Goal: Task Accomplishment & Management: Manage account settings

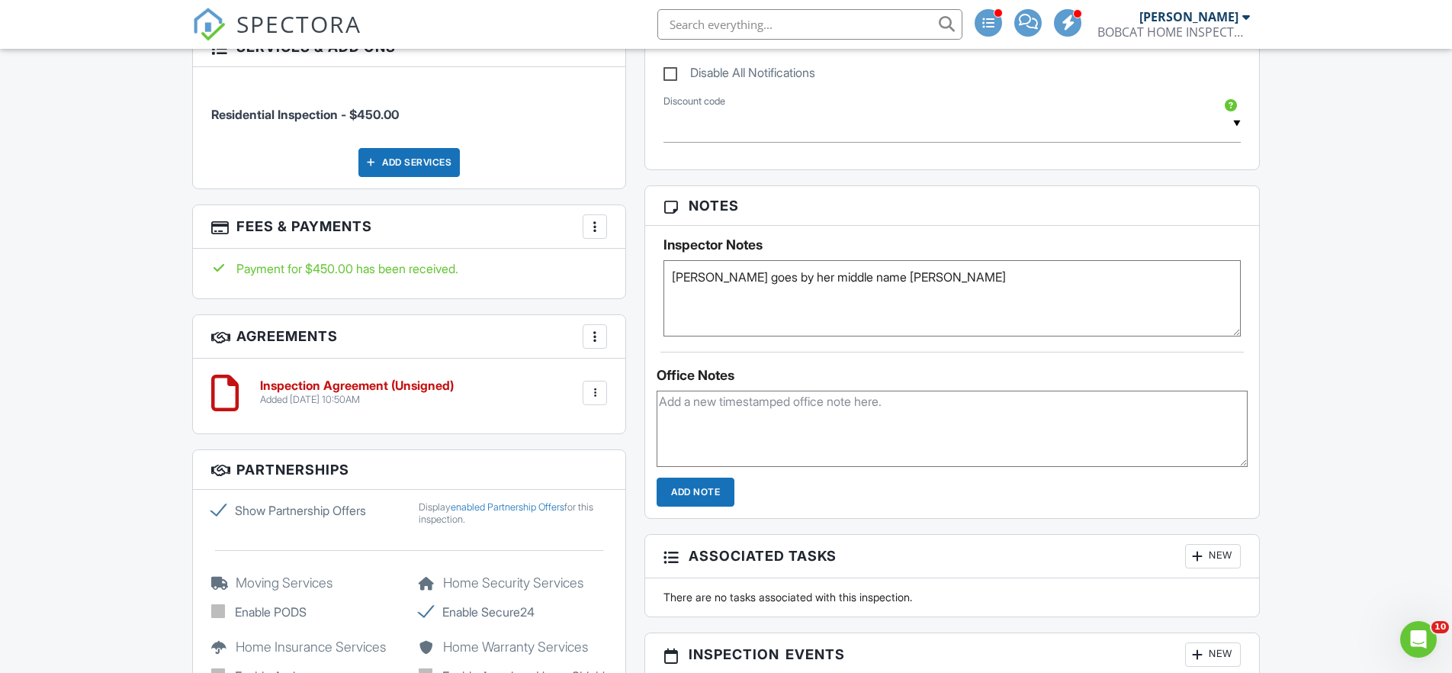
scroll to position [379, 0]
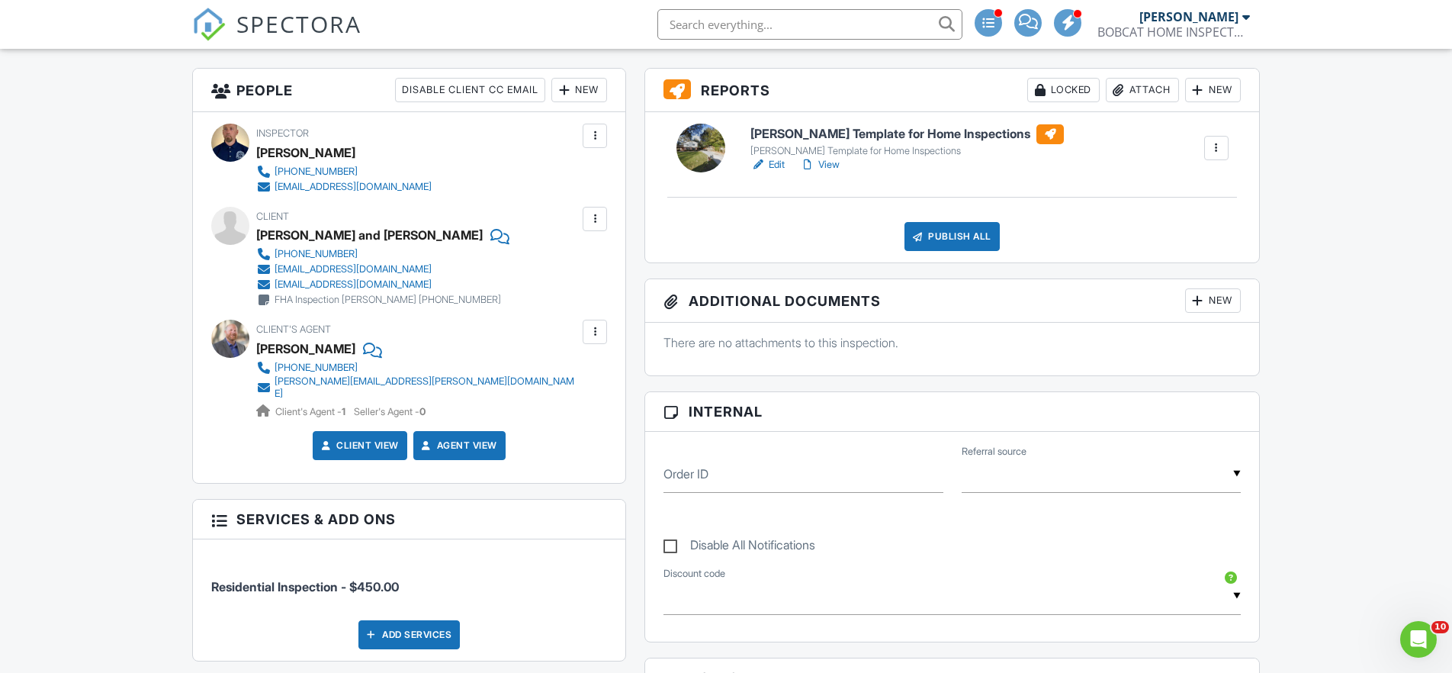
click at [294, 13] on span "SPECTORA" at bounding box center [298, 24] width 125 height 32
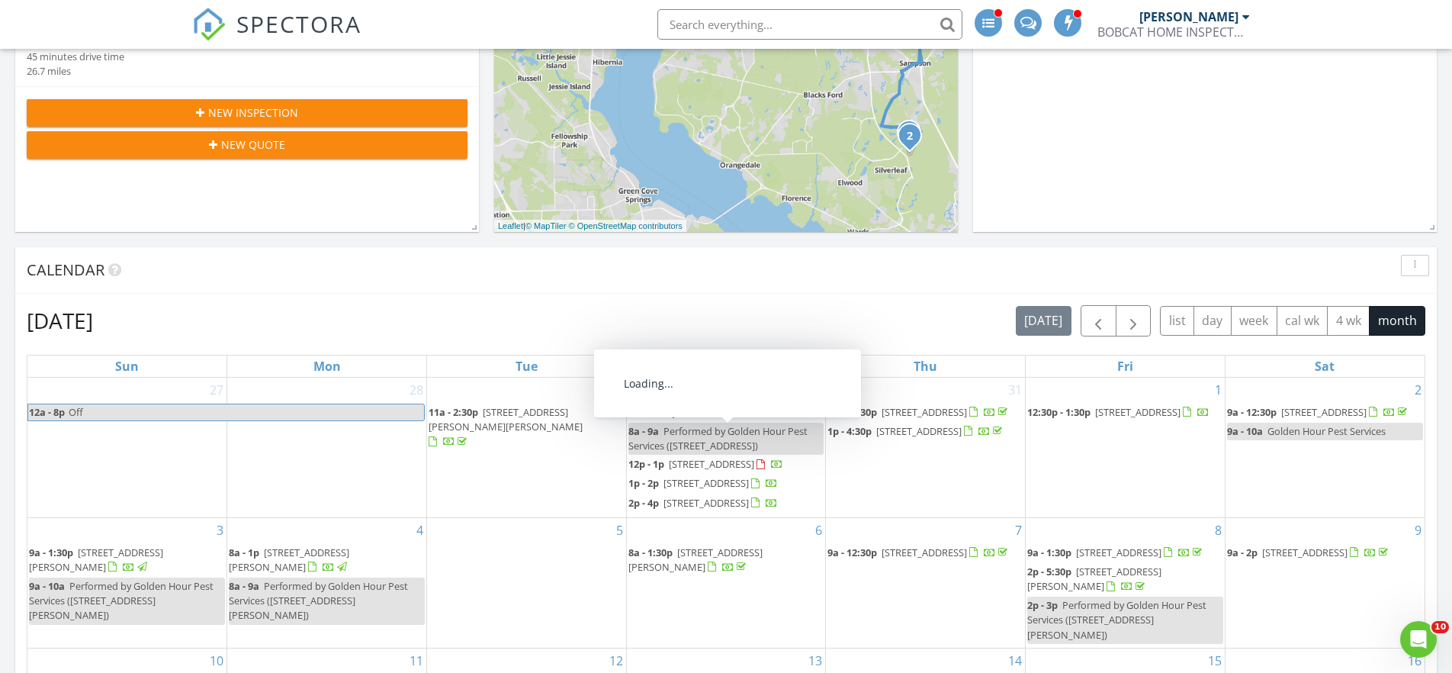
scroll to position [871, 0]
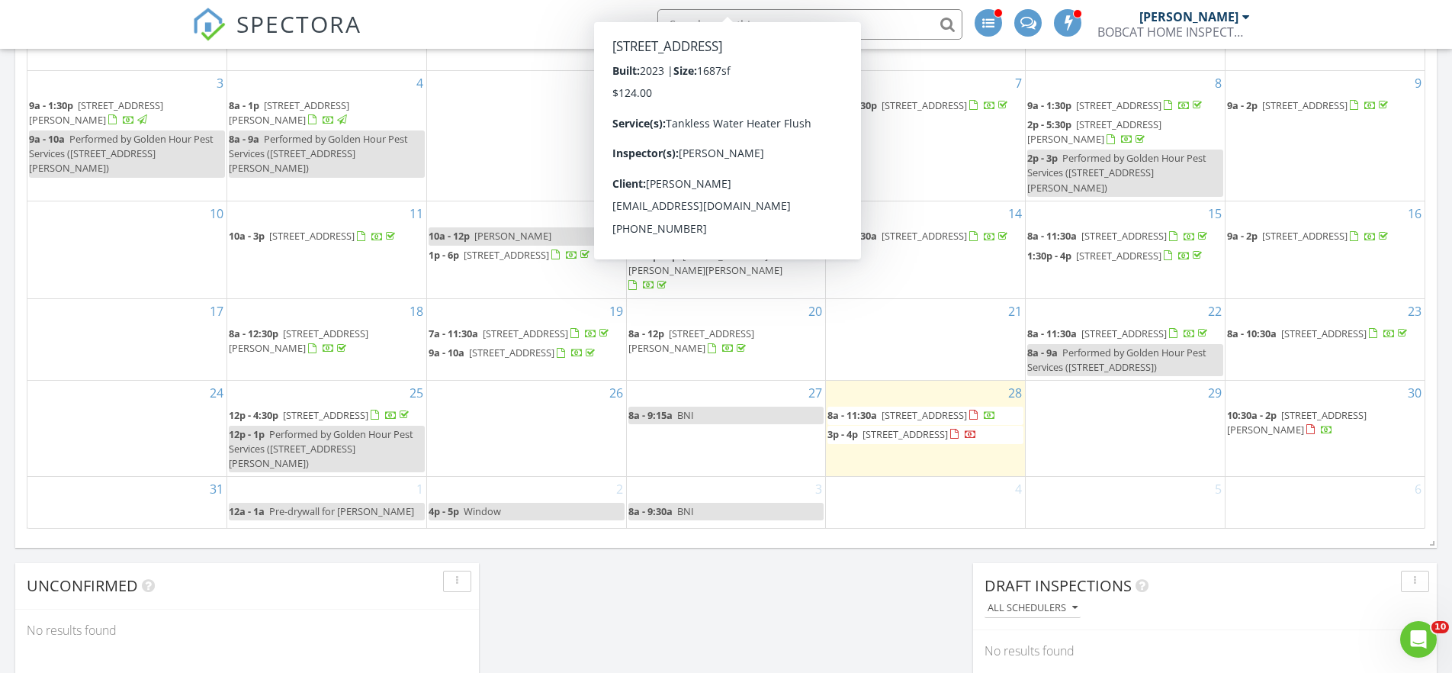
click at [1106, 424] on div "29" at bounding box center [1125, 428] width 199 height 95
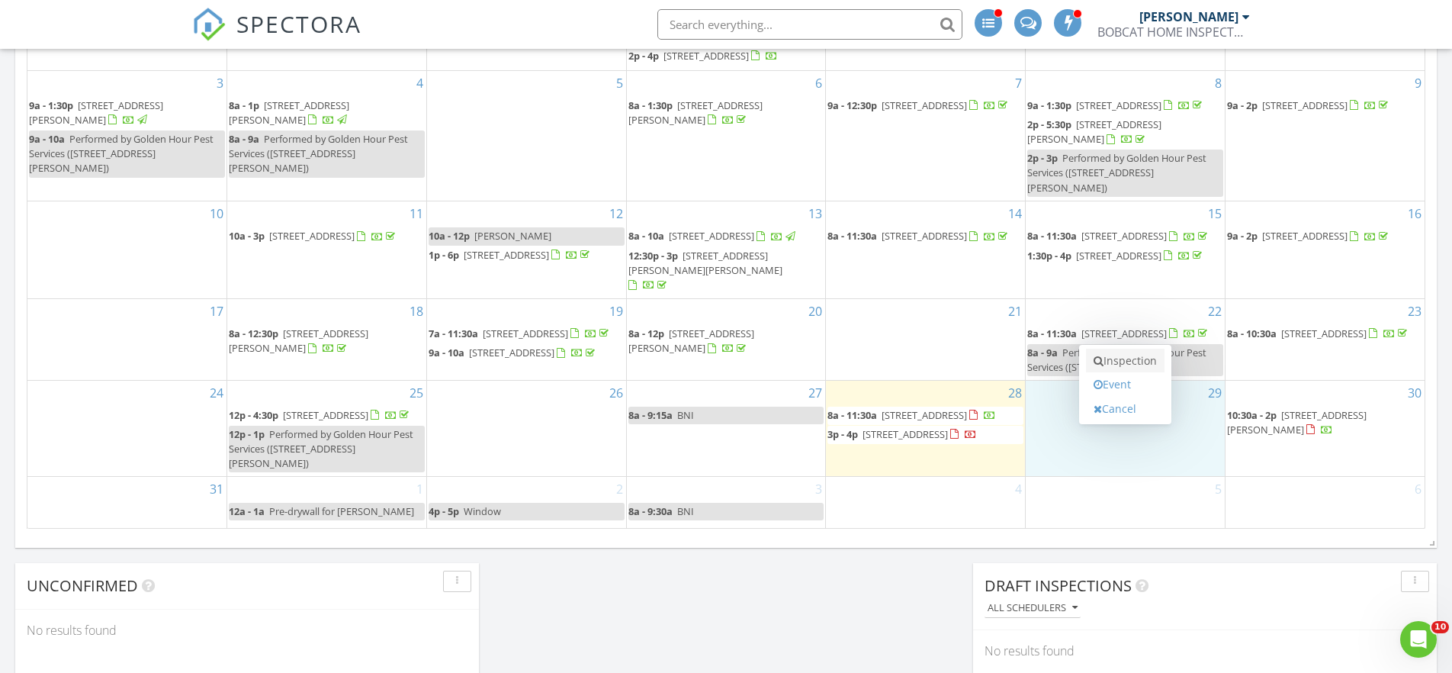
click at [1136, 359] on link "Inspection" at bounding box center [1125, 361] width 79 height 24
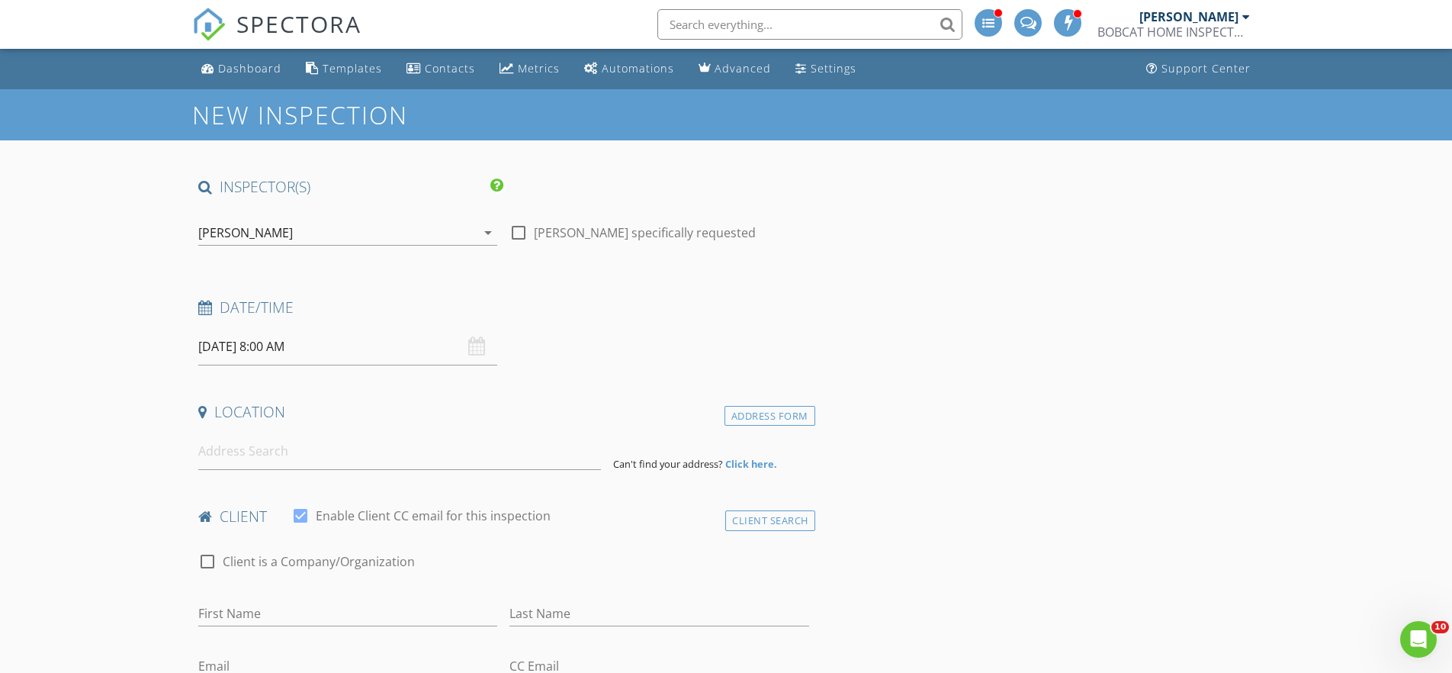
click at [361, 349] on input "08/29/2025 8:00 AM" at bounding box center [347, 346] width 299 height 37
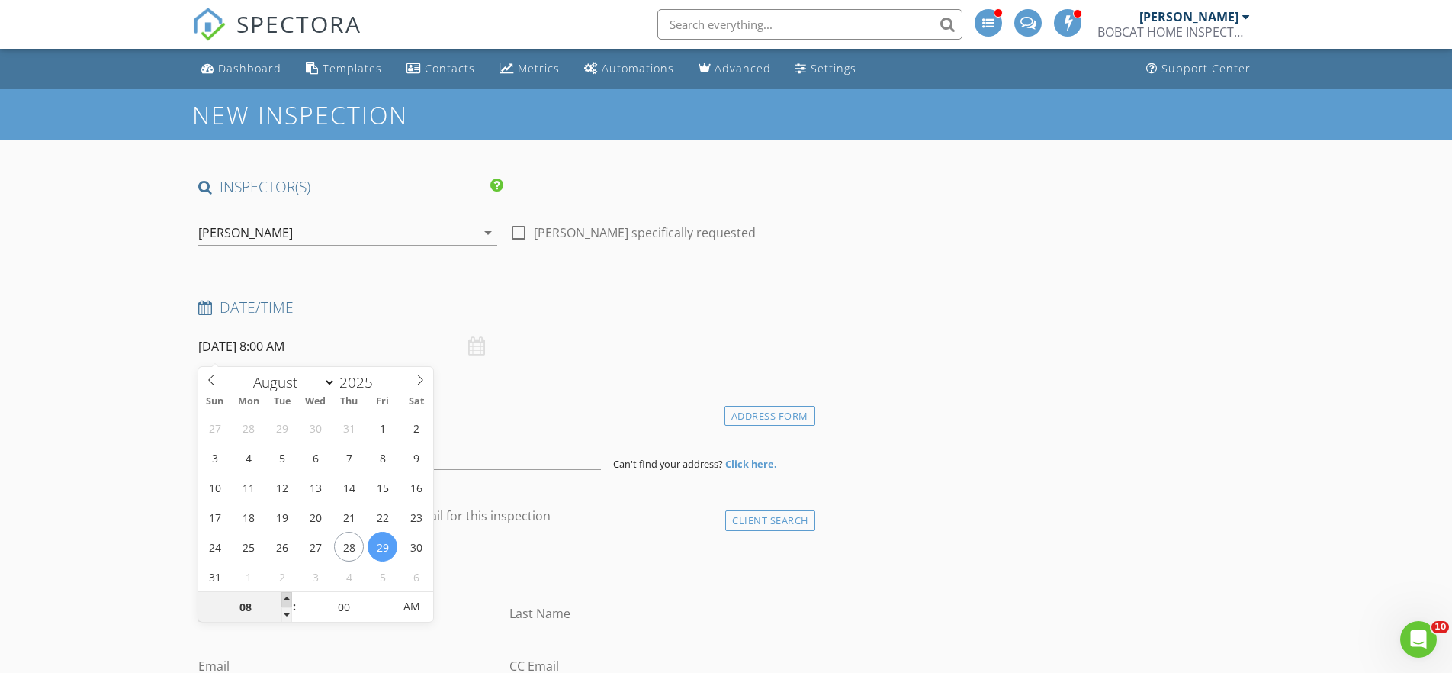
type input "09"
type input "08/29/2025 9:00 AM"
click at [290, 596] on span at bounding box center [286, 599] width 11 height 15
type input "10"
type input "08/29/2025 10:00 AM"
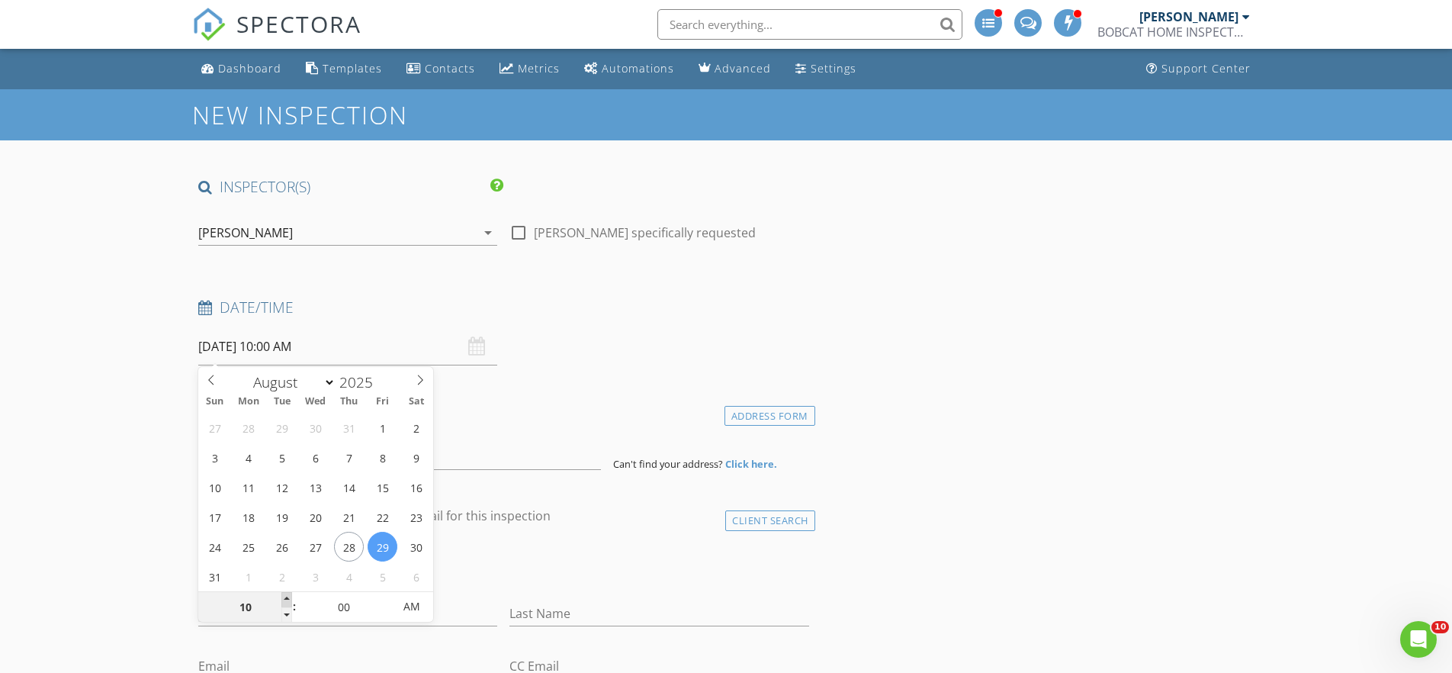
click at [290, 596] on span at bounding box center [286, 599] width 11 height 15
type input "11"
type input "08/29/2025 11:00 AM"
click at [290, 596] on span at bounding box center [286, 599] width 11 height 15
type input "12"
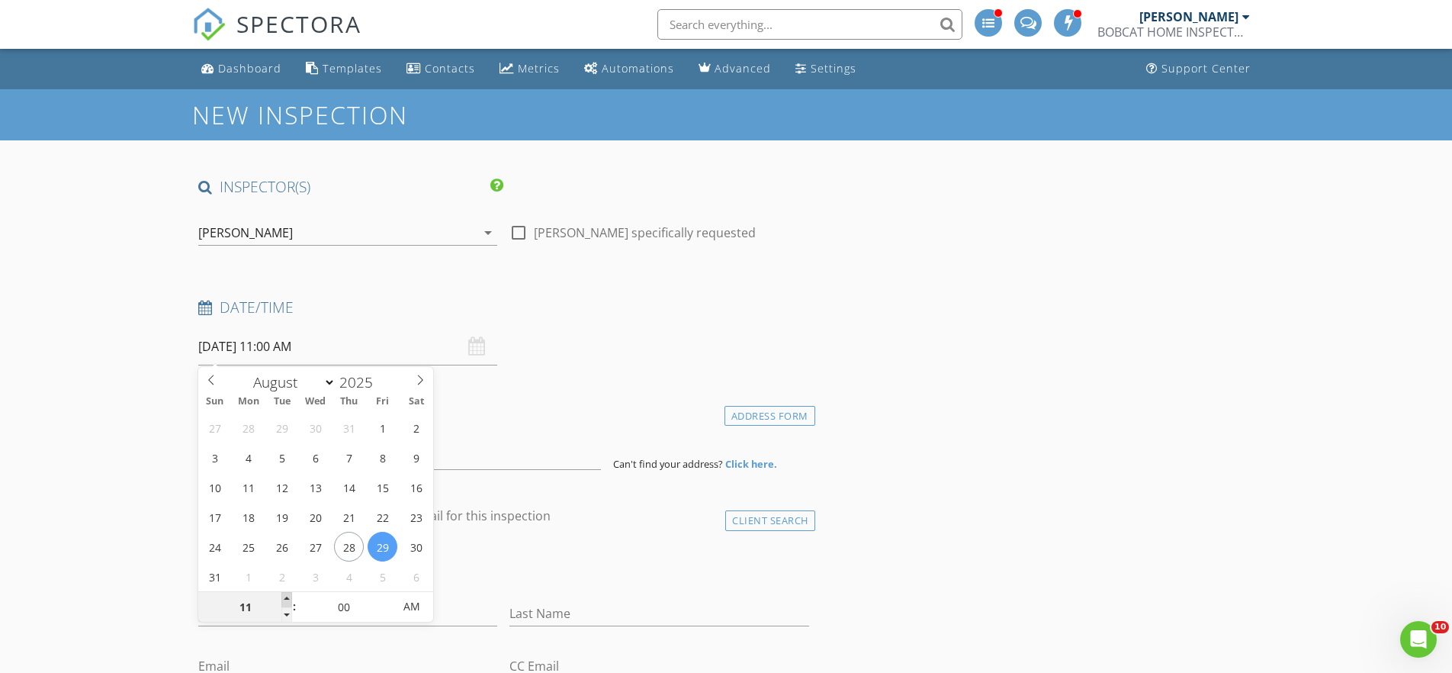
type input "08/29/2025 12:00 PM"
click at [290, 596] on span at bounding box center [286, 599] width 11 height 15
type input "01"
type input "08/29/2025 1:00 PM"
click at [290, 596] on span at bounding box center [286, 599] width 11 height 15
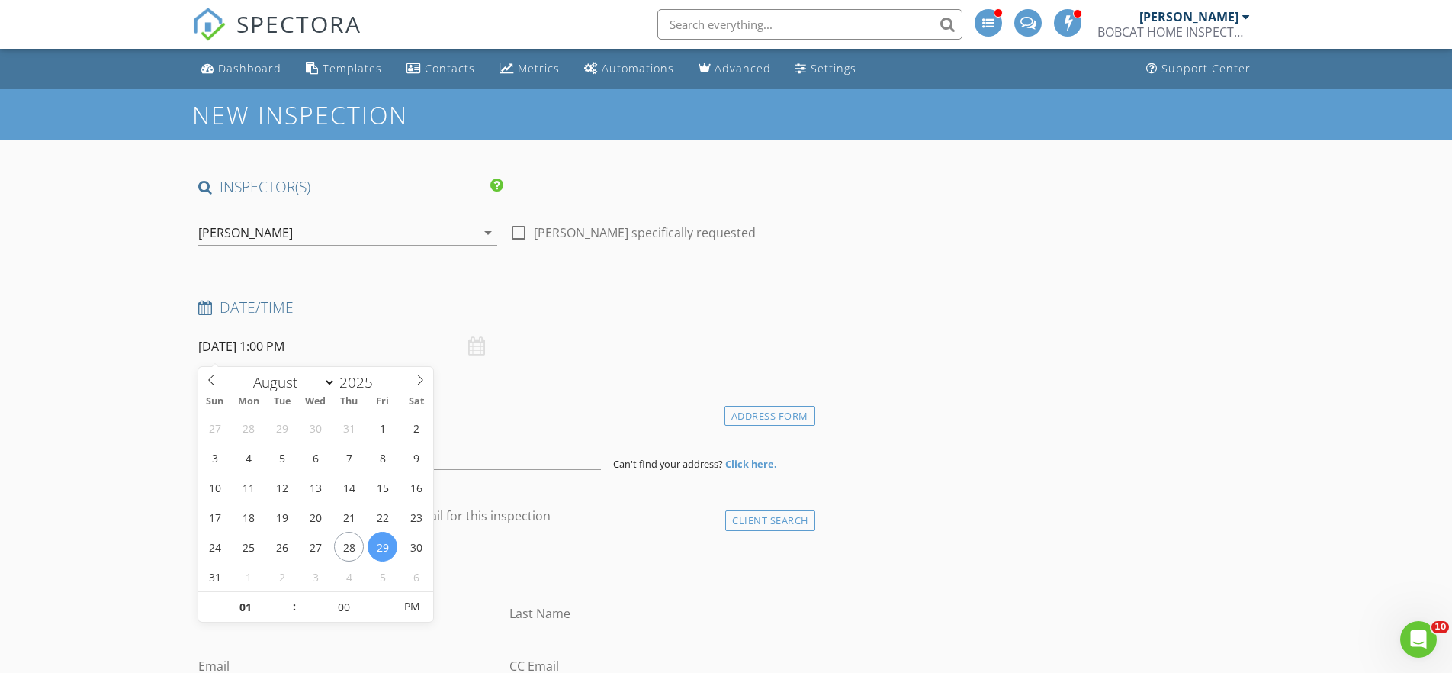
click at [630, 549] on div "check_box_outline_blank Client is a Company/Organization" at bounding box center [503, 569] width 611 height 40
click at [321, 352] on input "08/29/2025 1:00 PM" at bounding box center [347, 346] width 299 height 37
type input "02"
type input "08/29/2025 2:00 PM"
click at [285, 596] on span at bounding box center [286, 599] width 11 height 15
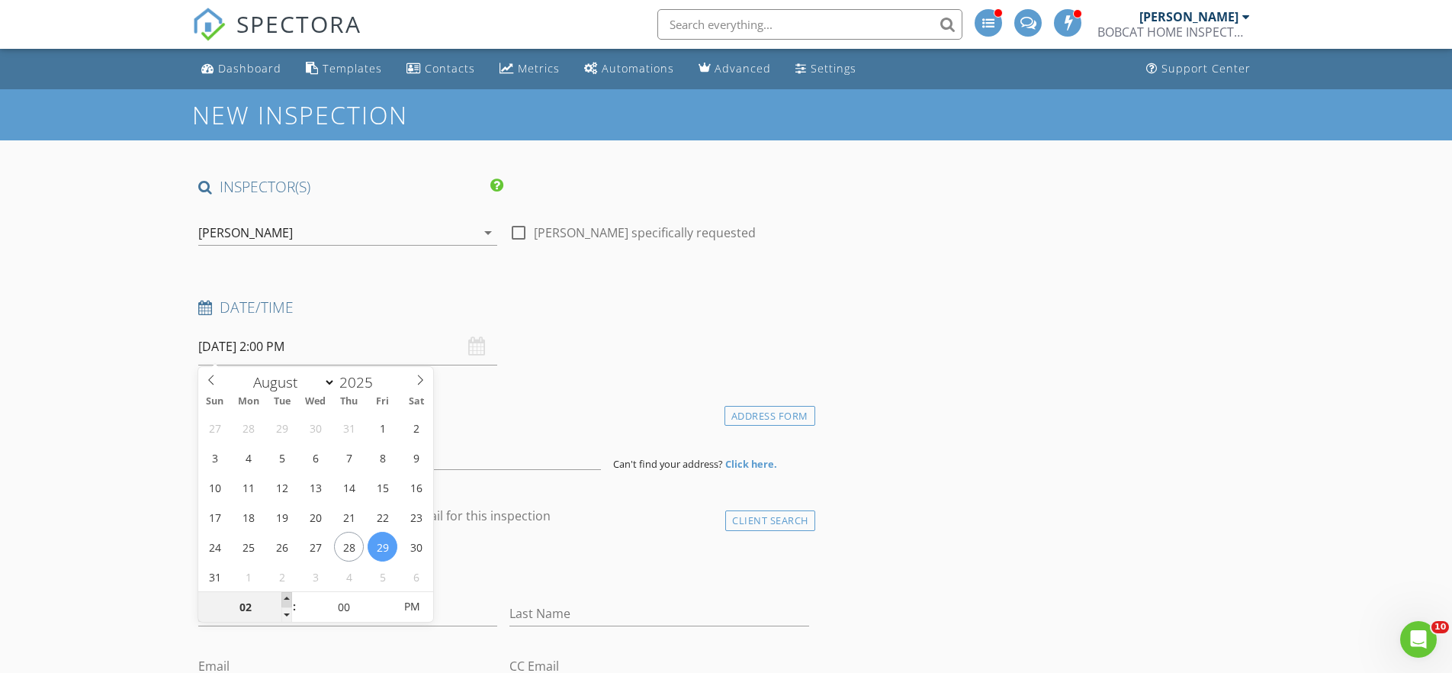
type input "03"
type input "08/29/2025 3:00 PM"
click at [285, 596] on span at bounding box center [286, 599] width 11 height 15
type input "04"
type input "08/29/2025 4:00 PM"
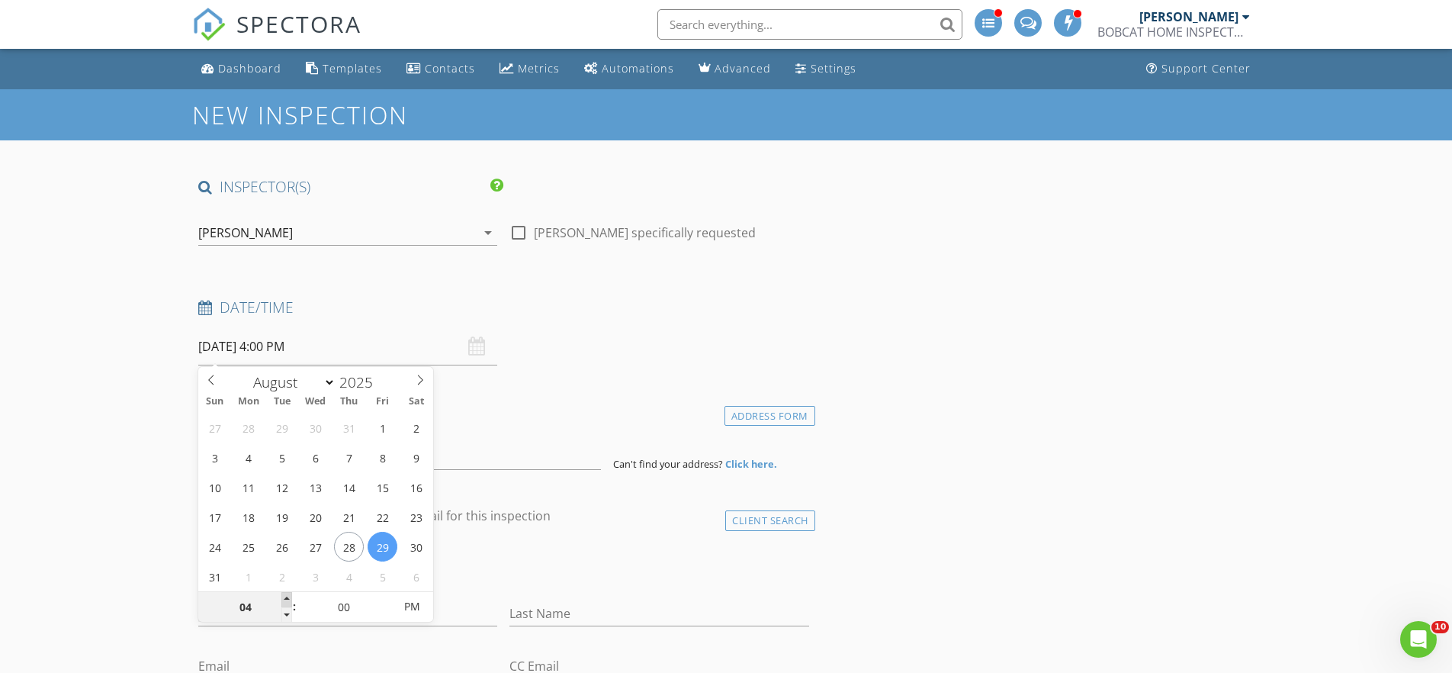
click at [285, 596] on span at bounding box center [286, 599] width 11 height 15
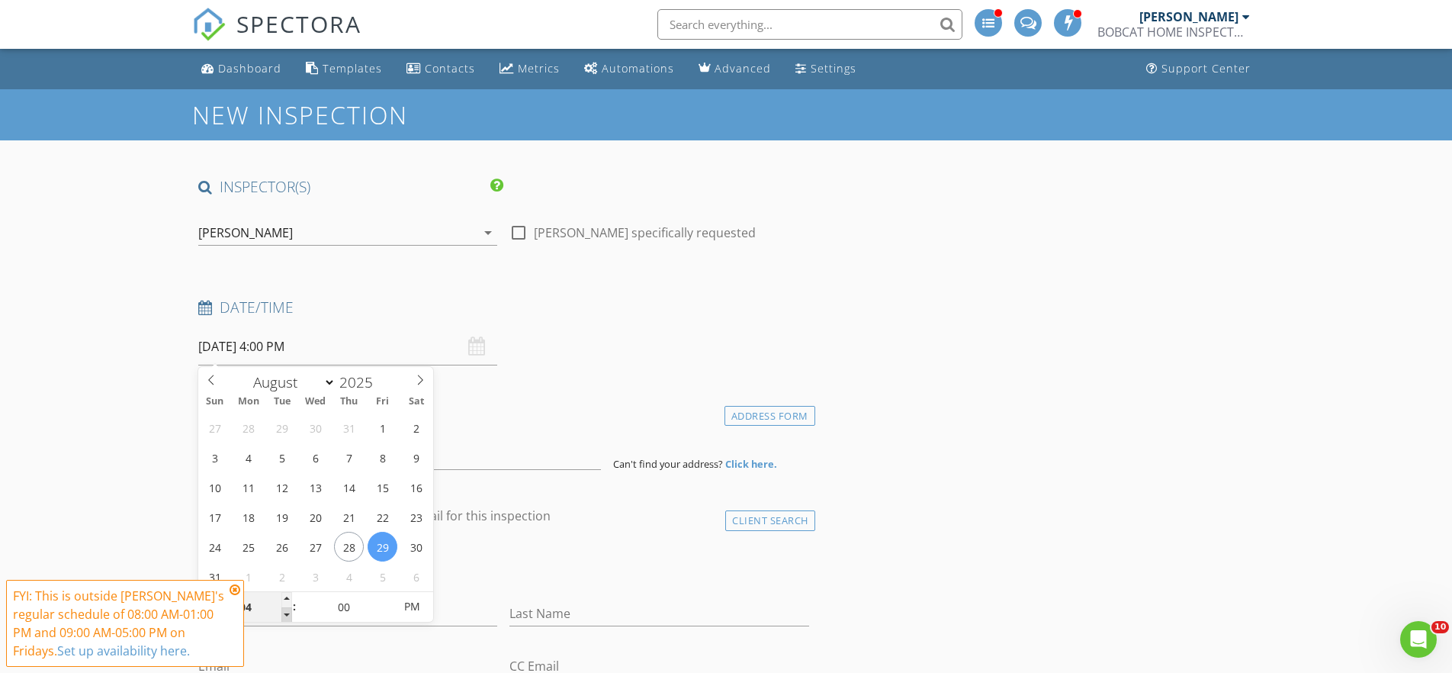
type input "03"
type input "08/29/2025 3:00 PM"
click at [287, 612] on span at bounding box center [286, 614] width 11 height 15
type input "02"
type input "08/29/2025 2:00 PM"
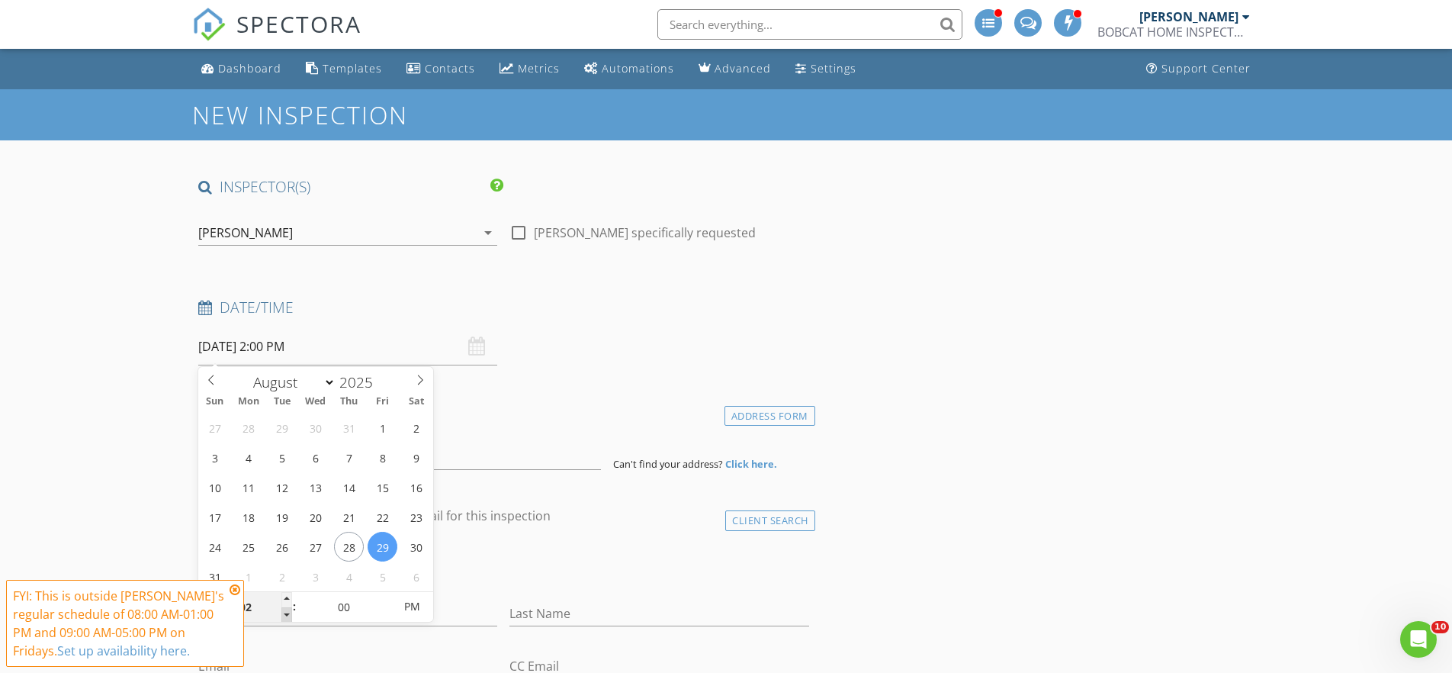
click at [287, 612] on span at bounding box center [286, 614] width 11 height 15
type input "01"
type input "08/29/2025 1:00 PM"
click at [287, 612] on span at bounding box center [286, 614] width 11 height 15
type input "12"
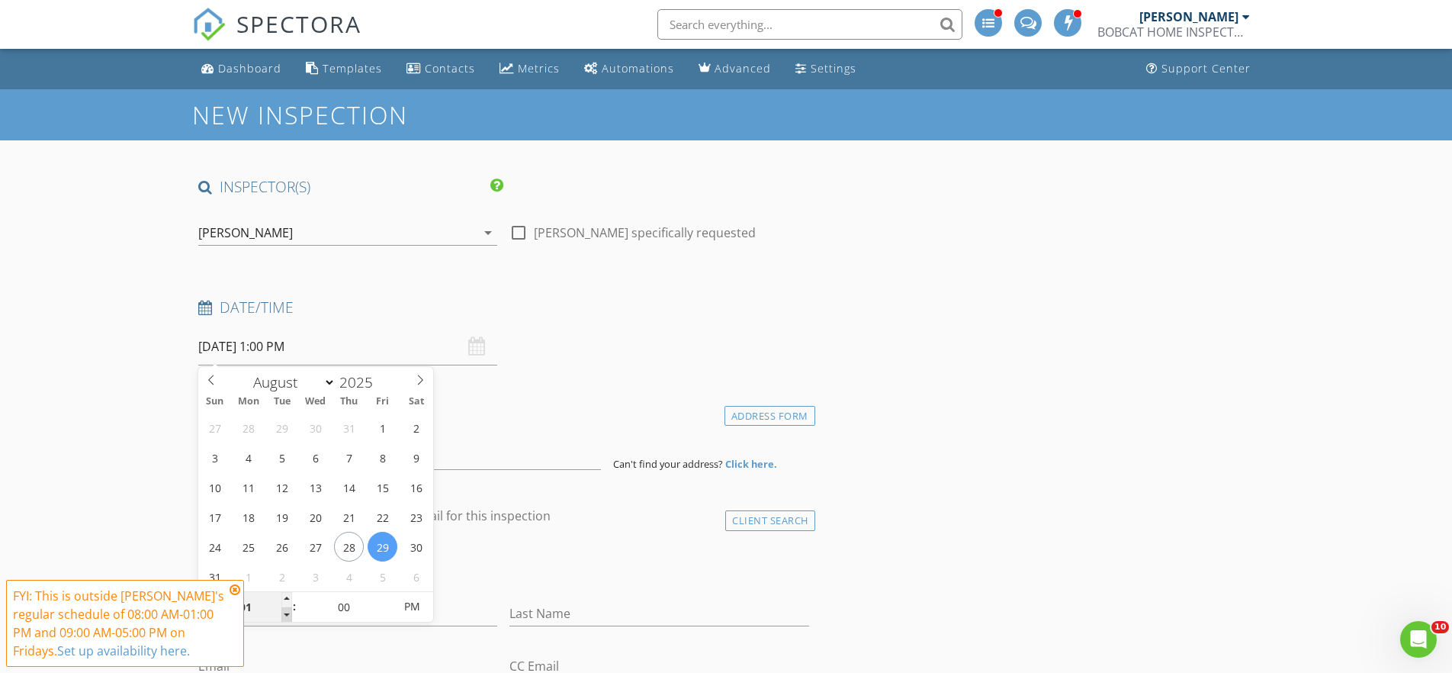
type input "08/29/2025 12:00 PM"
click at [287, 612] on span at bounding box center [286, 614] width 11 height 15
type input "11"
type input "08/29/2025 11:00 AM"
click at [287, 612] on span at bounding box center [286, 614] width 11 height 15
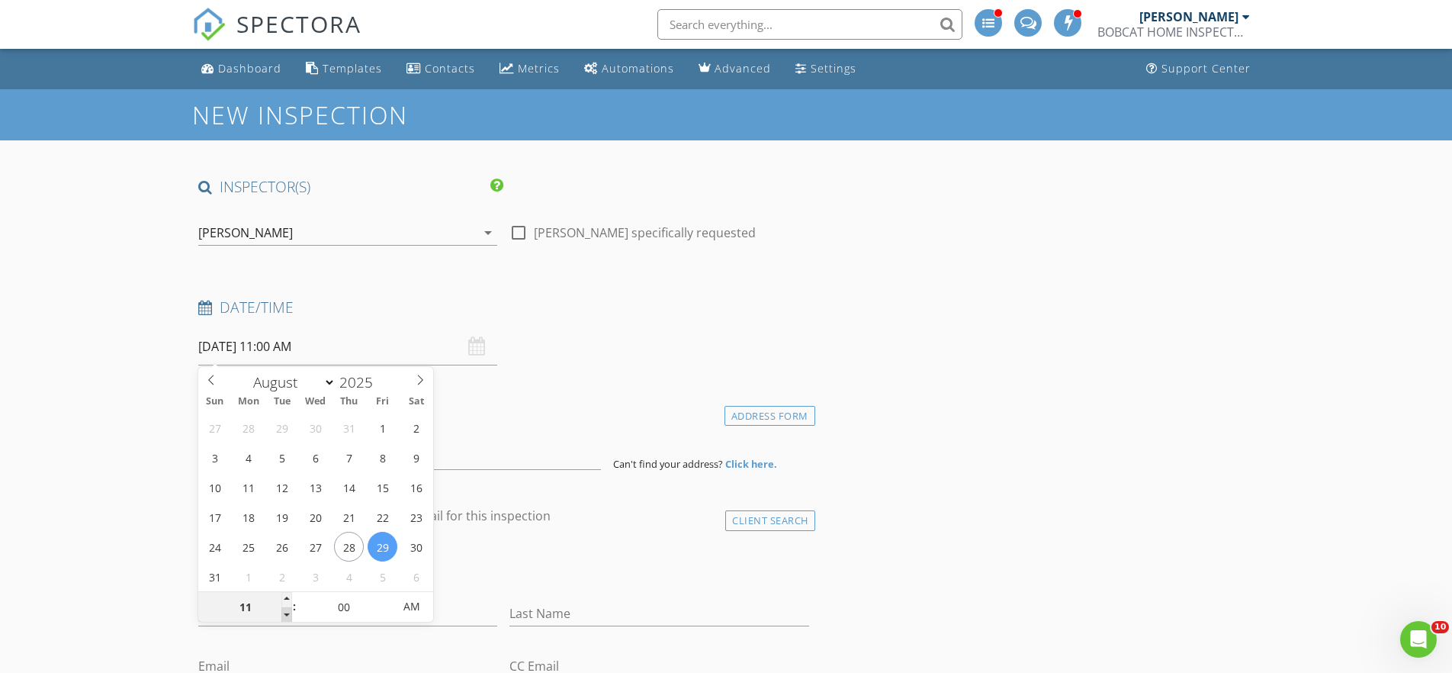
type input "10"
type input "08/29/2025 10:00 AM"
click at [287, 615] on span at bounding box center [286, 614] width 11 height 15
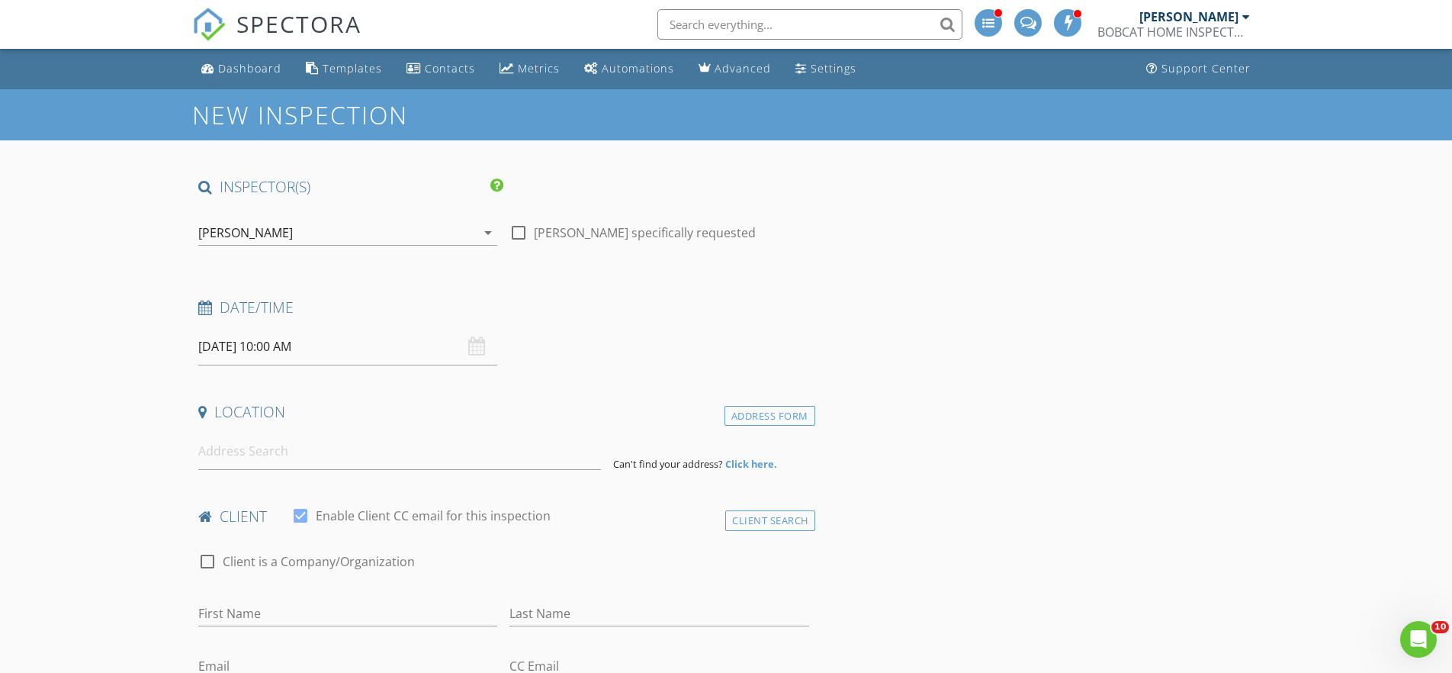
click at [525, 554] on div "check_box_outline_blank Client is a Company/Organization" at bounding box center [503, 569] width 611 height 40
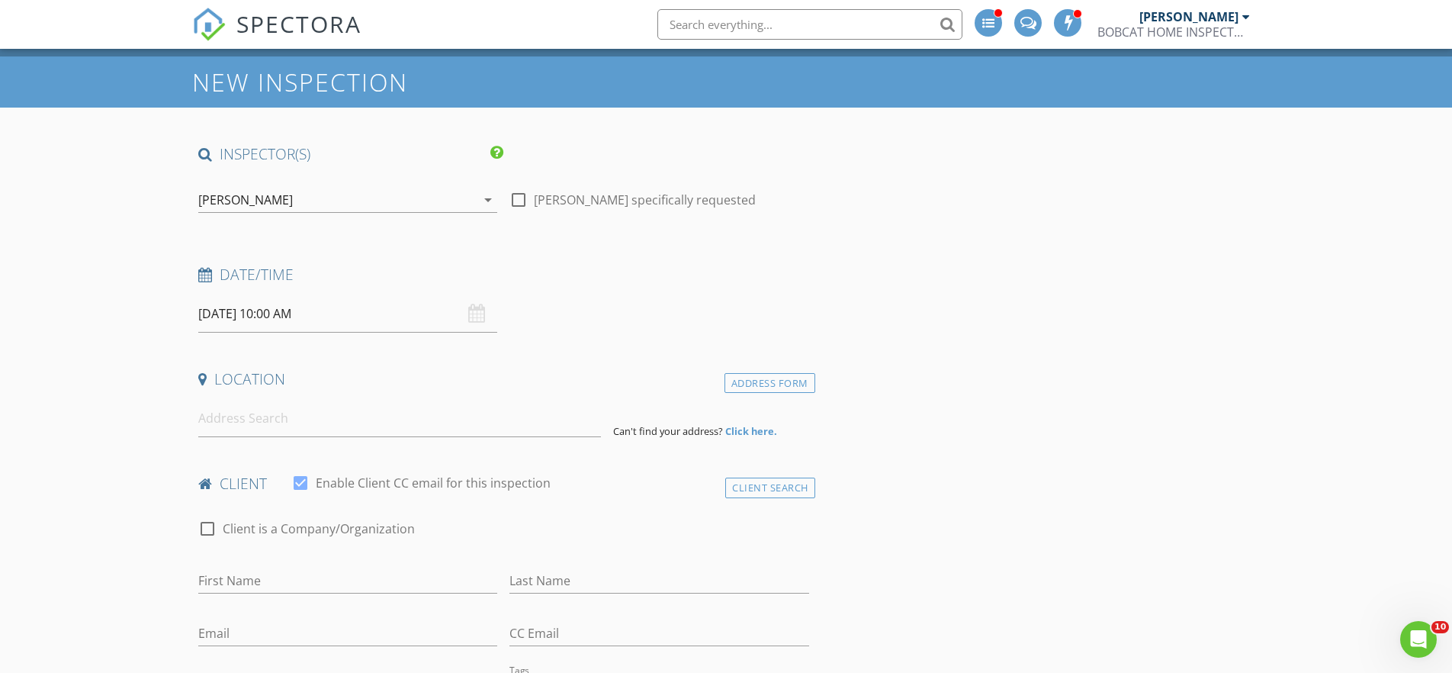
scroll to position [320, 0]
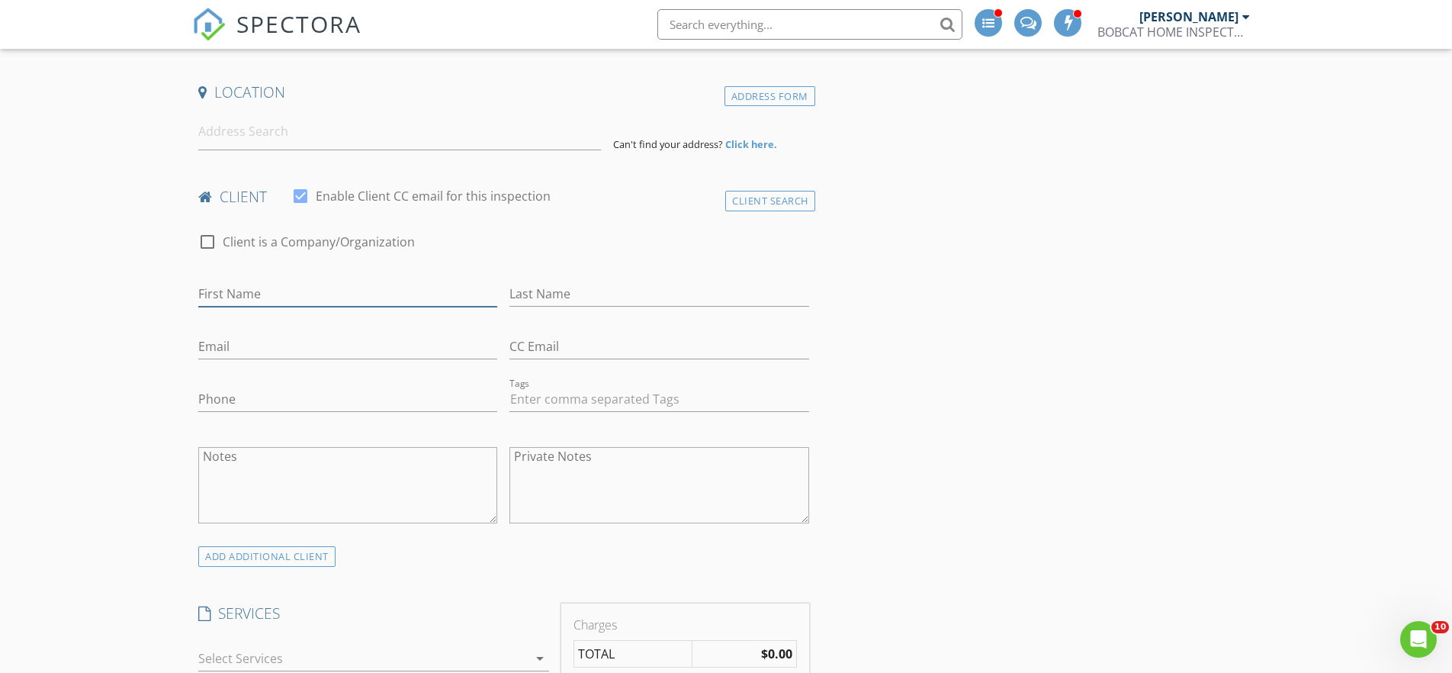
click at [350, 294] on input "First Name" at bounding box center [347, 293] width 299 height 25
type input "Cynthia"
click at [605, 292] on input "Last Name" at bounding box center [658, 293] width 299 height 25
type input "Campo"
click at [261, 346] on input "Email" at bounding box center [347, 346] width 299 height 25
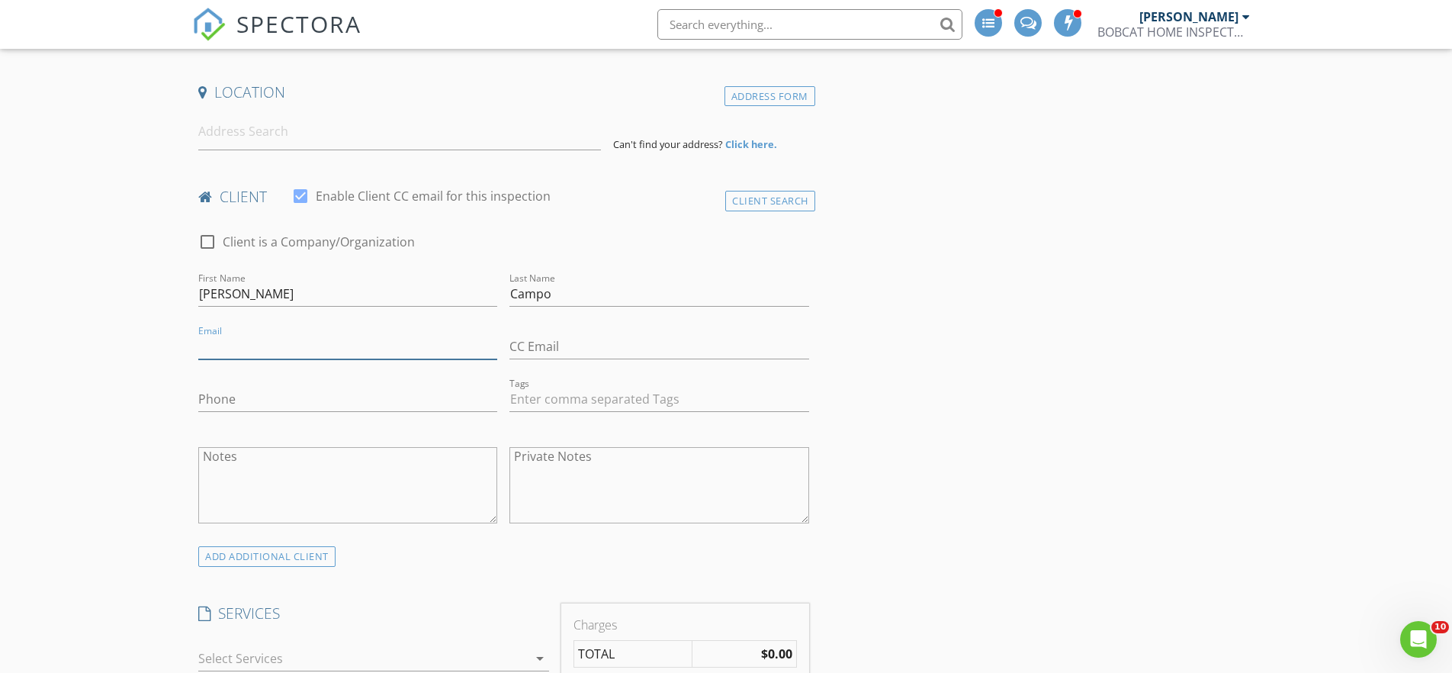
paste input "Campoca@ymail.com"
type input "Campoca@ymail.com"
click at [301, 400] on input "Phone" at bounding box center [347, 399] width 299 height 25
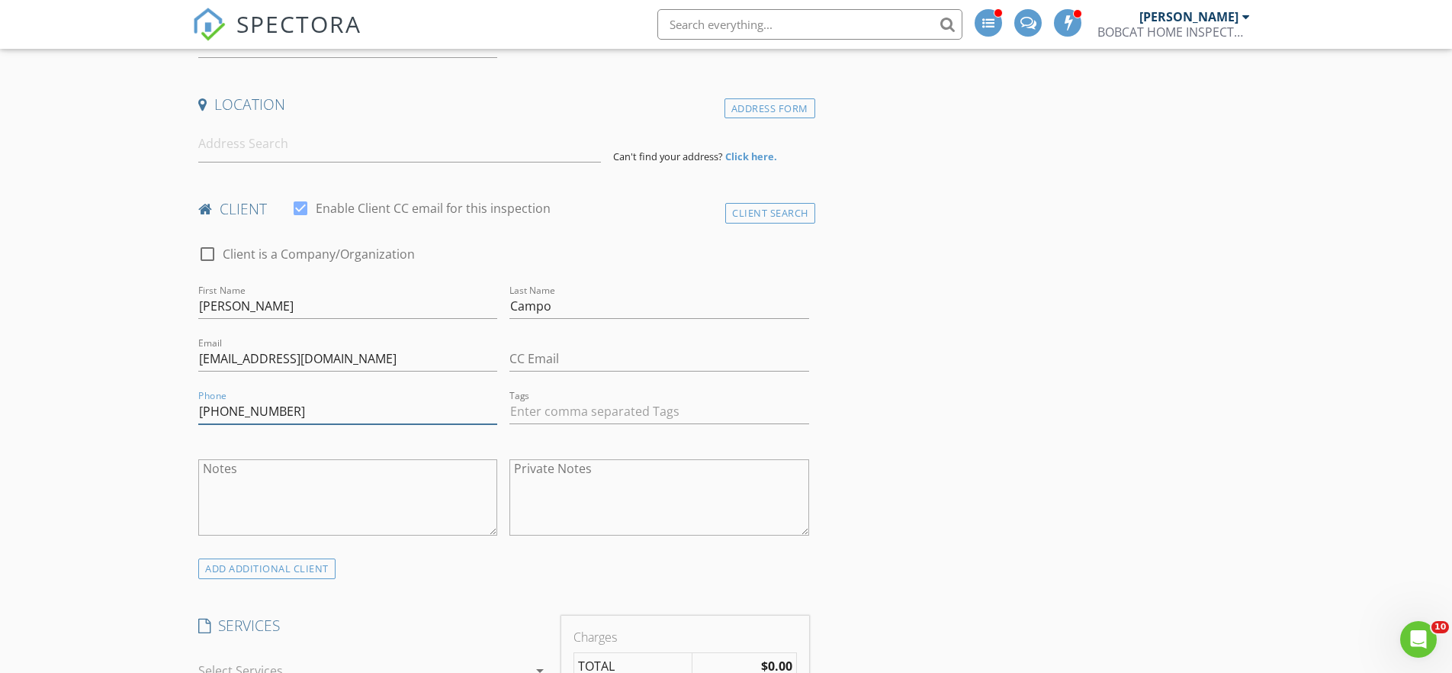
scroll to position [307, 0]
type input "419-603-8870"
click at [331, 149] on input at bounding box center [399, 144] width 403 height 37
paste input "102 Acosta Creek Dr."
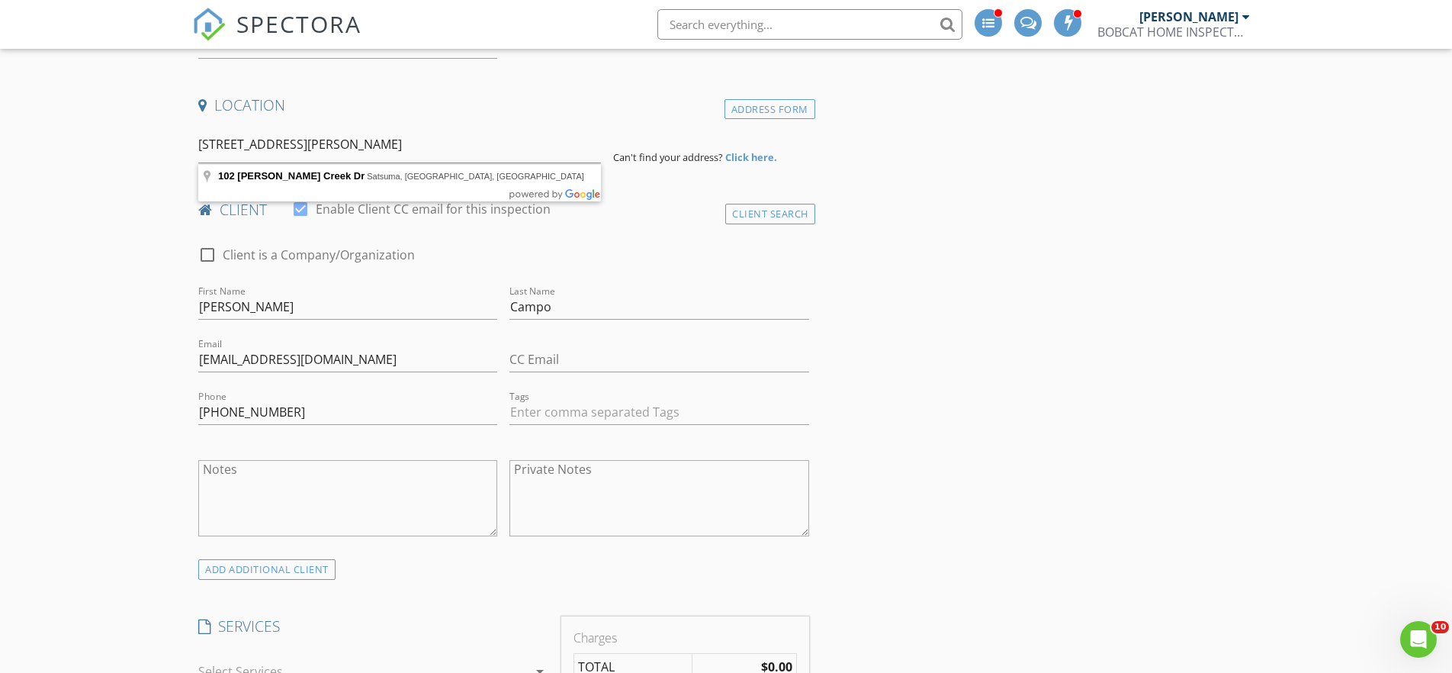
type input "102 Acosta Creek Dr, Satsuma, FL, USA"
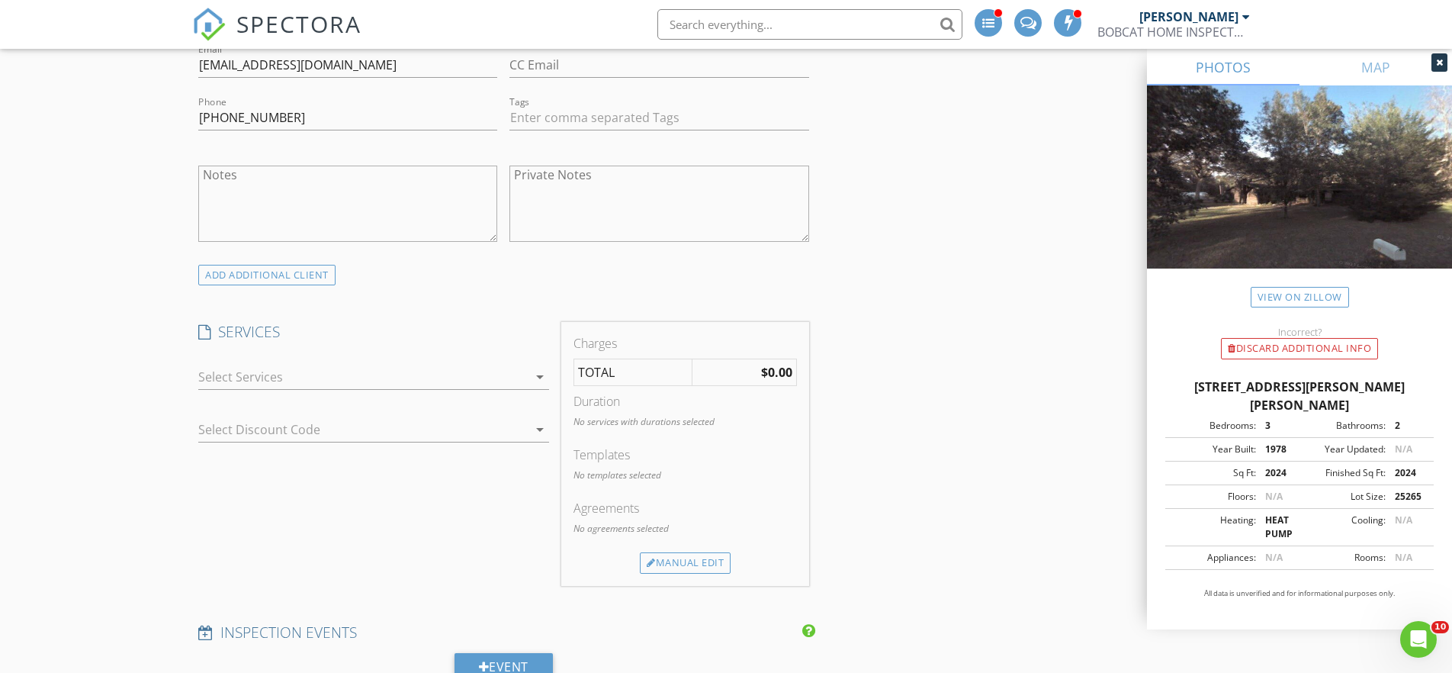
scroll to position [1004, 0]
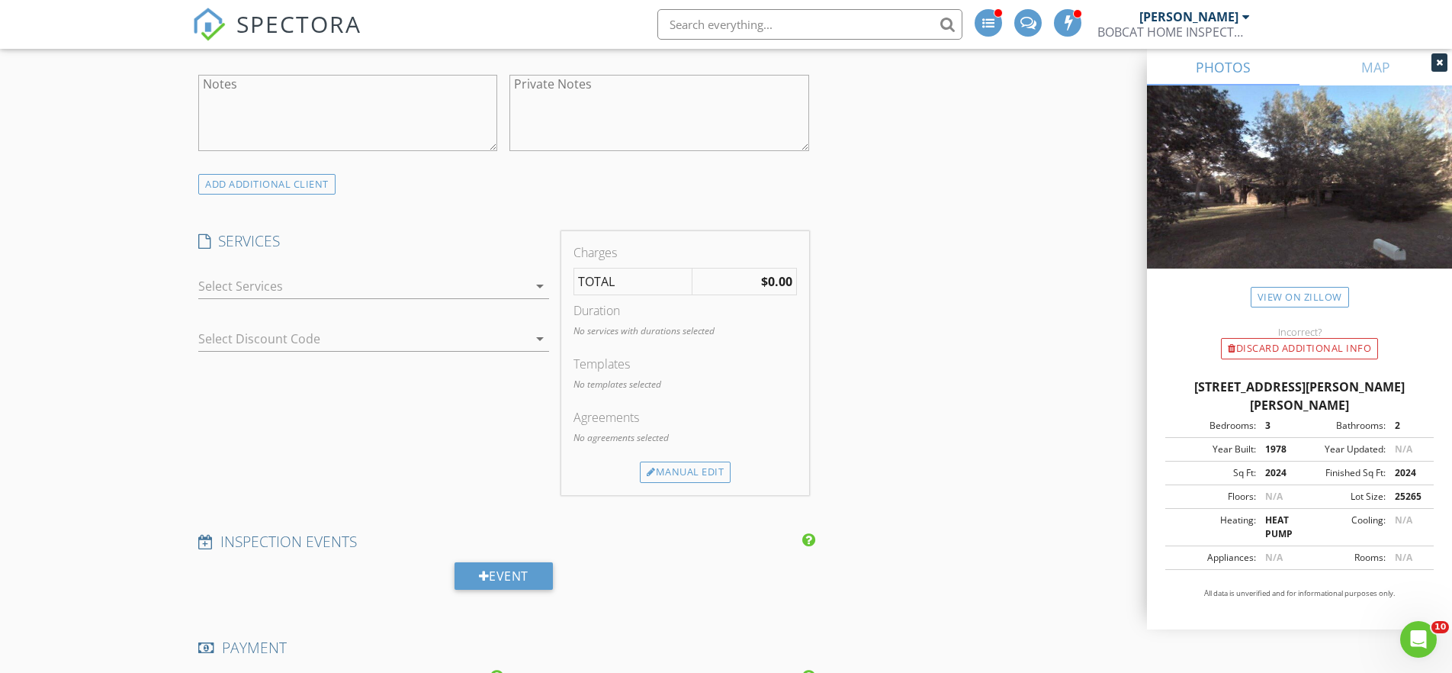
click at [538, 287] on icon "arrow_drop_down" at bounding box center [540, 286] width 18 height 18
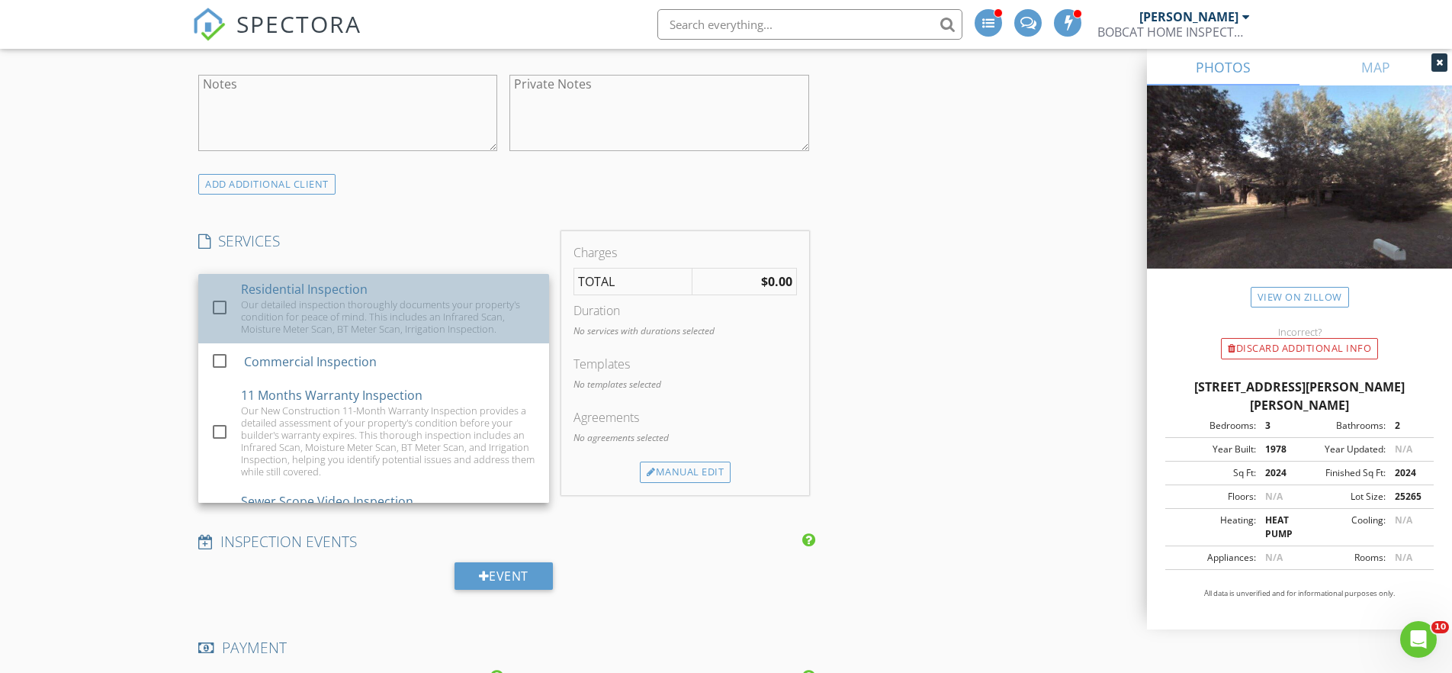
click at [373, 304] on div "Our detailed inspection thoroughly documents your property's condition for peac…" at bounding box center [389, 316] width 296 height 37
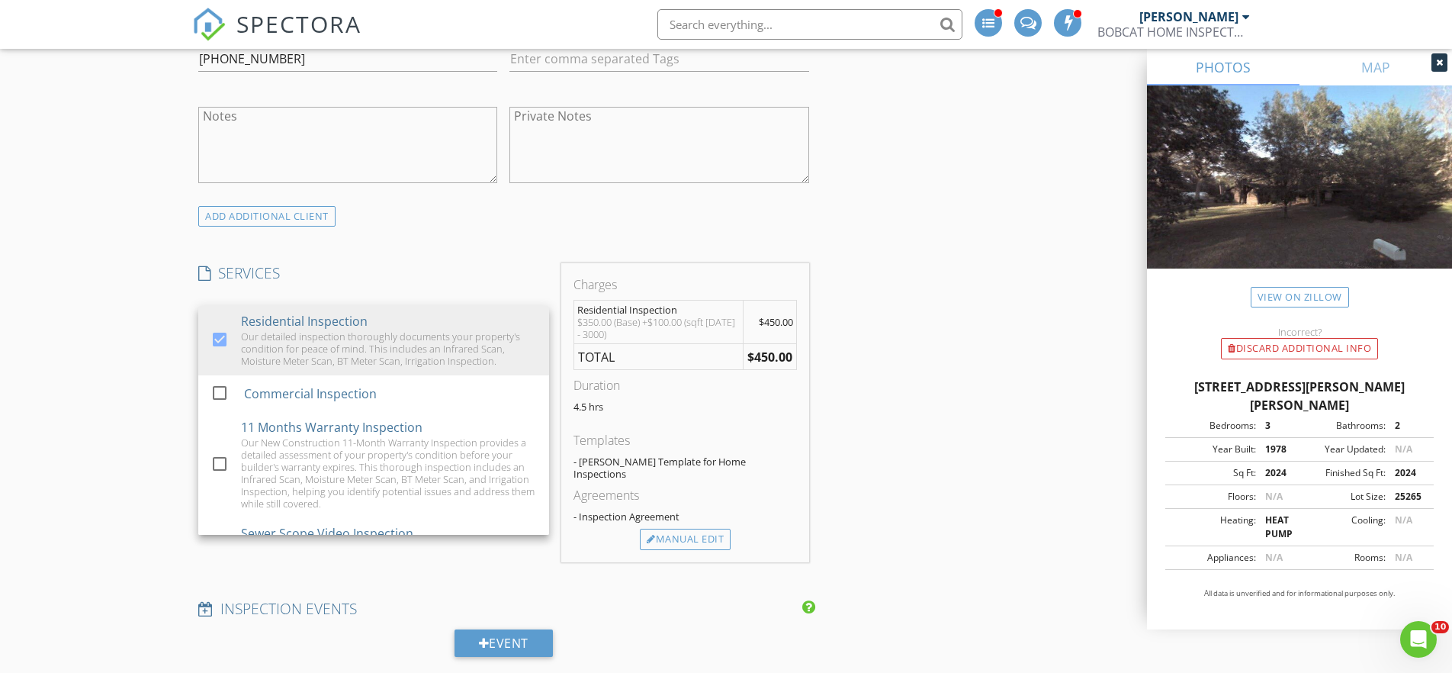
scroll to position [932, 0]
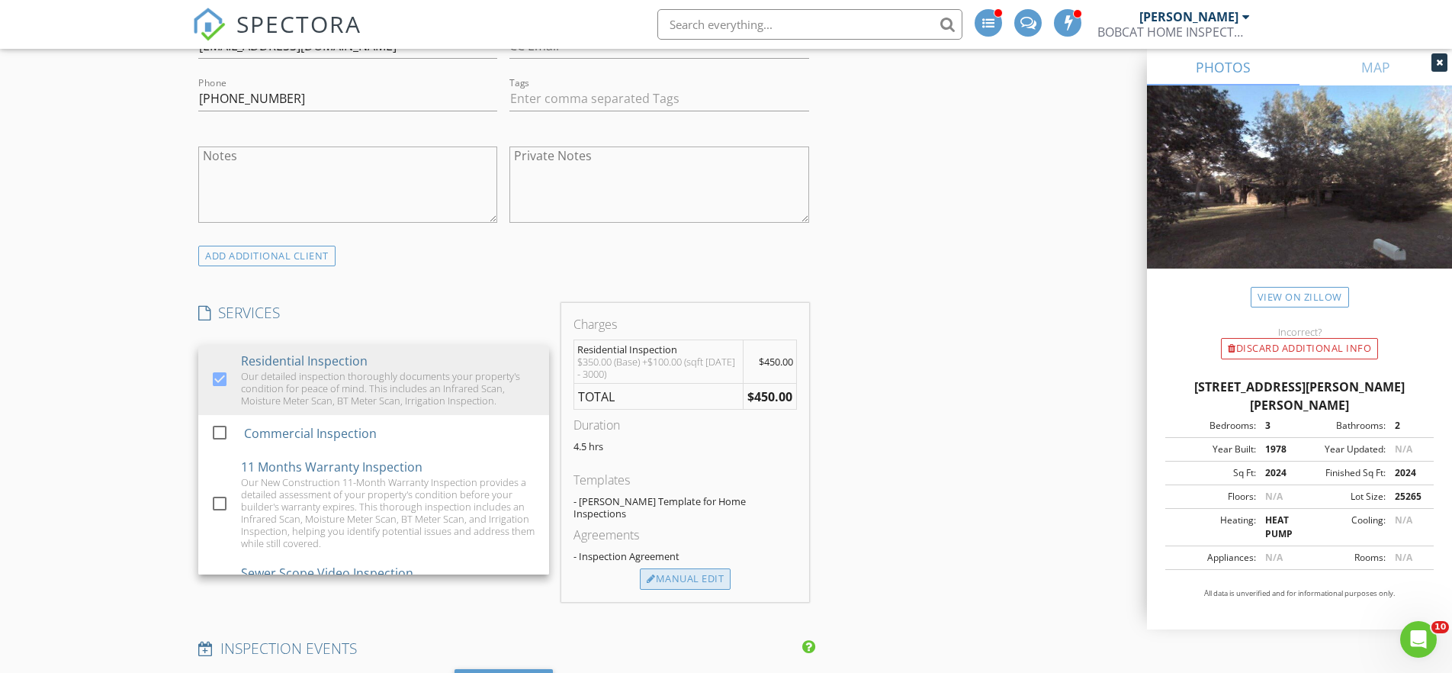
click at [667, 570] on div "Manual Edit" at bounding box center [685, 578] width 91 height 21
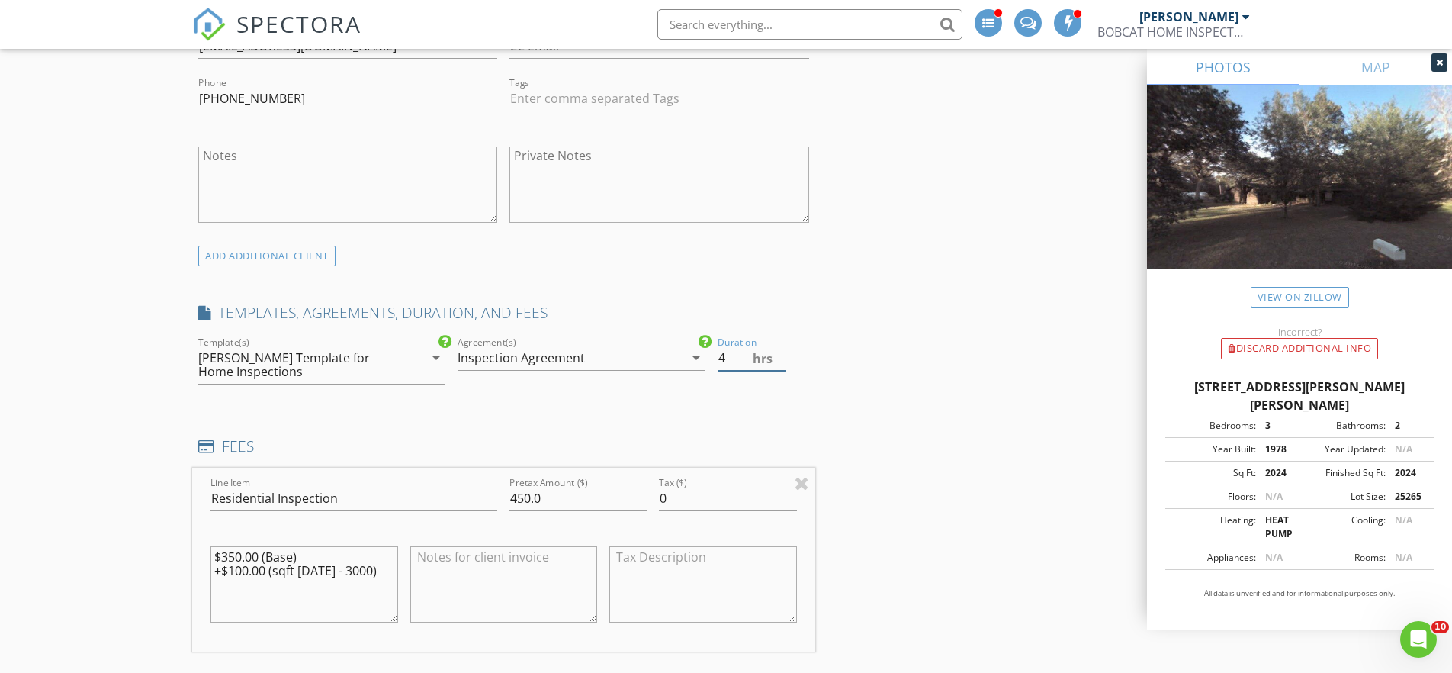
click at [783, 359] on input "4" at bounding box center [752, 357] width 69 height 25
click at [783, 360] on input "3.5" at bounding box center [752, 357] width 69 height 25
click at [783, 360] on input "3" at bounding box center [752, 357] width 69 height 25
type input "2.5"
click at [783, 360] on input "2.5" at bounding box center [752, 357] width 69 height 25
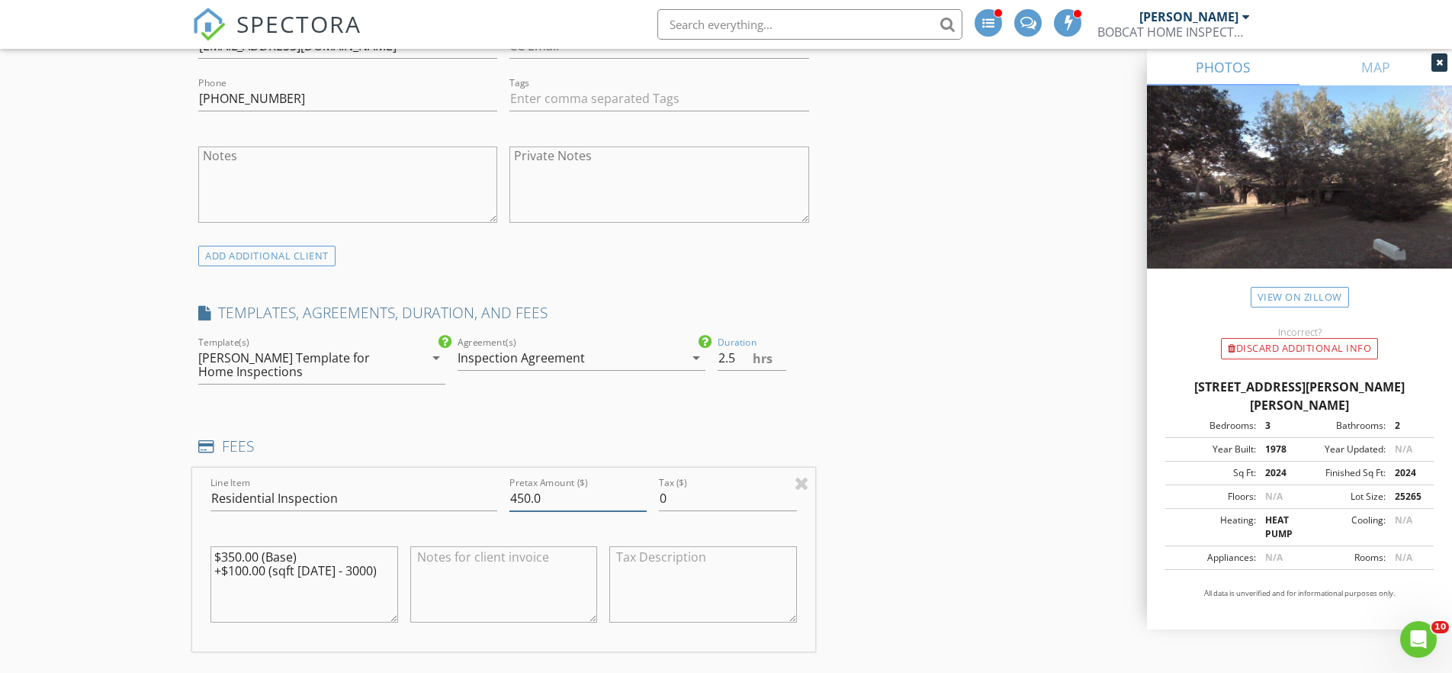
click at [518, 498] on input "450.0" at bounding box center [577, 498] width 137 height 25
type input "350.0"
click at [972, 553] on div "INSPECTOR(S) check_box Tom Kanaporis PRIMARY Tom Kanaporis arrow_drop_down chec…" at bounding box center [726, 664] width 1068 height 2838
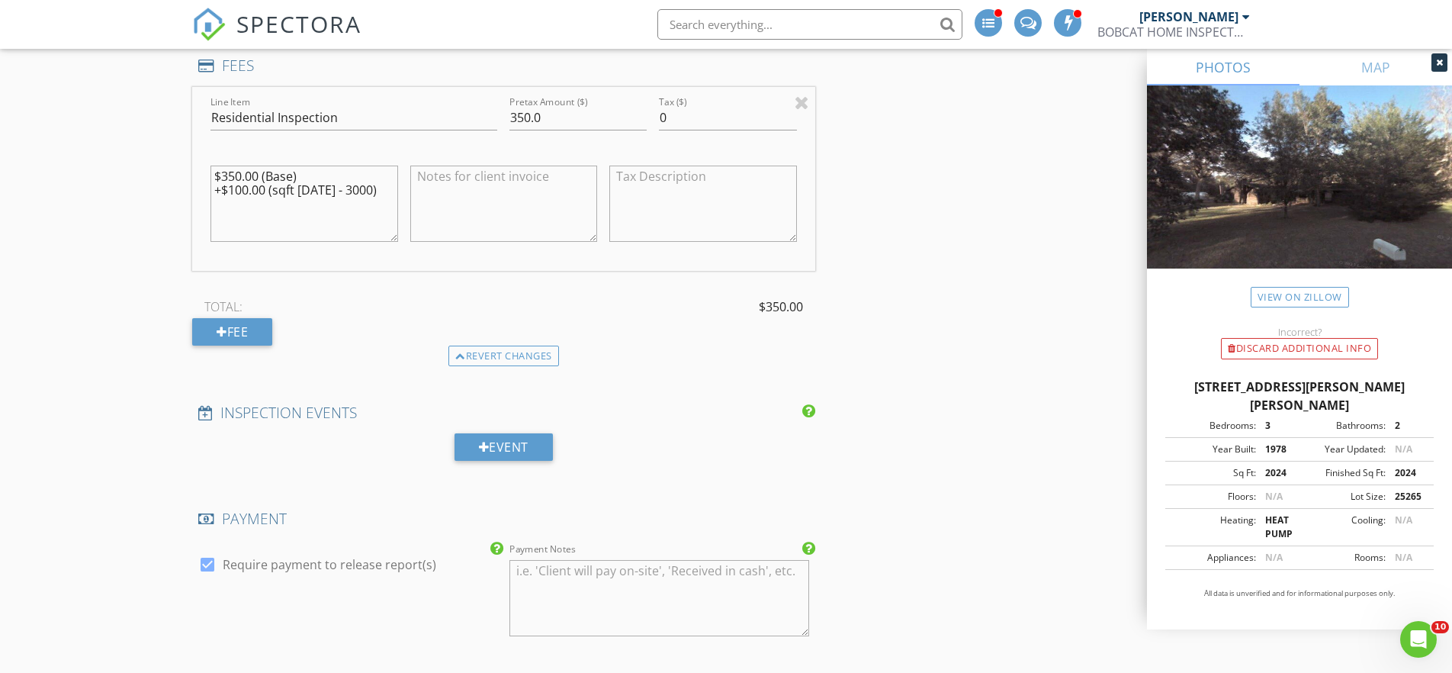
scroll to position [1629, 0]
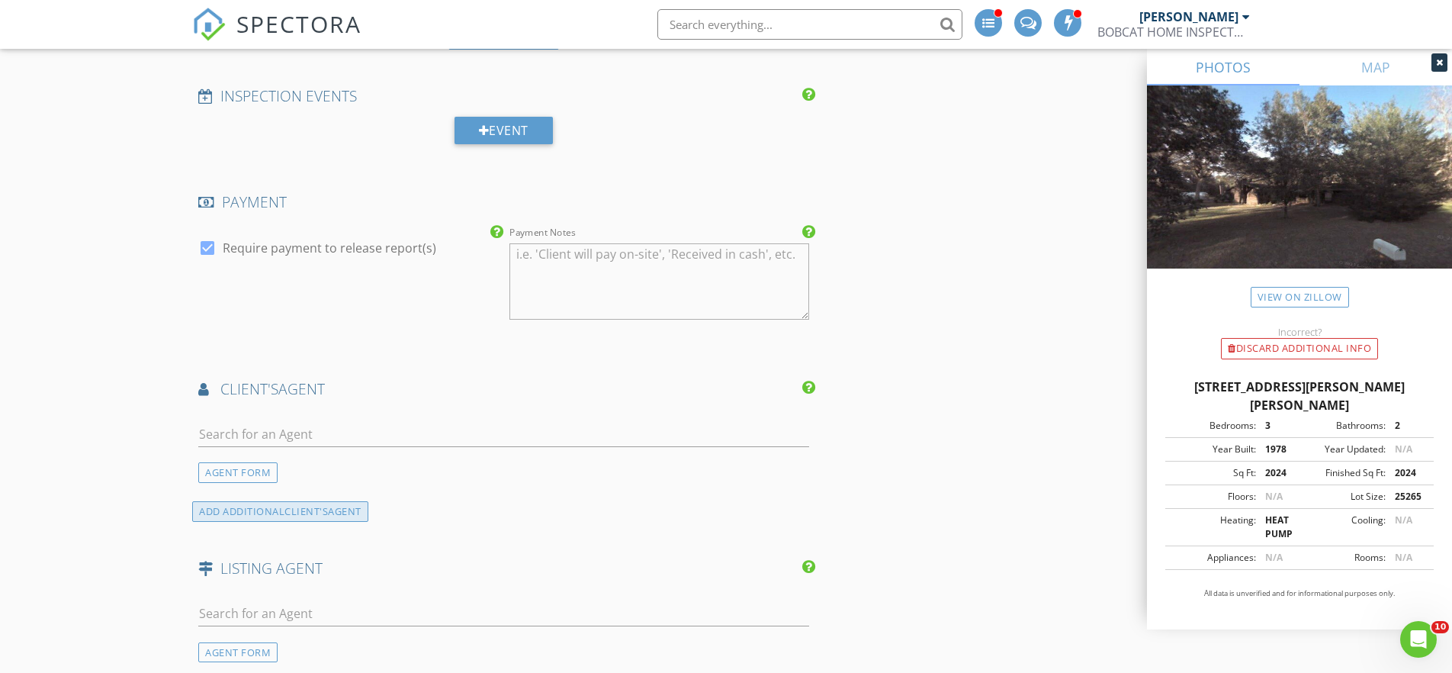
click at [305, 512] on span "client's" at bounding box center [305, 511] width 43 height 14
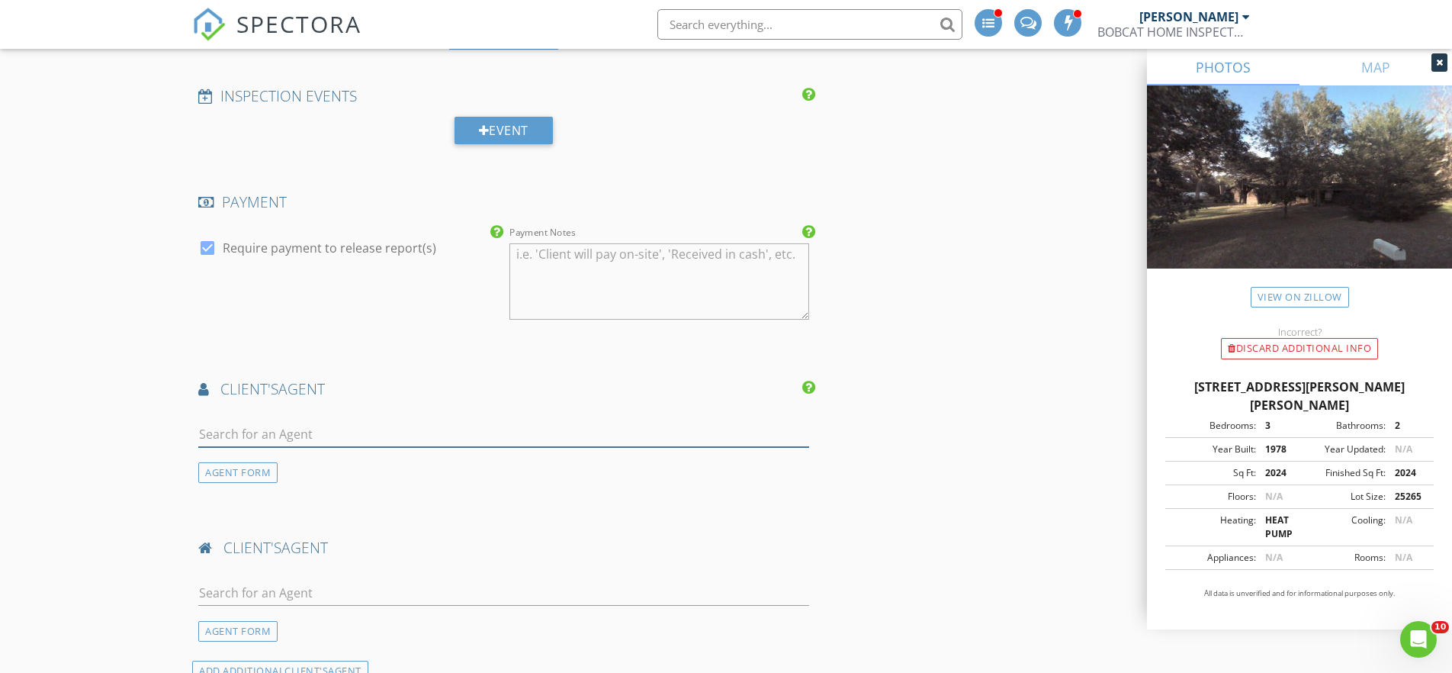
click at [266, 435] on input "text" at bounding box center [503, 434] width 611 height 25
type input "Joann"
click at [281, 465] on div "Joanne Samuelson" at bounding box center [289, 467] width 95 height 18
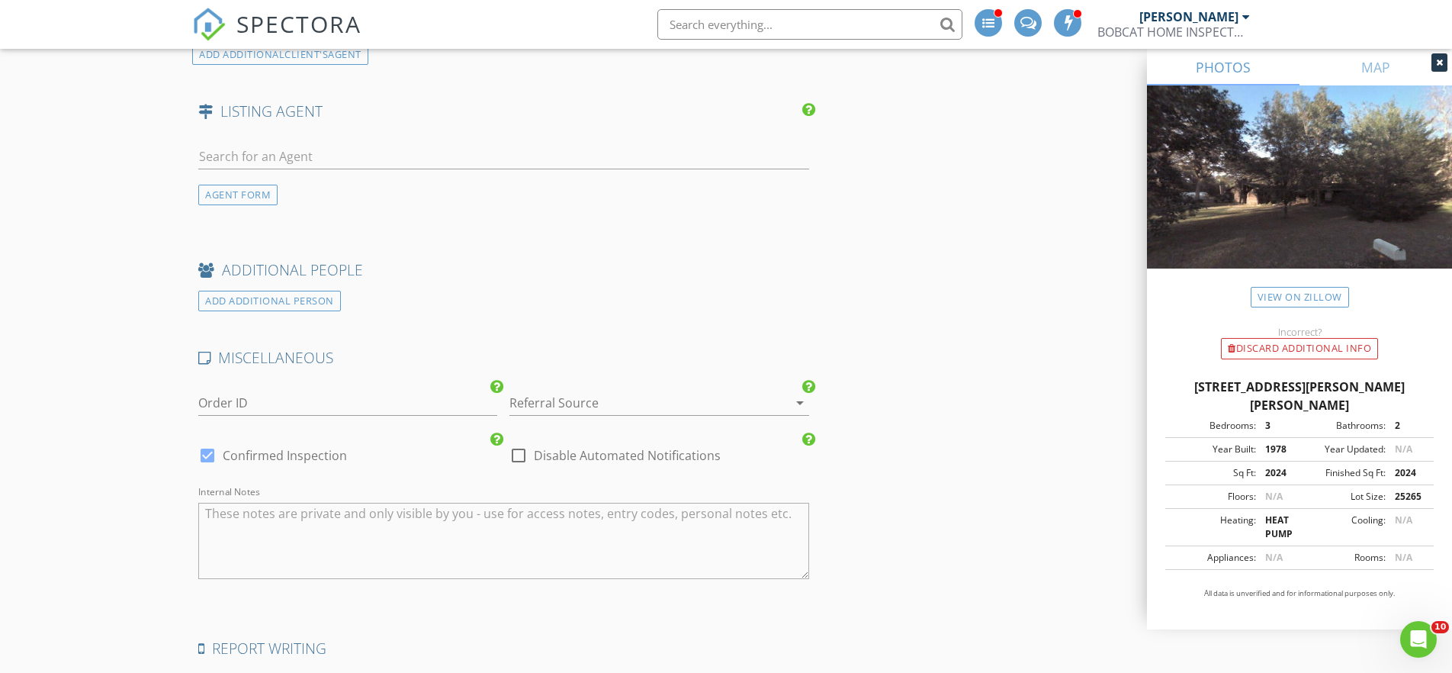
scroll to position [2796, 0]
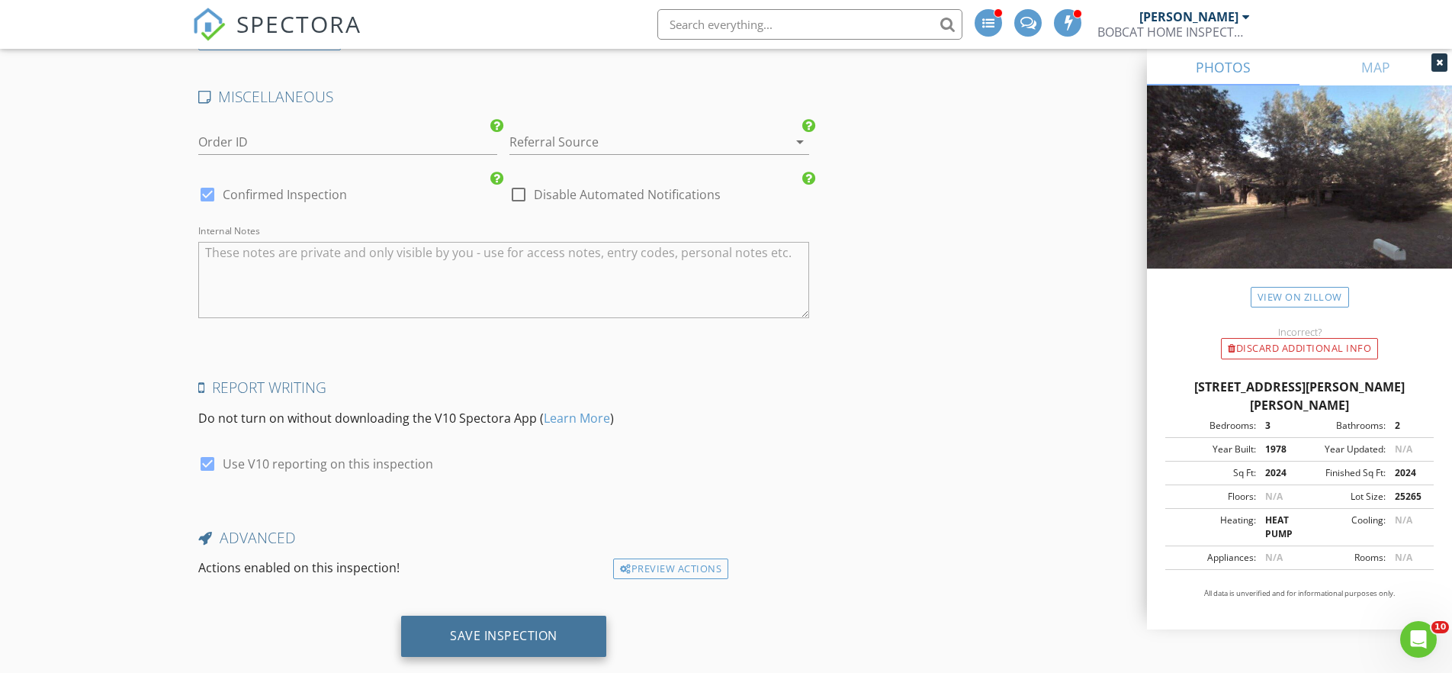
click at [496, 638] on div "Save Inspection" at bounding box center [504, 635] width 108 height 15
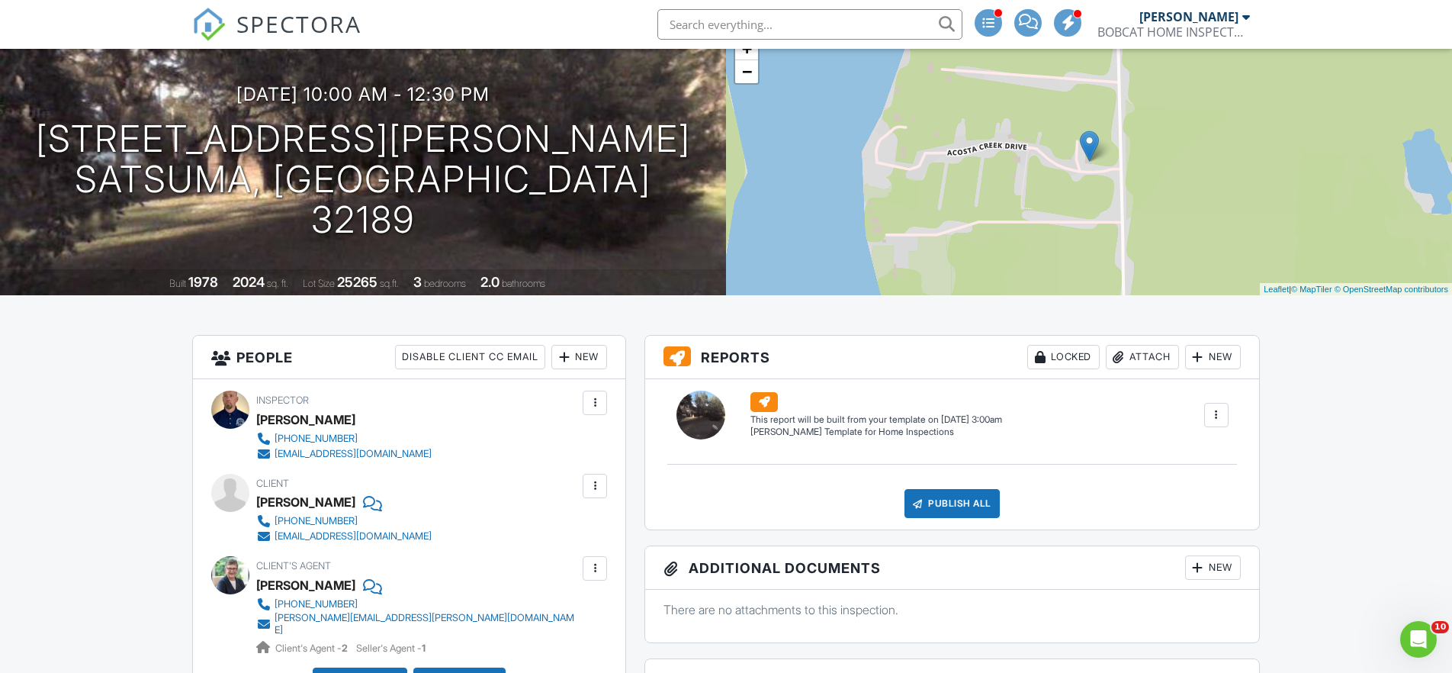
scroll to position [6, 0]
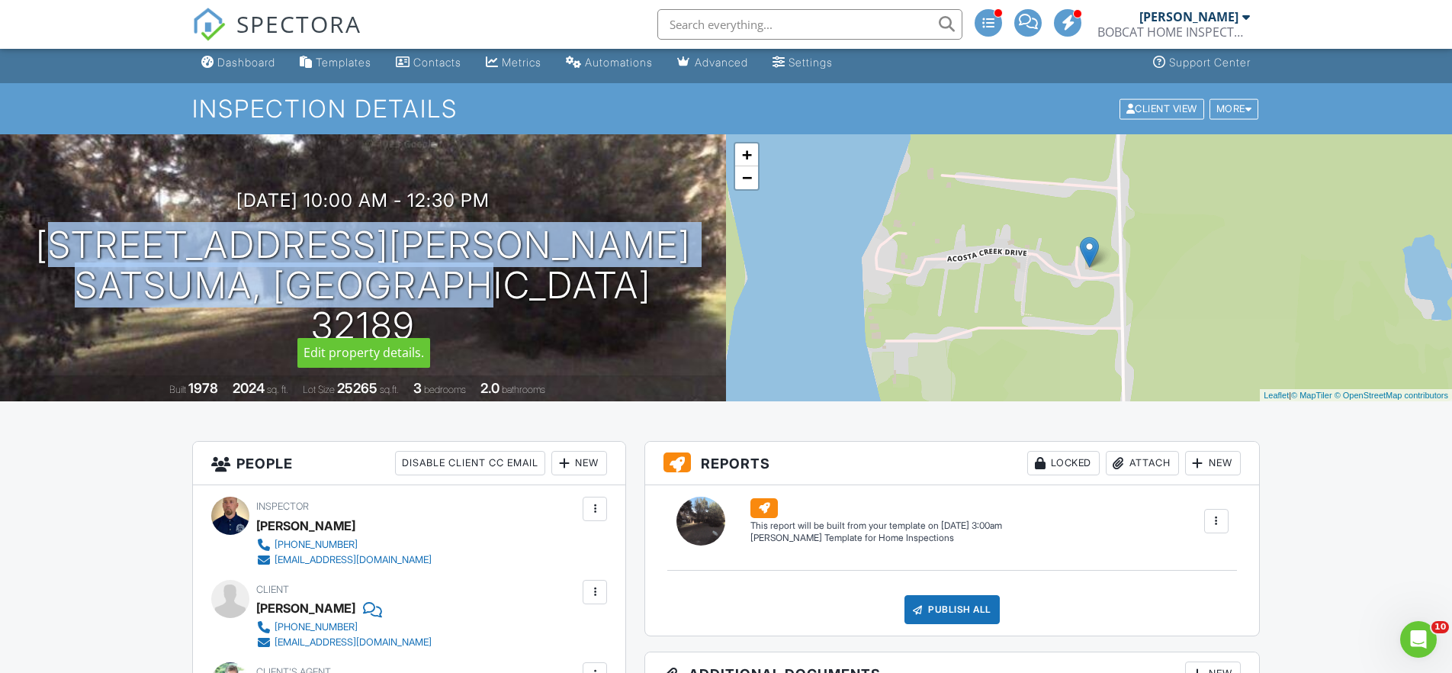
drag, startPoint x: 159, startPoint y: 262, endPoint x: 494, endPoint y: 288, distance: 335.8
click at [550, 303] on h1 "102 Acosta Creek Dr Satsuma, FL 32189" at bounding box center [362, 285] width 677 height 120
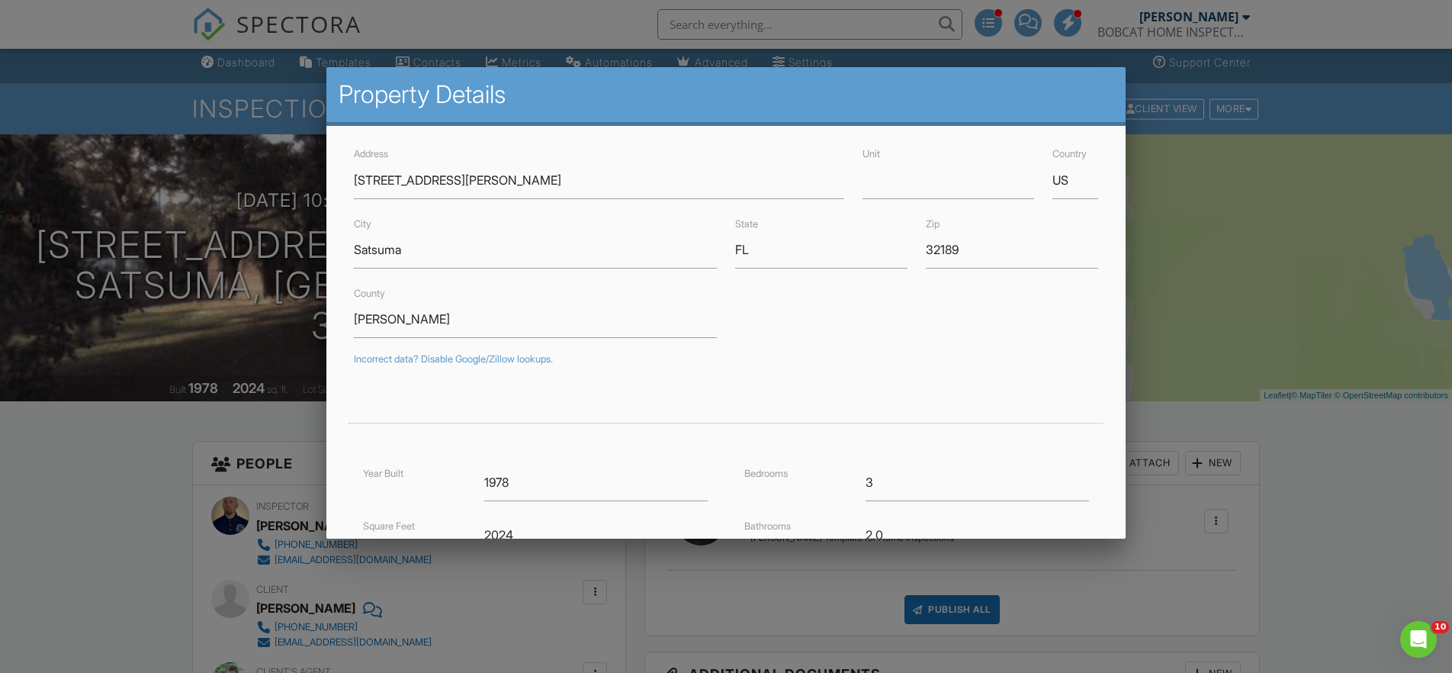
click at [1303, 600] on div at bounding box center [726, 344] width 1452 height 841
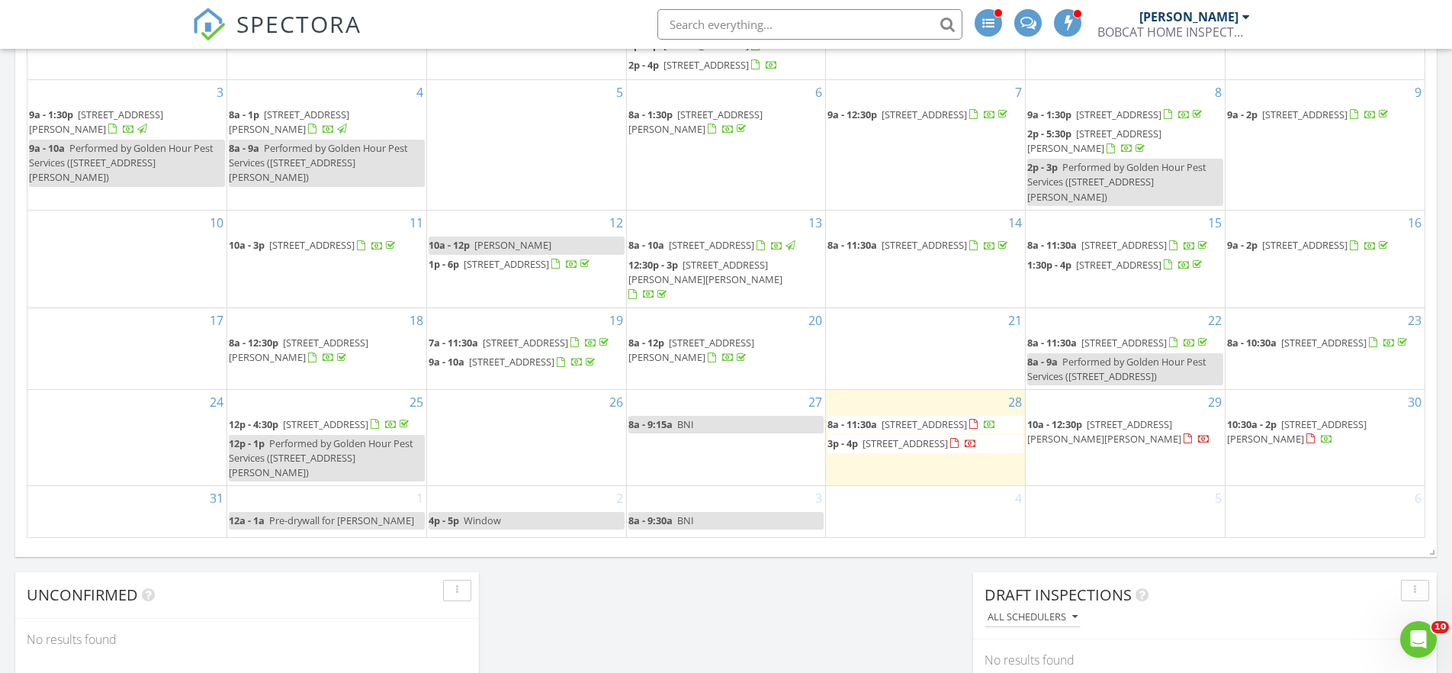
scroll to position [972, 0]
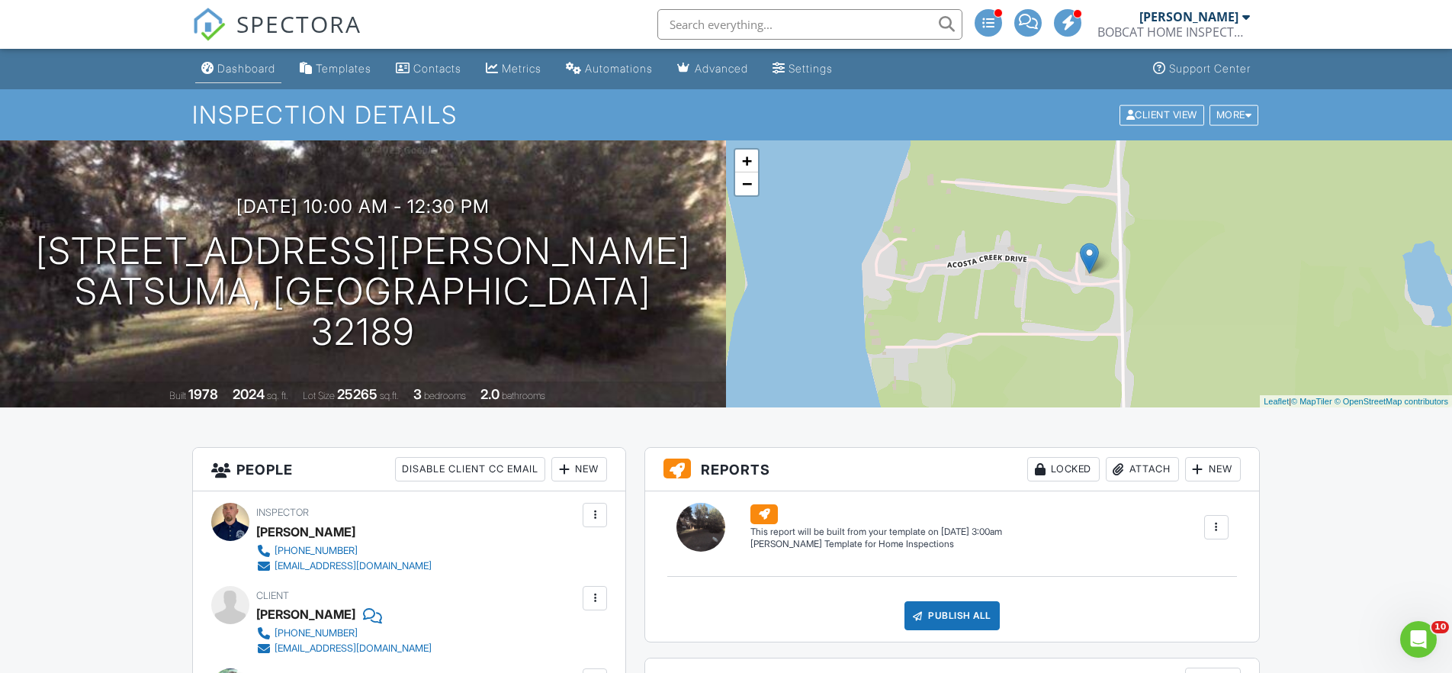
click at [257, 72] on div "Dashboard" at bounding box center [246, 68] width 58 height 13
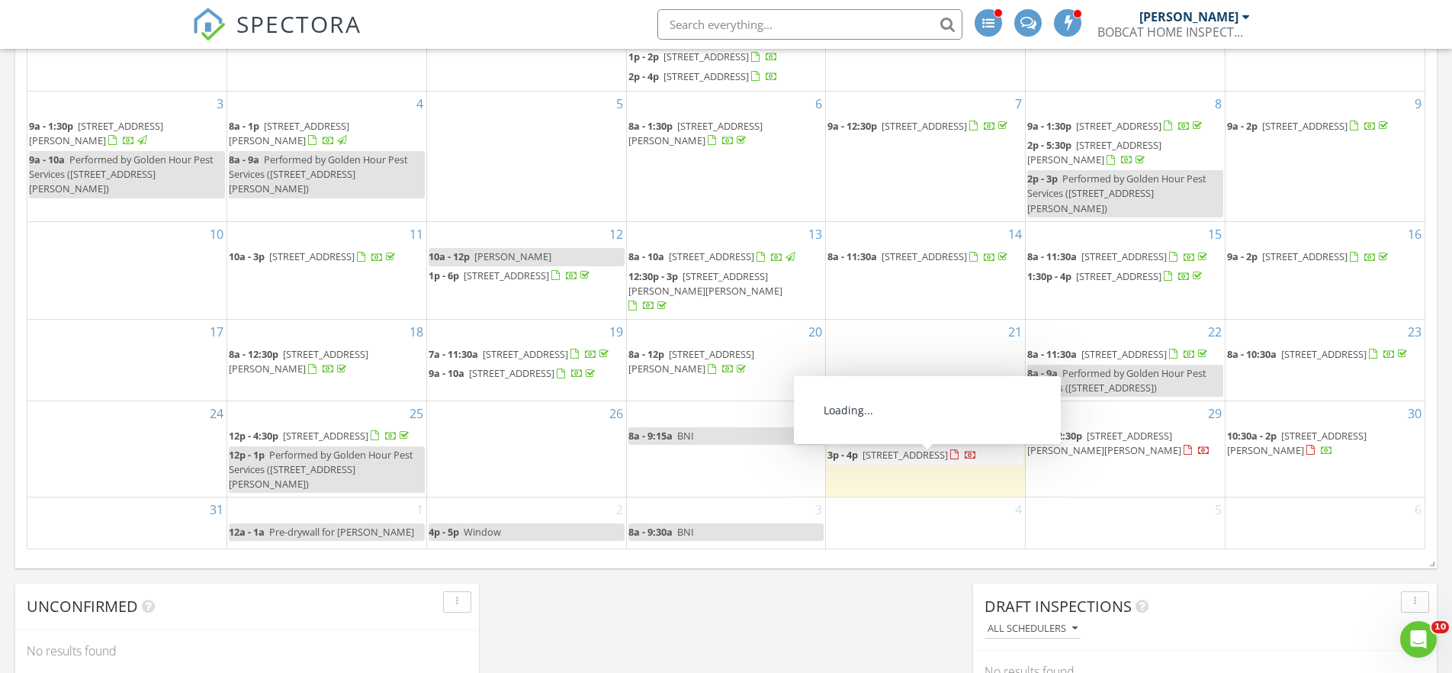
scroll to position [75, 0]
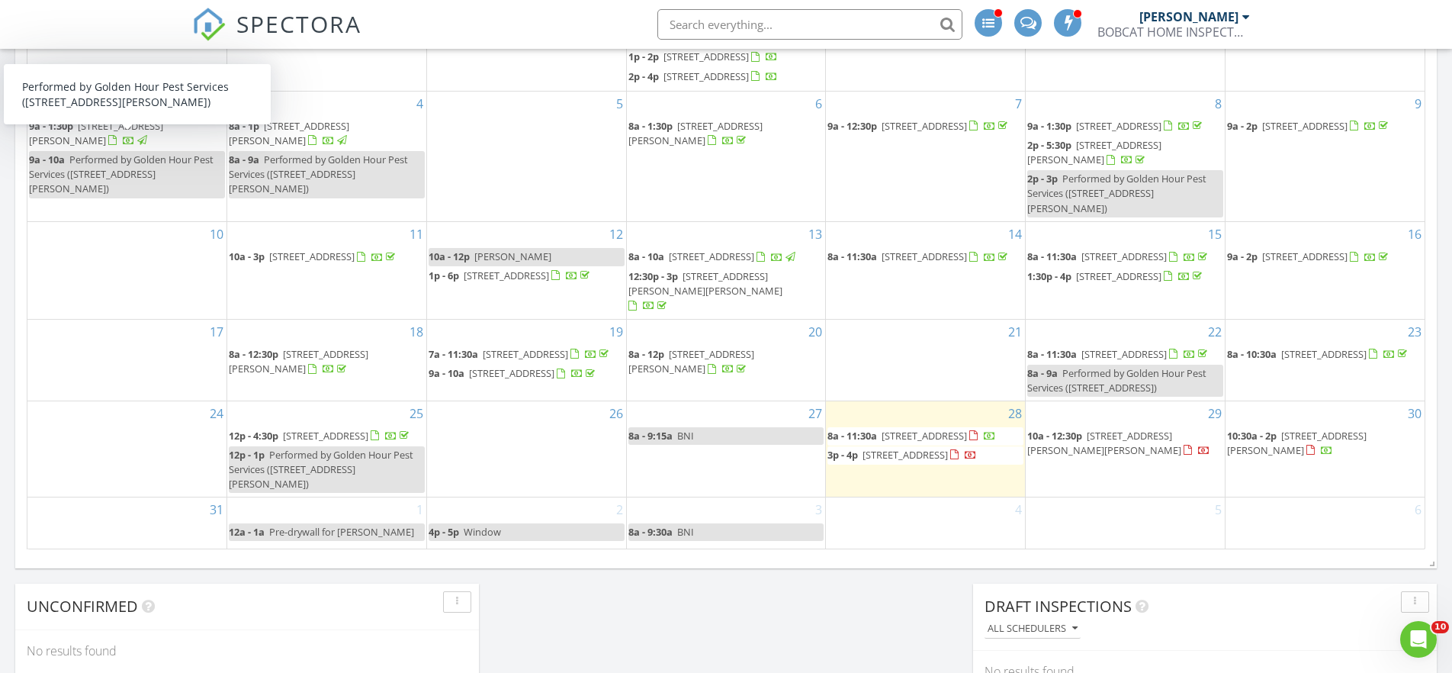
click at [1131, 409] on div "29 10a - 12:30p 102 Acosta Creek Dr, Satsuma 32189" at bounding box center [1125, 448] width 199 height 95
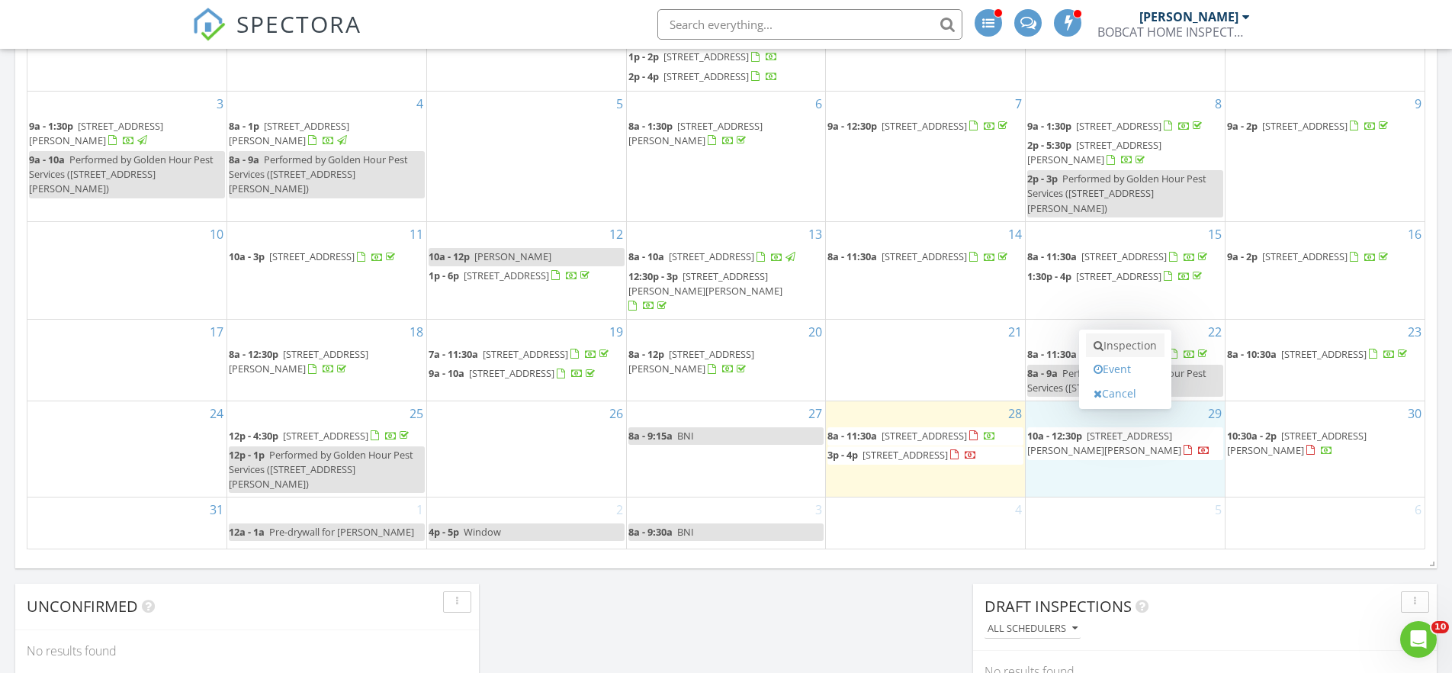
click at [1145, 341] on link "Inspection" at bounding box center [1125, 345] width 79 height 24
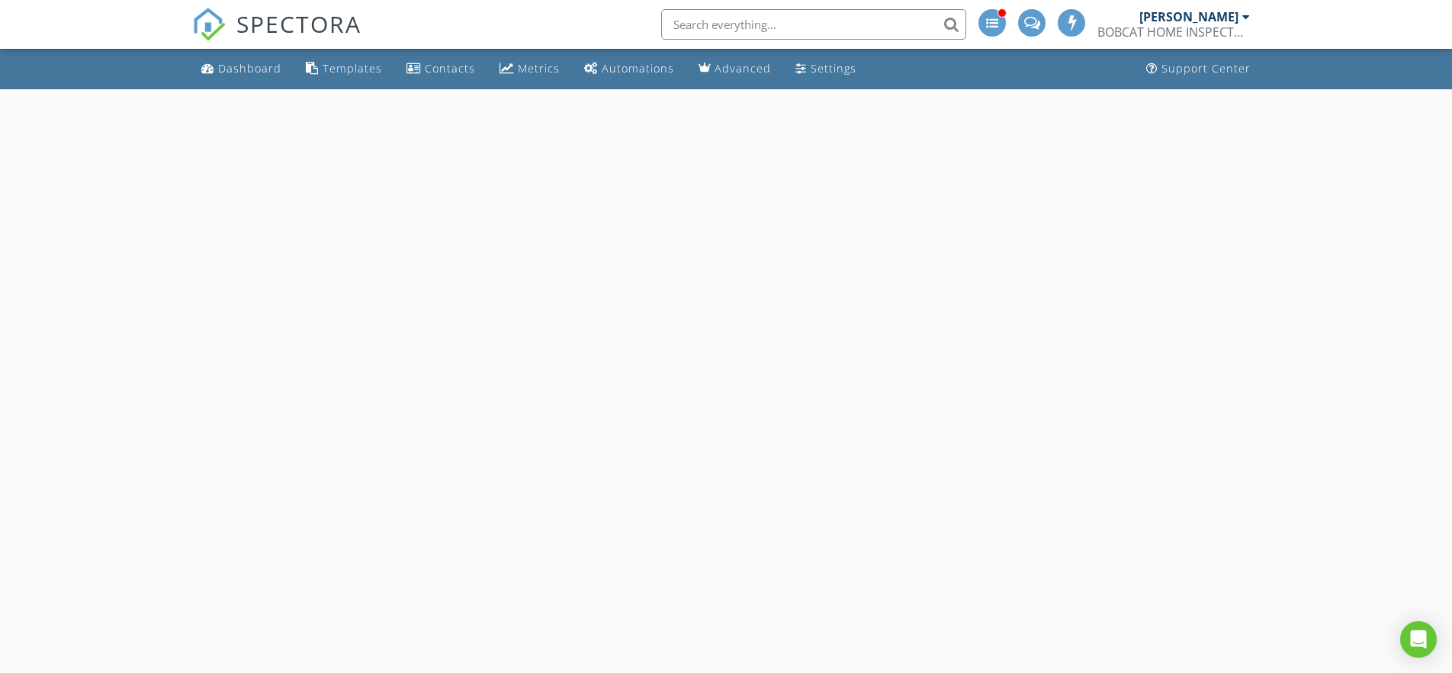
select select "7"
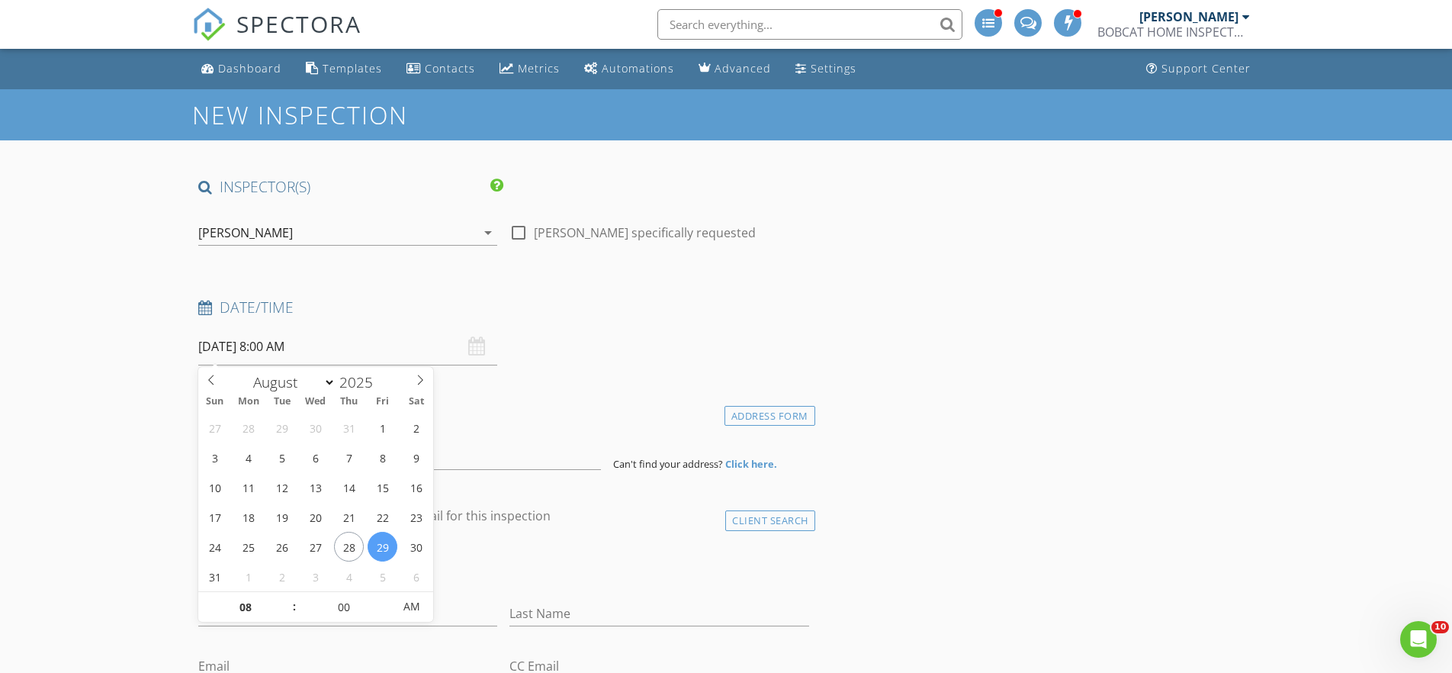
click at [423, 353] on input "[DATE] 8:00 AM" at bounding box center [347, 346] width 299 height 37
type input "09"
type input "[DATE] 9:00 AM"
click at [287, 596] on span at bounding box center [286, 599] width 11 height 15
type input "10"
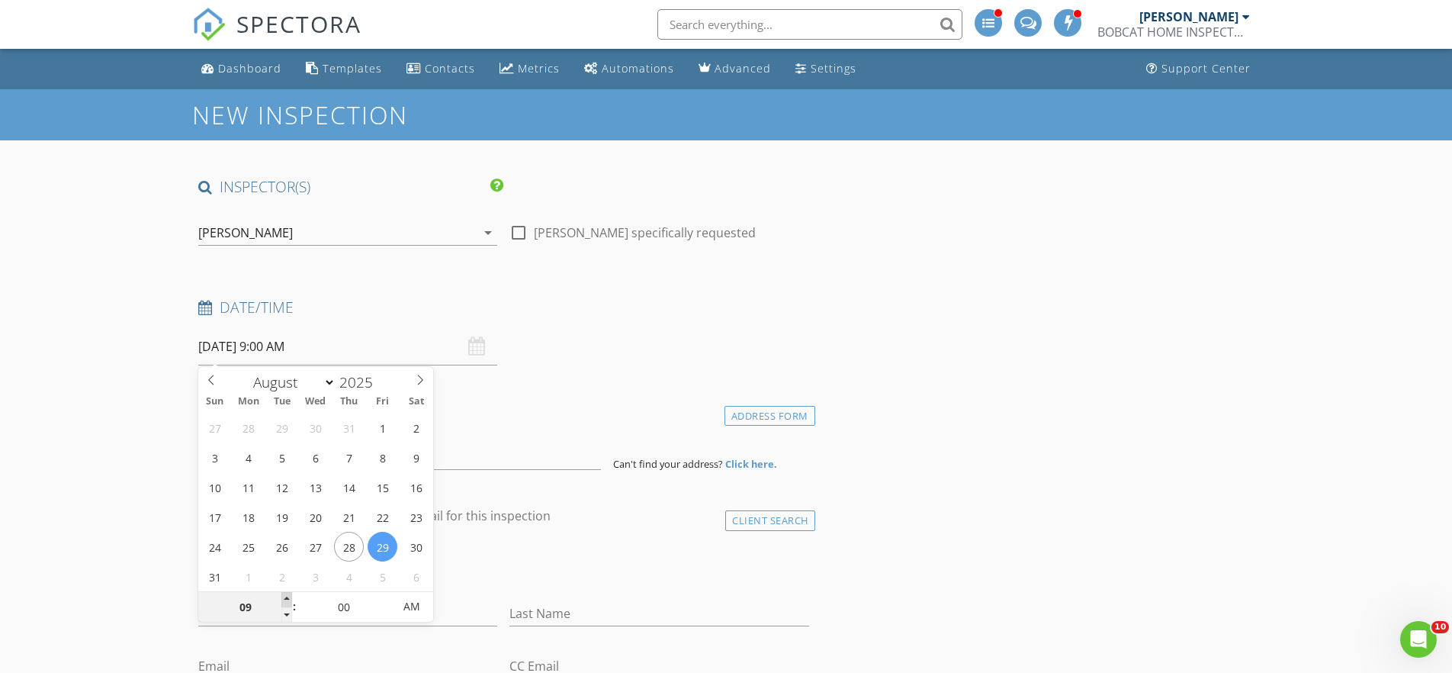
type input "[DATE] 10:00 AM"
click at [287, 596] on span at bounding box center [286, 599] width 11 height 15
type input "11"
type input "[DATE] 11:00 AM"
click at [287, 596] on span at bounding box center [286, 599] width 11 height 15
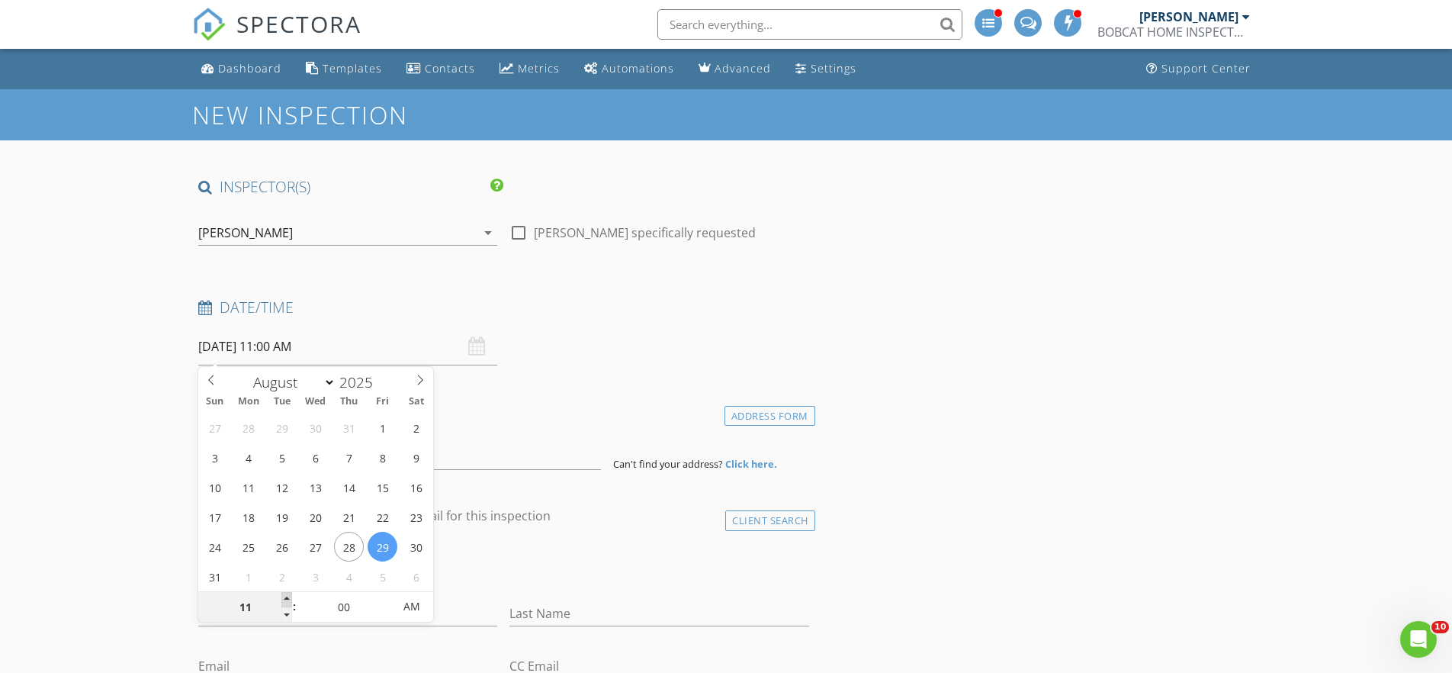
type input "12"
type input "[DATE] 12:00 PM"
click at [287, 596] on span at bounding box center [286, 599] width 11 height 15
type input "01"
type input "08/29/2025 1:00 PM"
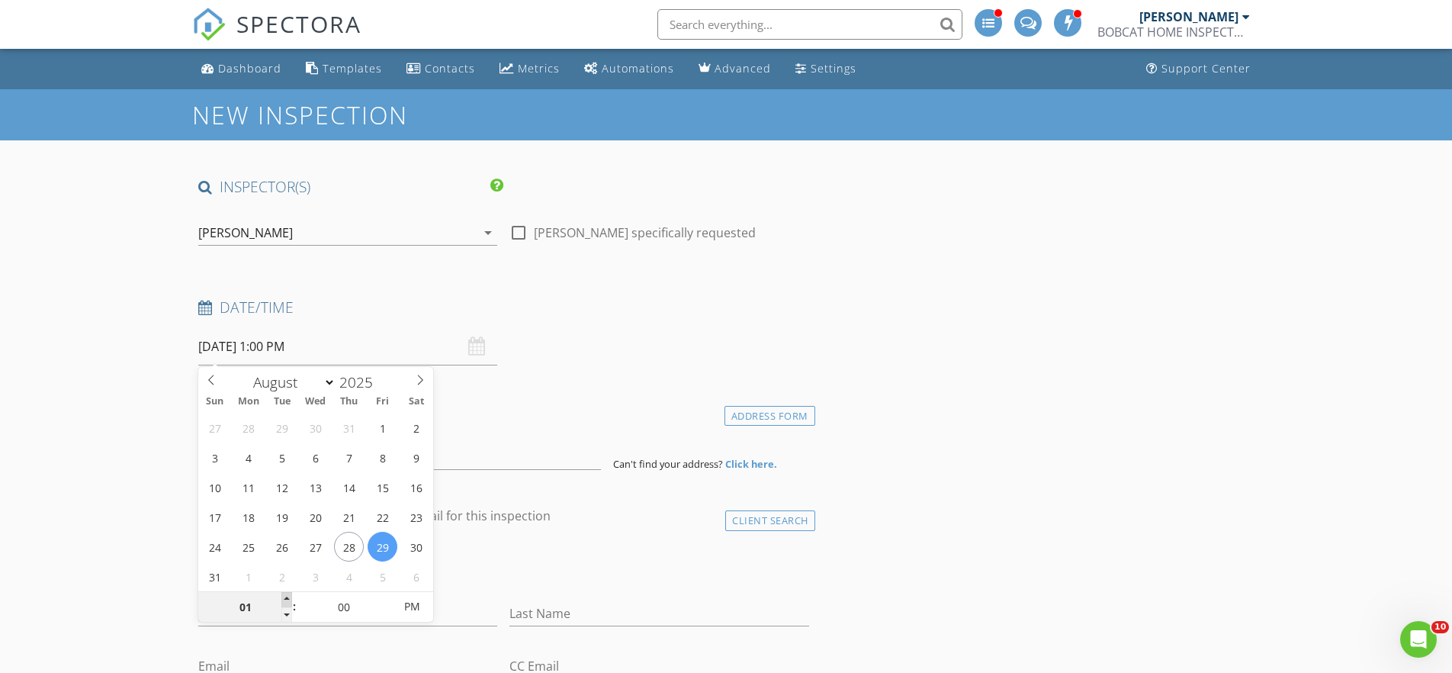
click at [287, 596] on span at bounding box center [286, 599] width 11 height 15
click at [488, 570] on div "check_box_outline_blank Client is a Company/Organization" at bounding box center [503, 569] width 611 height 40
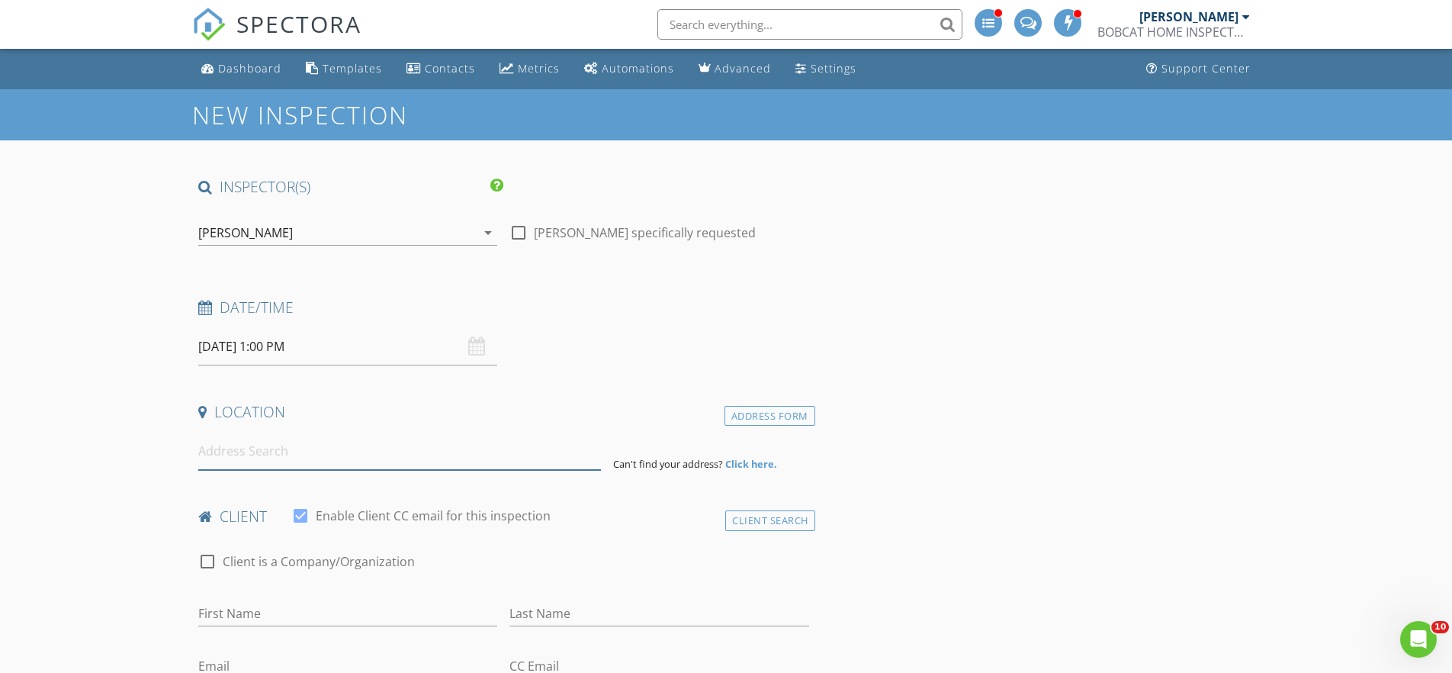
click at [325, 450] on input at bounding box center [399, 450] width 403 height 37
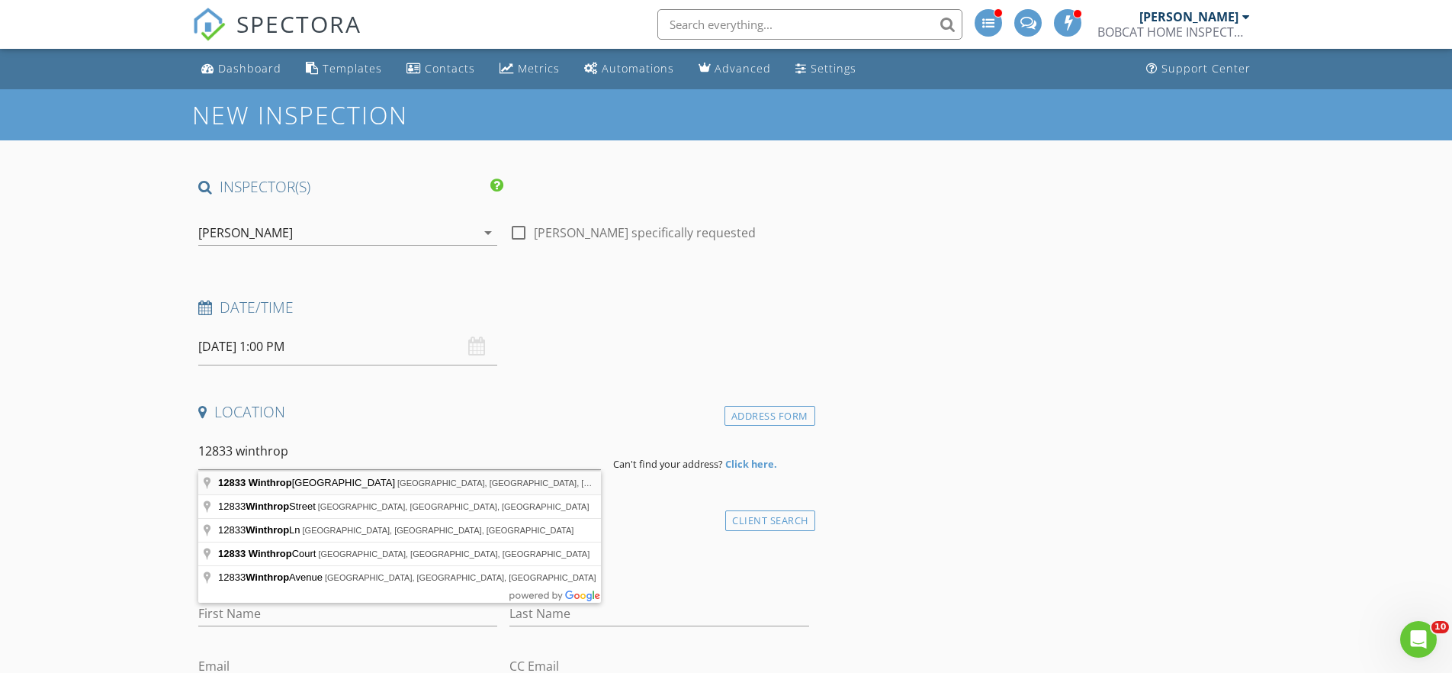
type input "12833 Winthrop Cove Drive, Jacksonville, FL, USA"
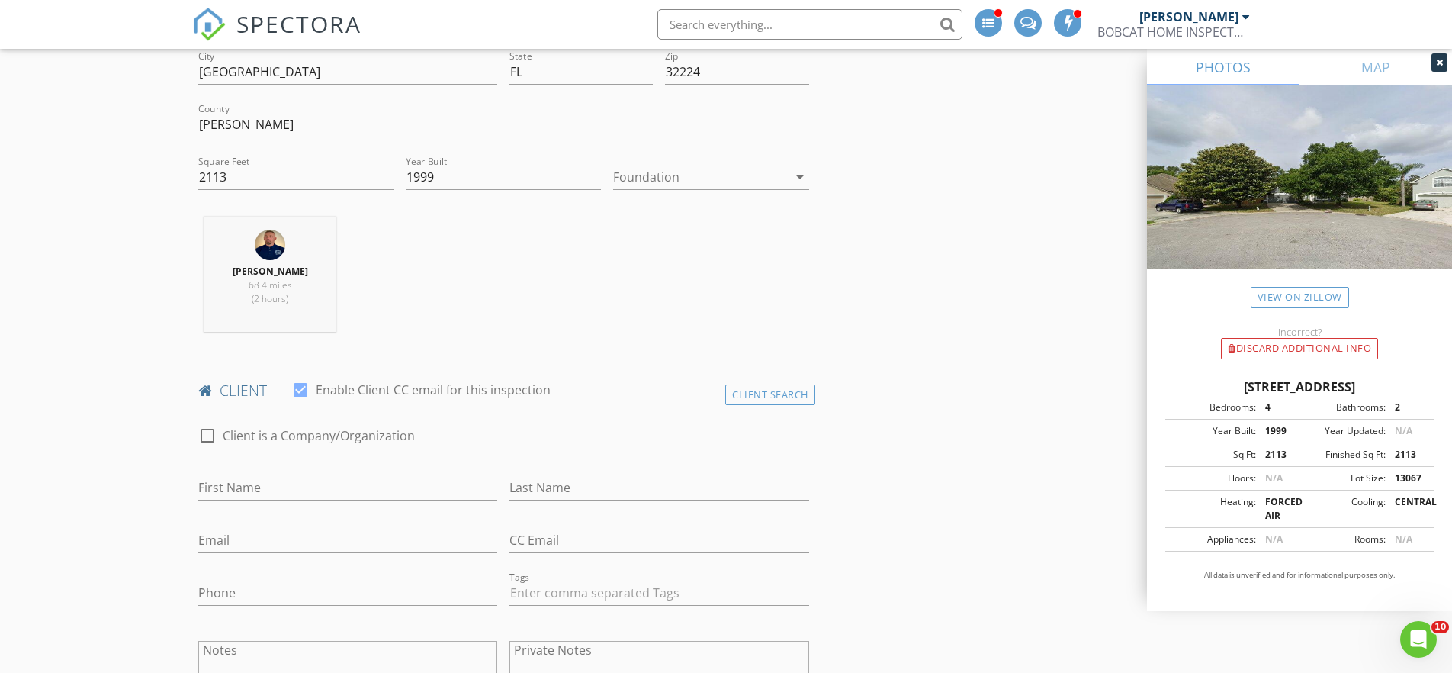
scroll to position [336, 0]
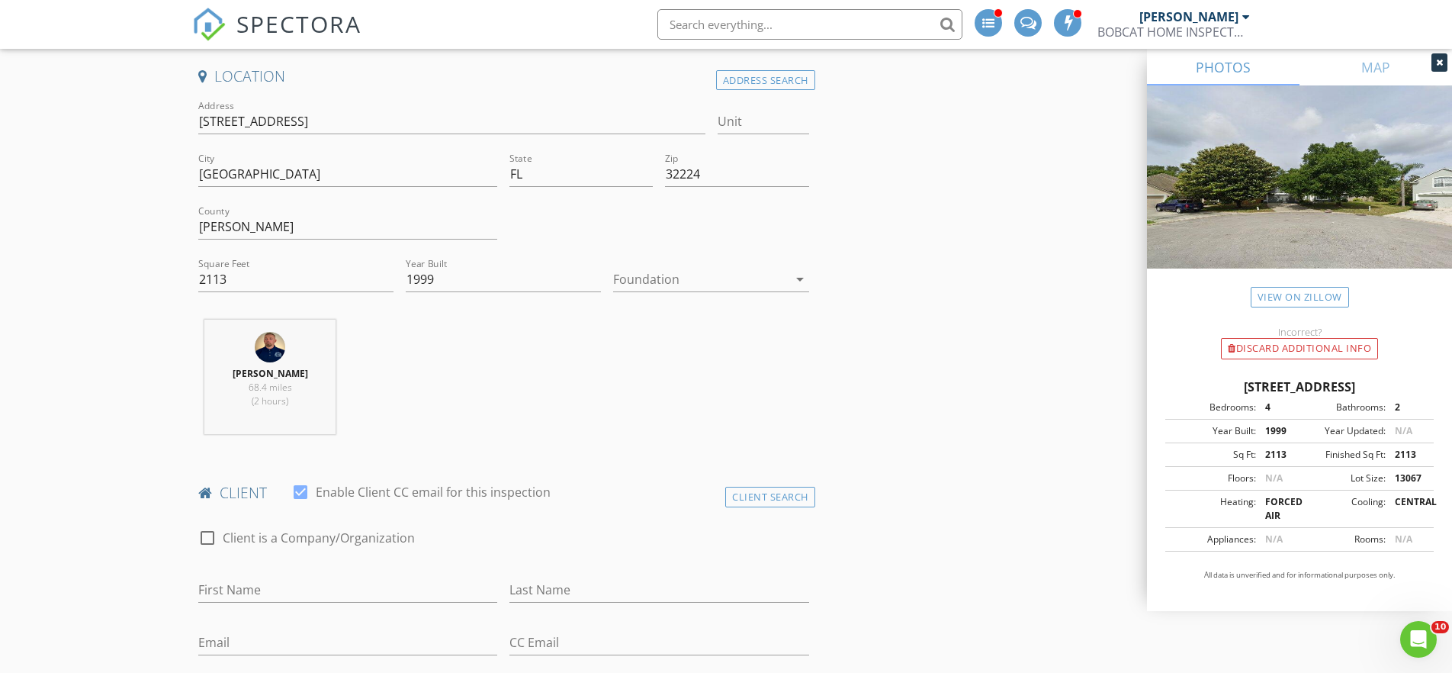
click at [798, 281] on icon "arrow_drop_down" at bounding box center [800, 279] width 18 height 18
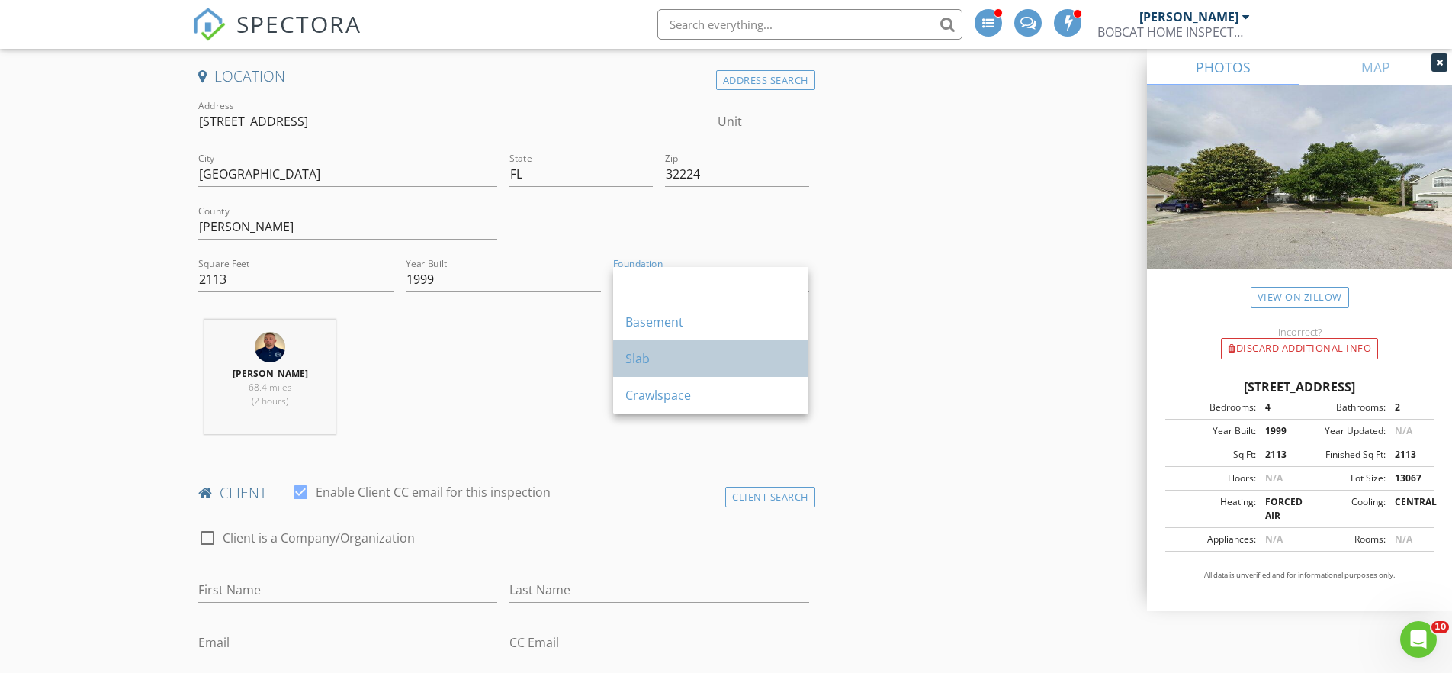
click at [782, 354] on div "Slab" at bounding box center [710, 358] width 171 height 18
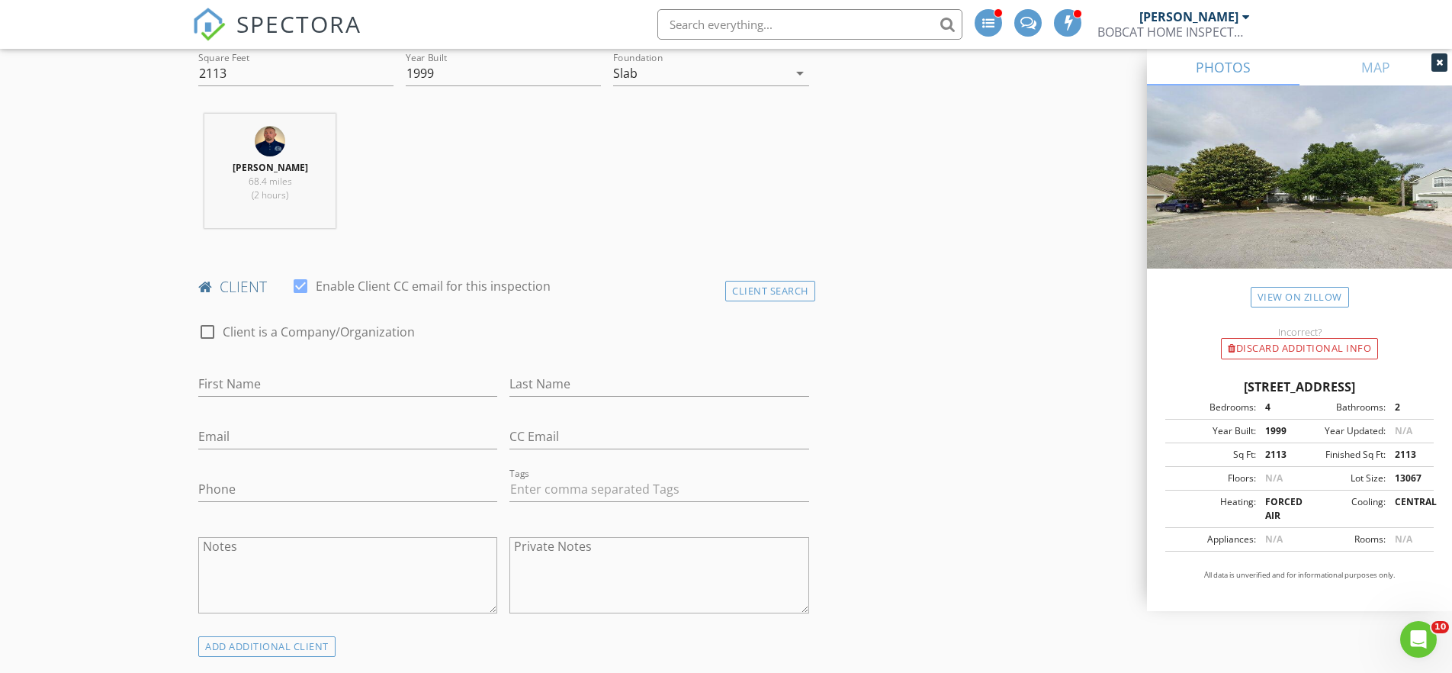
scroll to position [569, 0]
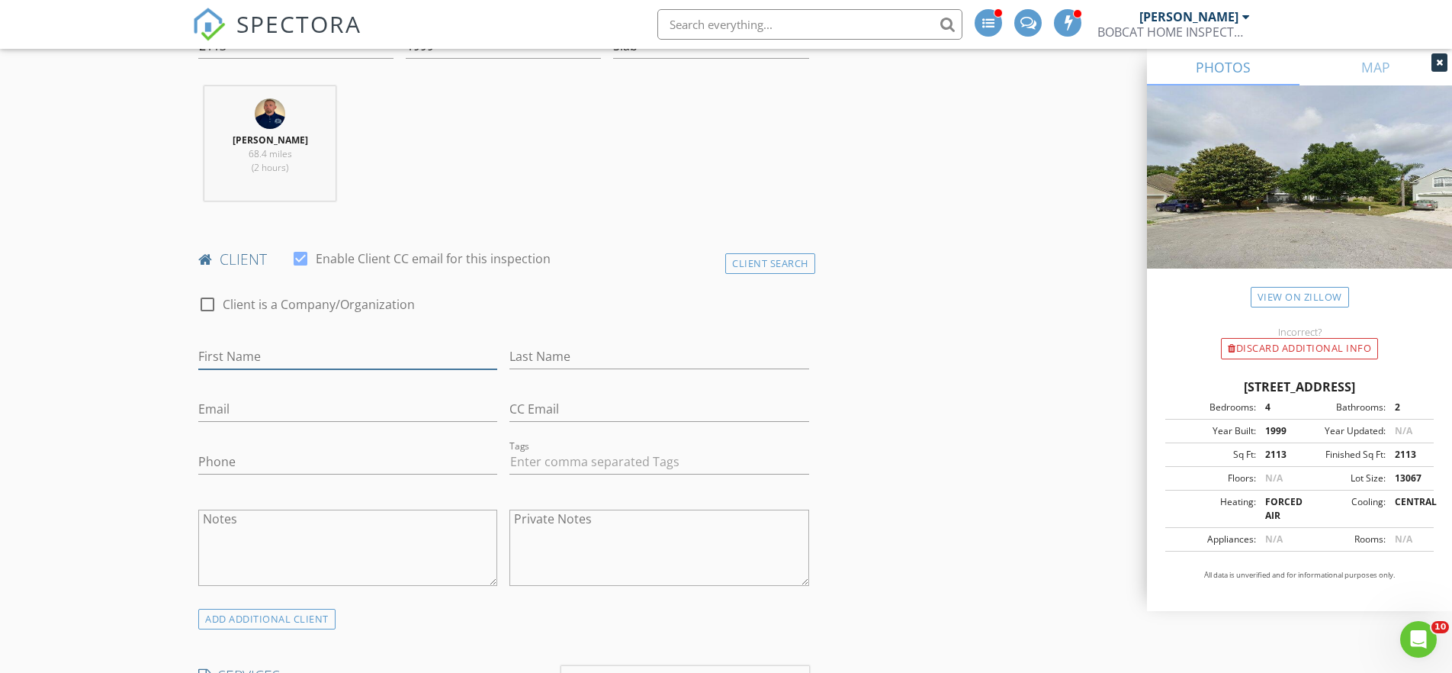
click at [313, 349] on input "First Name" at bounding box center [347, 356] width 299 height 25
type input "[PERSON_NAME]"
click at [609, 355] on input "Last Name" at bounding box center [658, 356] width 299 height 25
type input "You"
click at [392, 403] on input "Email" at bounding box center [347, 409] width 299 height 25
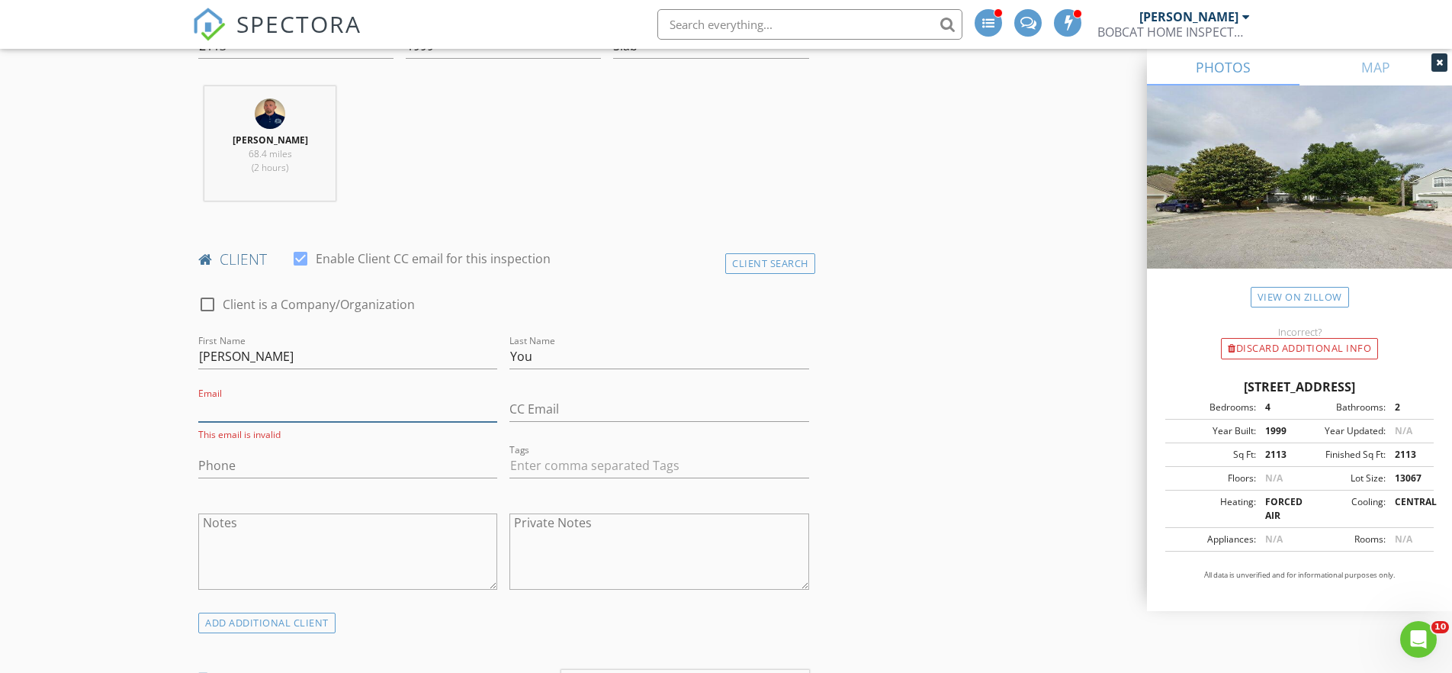
paste input "[EMAIL_ADDRESS][DOMAIN_NAME]"
type input "[EMAIL_ADDRESS][DOMAIN_NAME]"
click at [287, 467] on input "Phone" at bounding box center [347, 461] width 299 height 25
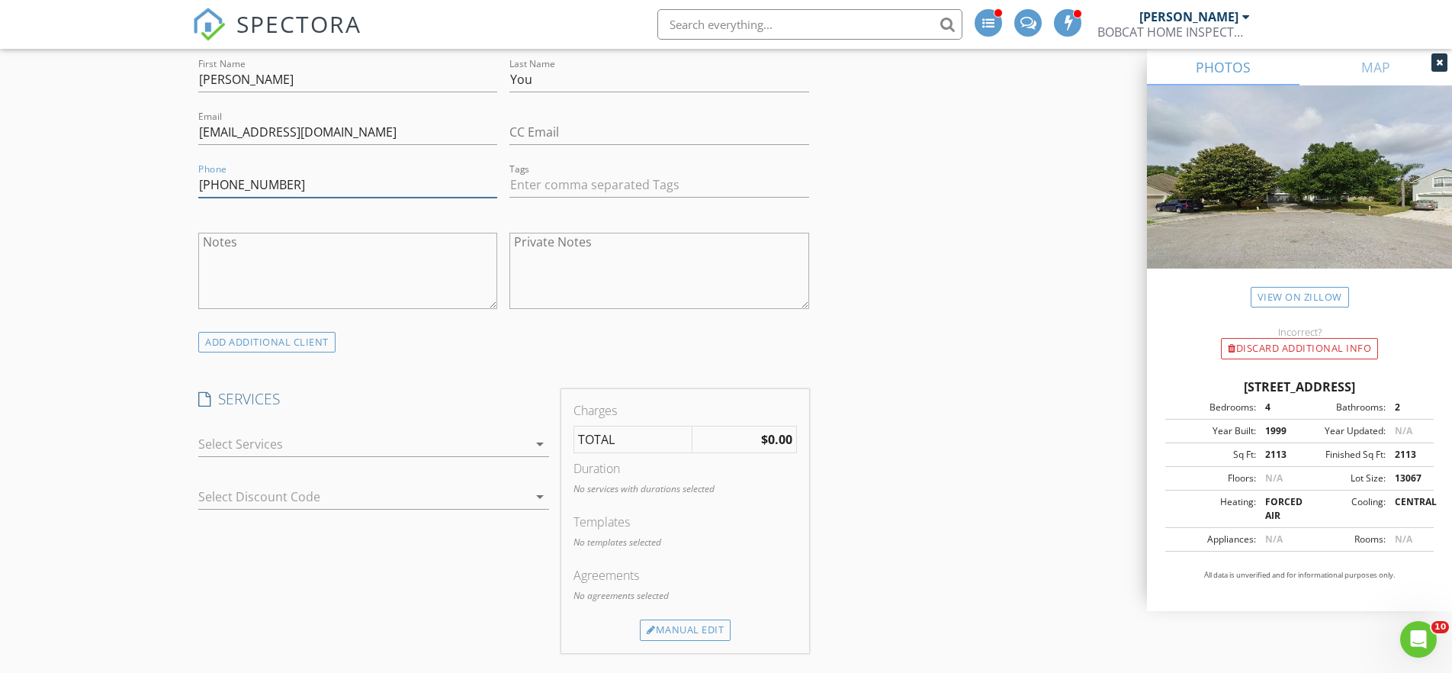
scroll to position [846, 0]
type input "[PHONE_NUMBER]"
click at [535, 446] on icon "arrow_drop_down" at bounding box center [540, 444] width 18 height 18
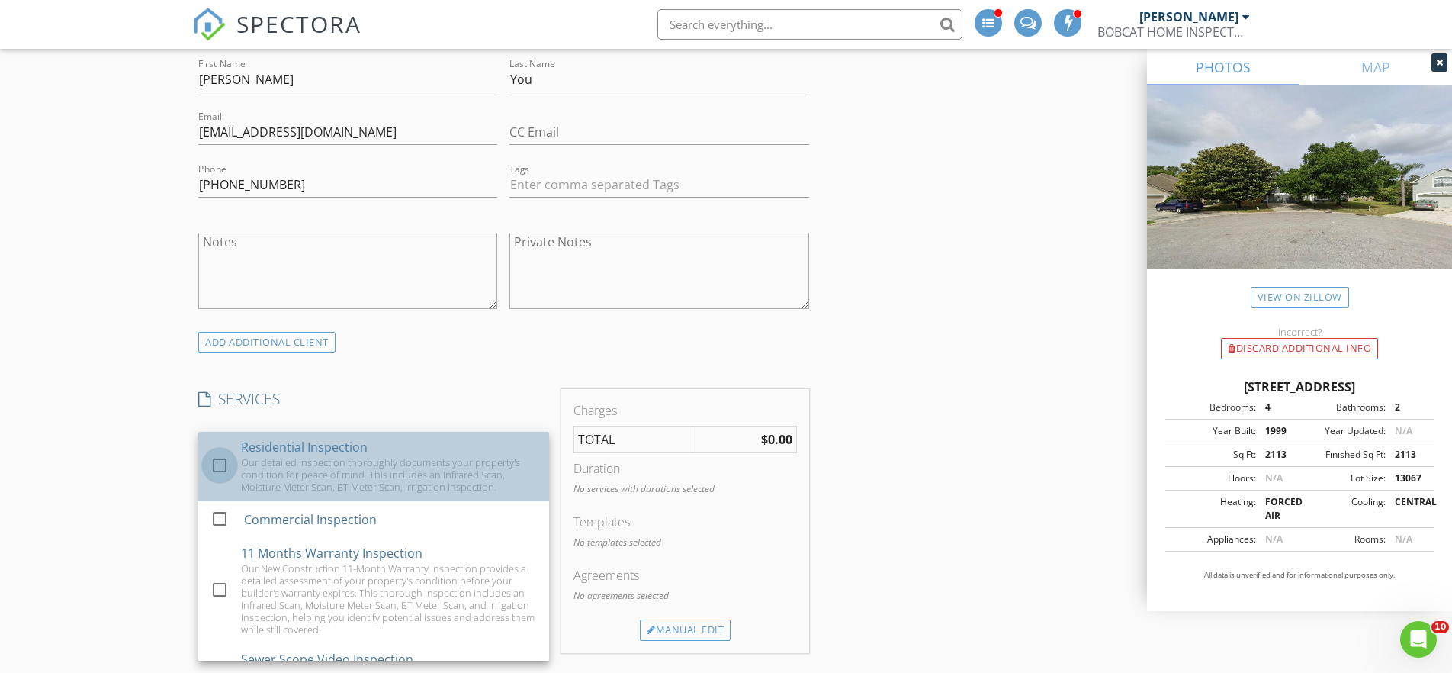
click at [216, 465] on div at bounding box center [220, 465] width 26 height 26
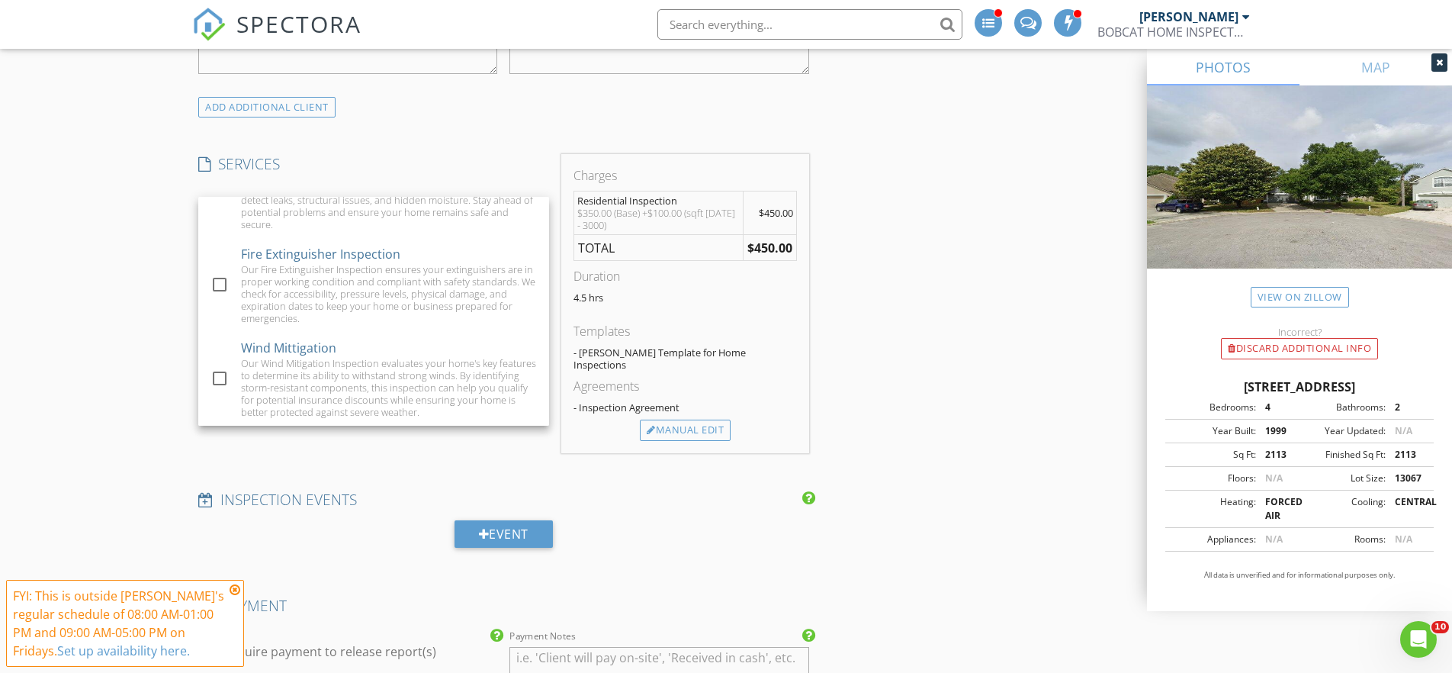
scroll to position [1004, 0]
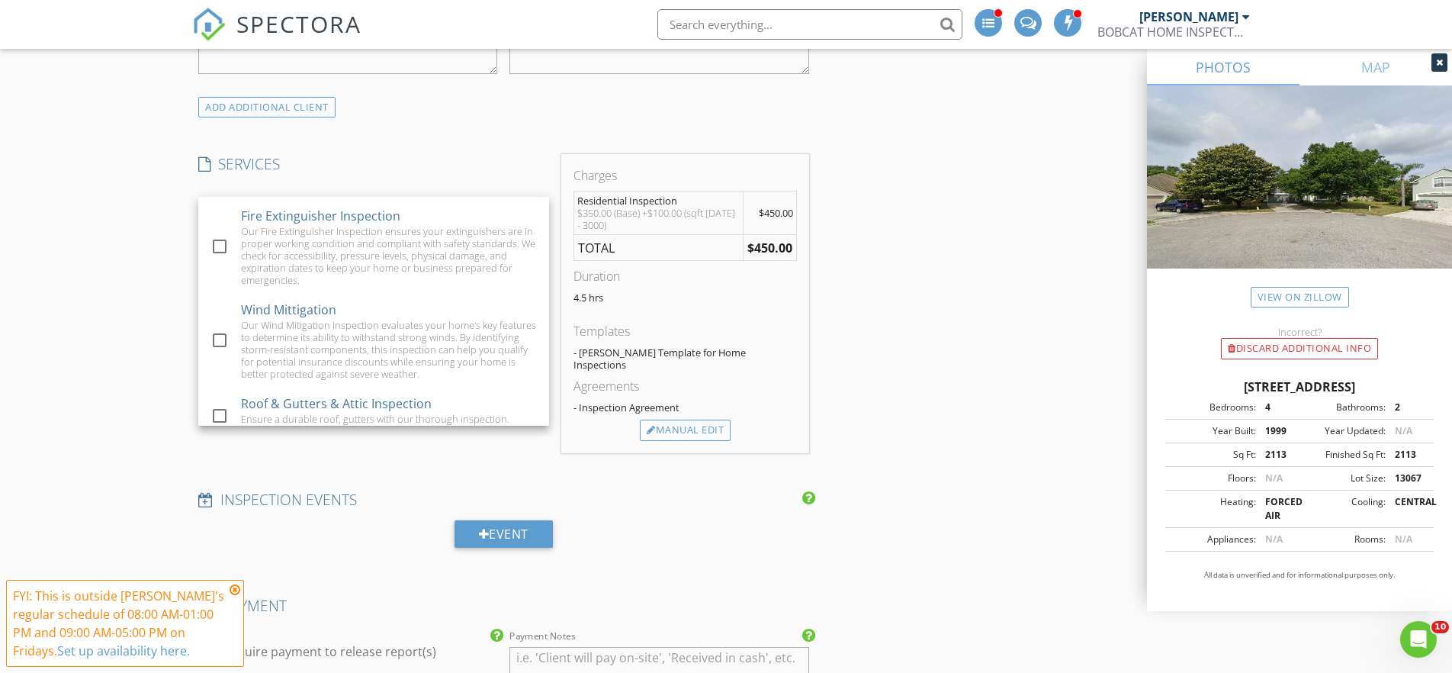
click at [447, 174] on div "SERVICES check_box Residential Inspection Our detailed inspection thoroughly do…" at bounding box center [373, 303] width 363 height 299
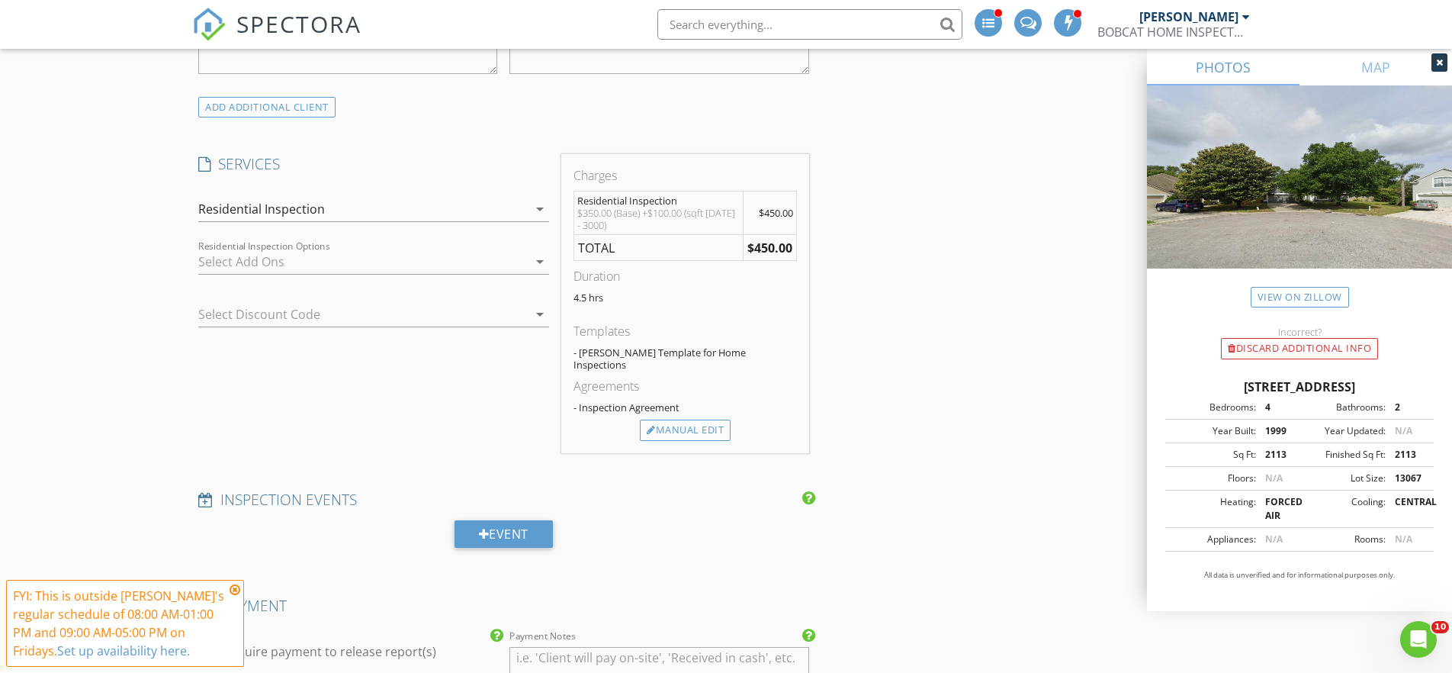
click at [538, 260] on icon "arrow_drop_down" at bounding box center [540, 261] width 18 height 18
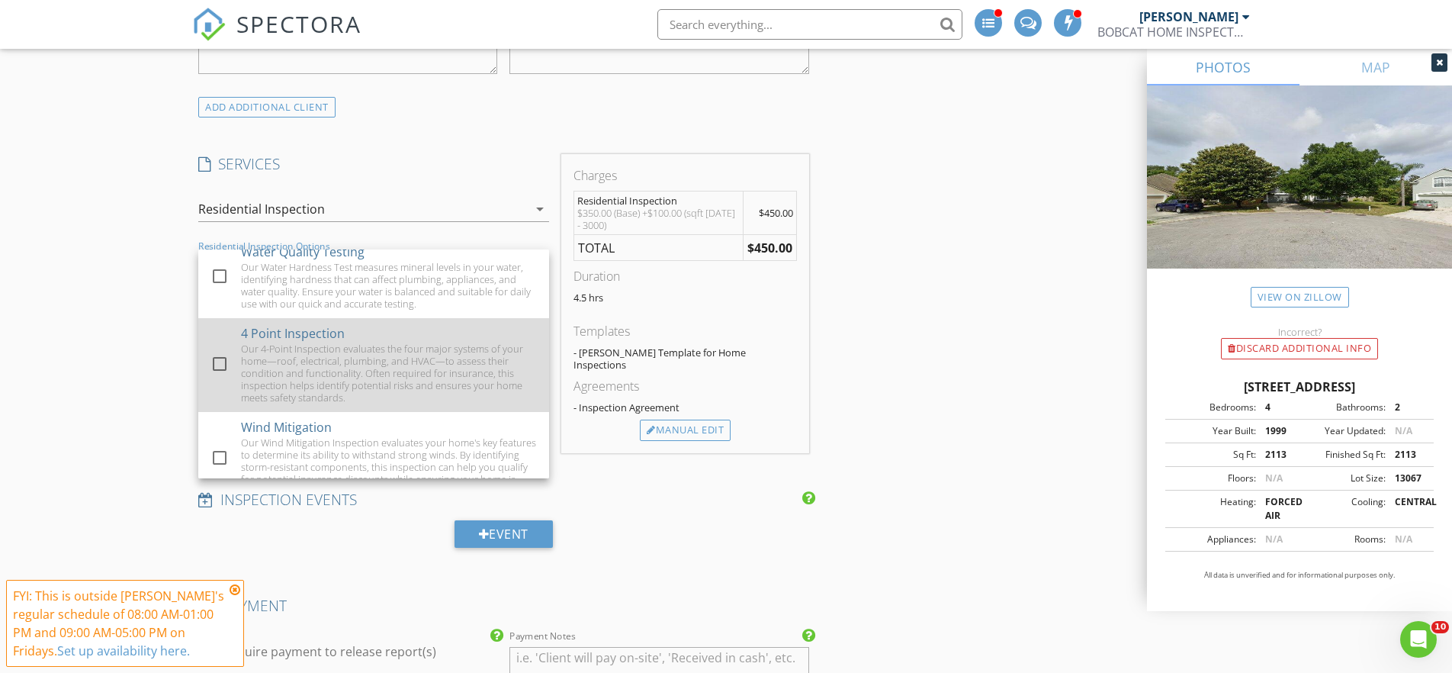
scroll to position [365, 0]
click at [220, 358] on div at bounding box center [220, 363] width 26 height 26
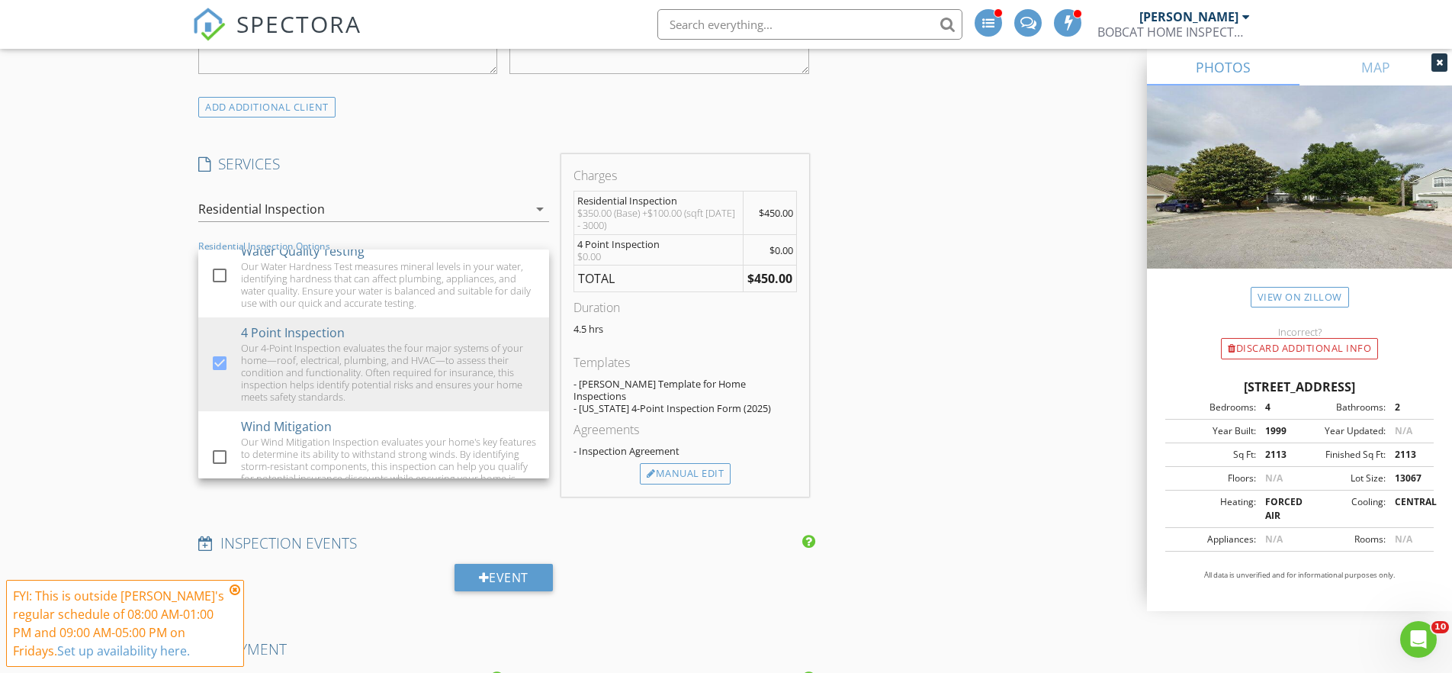
click at [533, 213] on icon "arrow_drop_down" at bounding box center [540, 209] width 18 height 18
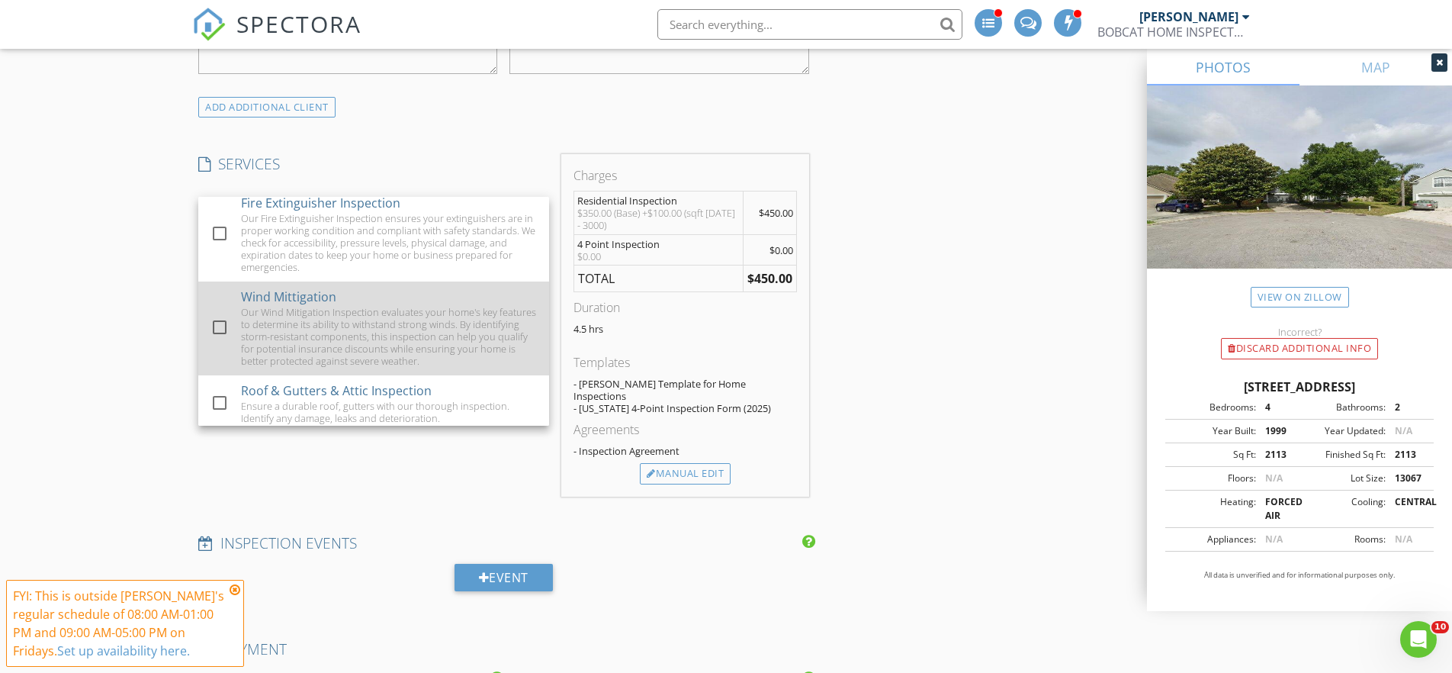
scroll to position [1019, 0]
click at [220, 319] on div at bounding box center [220, 325] width 26 height 26
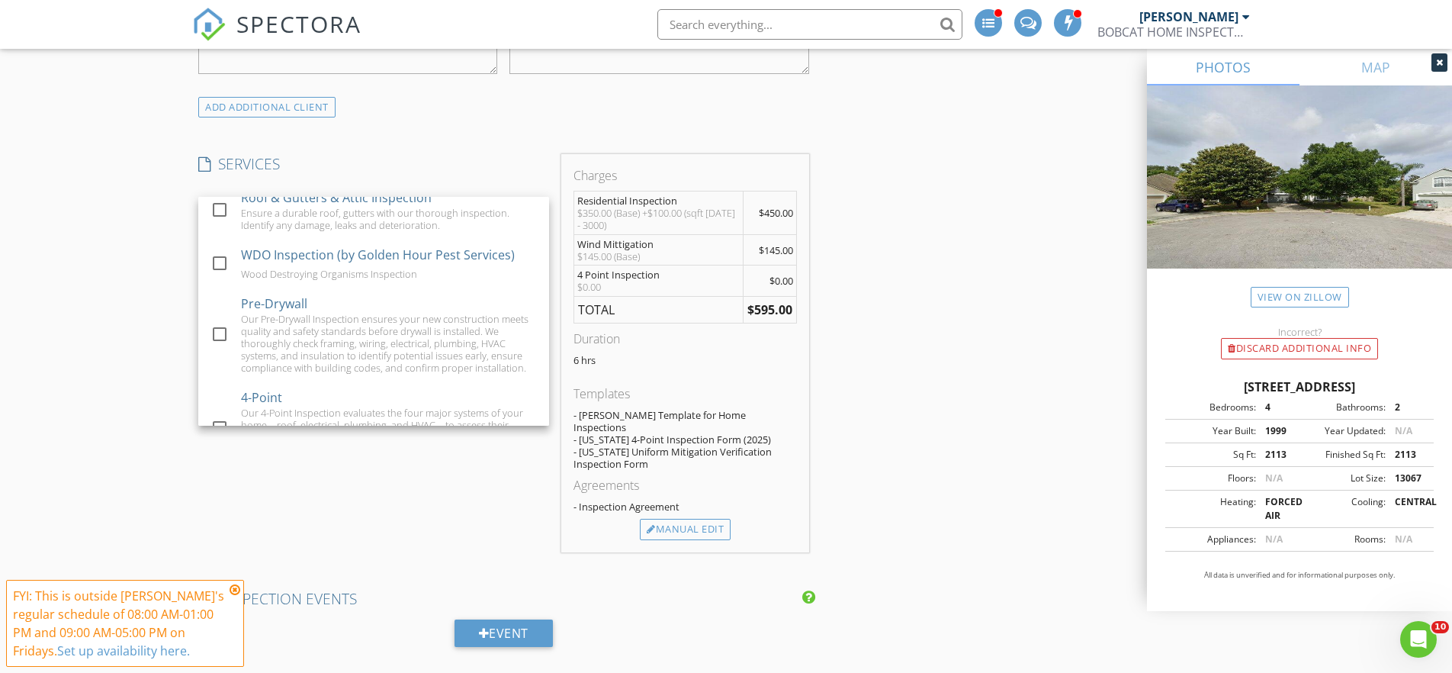
scroll to position [1179, 0]
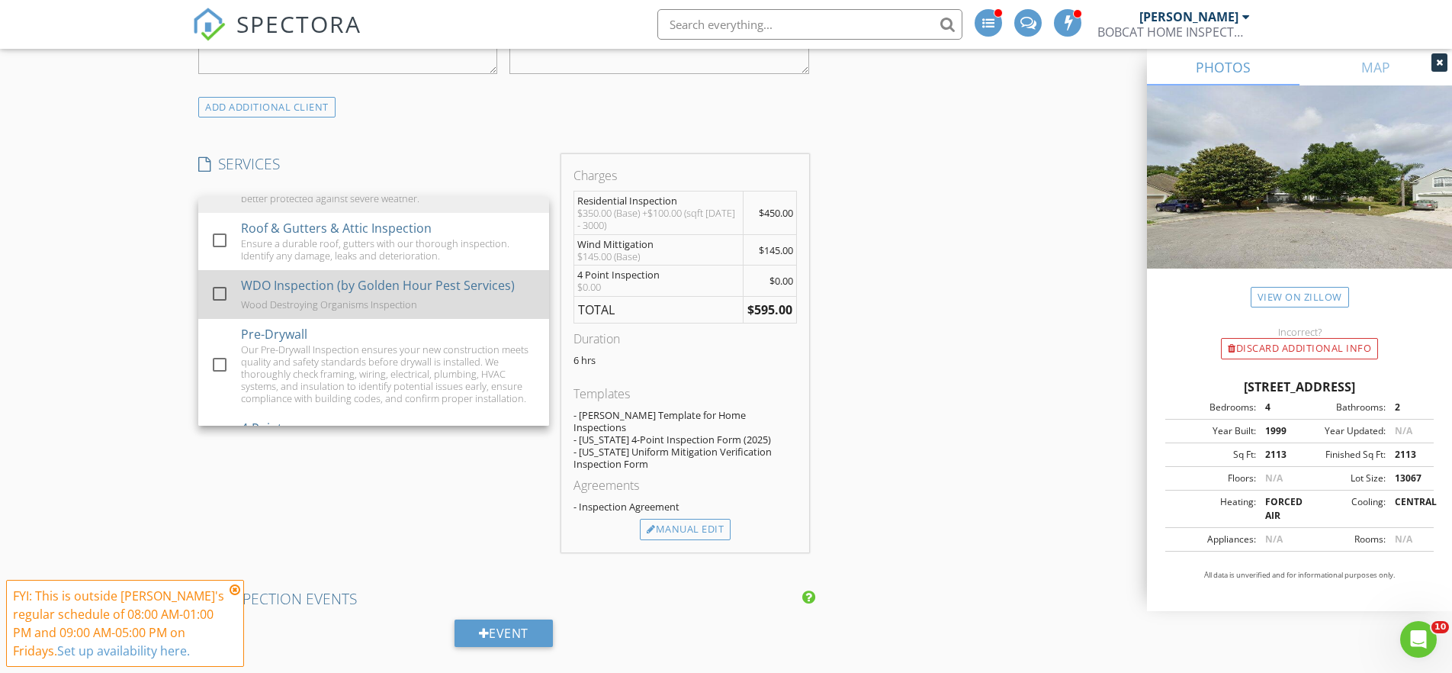
click at [217, 286] on div at bounding box center [220, 294] width 26 height 26
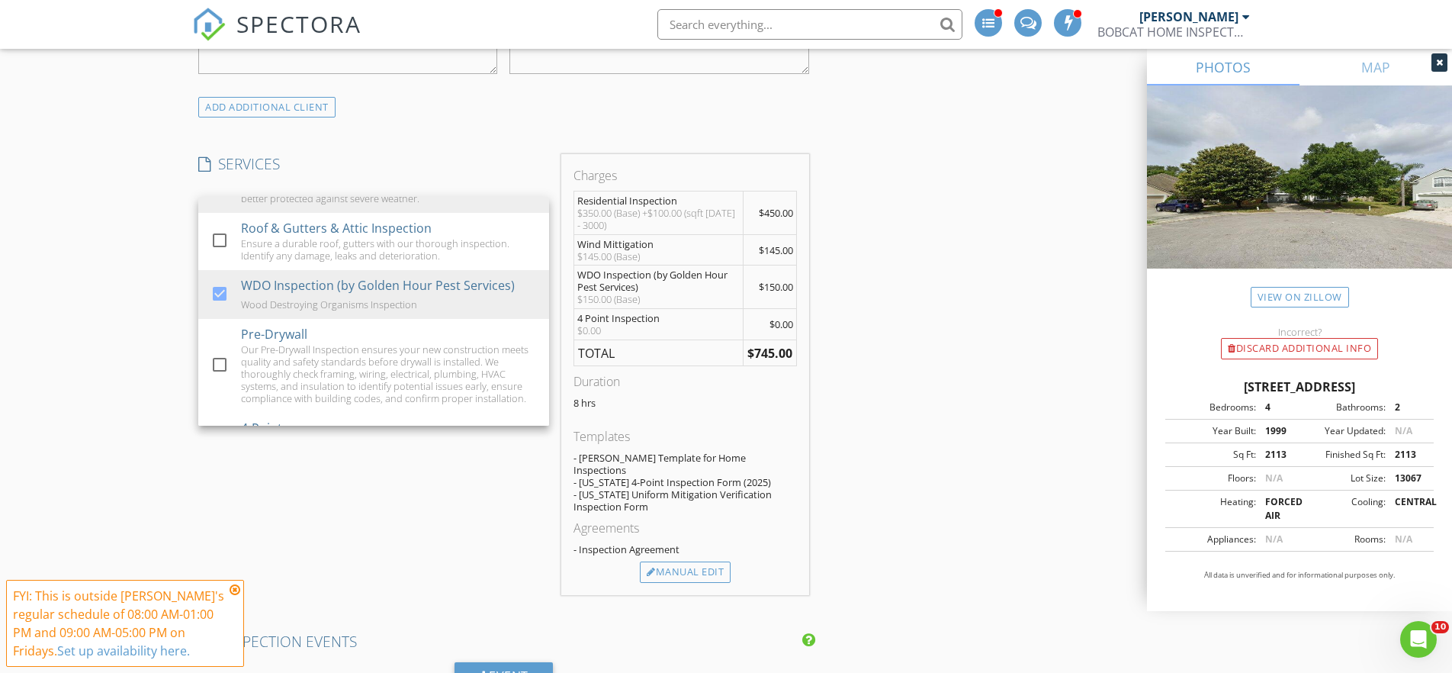
click at [888, 512] on div "INSPECTOR(S) check_box Tom Kanaporis PRIMARY Tom Kanaporis arrow_drop_down chec…" at bounding box center [726, 513] width 1068 height 2835
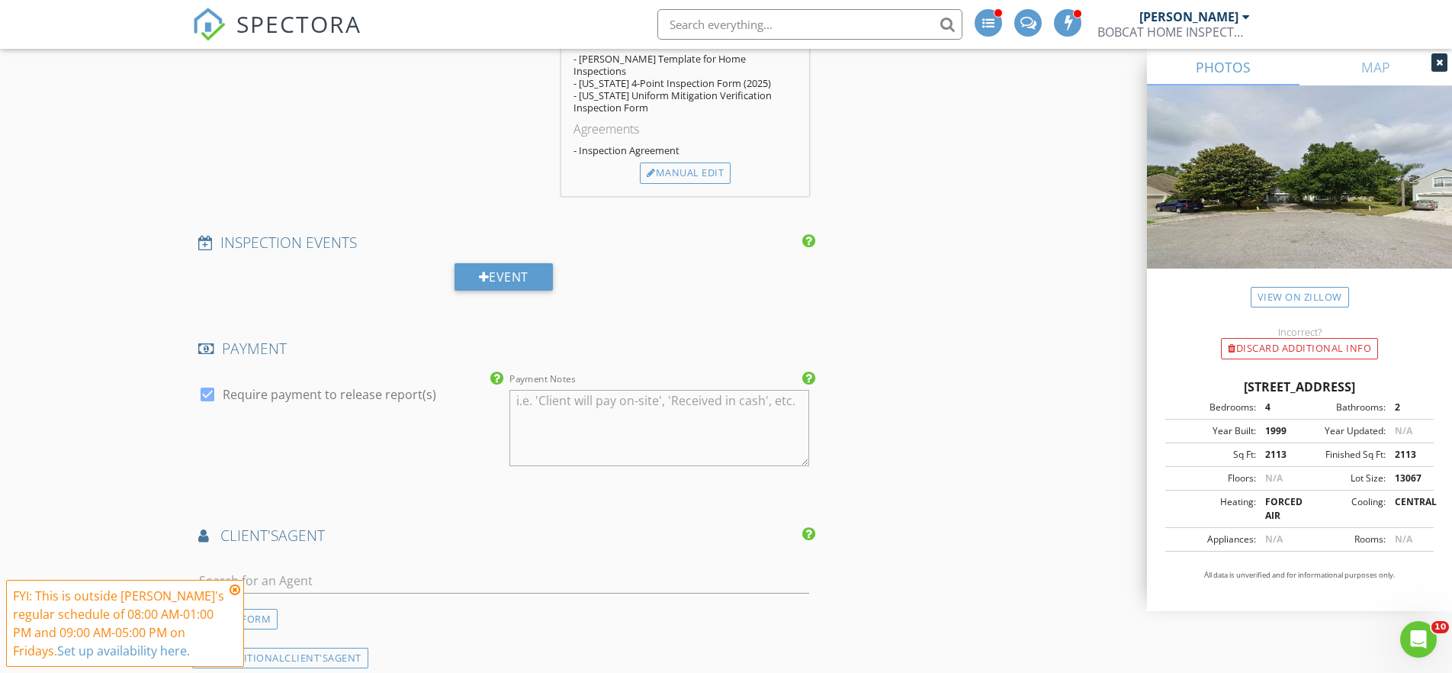
scroll to position [1514, 0]
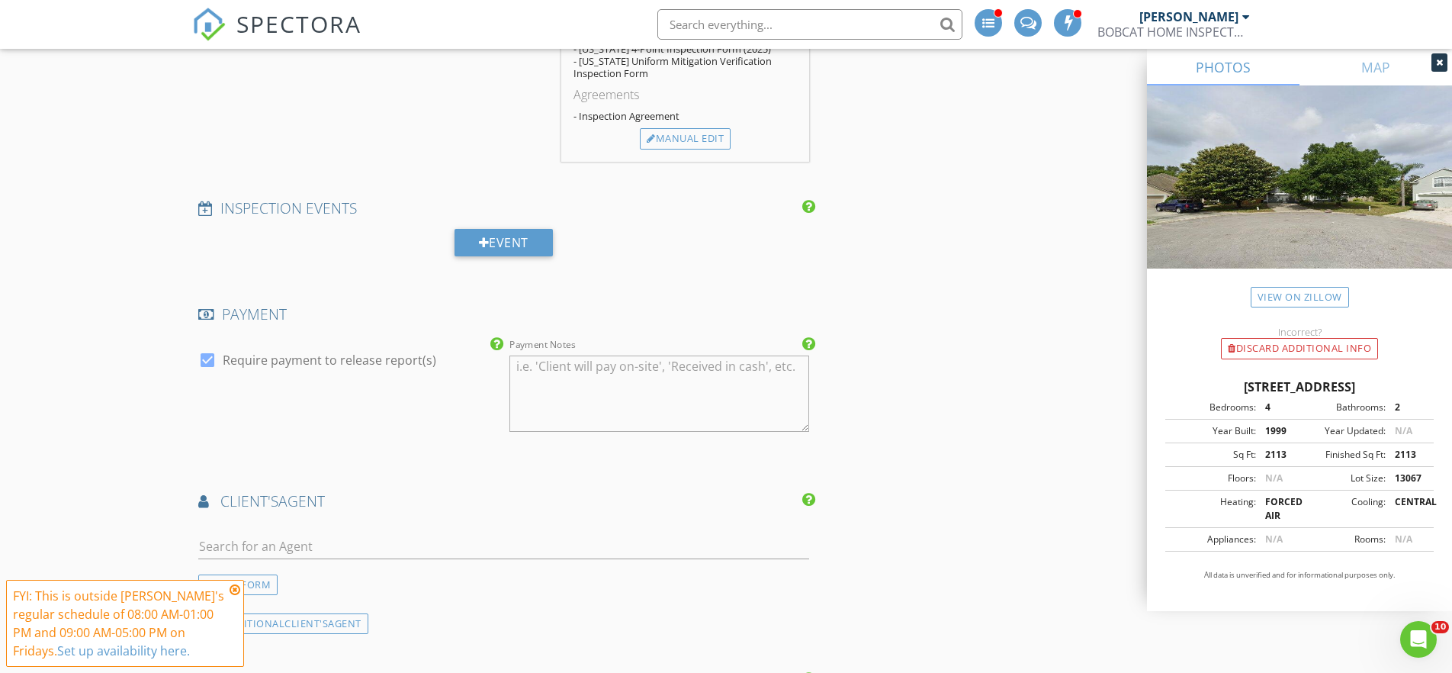
click at [239, 586] on icon at bounding box center [235, 589] width 11 height 12
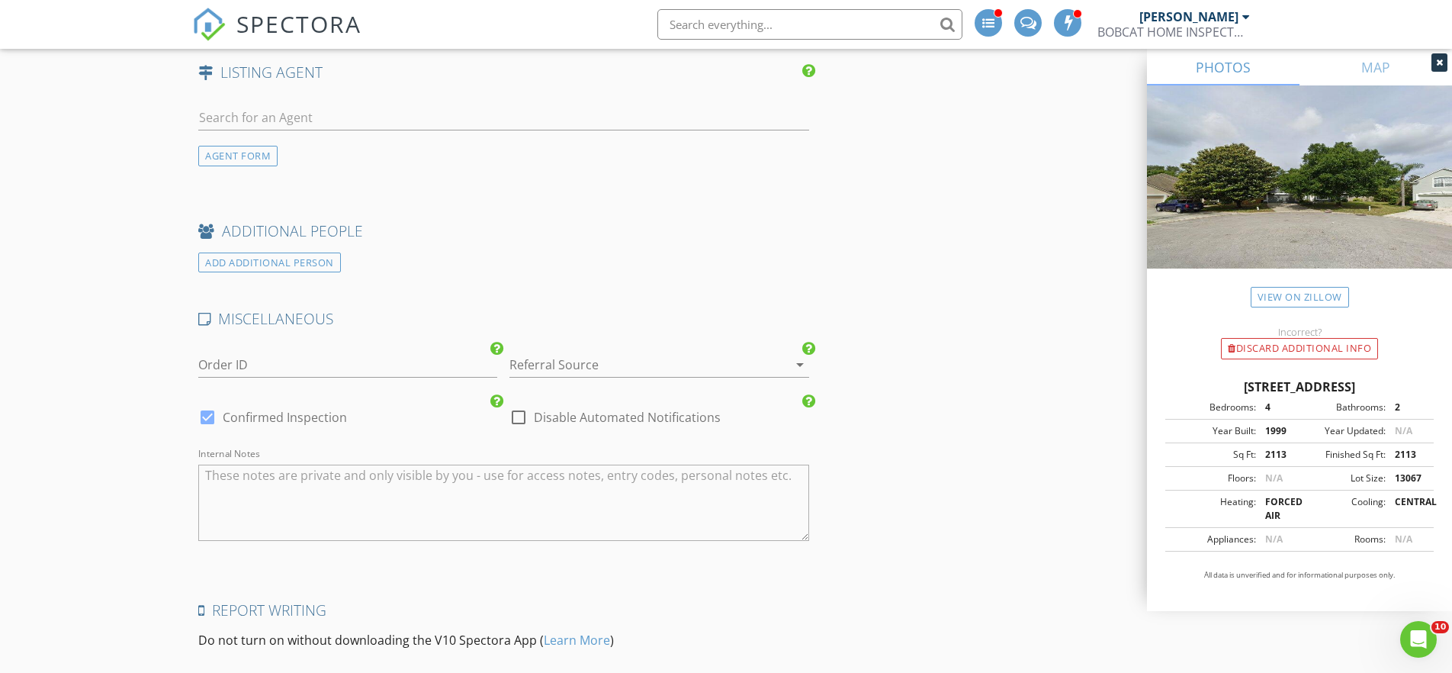
scroll to position [1777, 0]
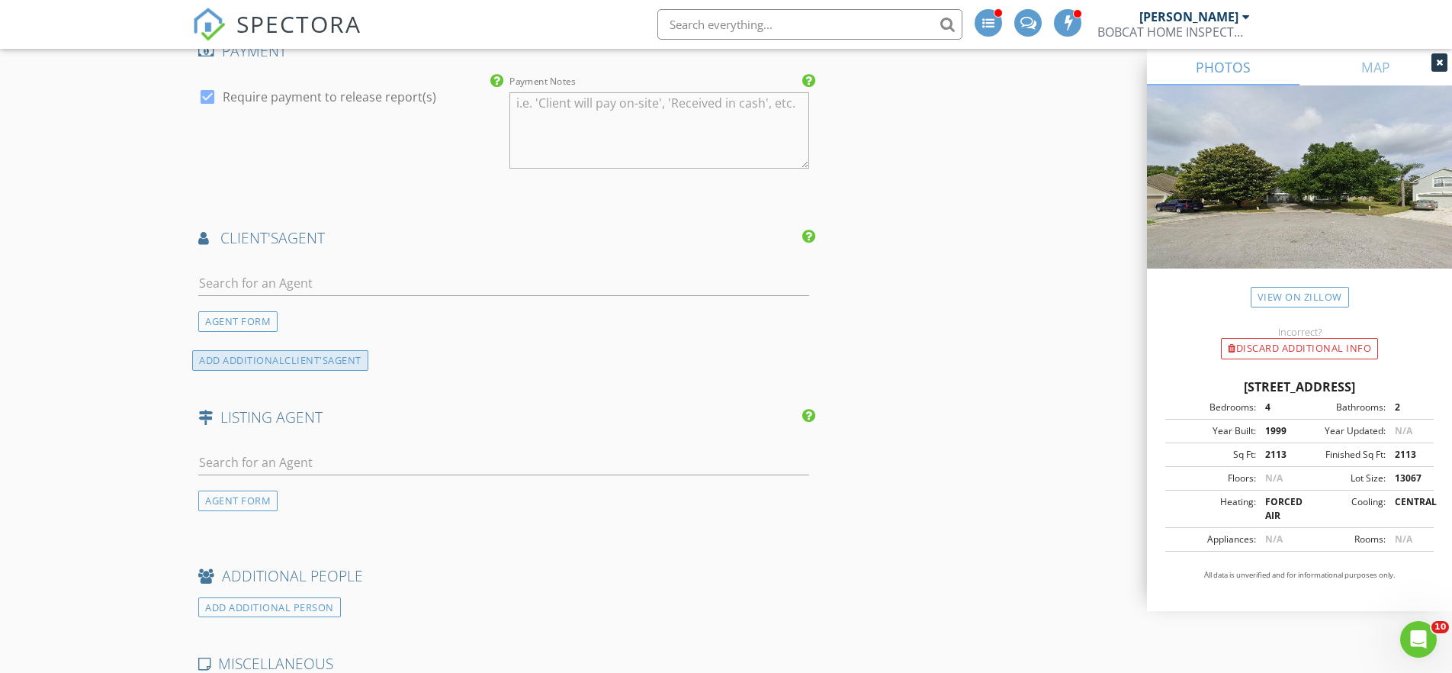
click at [267, 350] on div "ADD ADDITIONAL client's AGENT" at bounding box center [280, 360] width 176 height 21
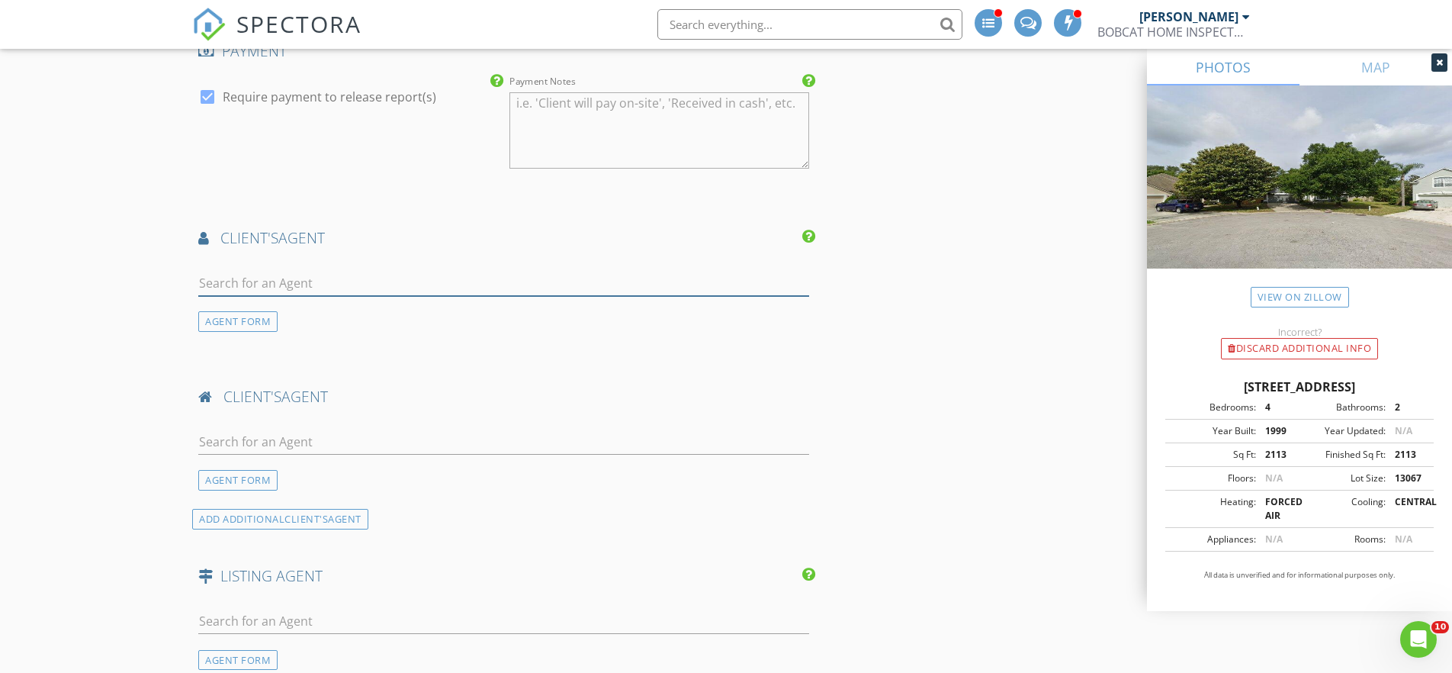
click at [285, 271] on input "text" at bounding box center [503, 283] width 611 height 25
type input "Win"
click at [320, 298] on li "[PERSON_NAME]" at bounding box center [503, 317] width 609 height 43
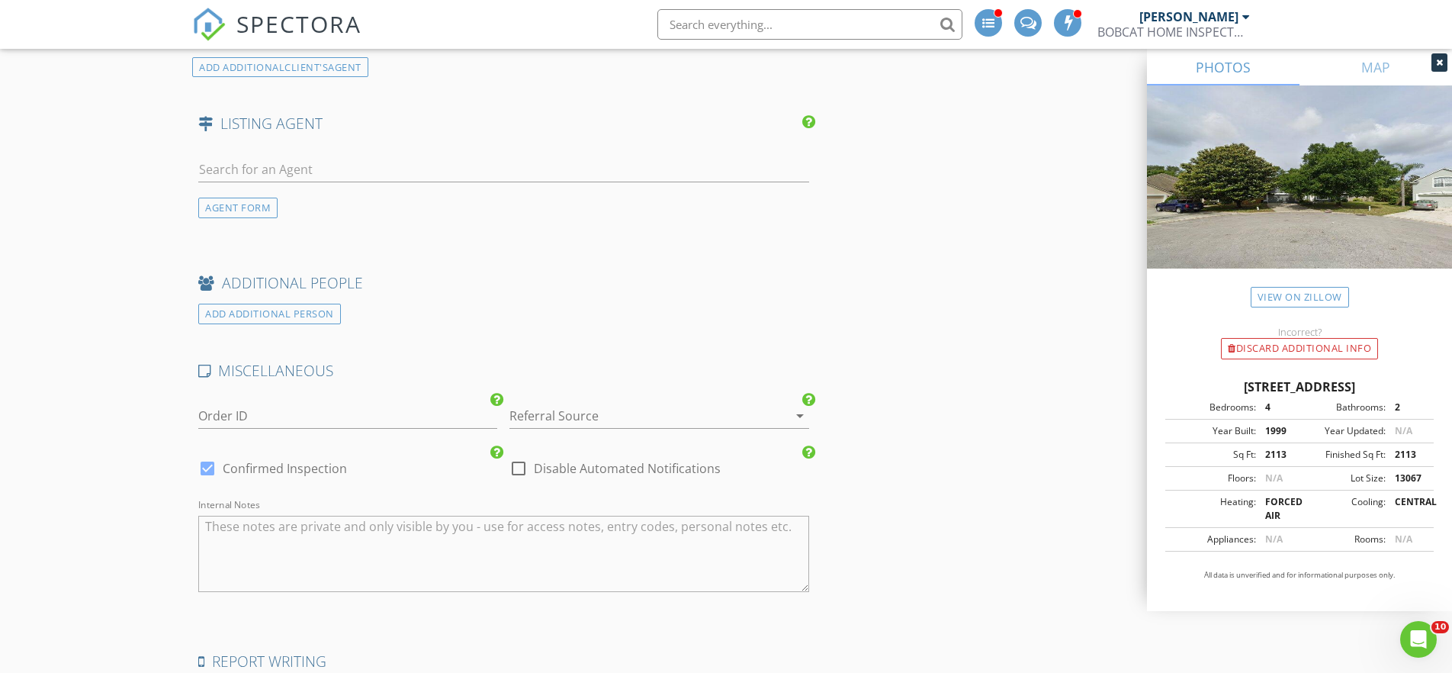
scroll to position [2812, 0]
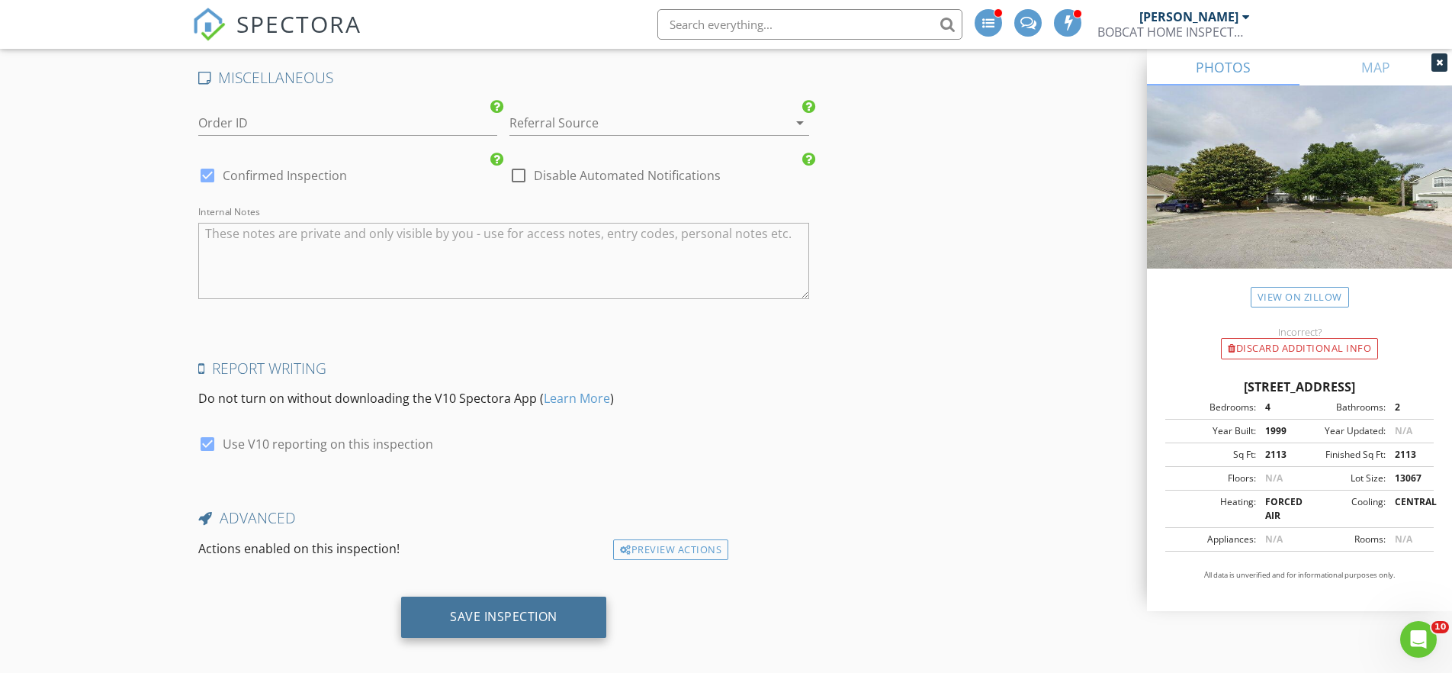
click at [493, 609] on div "Save Inspection" at bounding box center [504, 616] width 108 height 15
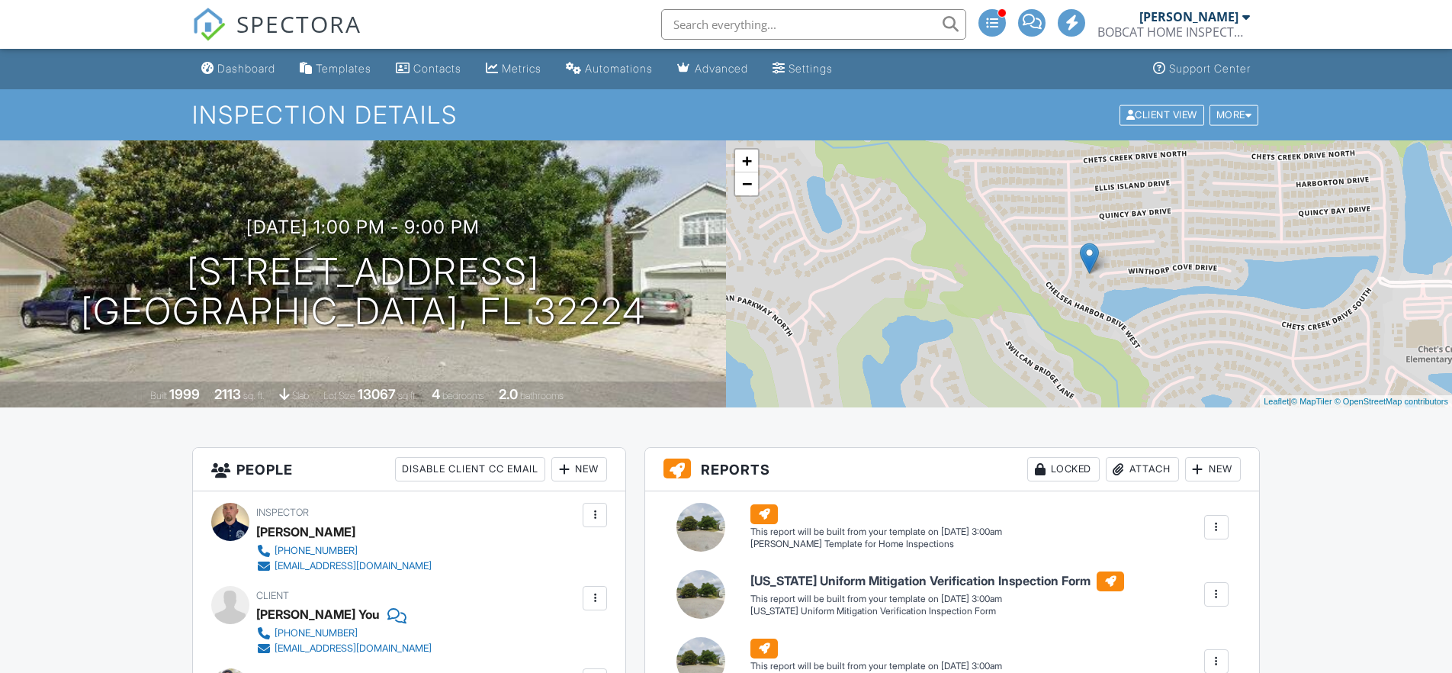
click at [290, 27] on span "SPECTORA" at bounding box center [298, 24] width 125 height 32
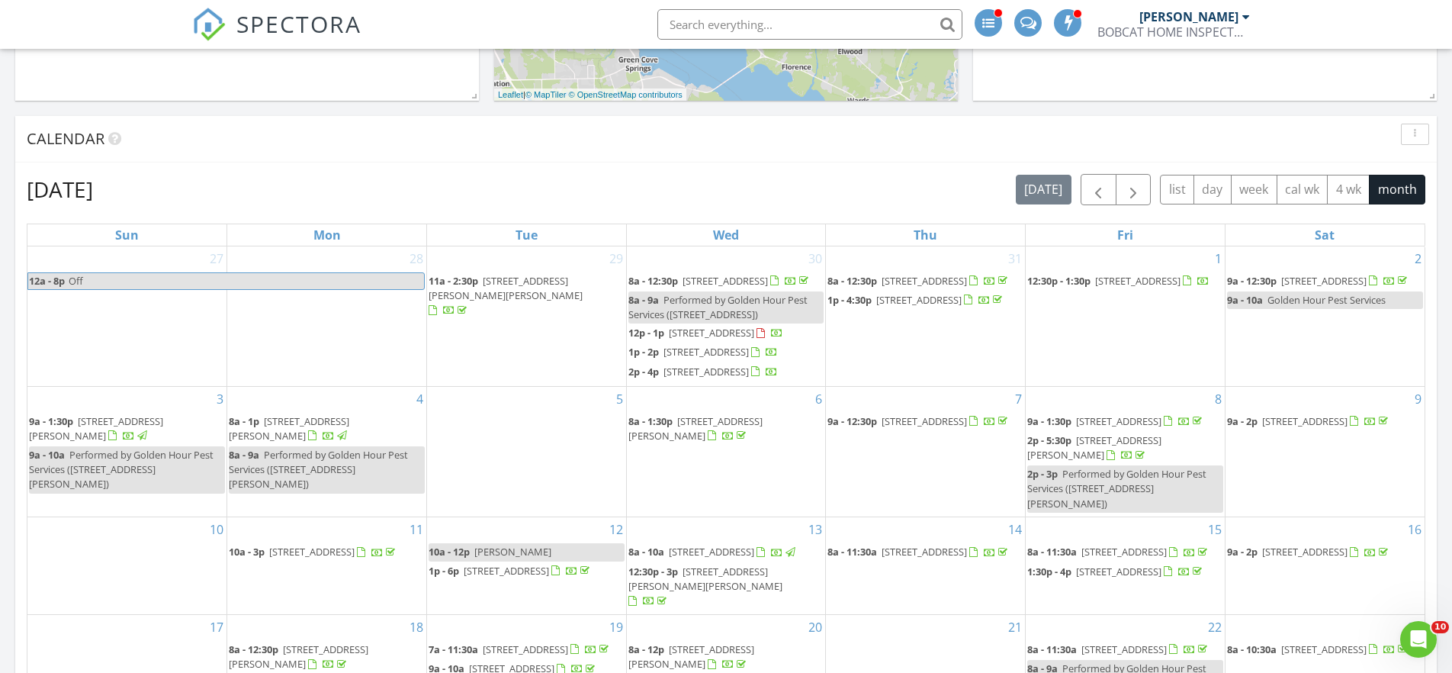
scroll to position [700, 0]
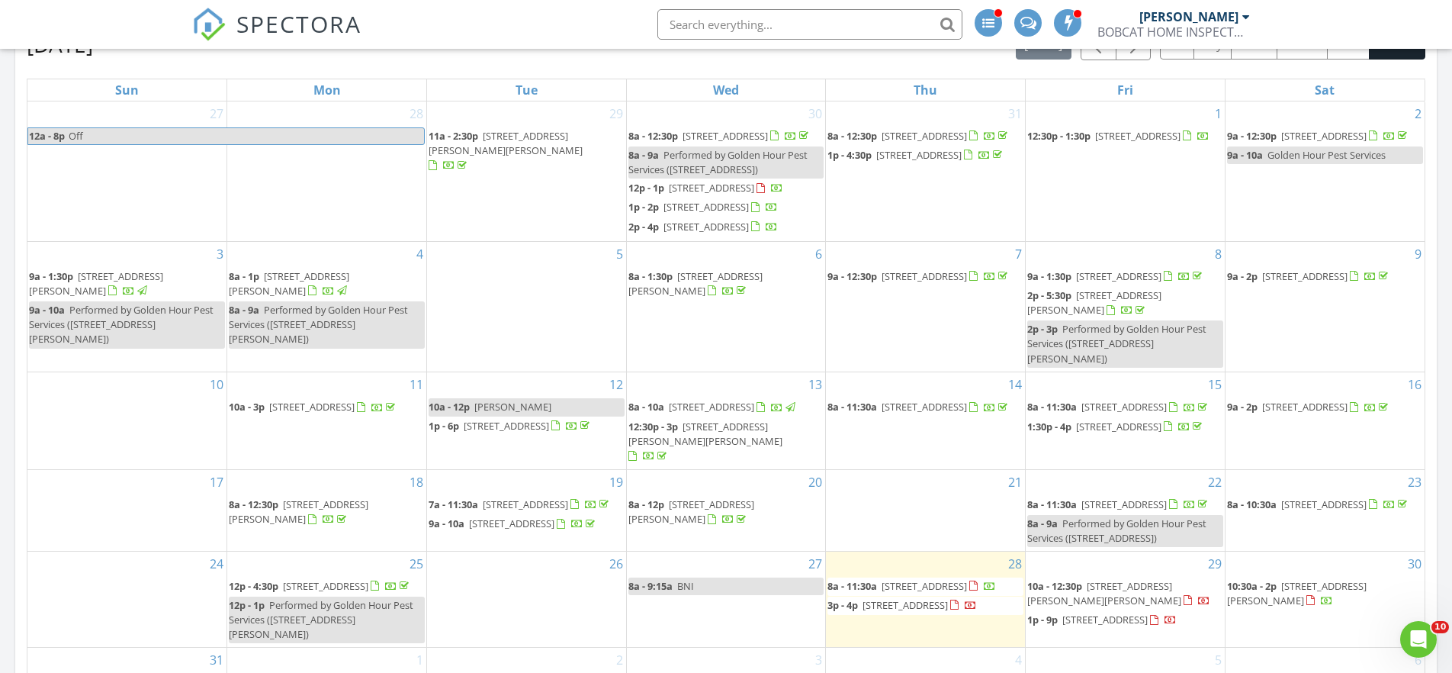
click at [1145, 612] on span "[STREET_ADDRESS]" at bounding box center [1104, 619] width 85 height 14
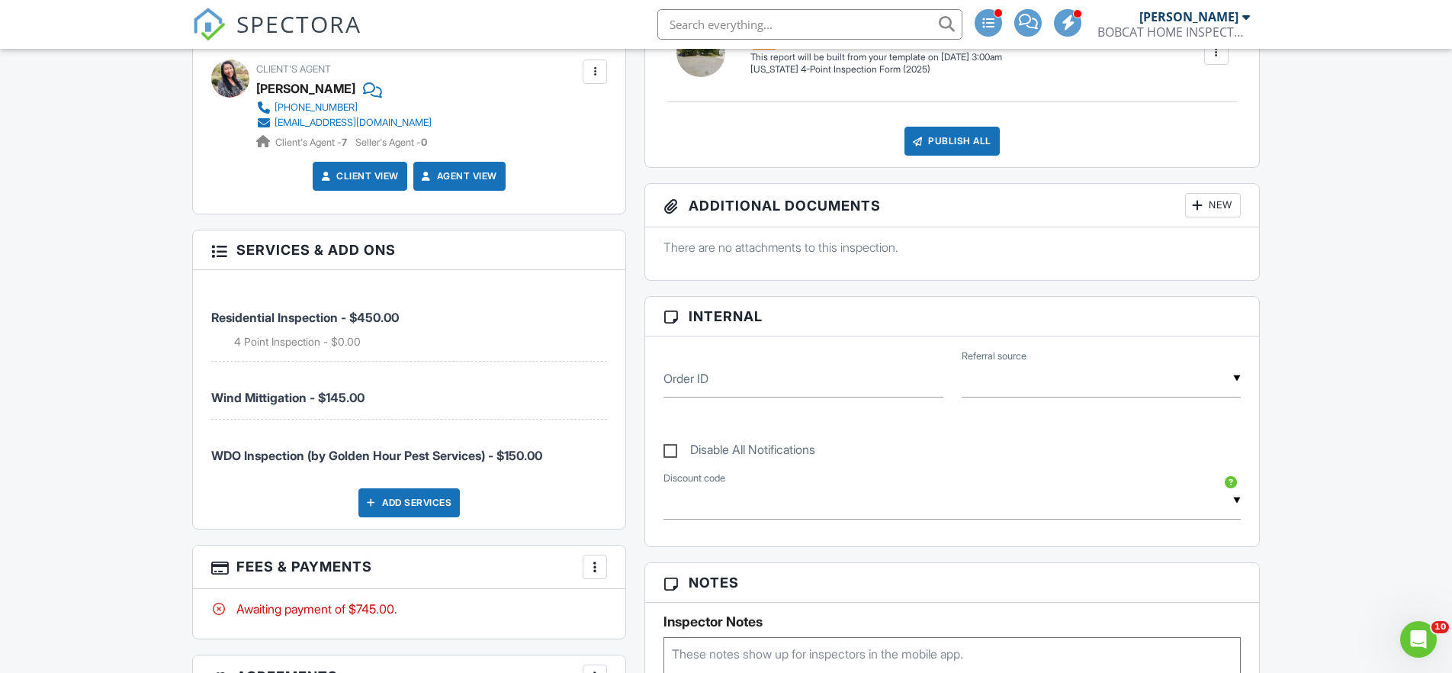
scroll to position [73, 0]
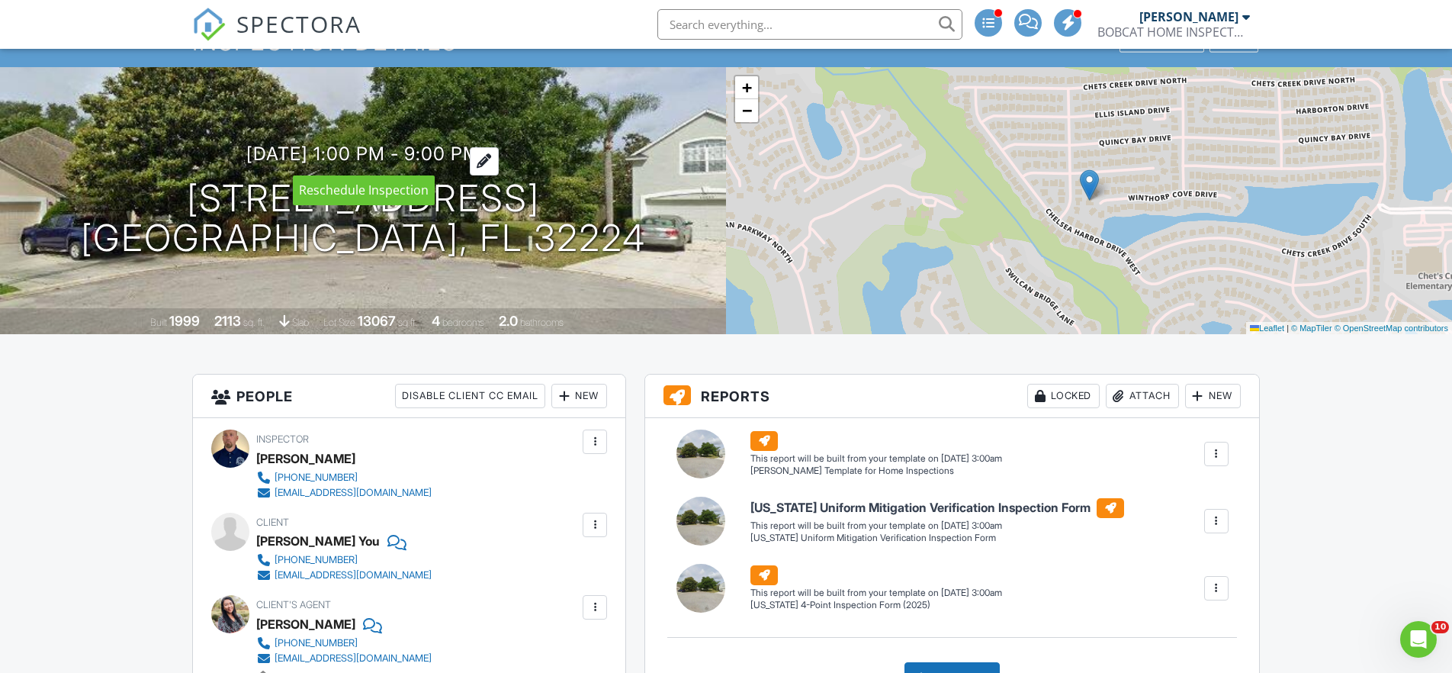
click at [499, 156] on div at bounding box center [484, 161] width 29 height 28
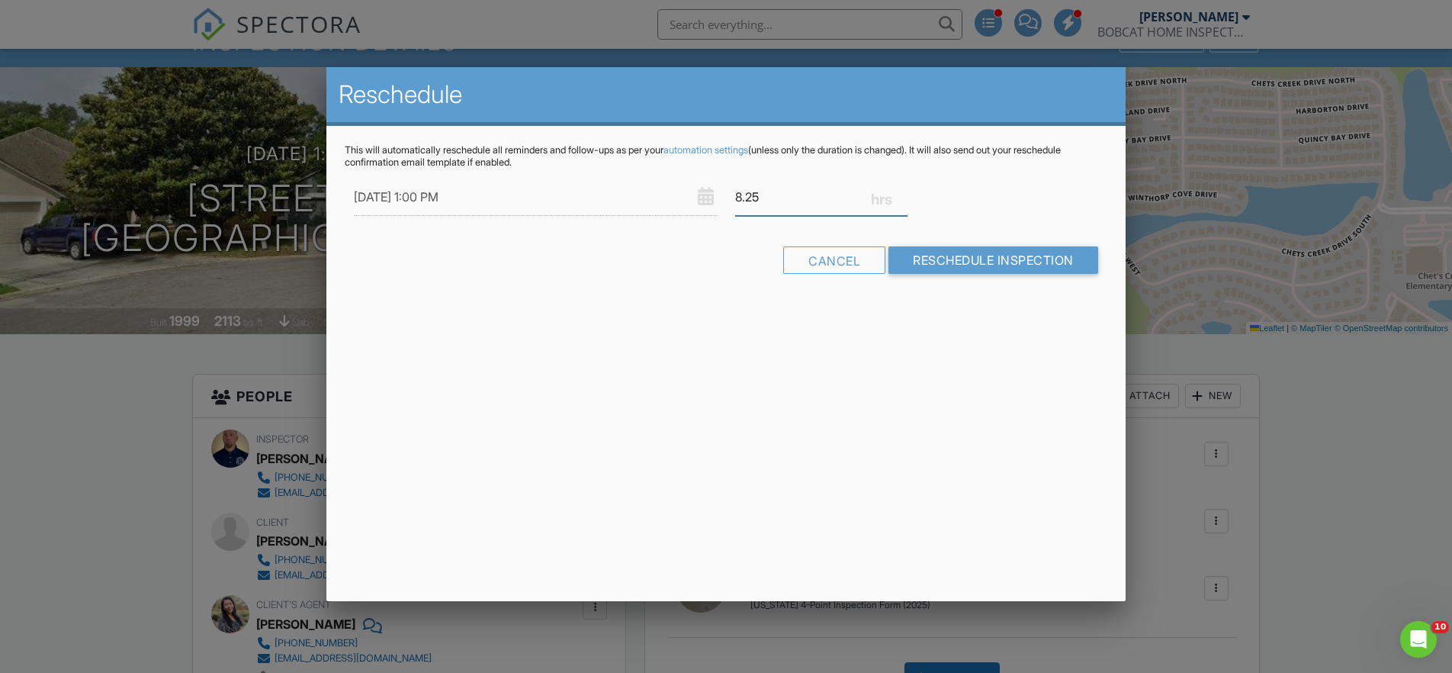
click at [903, 192] on input "8.25" at bounding box center [821, 196] width 172 height 37
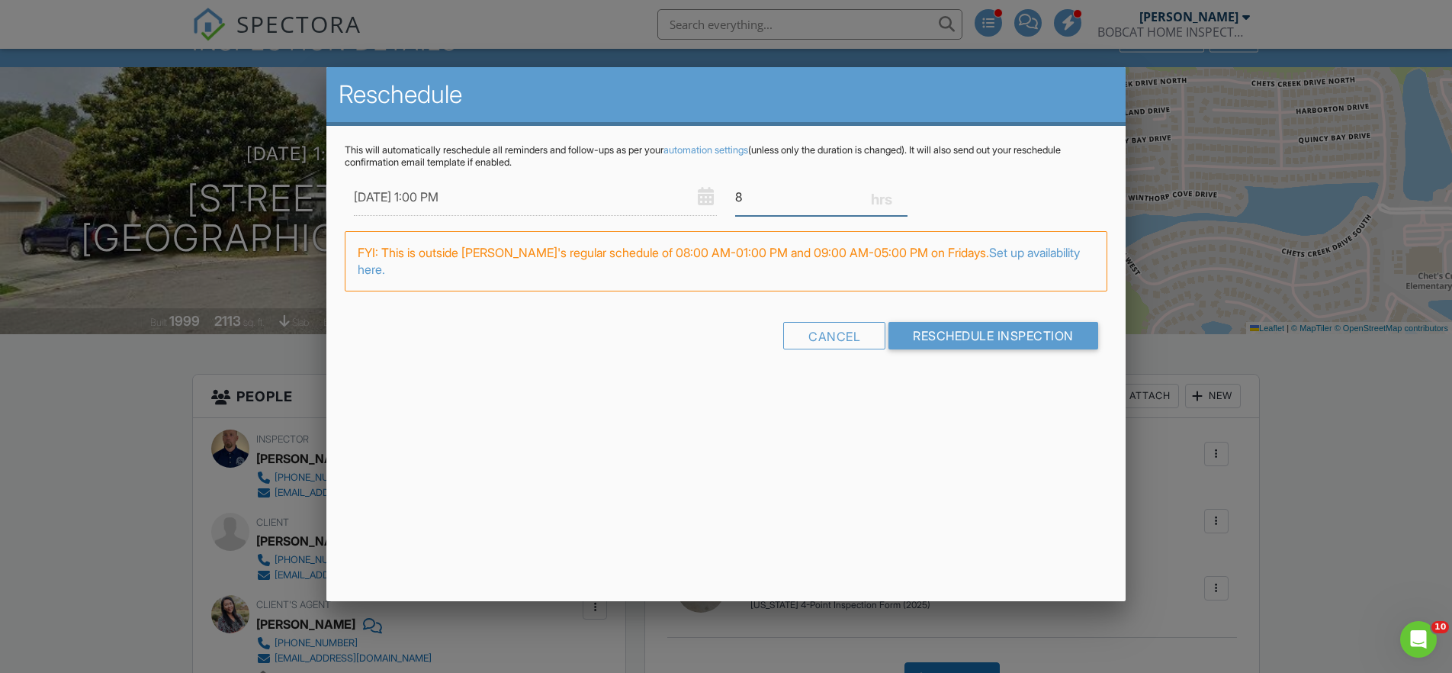
click at [902, 198] on input "8" at bounding box center [821, 196] width 172 height 37
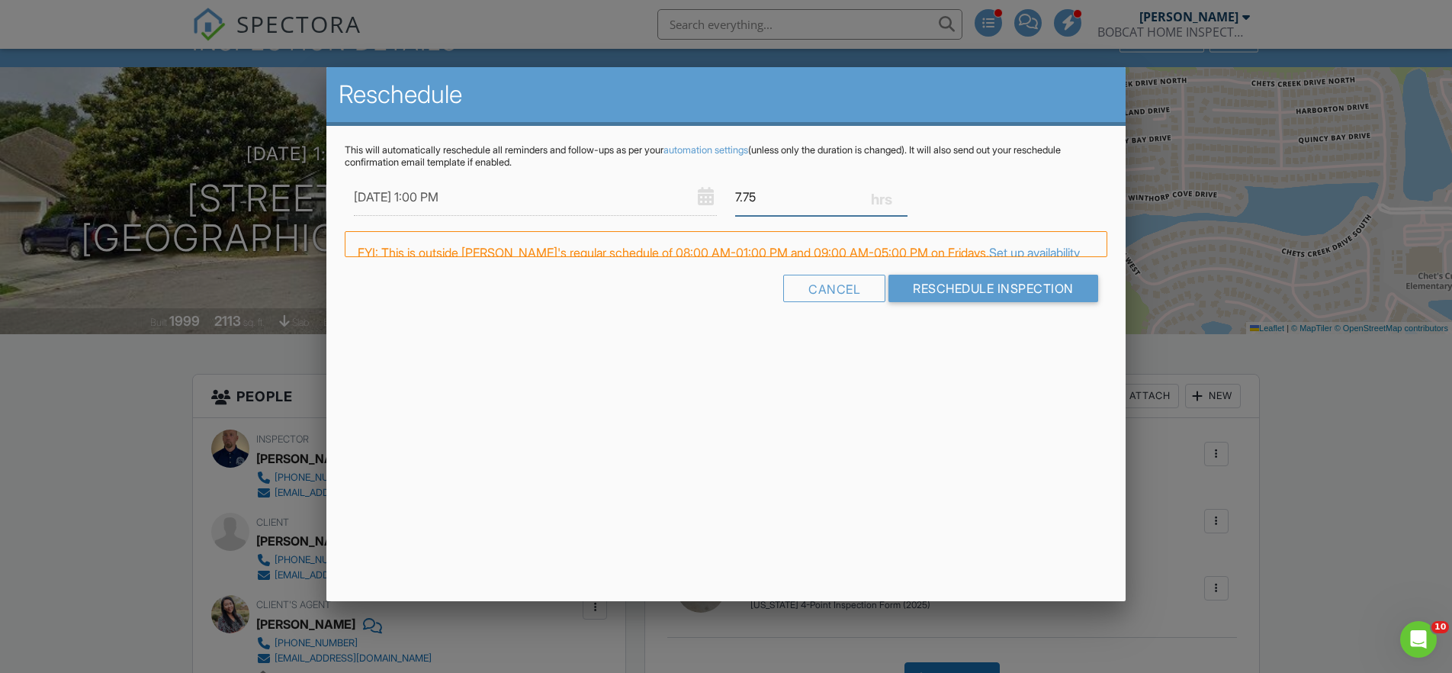
click at [902, 198] on input "7.75" at bounding box center [821, 196] width 172 height 37
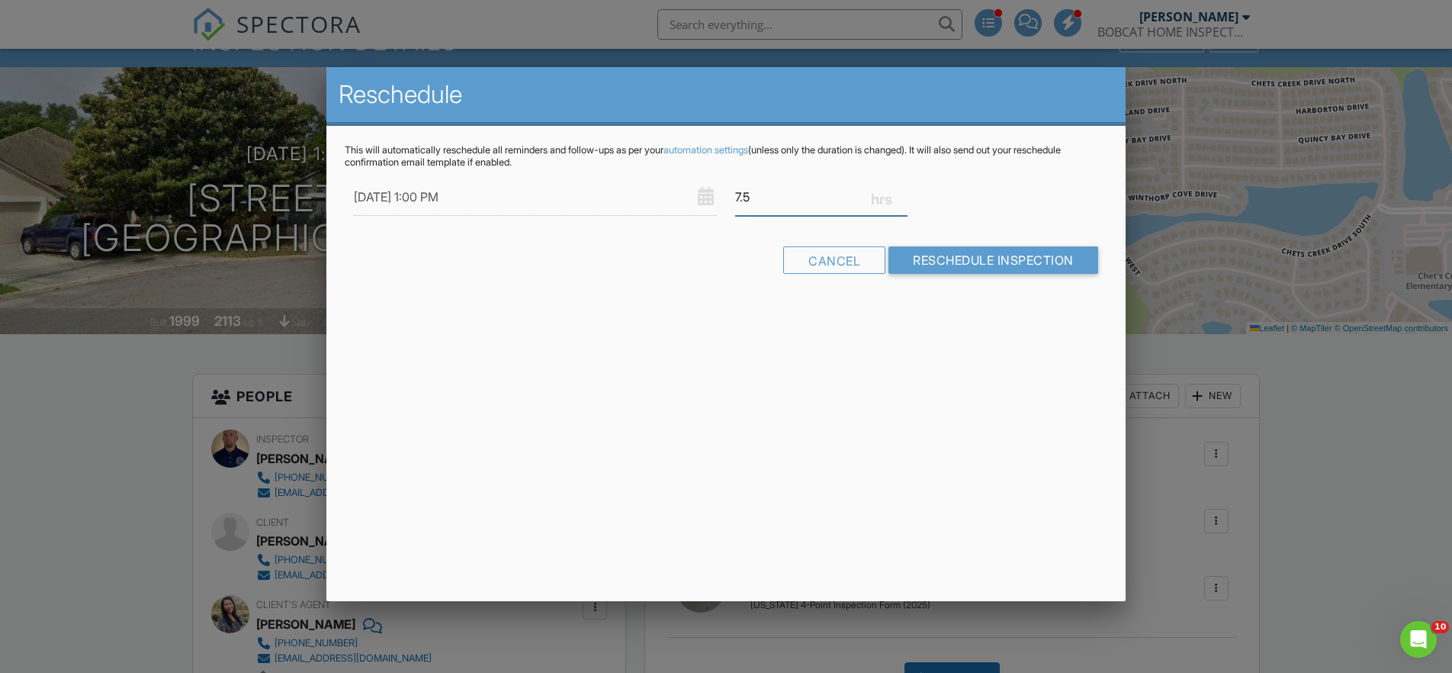
click at [902, 198] on input "7.5" at bounding box center [821, 196] width 172 height 37
click at [902, 198] on input "7.25" at bounding box center [821, 196] width 172 height 37
click at [902, 198] on input "7" at bounding box center [821, 196] width 172 height 37
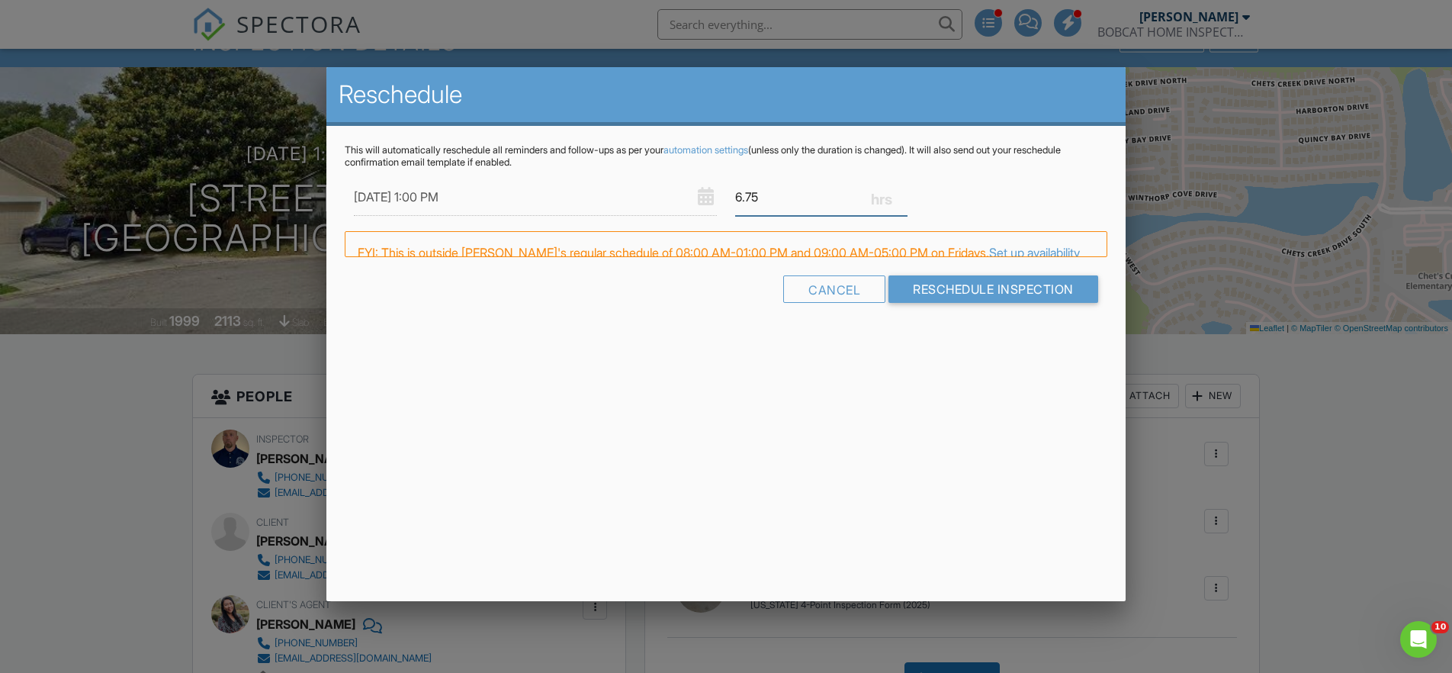
click at [902, 198] on input "6.75" at bounding box center [821, 196] width 172 height 37
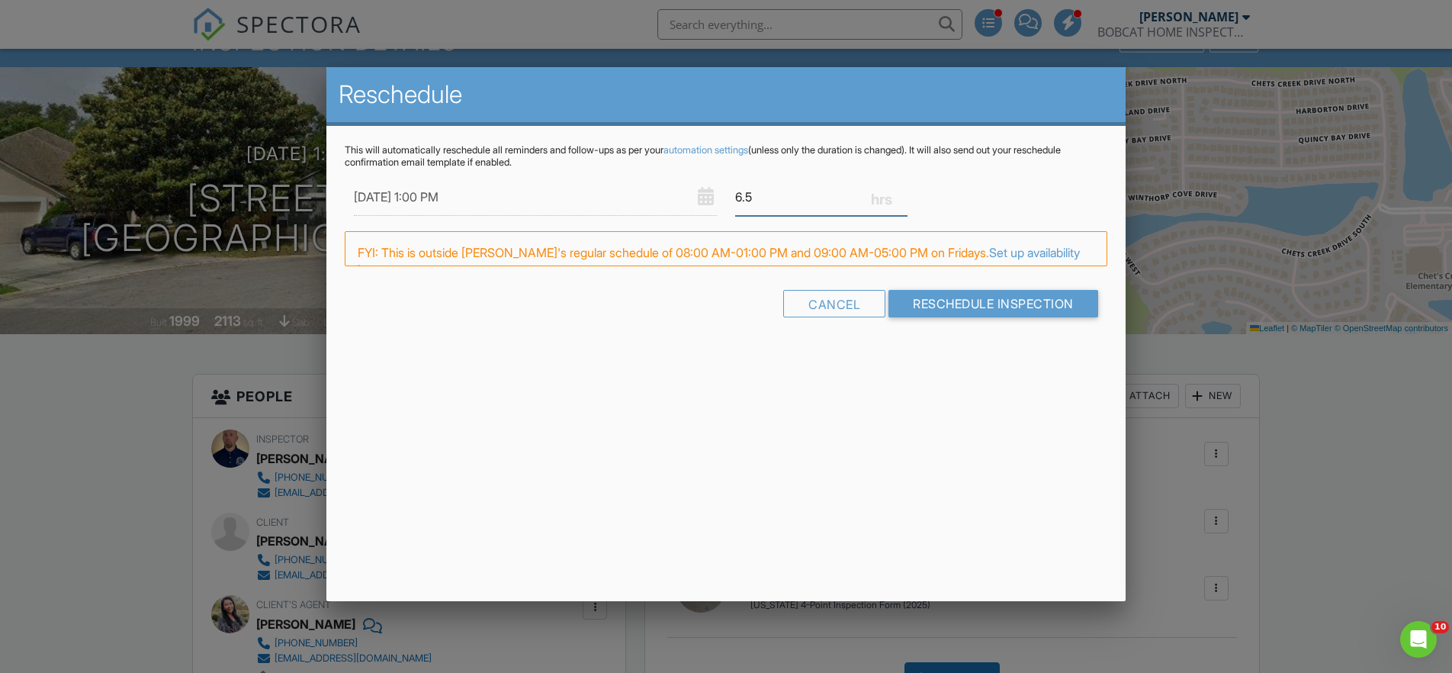
click at [902, 198] on input "6.5" at bounding box center [821, 196] width 172 height 37
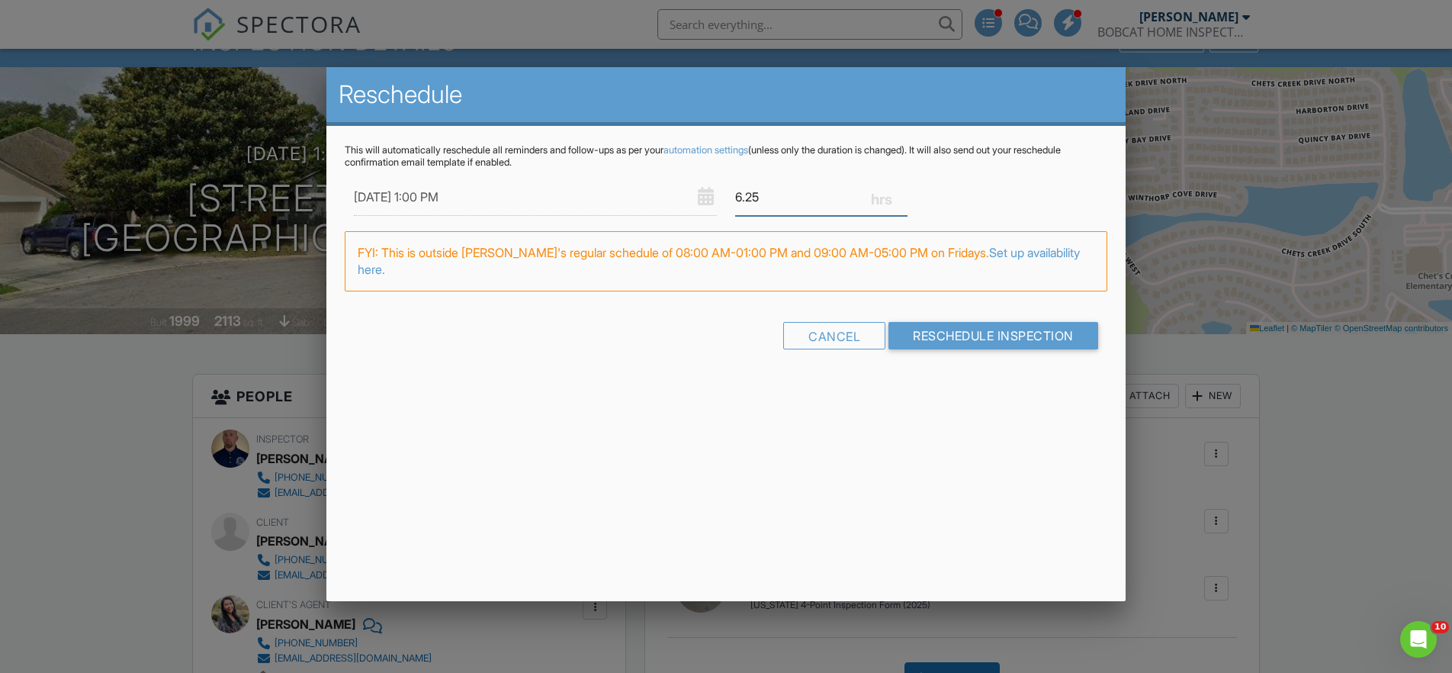
click at [902, 198] on input "6.25" at bounding box center [821, 196] width 172 height 37
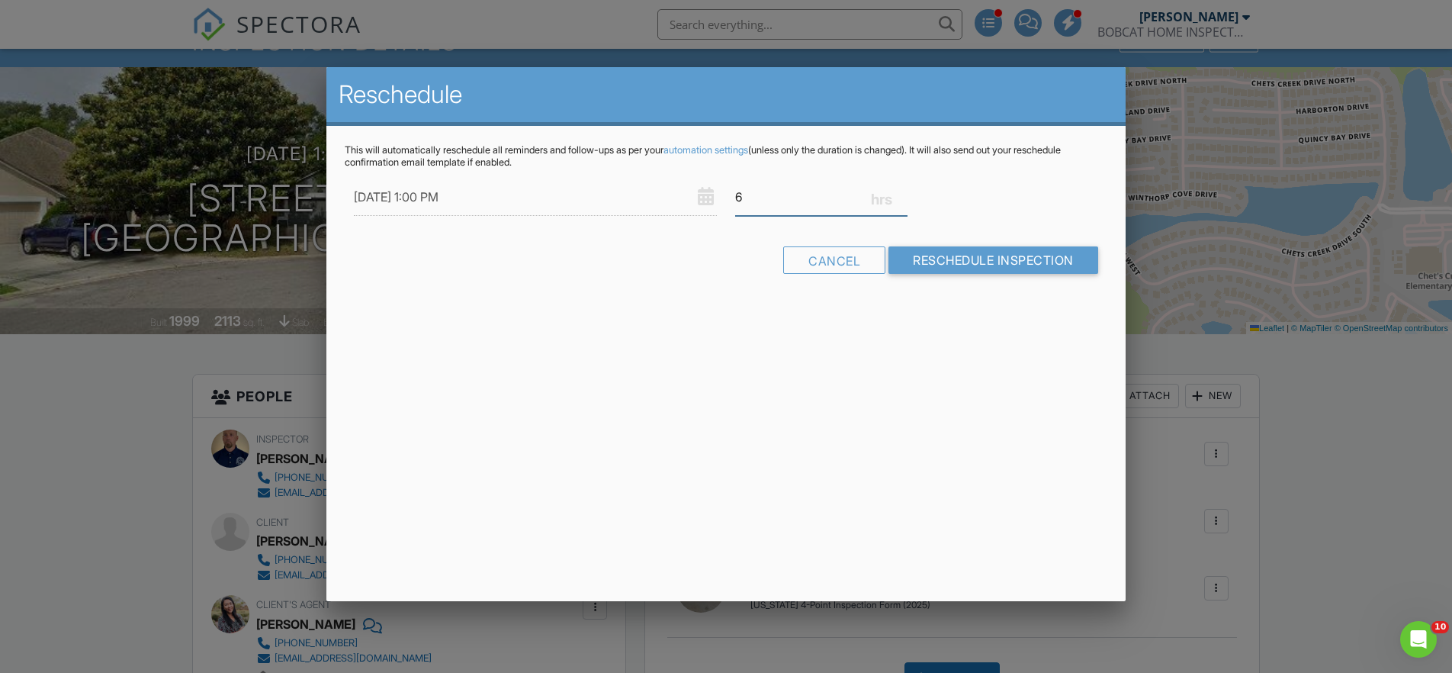
click at [902, 198] on input "6" at bounding box center [821, 196] width 172 height 37
click at [902, 198] on input "5.75" at bounding box center [821, 196] width 172 height 37
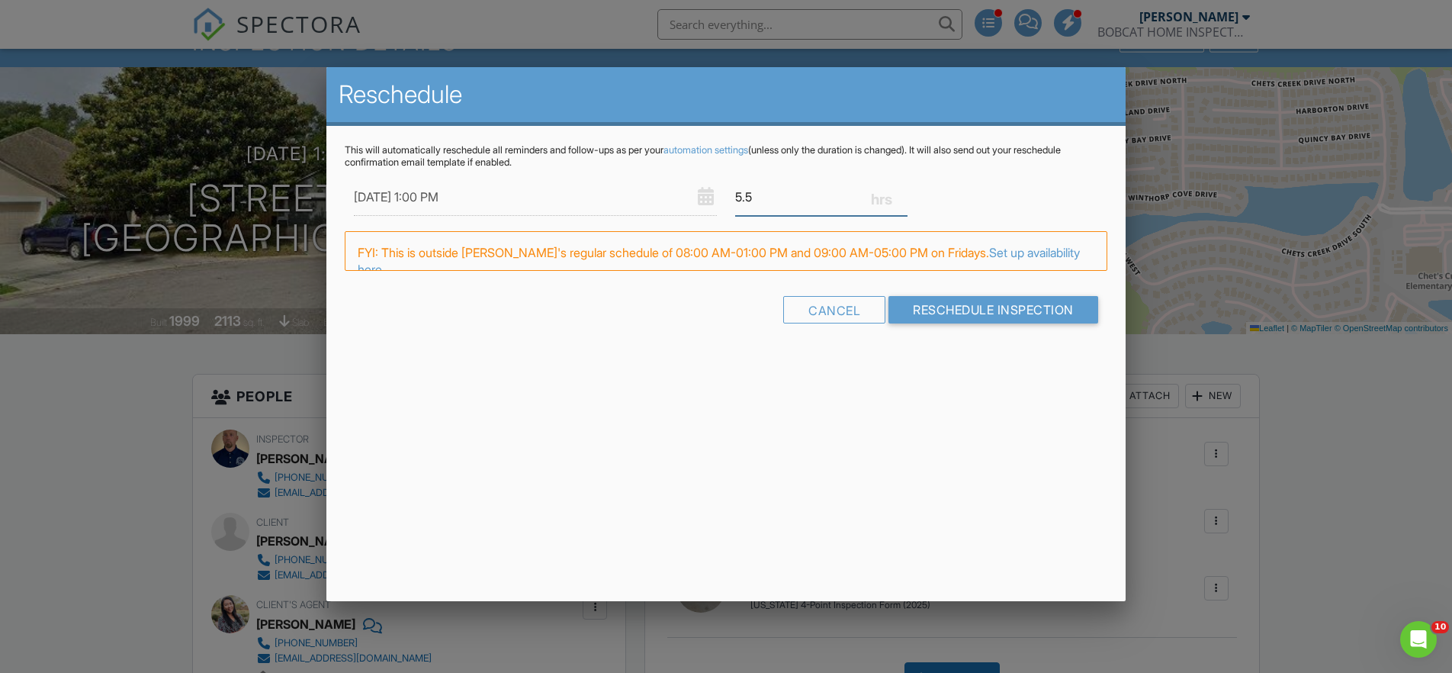
click at [902, 198] on input "5.5" at bounding box center [821, 196] width 172 height 37
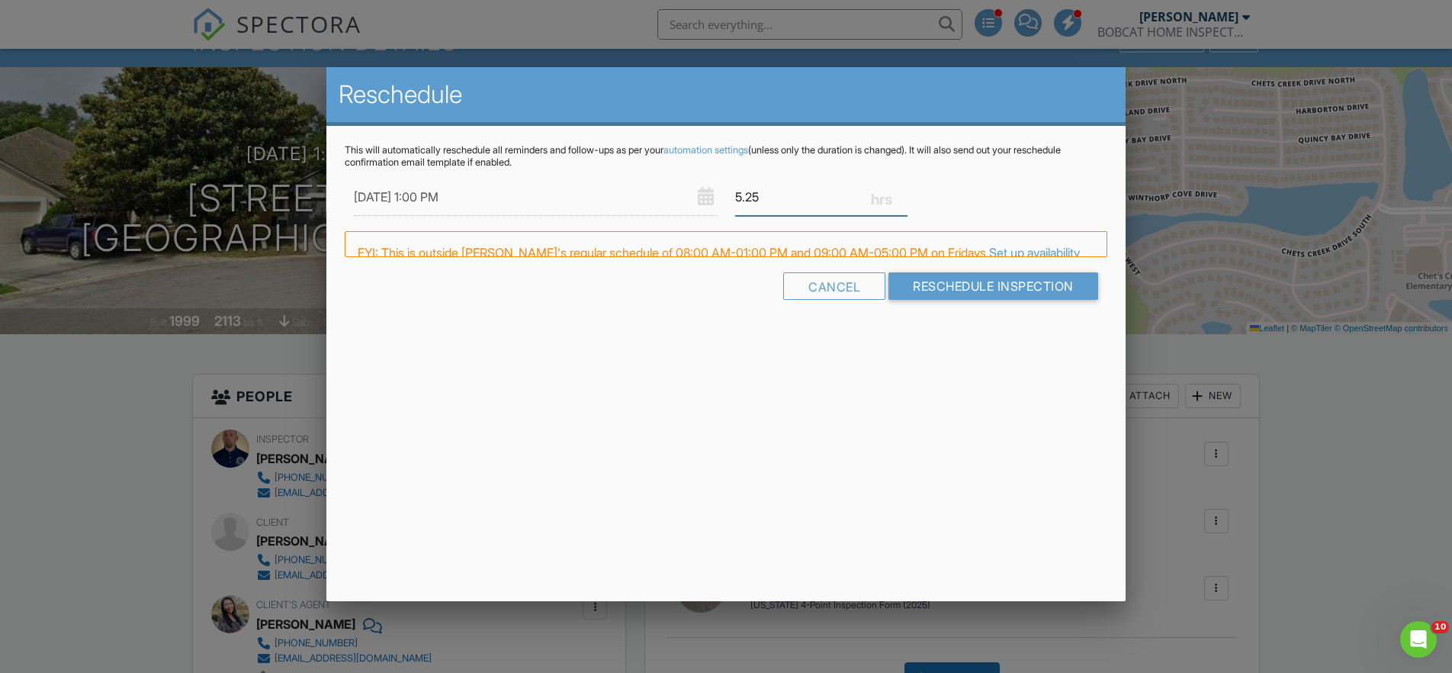
click at [902, 198] on input "5.25" at bounding box center [821, 196] width 172 height 37
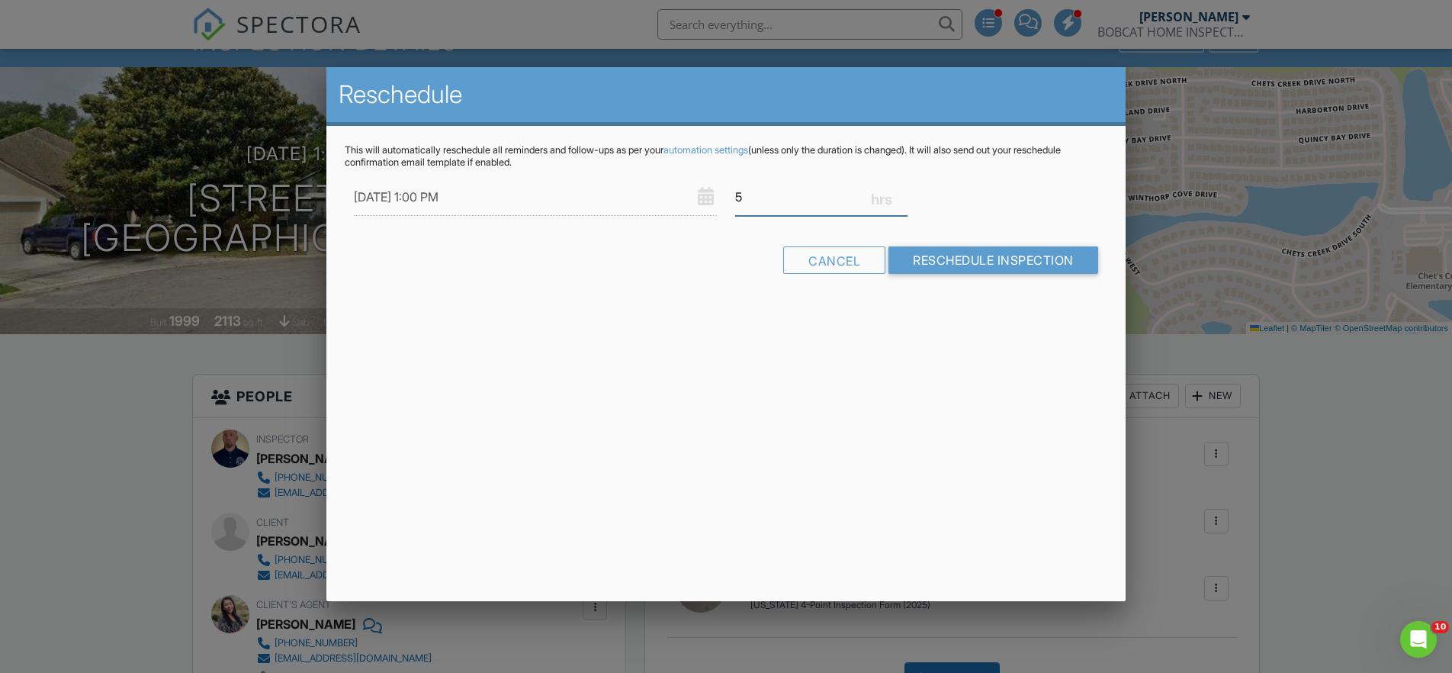
click at [902, 198] on input "5" at bounding box center [821, 196] width 172 height 37
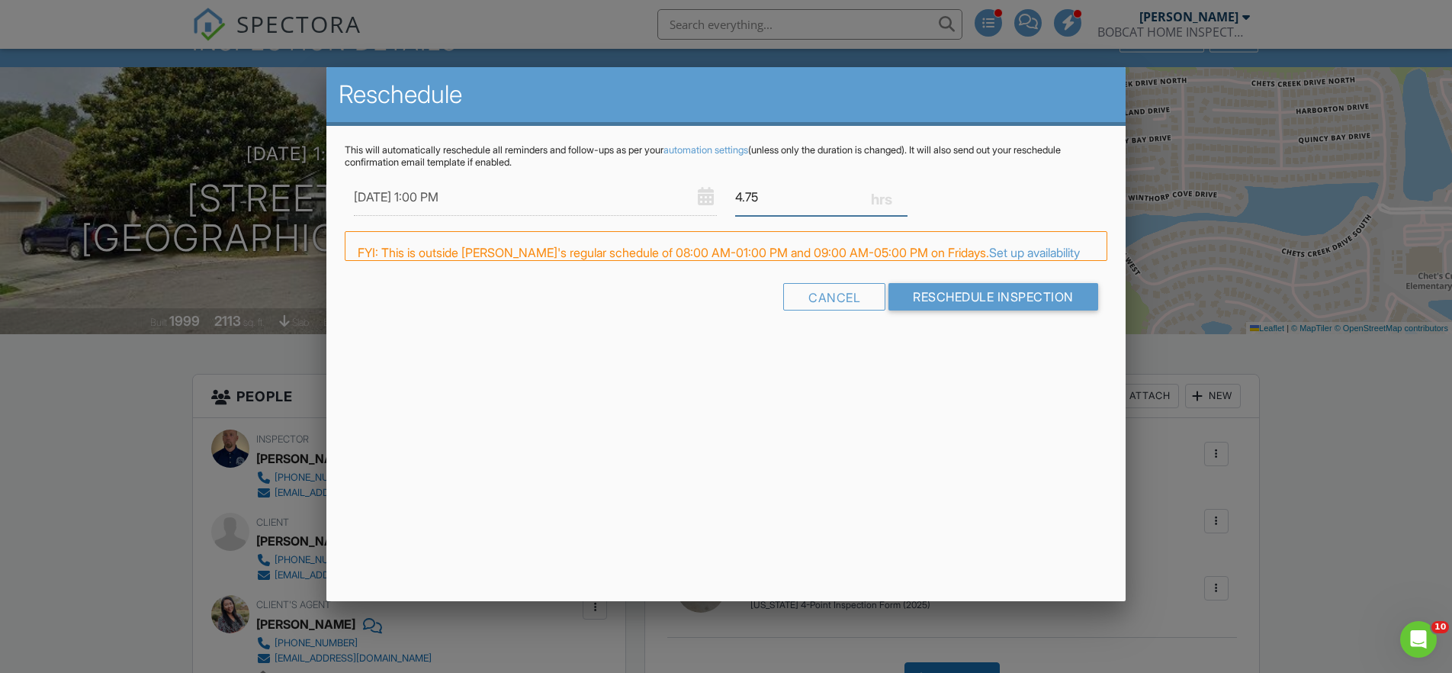
click at [902, 198] on input "4.75" at bounding box center [821, 196] width 172 height 37
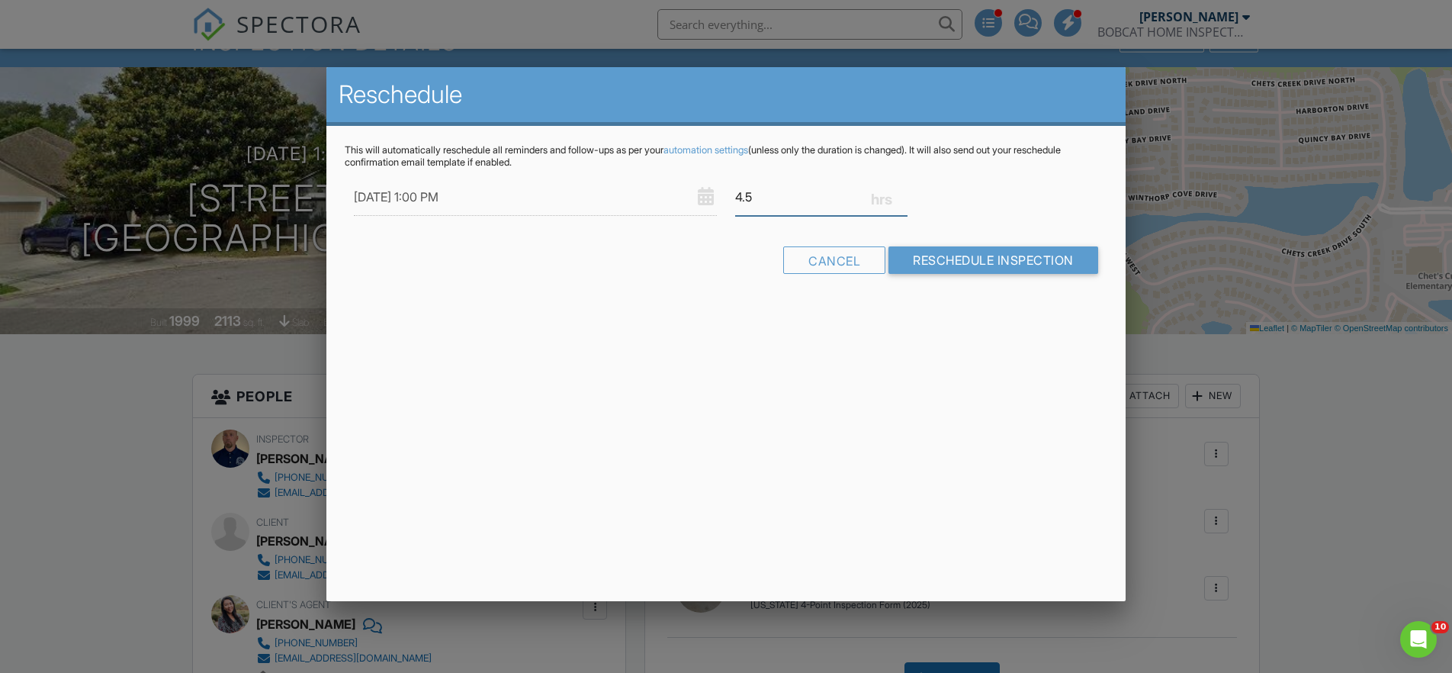
click at [902, 198] on input "4.5" at bounding box center [821, 196] width 172 height 37
click at [902, 198] on input "4.25" at bounding box center [821, 196] width 172 height 37
type input "4"
click at [902, 198] on input "4" at bounding box center [821, 196] width 172 height 37
click at [997, 254] on input "Reschedule Inspection" at bounding box center [993, 259] width 210 height 27
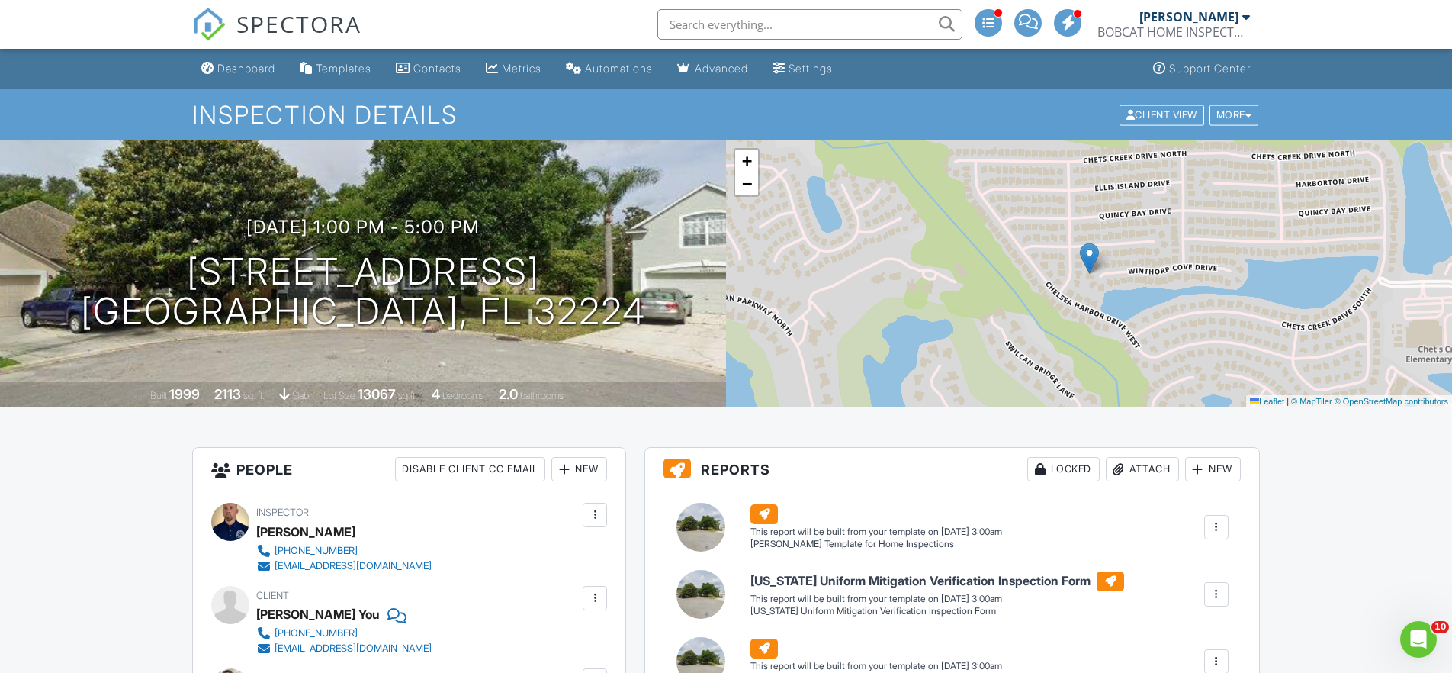
click at [309, 22] on span "SPECTORA" at bounding box center [298, 24] width 125 height 32
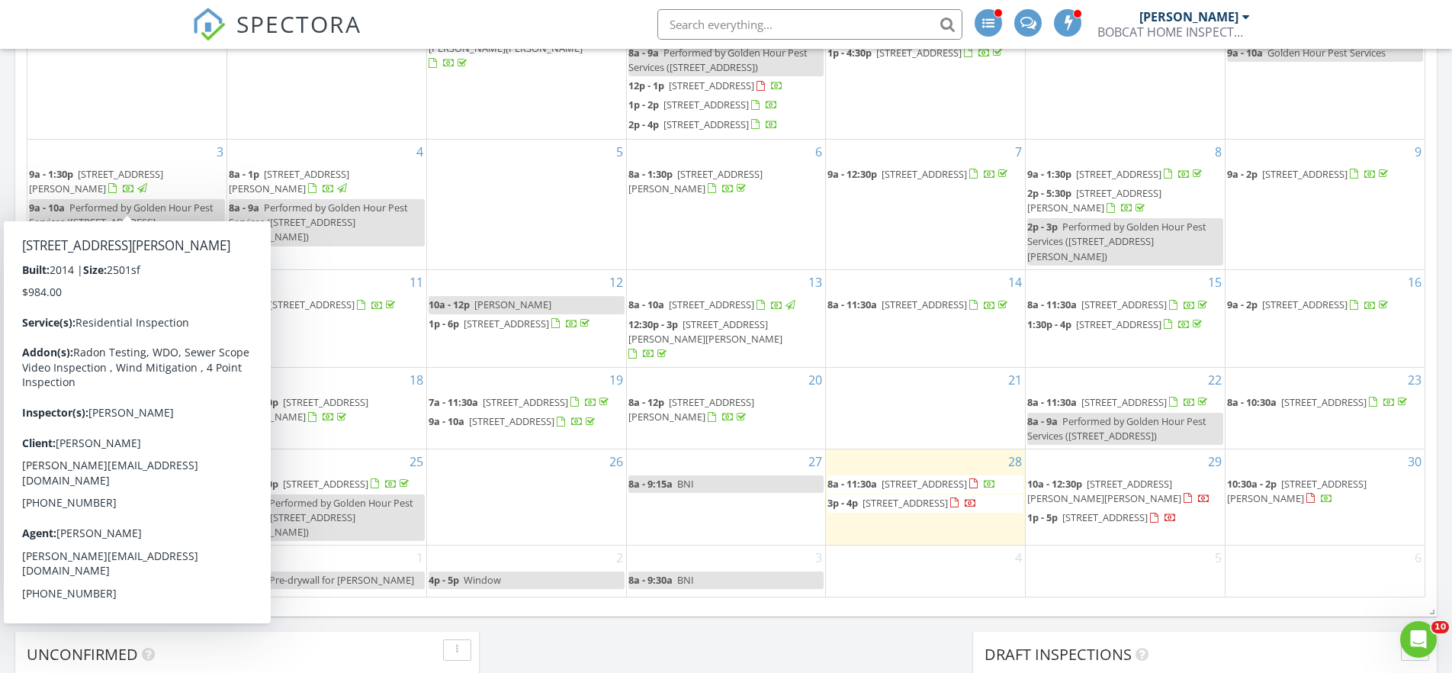
scroll to position [5, 0]
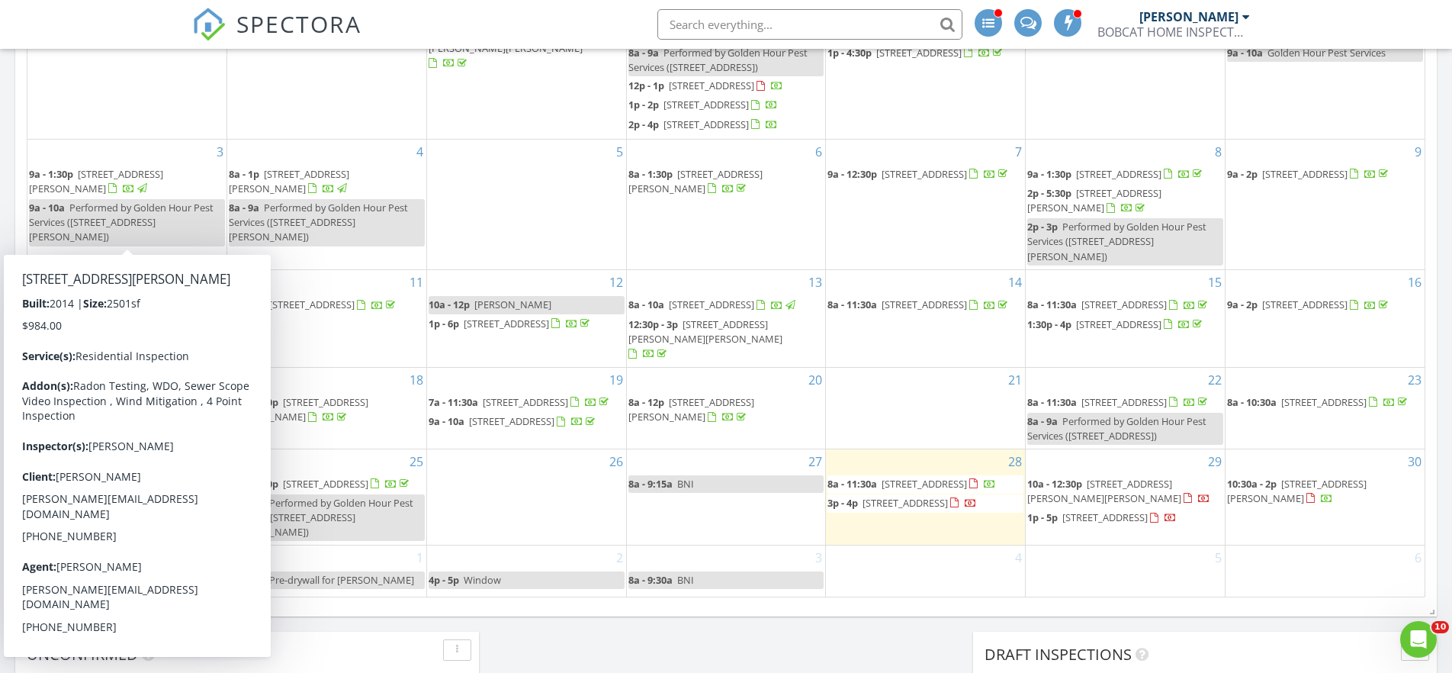
click at [282, 79] on div "28" at bounding box center [326, 69] width 199 height 140
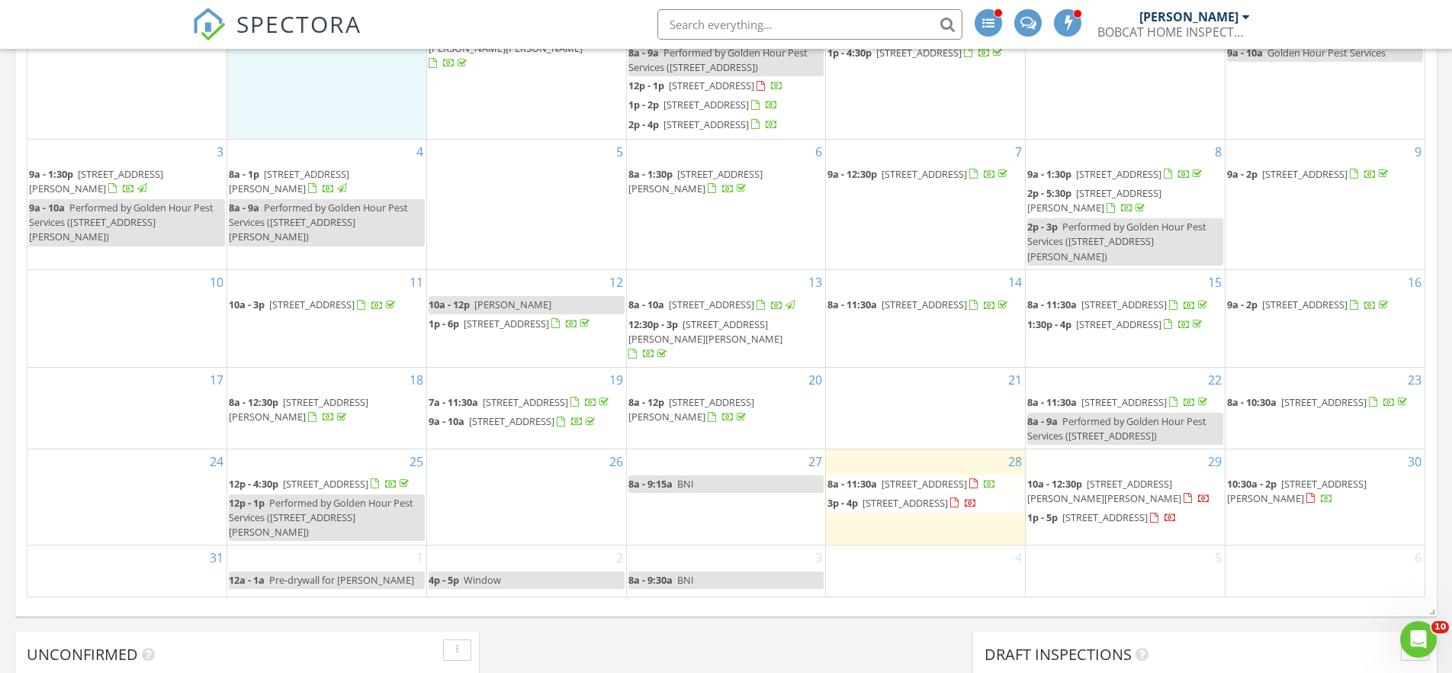
scroll to position [53, 0]
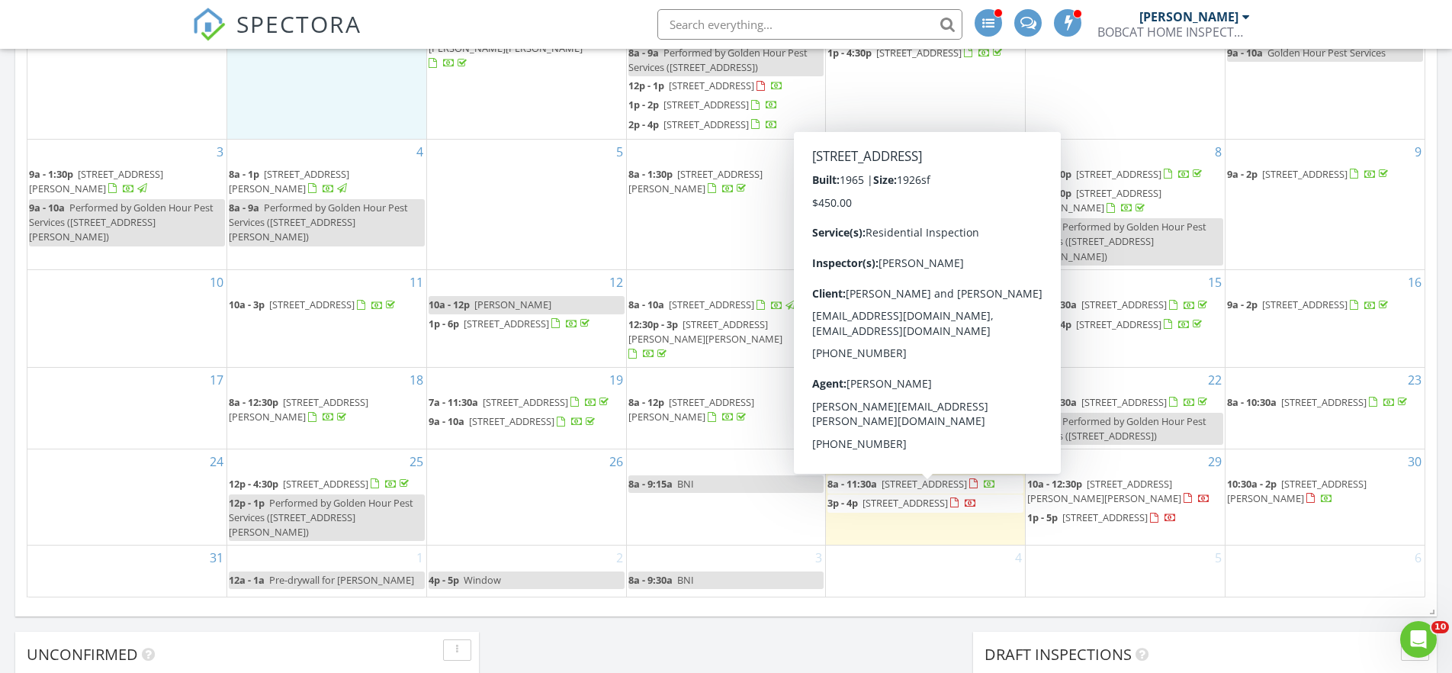
click at [951, 490] on span "[STREET_ADDRESS]" at bounding box center [924, 484] width 85 height 14
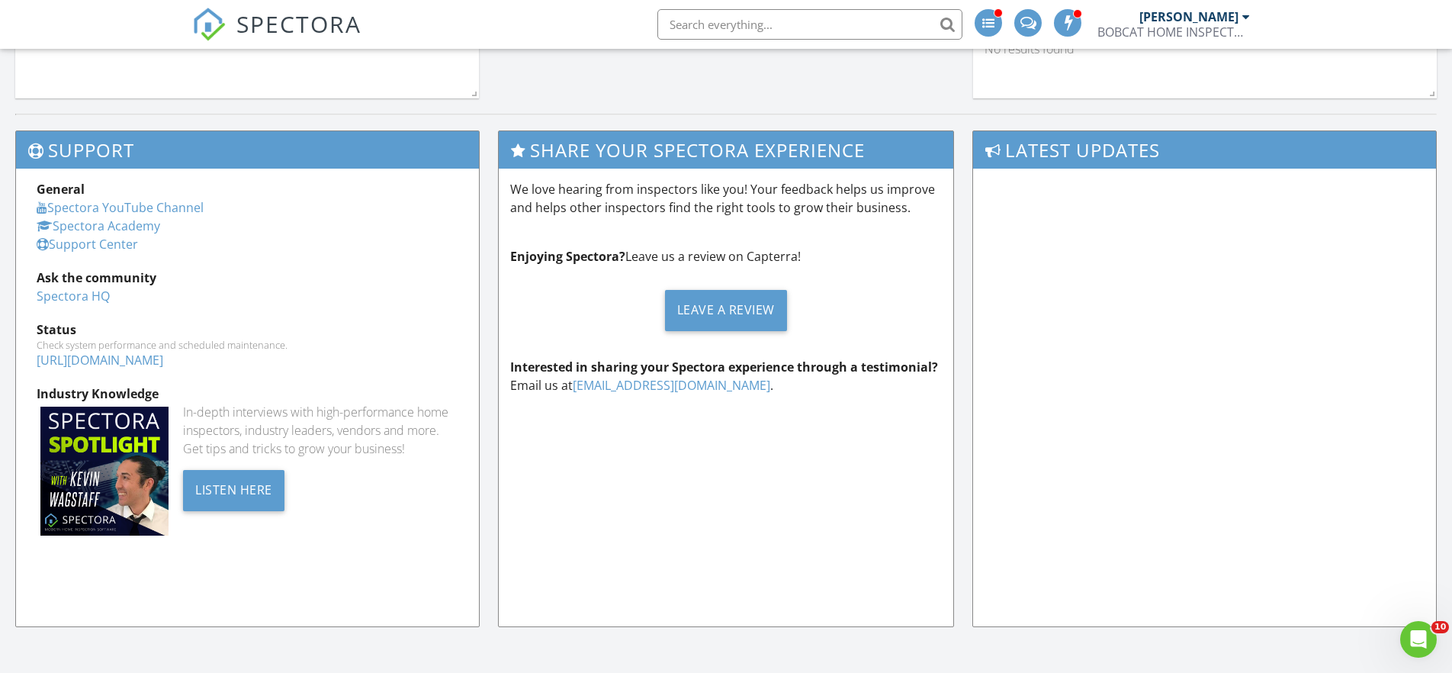
click at [296, 21] on span "SPECTORA" at bounding box center [298, 24] width 125 height 32
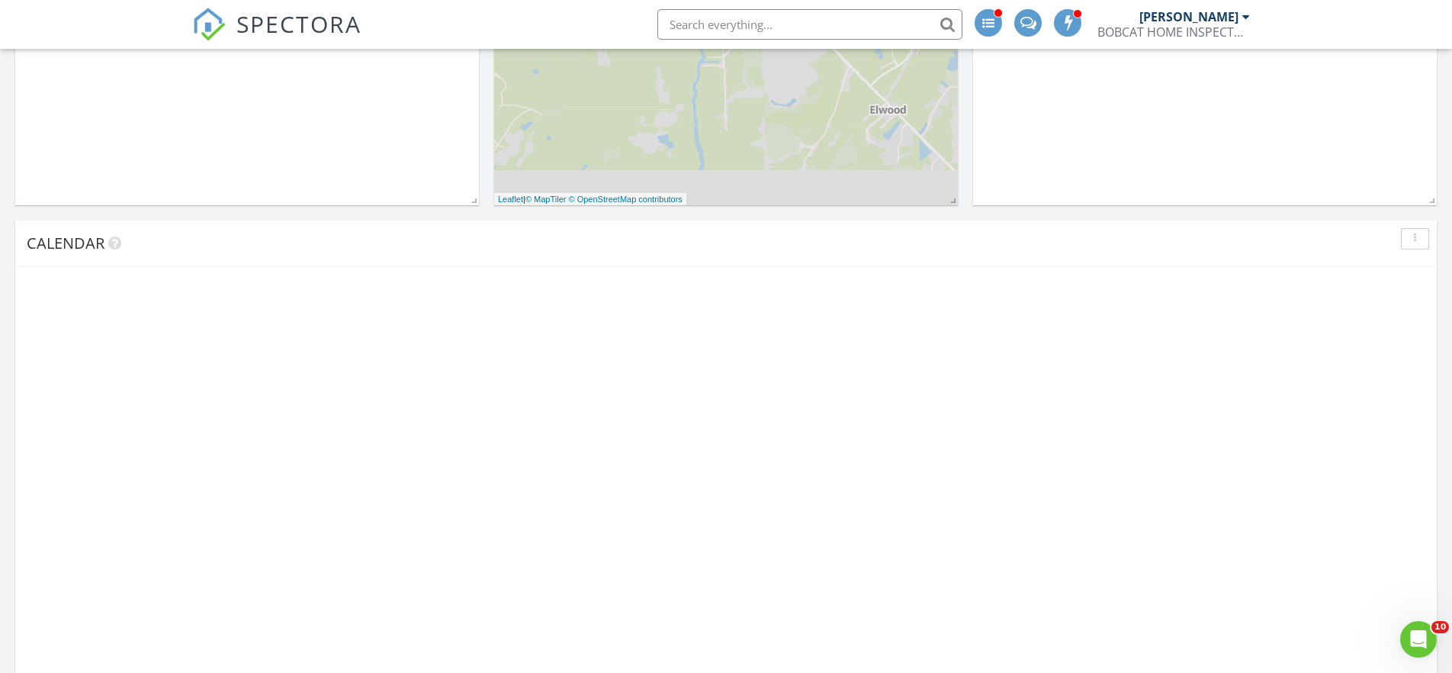
scroll to position [811, 0]
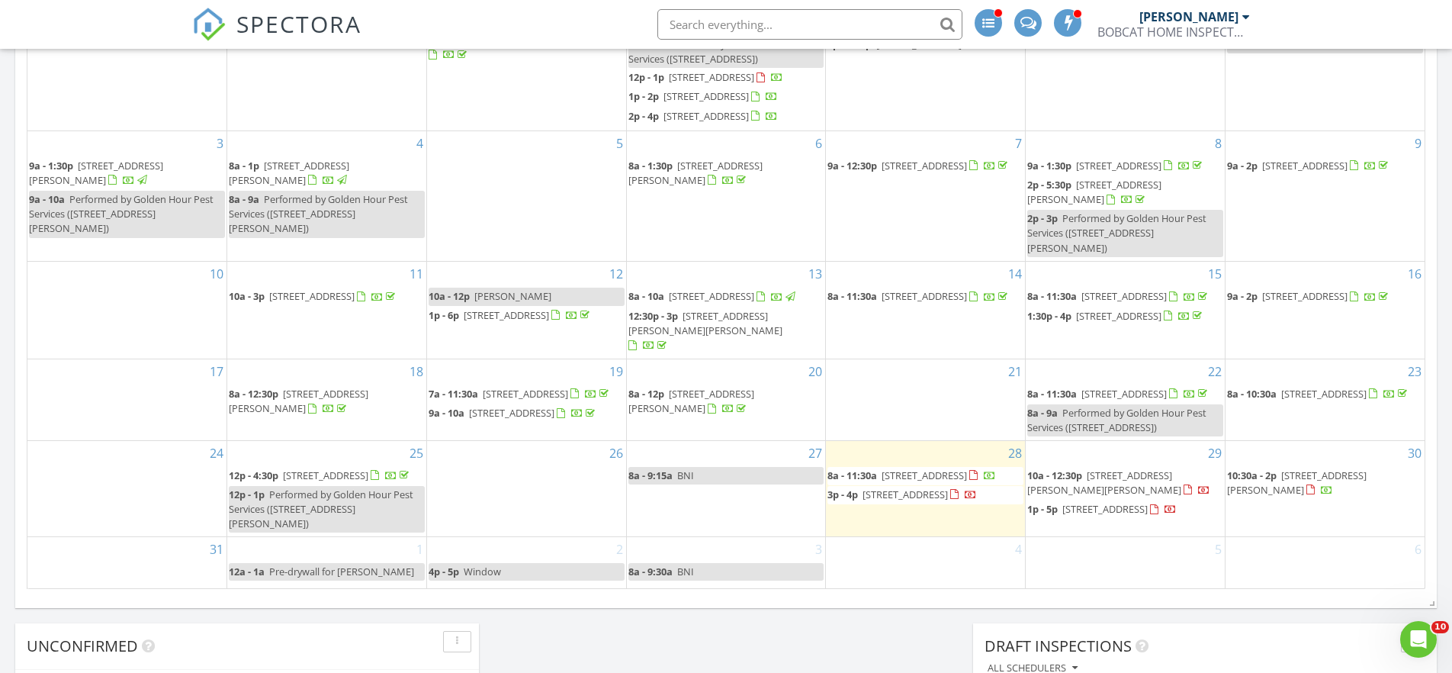
click at [937, 482] on span "[STREET_ADDRESS]" at bounding box center [924, 475] width 85 height 14
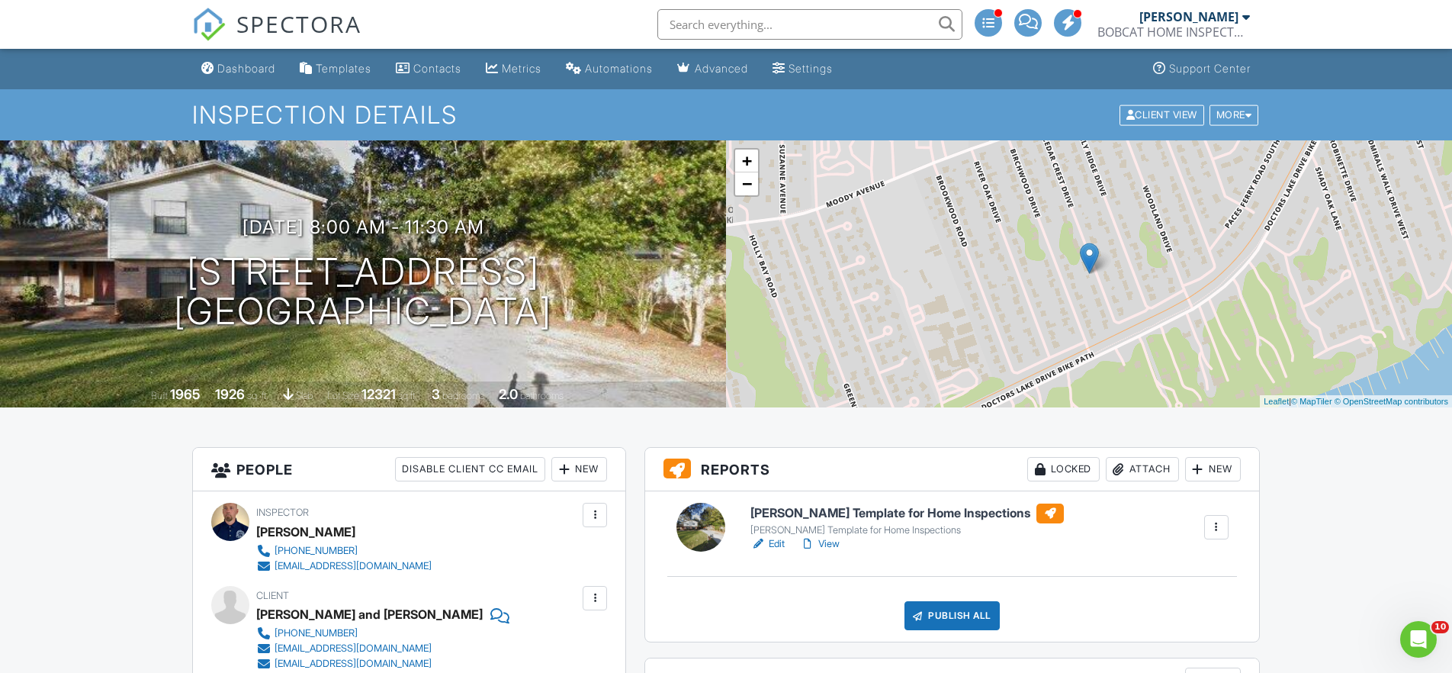
click at [269, 26] on span "SPECTORA" at bounding box center [298, 24] width 125 height 32
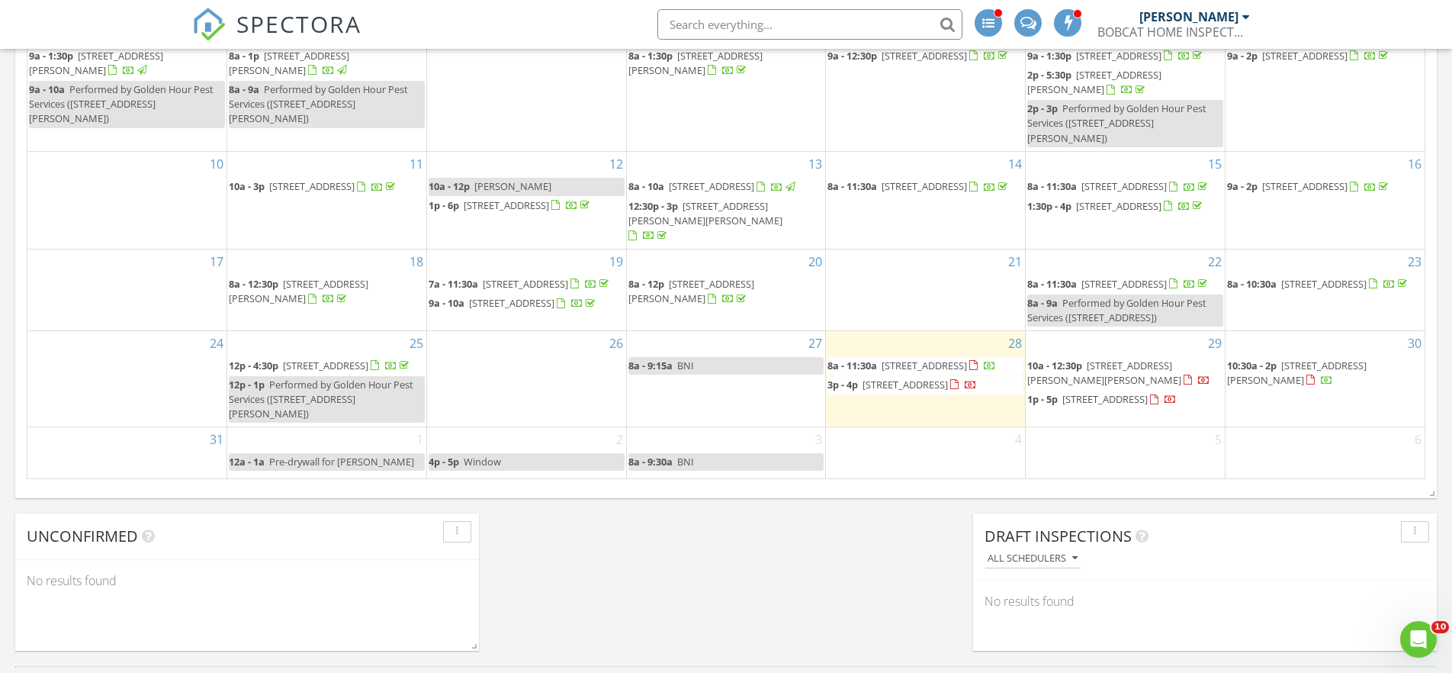
scroll to position [522, 0]
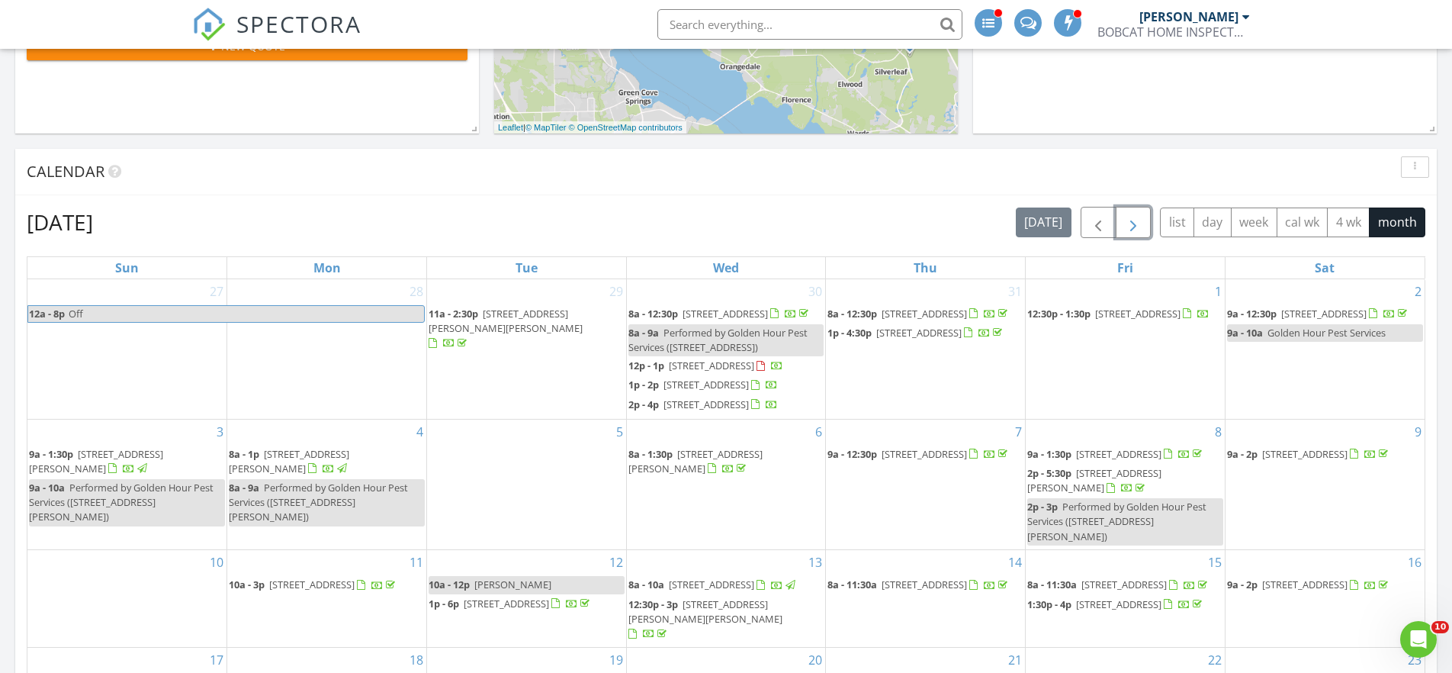
click at [1132, 221] on span "button" at bounding box center [1133, 223] width 18 height 18
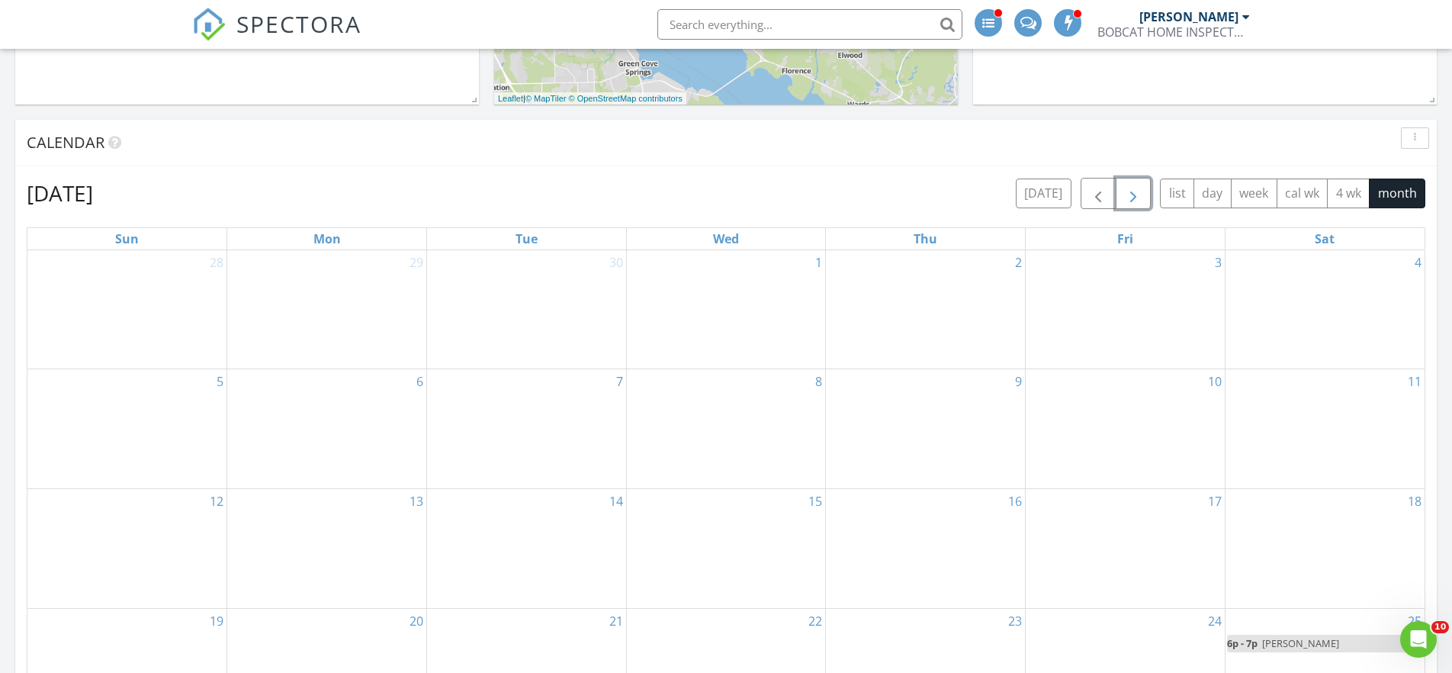
scroll to position [551, 0]
click at [1091, 190] on span "button" at bounding box center [1098, 194] width 18 height 18
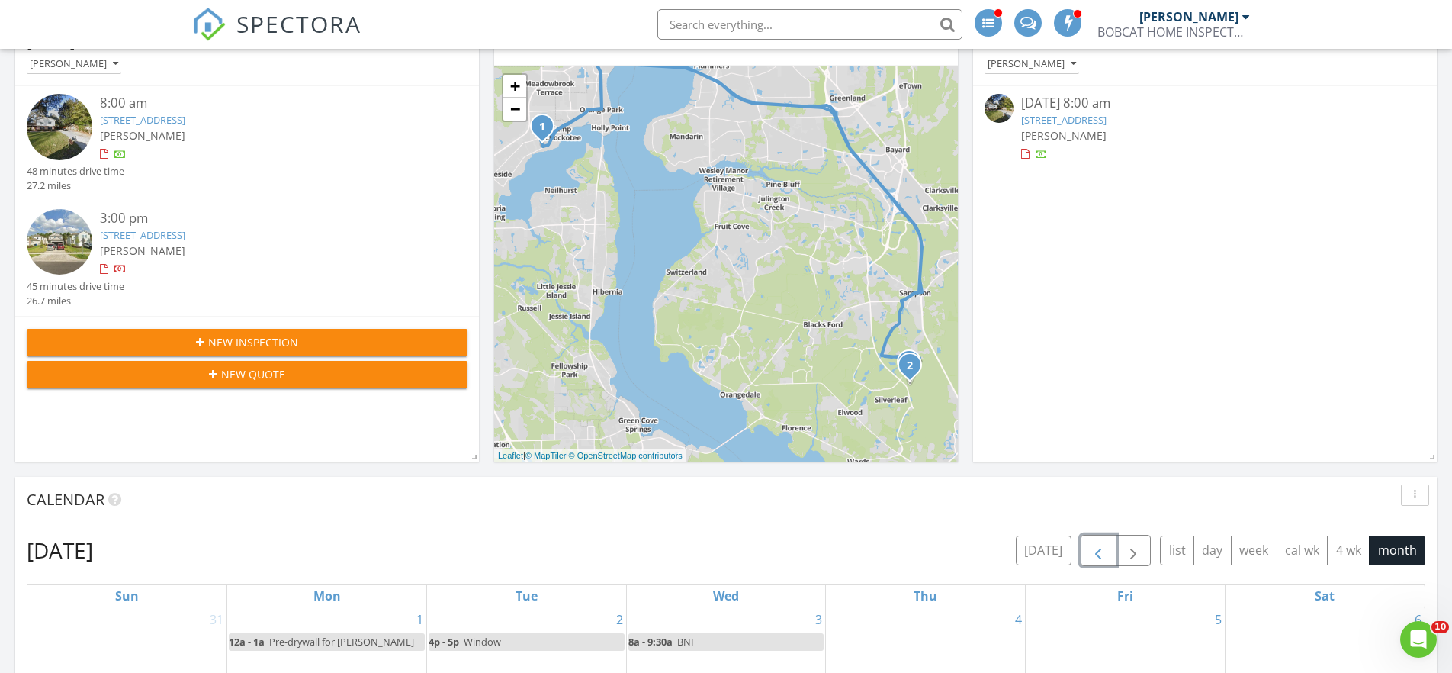
scroll to position [0, 0]
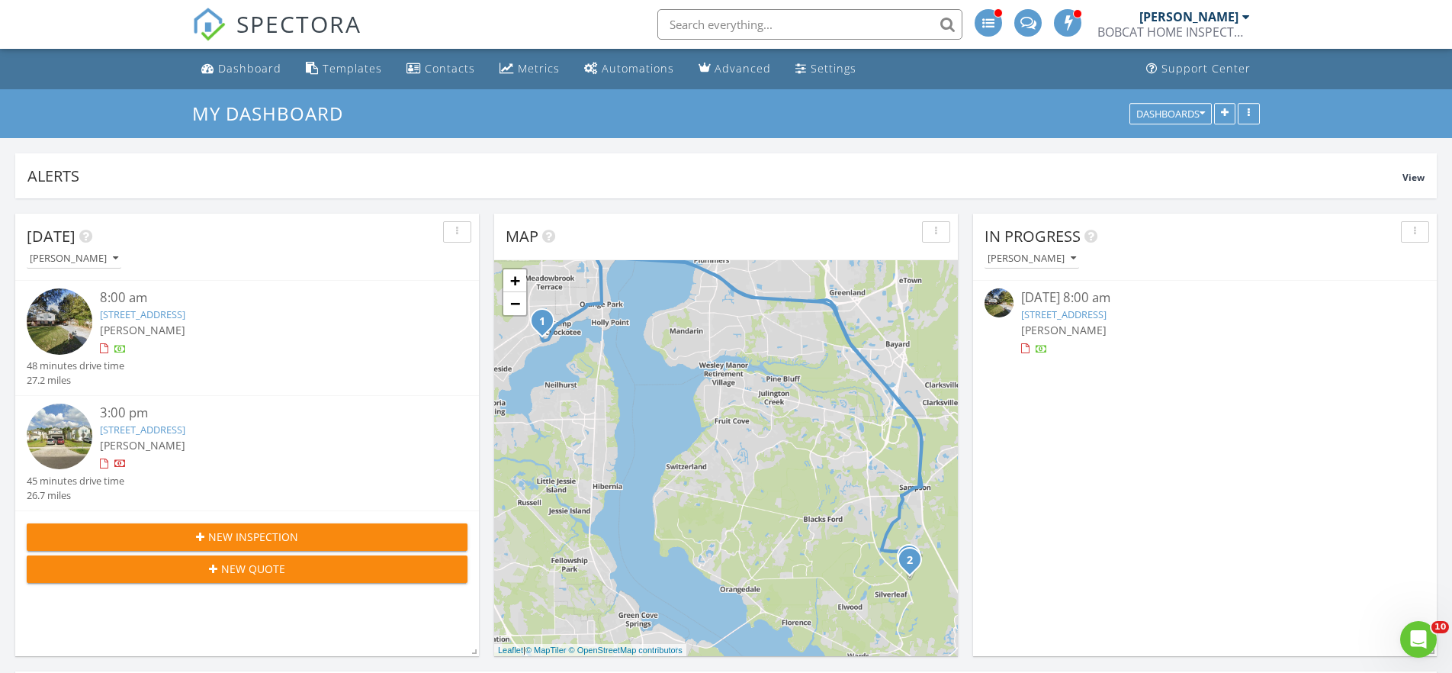
click at [325, 30] on span "SPECTORA" at bounding box center [298, 24] width 125 height 32
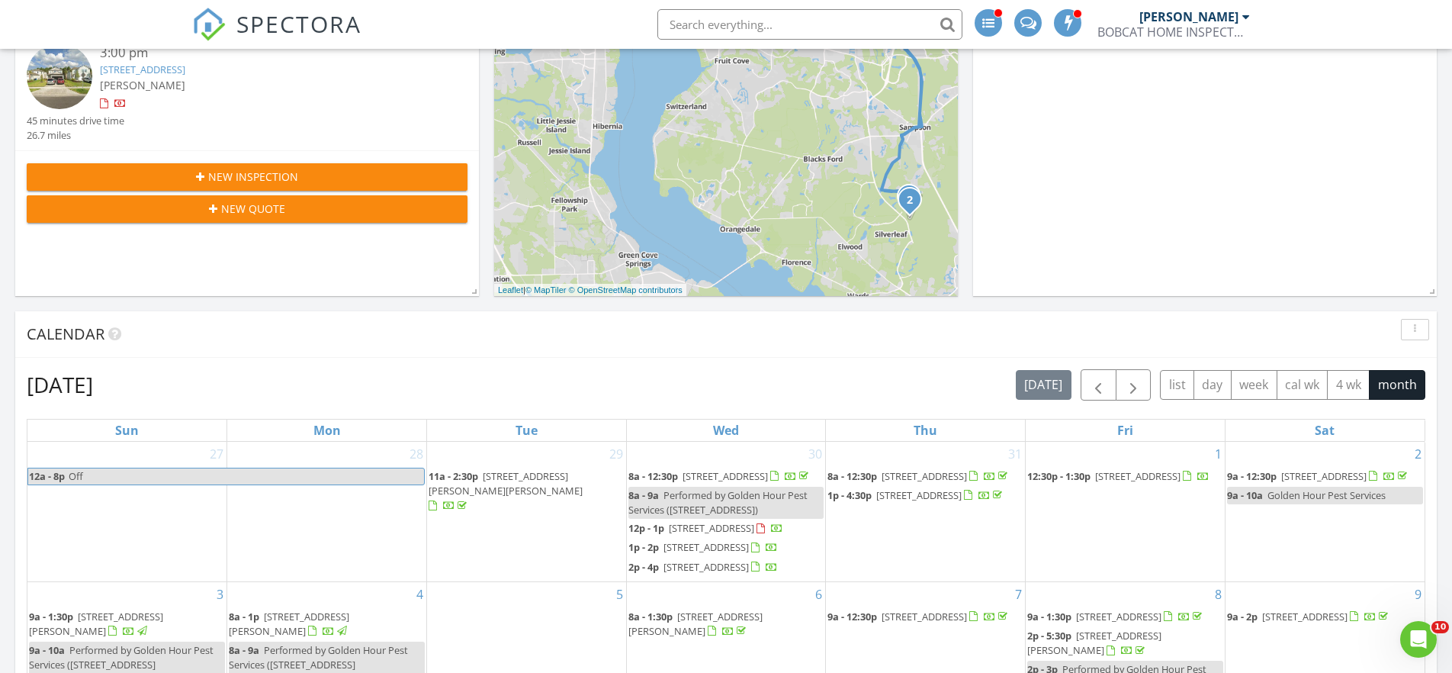
scroll to position [441, 0]
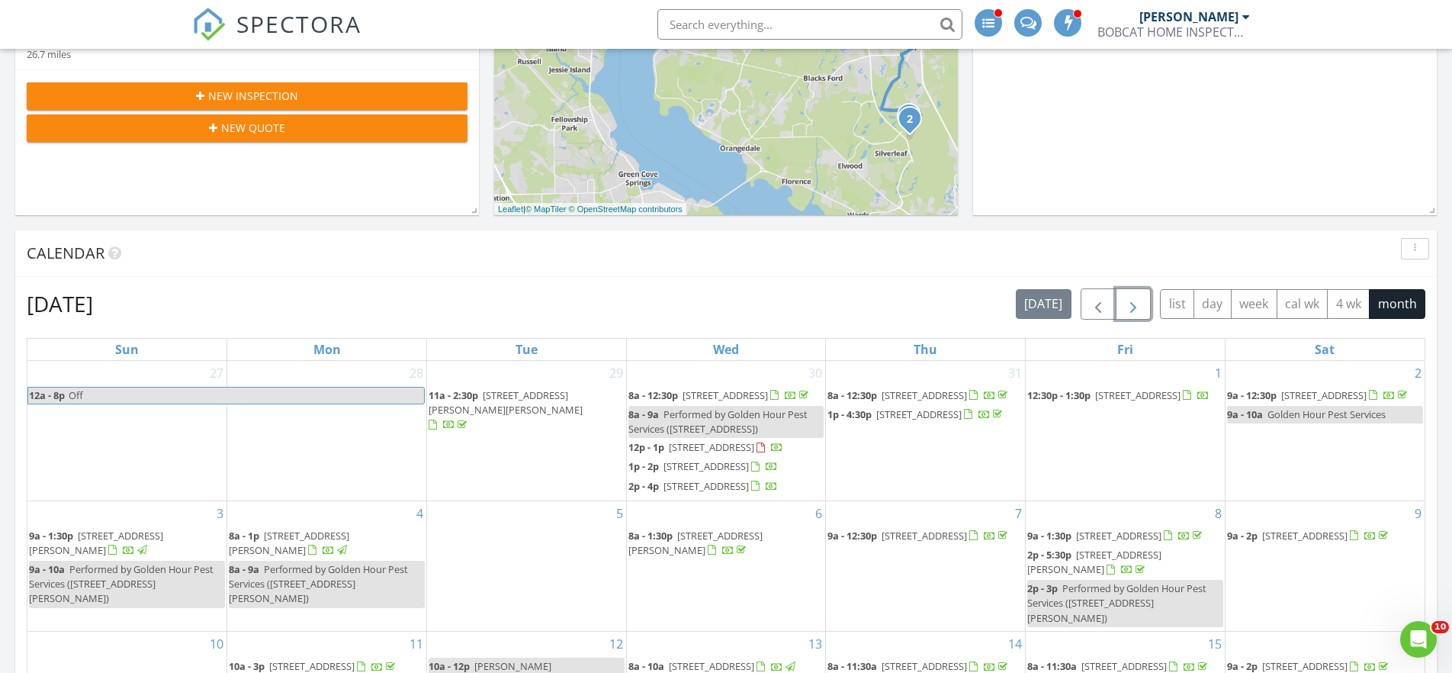
click at [1136, 301] on span "button" at bounding box center [1133, 304] width 18 height 18
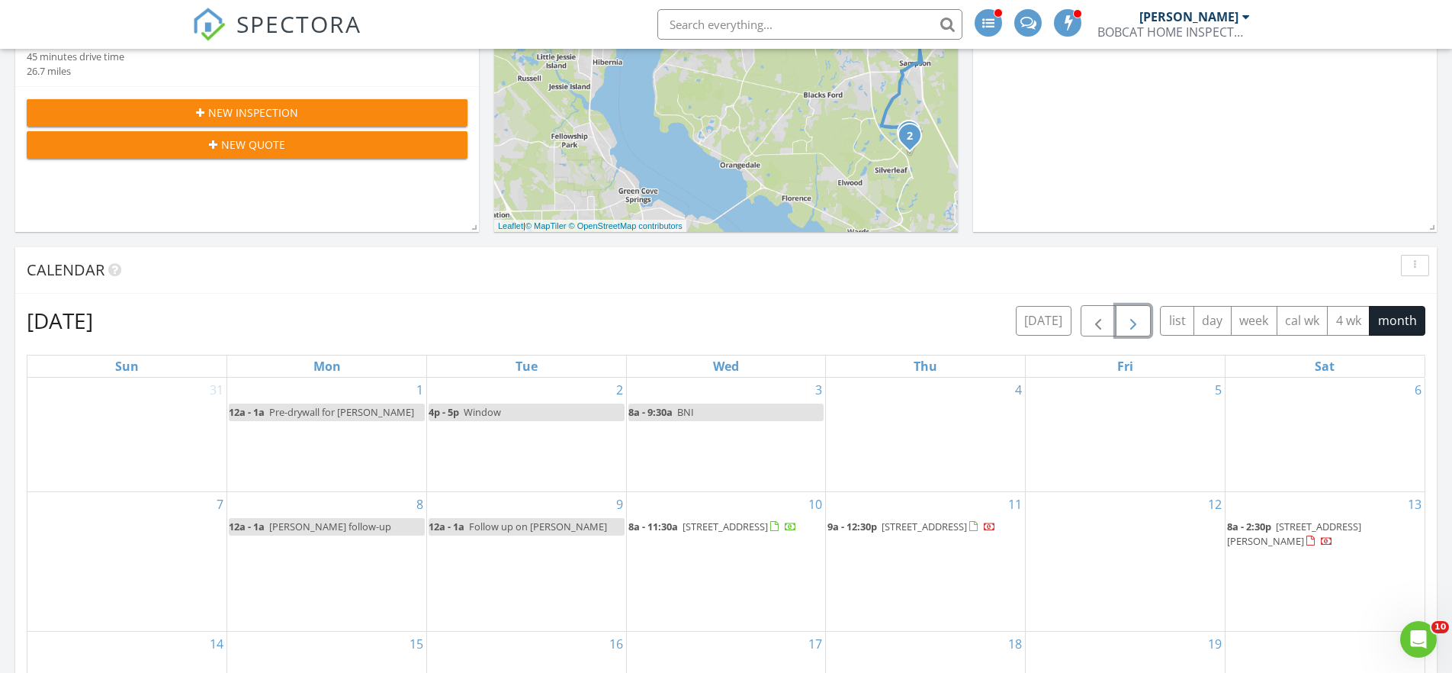
scroll to position [593, 0]
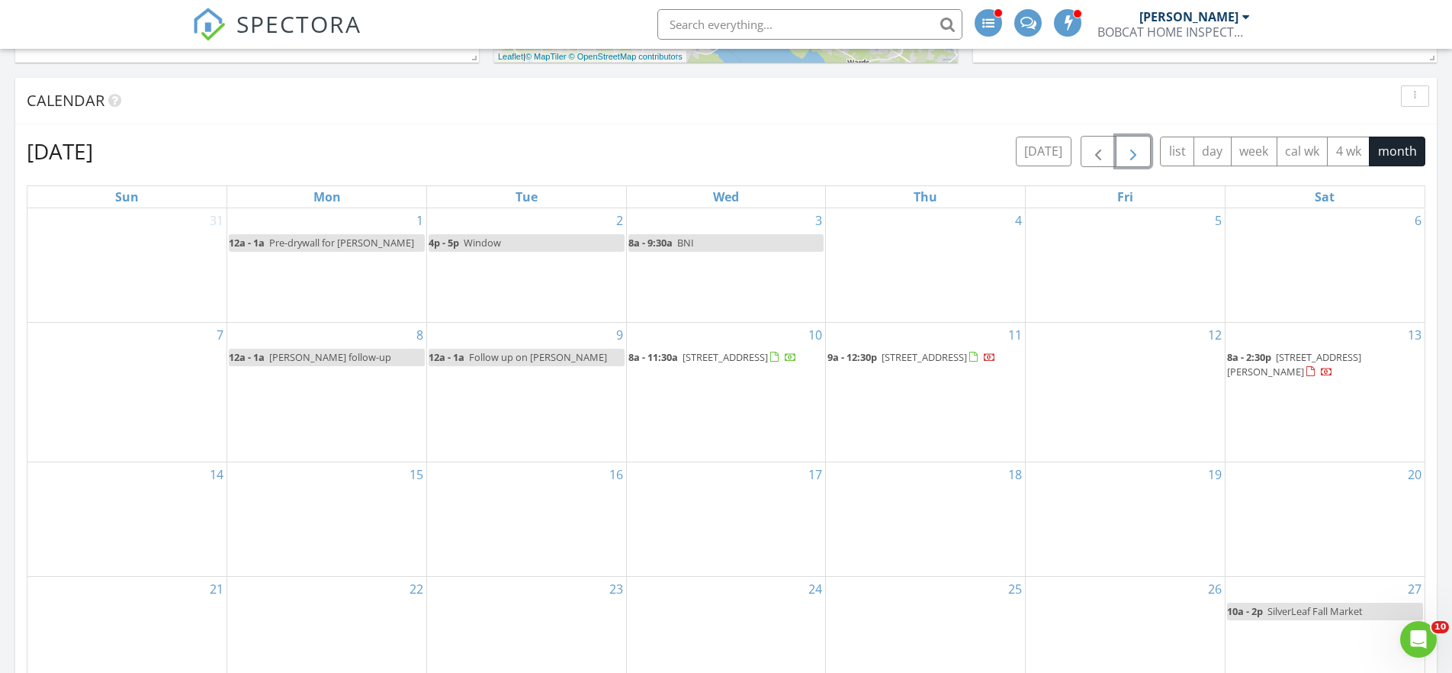
click at [1161, 281] on div "5" at bounding box center [1125, 265] width 199 height 114
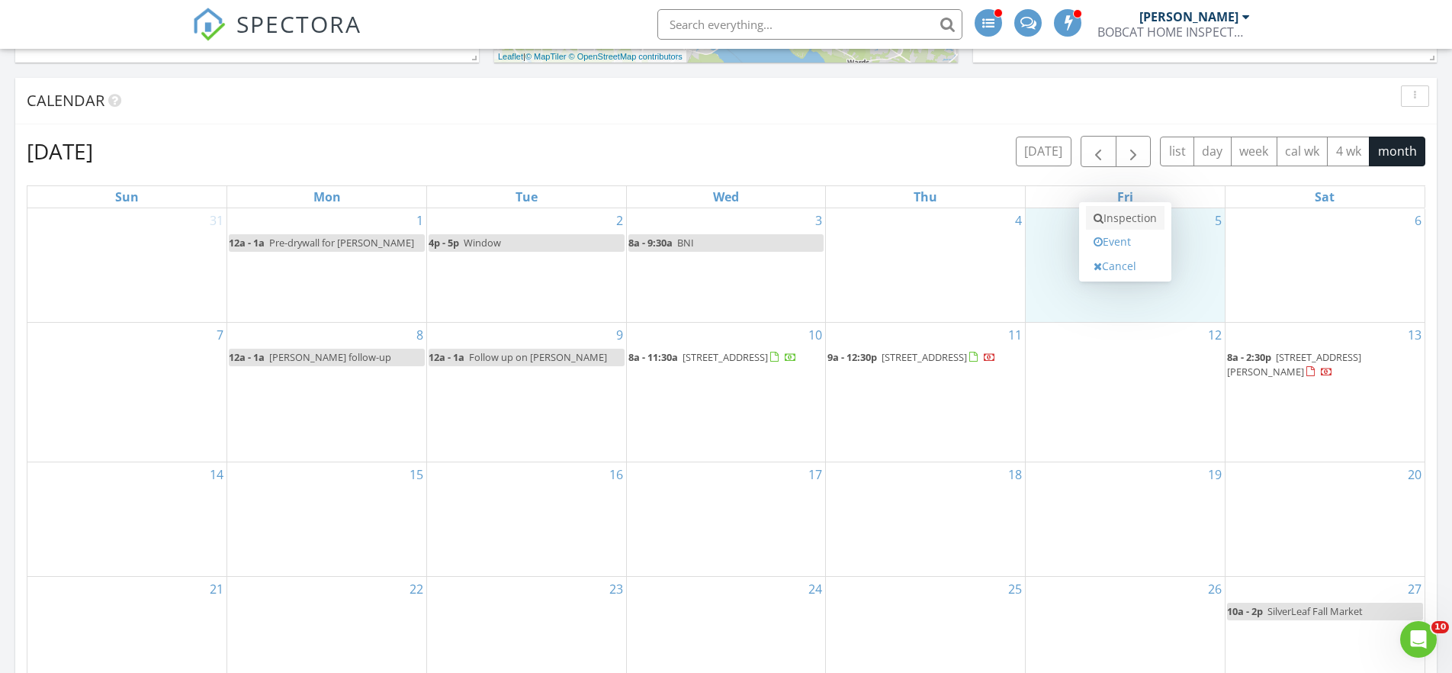
click at [1144, 220] on link "Inspection" at bounding box center [1125, 218] width 79 height 24
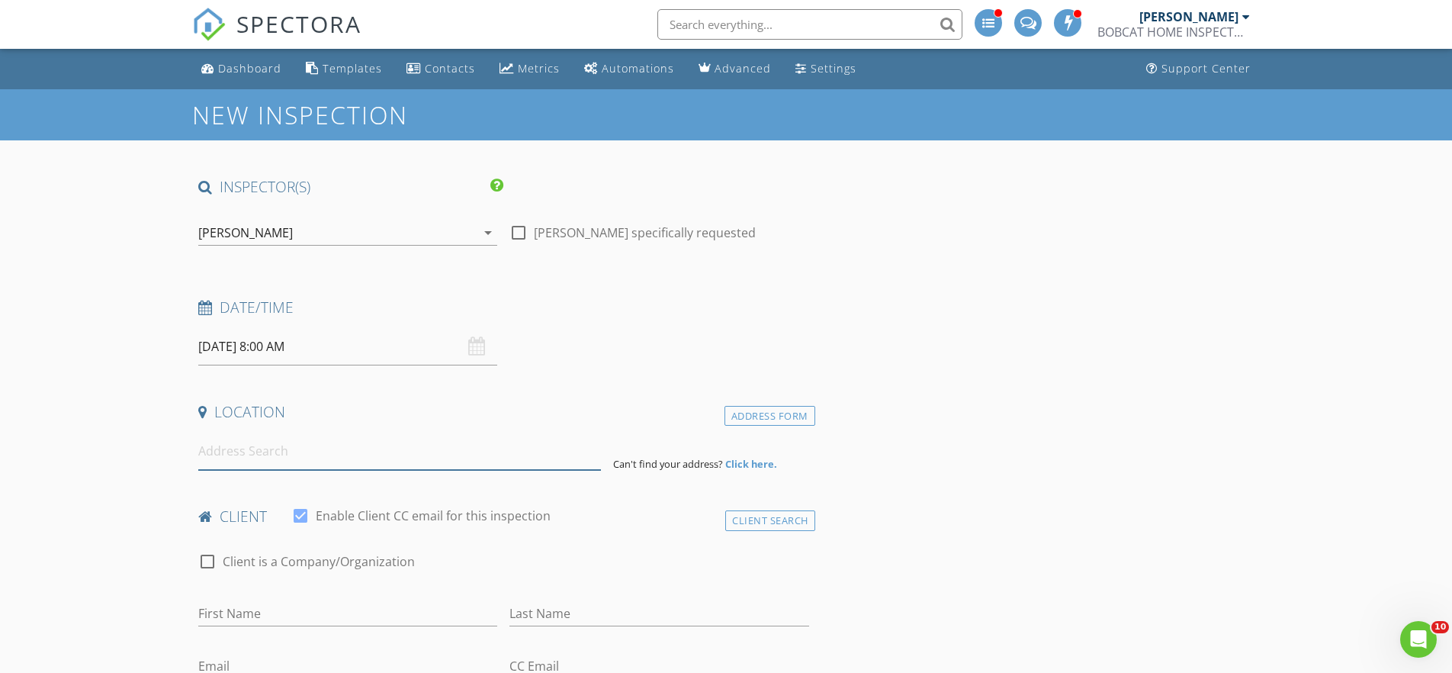
click at [350, 458] on input at bounding box center [399, 450] width 403 height 37
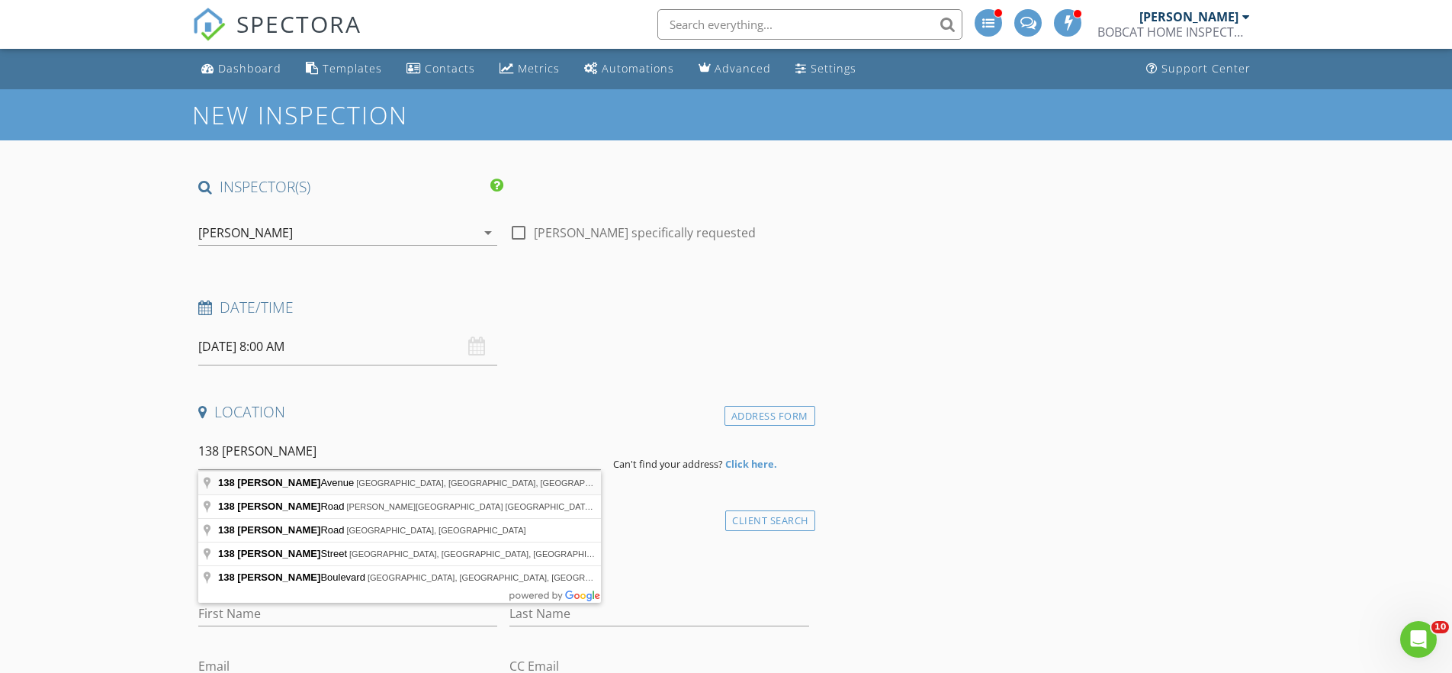
type input "[STREET_ADDRESS][PERSON_NAME]"
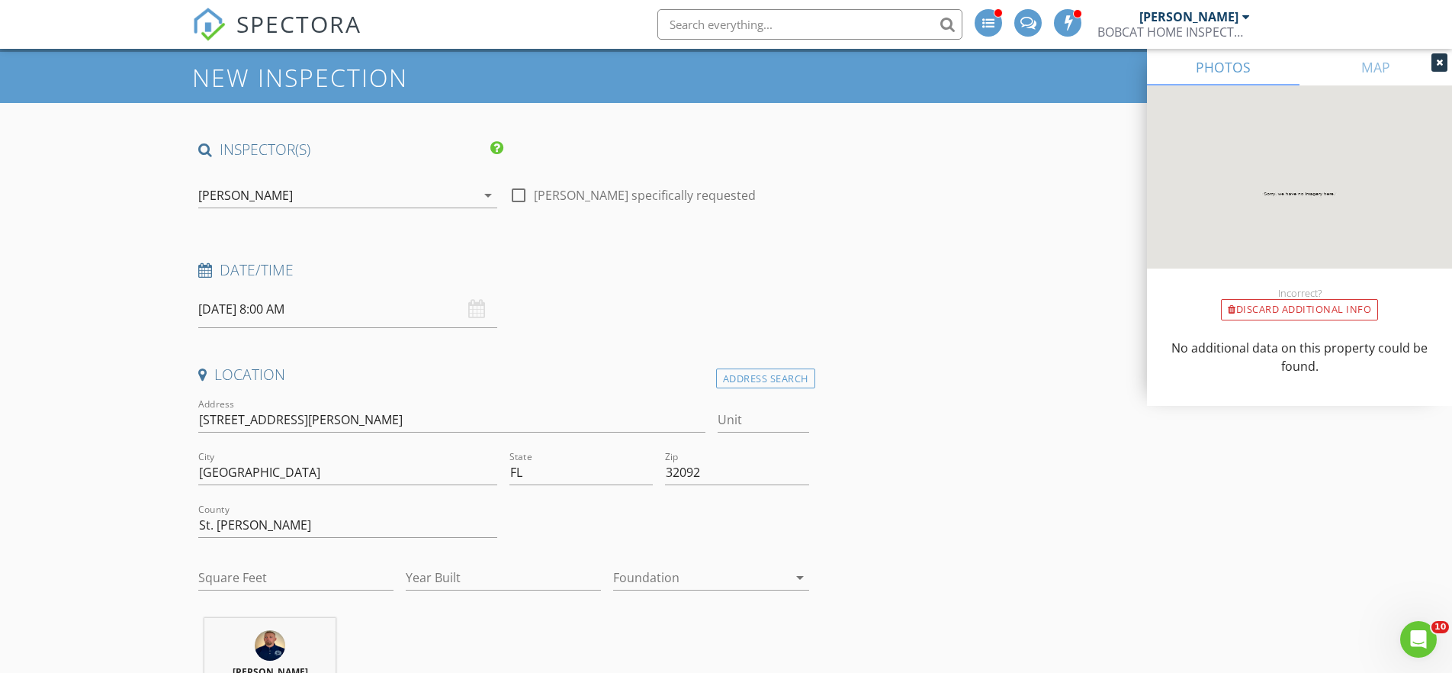
scroll to position [174, 0]
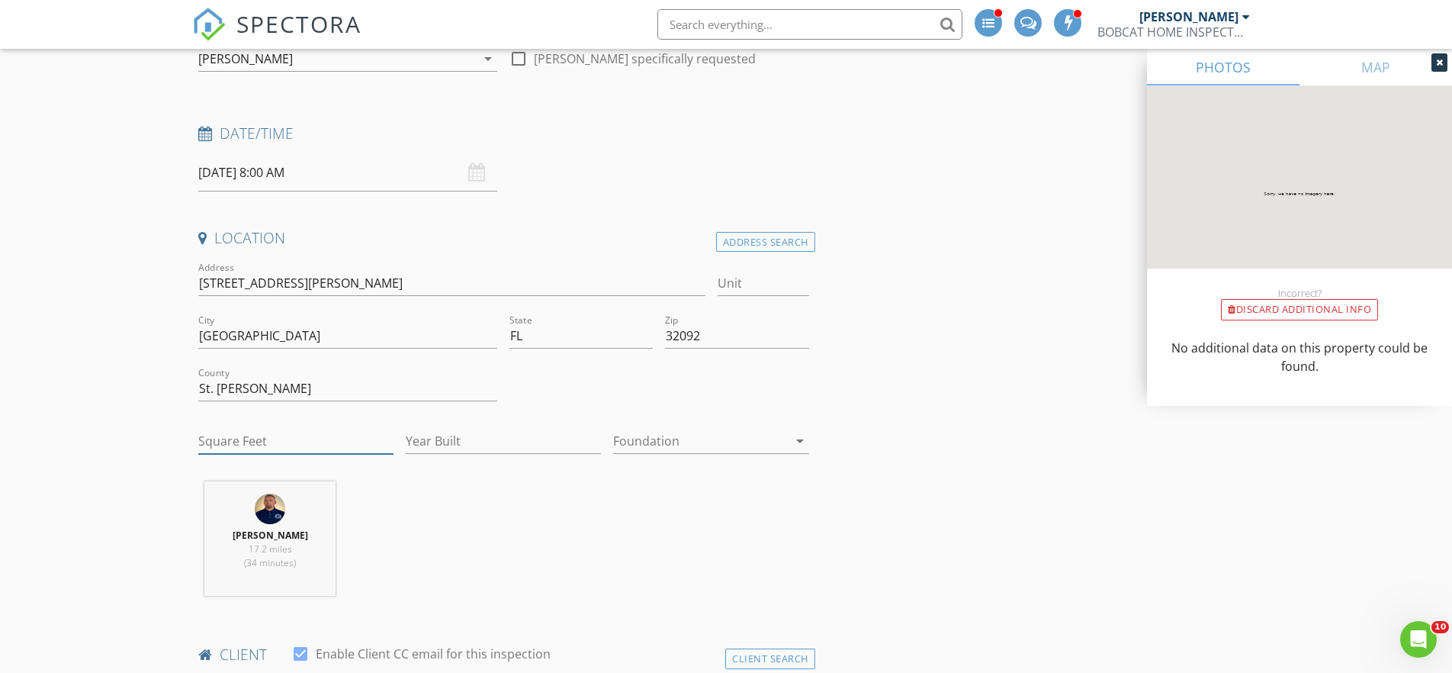
click at [290, 435] on input "Square Feet" at bounding box center [295, 441] width 195 height 25
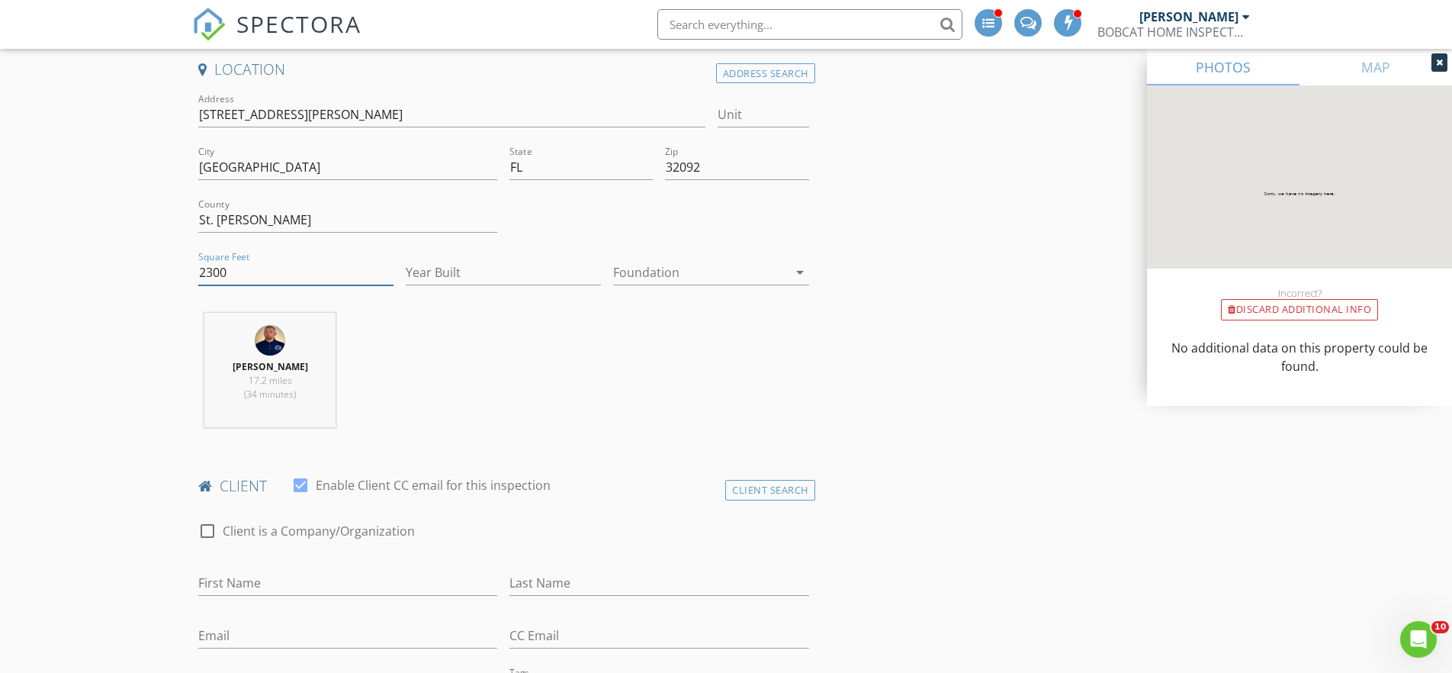
type input "2300"
click at [537, 273] on input "Year Built" at bounding box center [503, 272] width 195 height 25
type input "2025"
click at [799, 271] on icon "arrow_drop_down" at bounding box center [800, 272] width 18 height 18
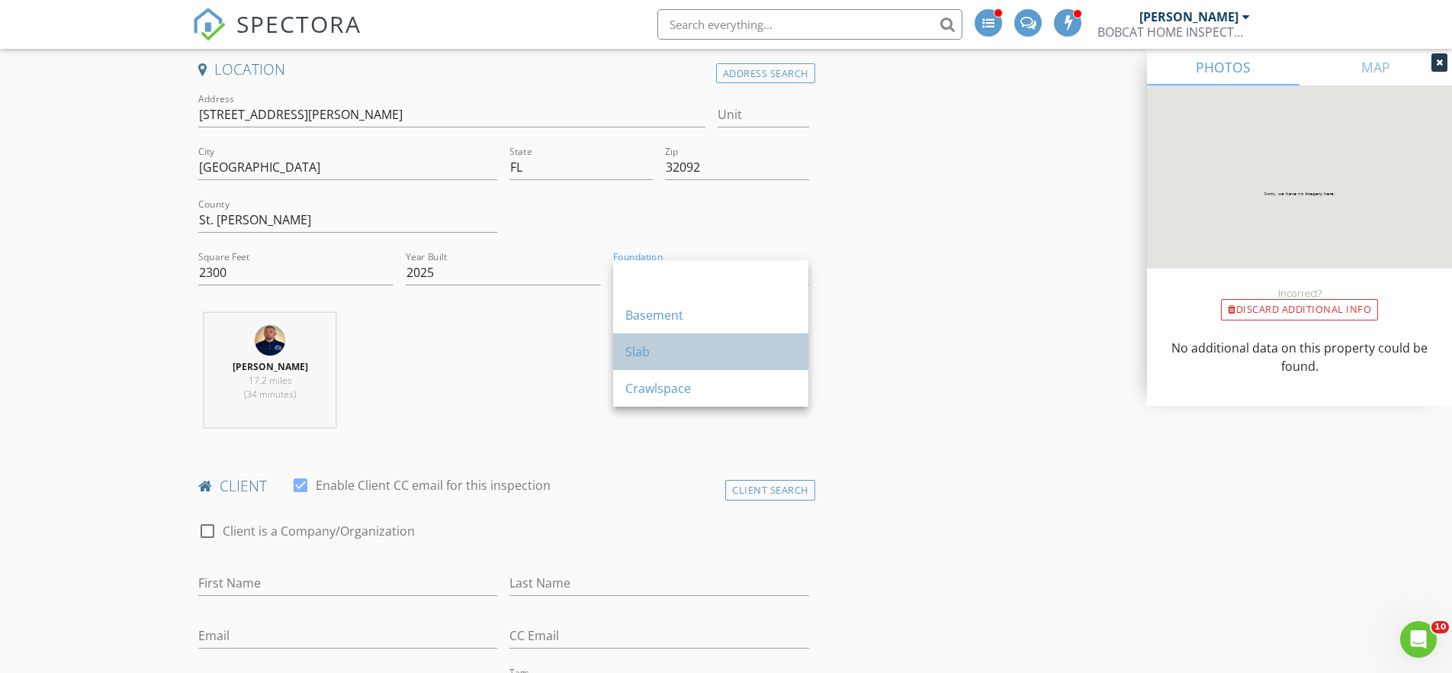
click at [770, 348] on div "Slab" at bounding box center [710, 351] width 171 height 18
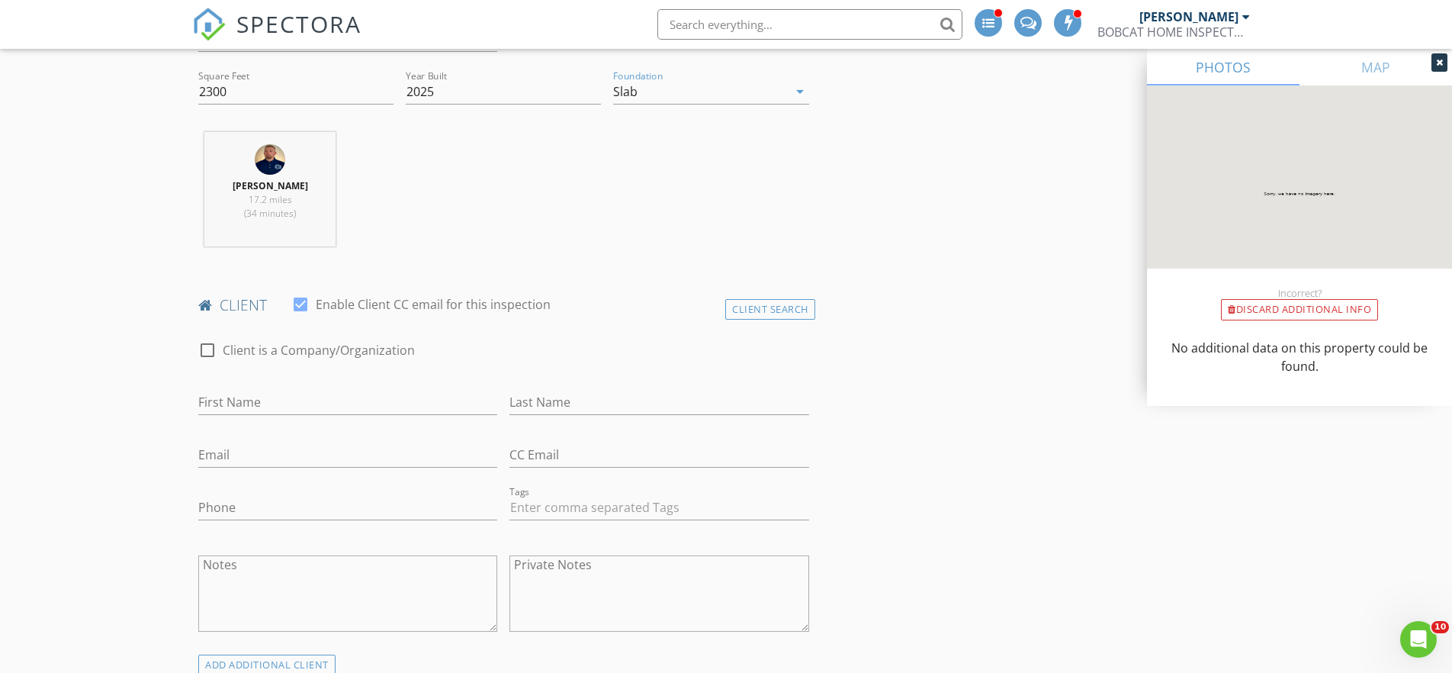
scroll to position [525, 0]
drag, startPoint x: 241, startPoint y: 397, endPoint x: 294, endPoint y: 405, distance: 53.3
click at [241, 397] on input "First Name" at bounding box center [347, 400] width 299 height 25
type input "Qing"
click at [531, 400] on input "Last Name" at bounding box center [658, 400] width 299 height 25
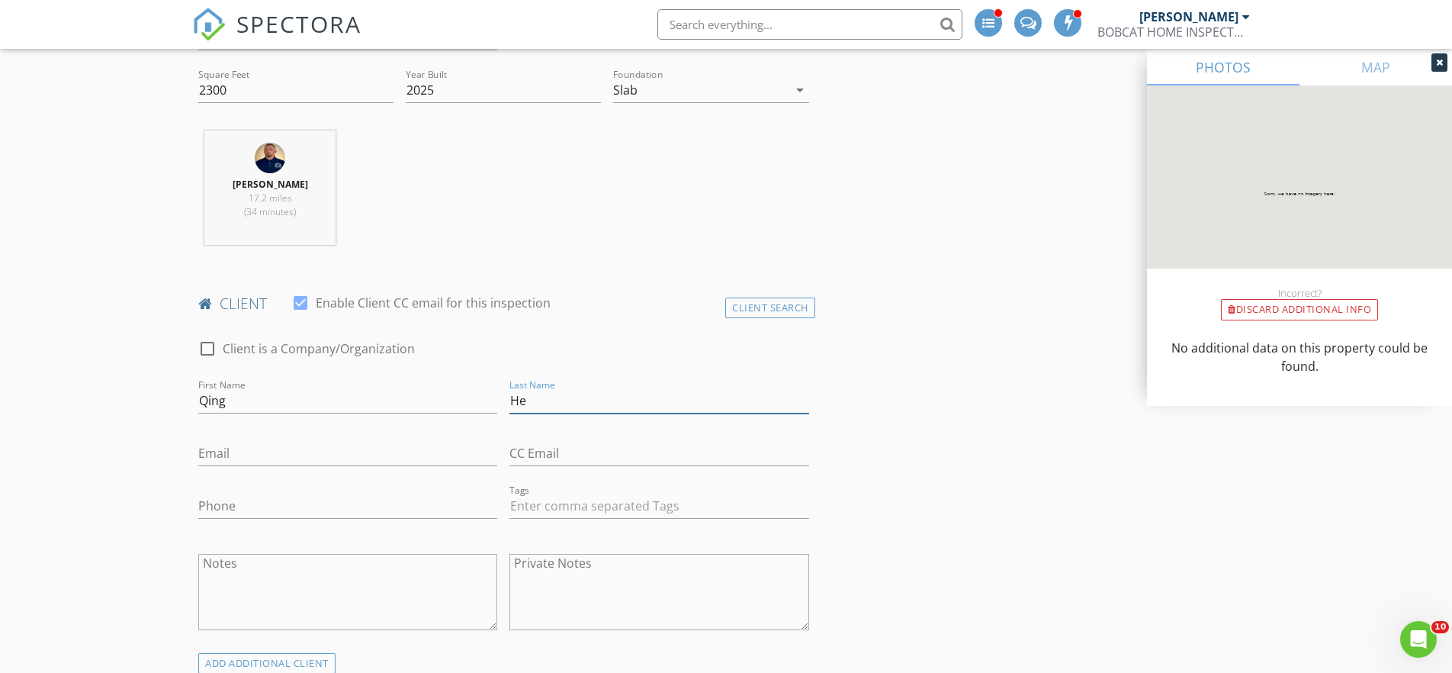
type input "He"
click at [262, 406] on input "Qing" at bounding box center [347, 400] width 299 height 25
type input "Qing and Yong"
click at [296, 455] on input "Email" at bounding box center [347, 453] width 299 height 25
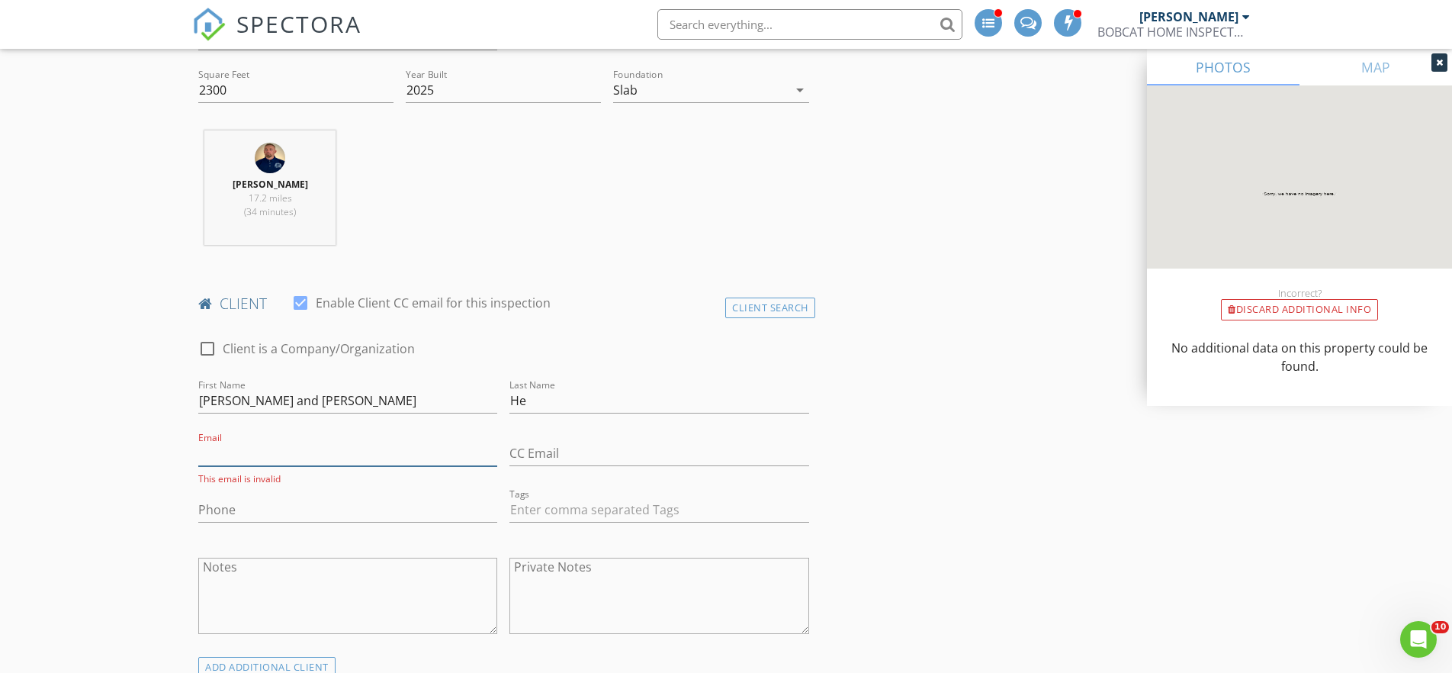
paste input "heqing19880730@gmail.com"
type input "heqing19880730@gmail.com"
click at [268, 498] on input "Phone" at bounding box center [347, 505] width 299 height 25
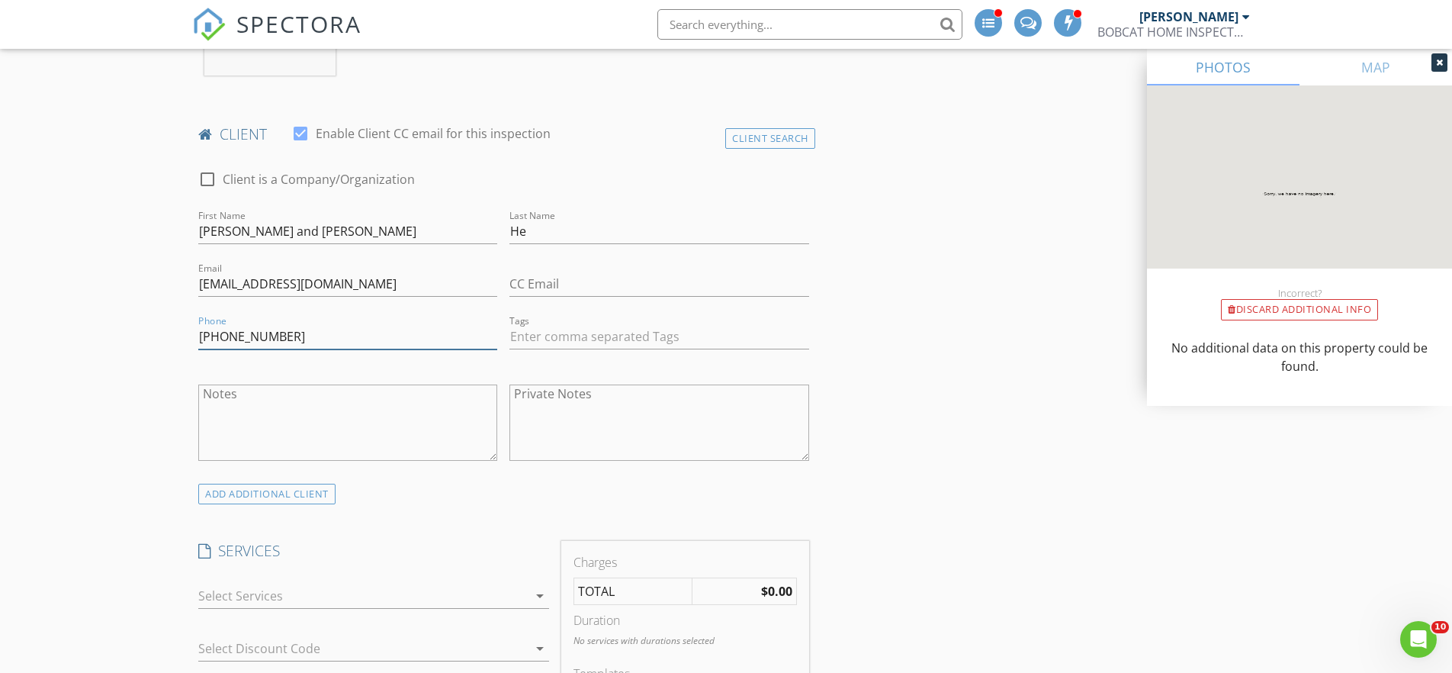
scroll to position [884, 0]
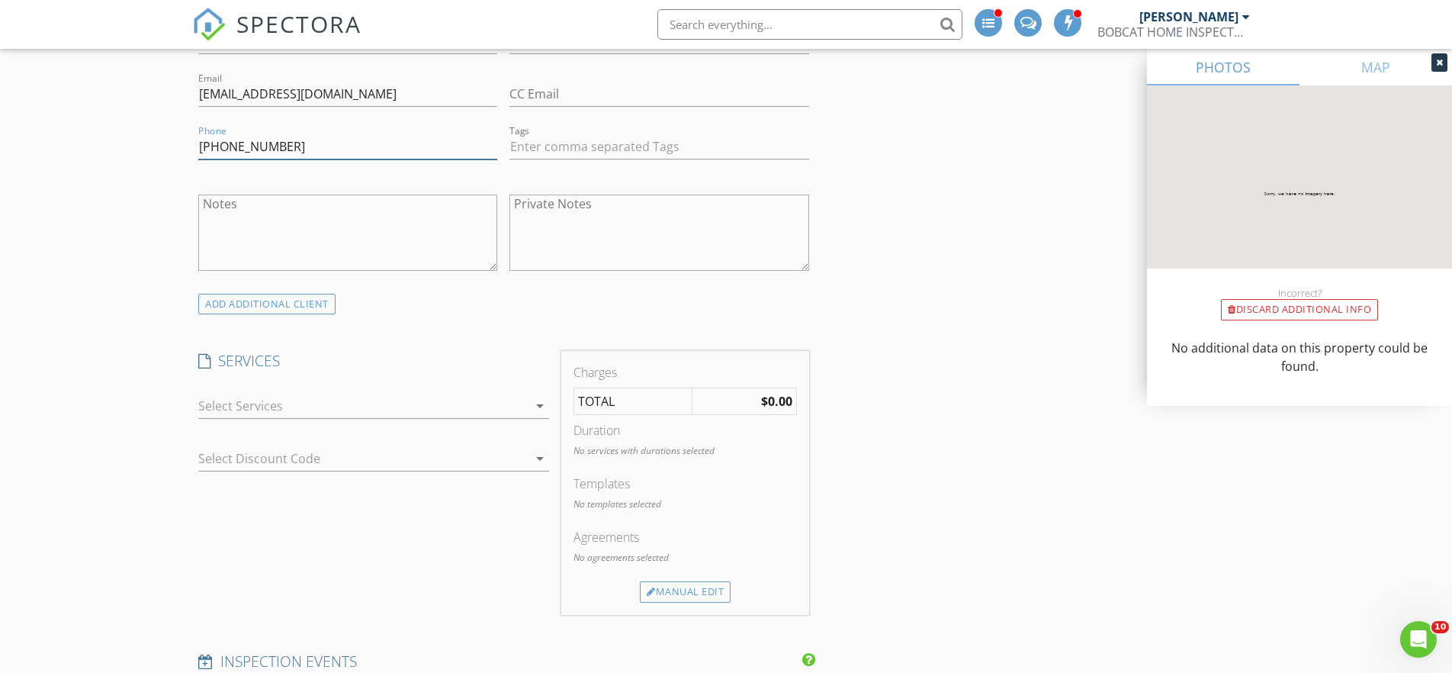
type input "904-808-5396"
click at [541, 407] on icon "arrow_drop_down" at bounding box center [540, 406] width 18 height 18
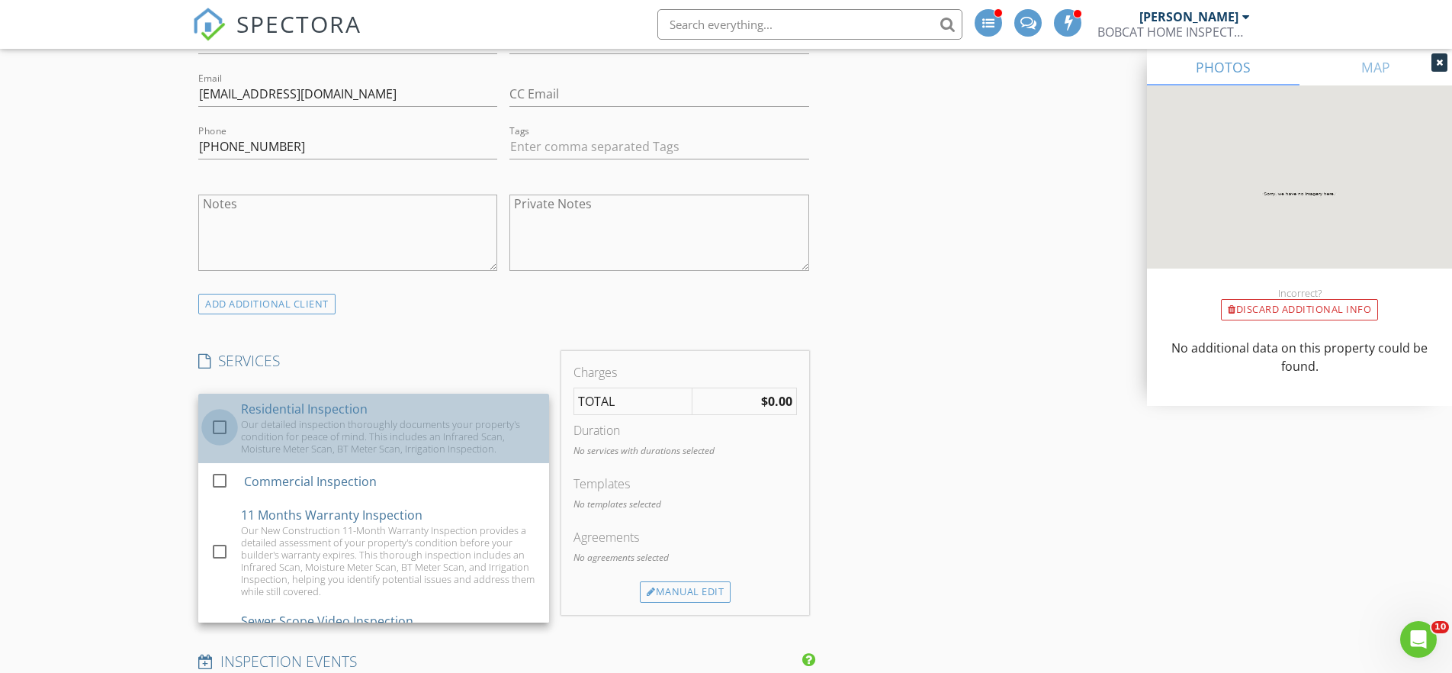
click at [219, 427] on div at bounding box center [220, 427] width 26 height 26
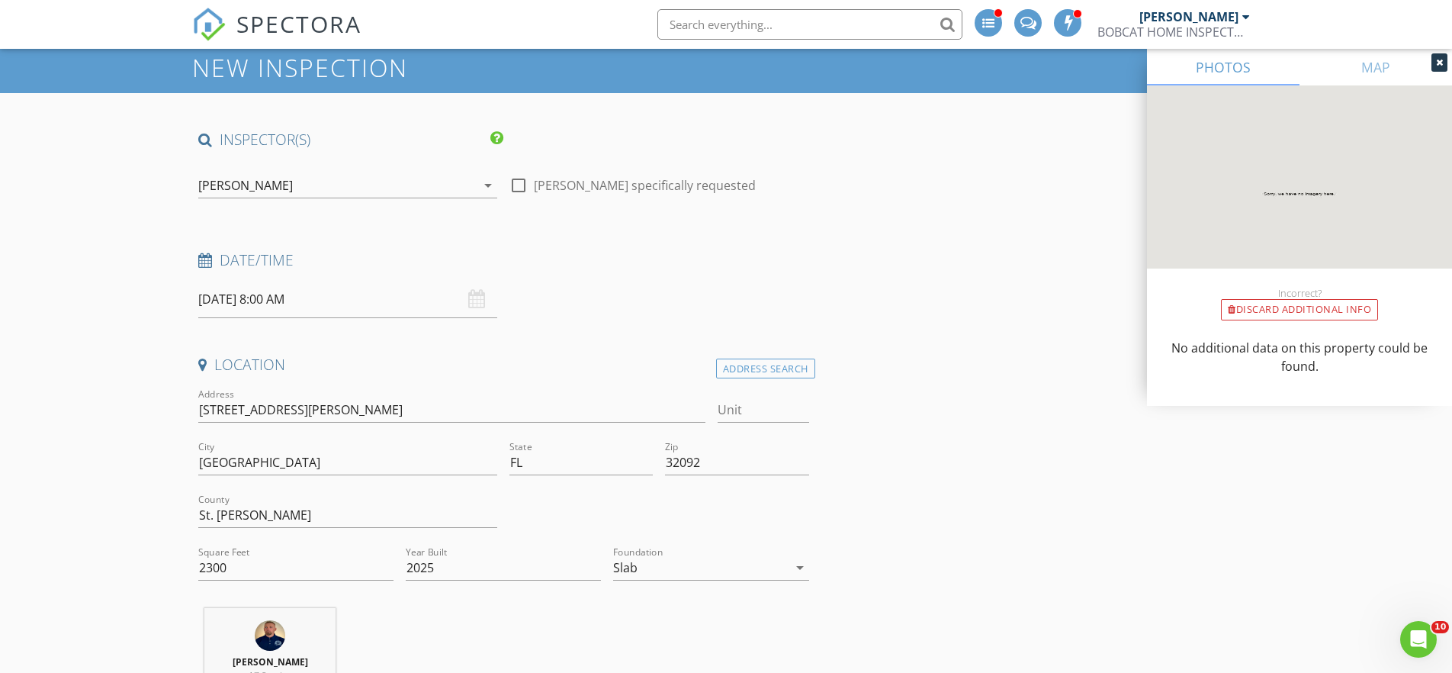
scroll to position [47, 0]
click at [243, 572] on input "2300" at bounding box center [295, 567] width 195 height 25
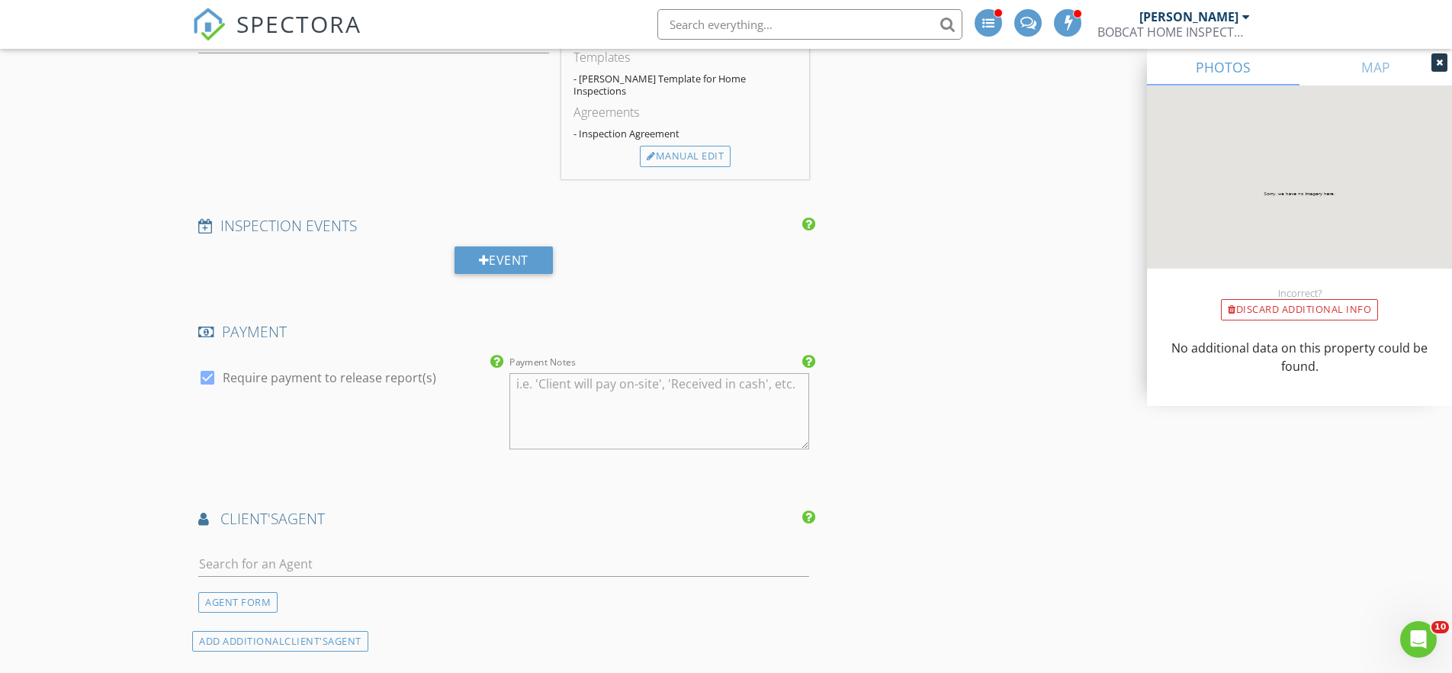
scroll to position [1355, 0]
type input "2657"
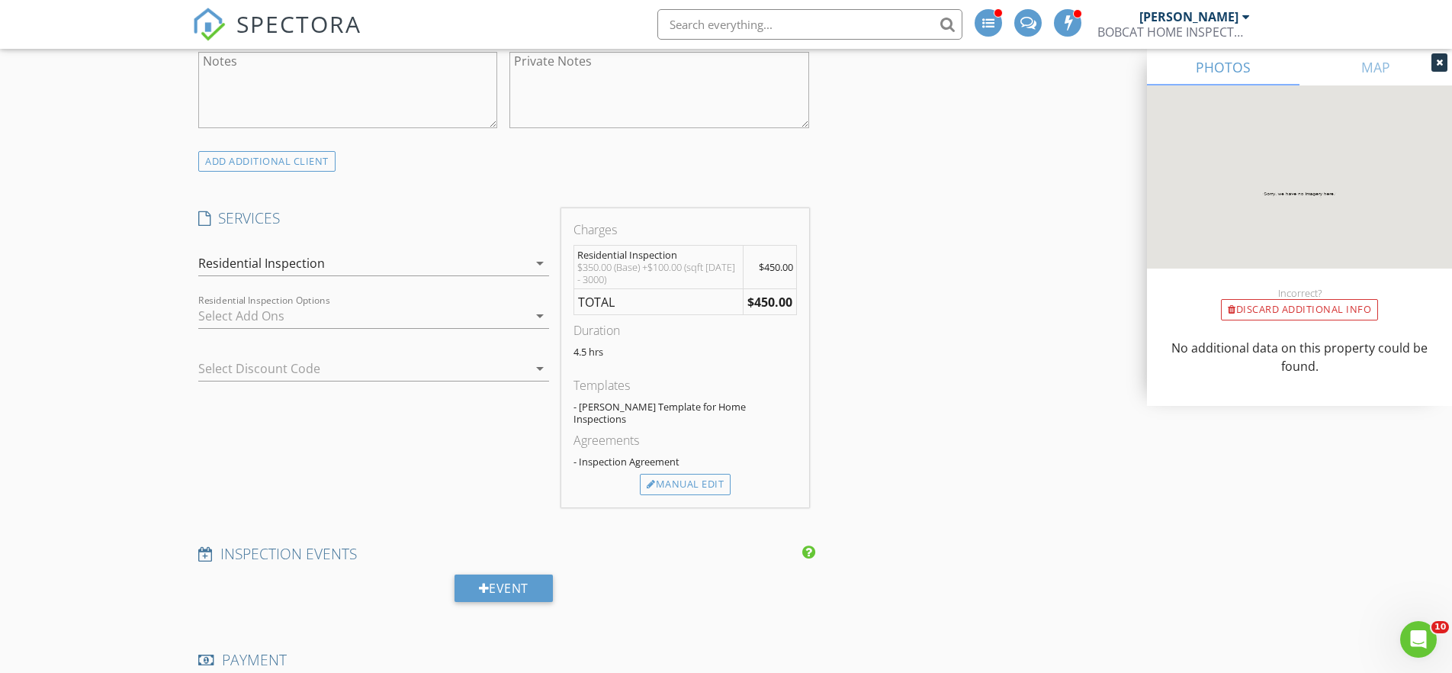
scroll to position [1015, 0]
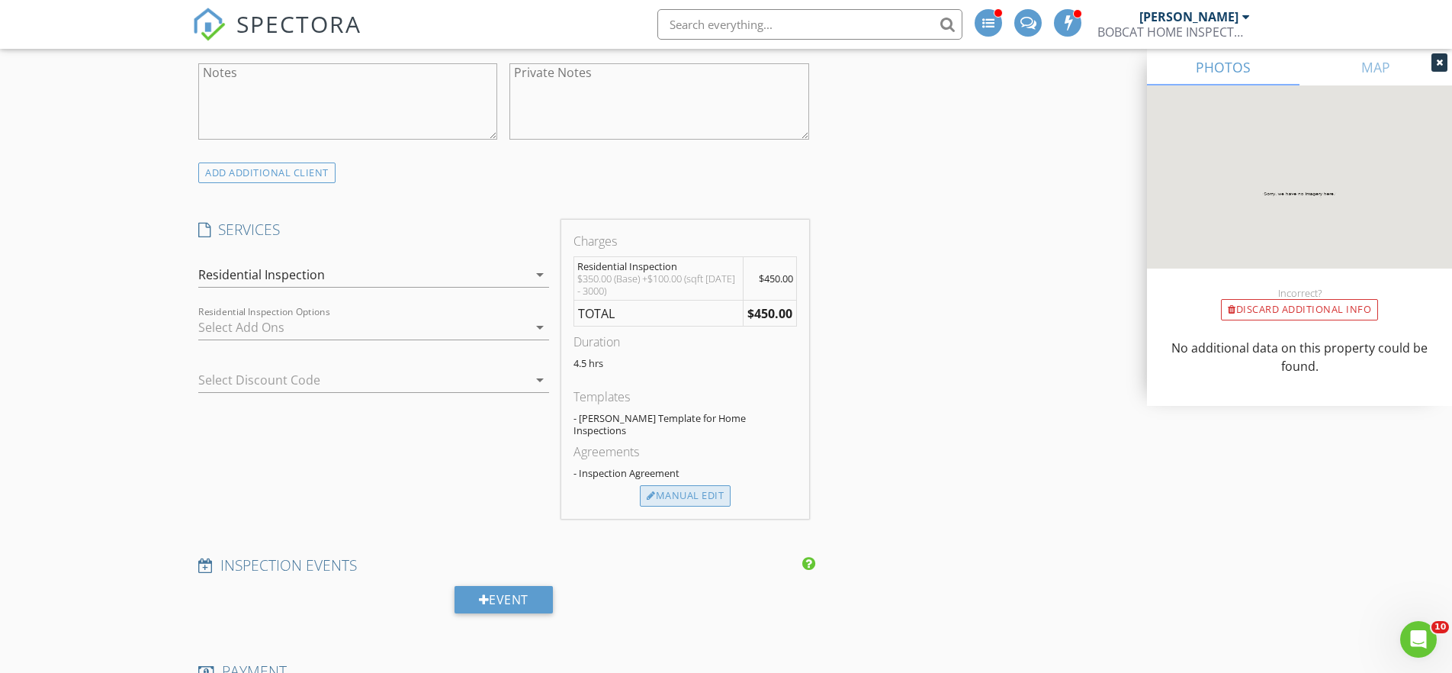
click at [686, 485] on div "Manual Edit" at bounding box center [685, 495] width 91 height 21
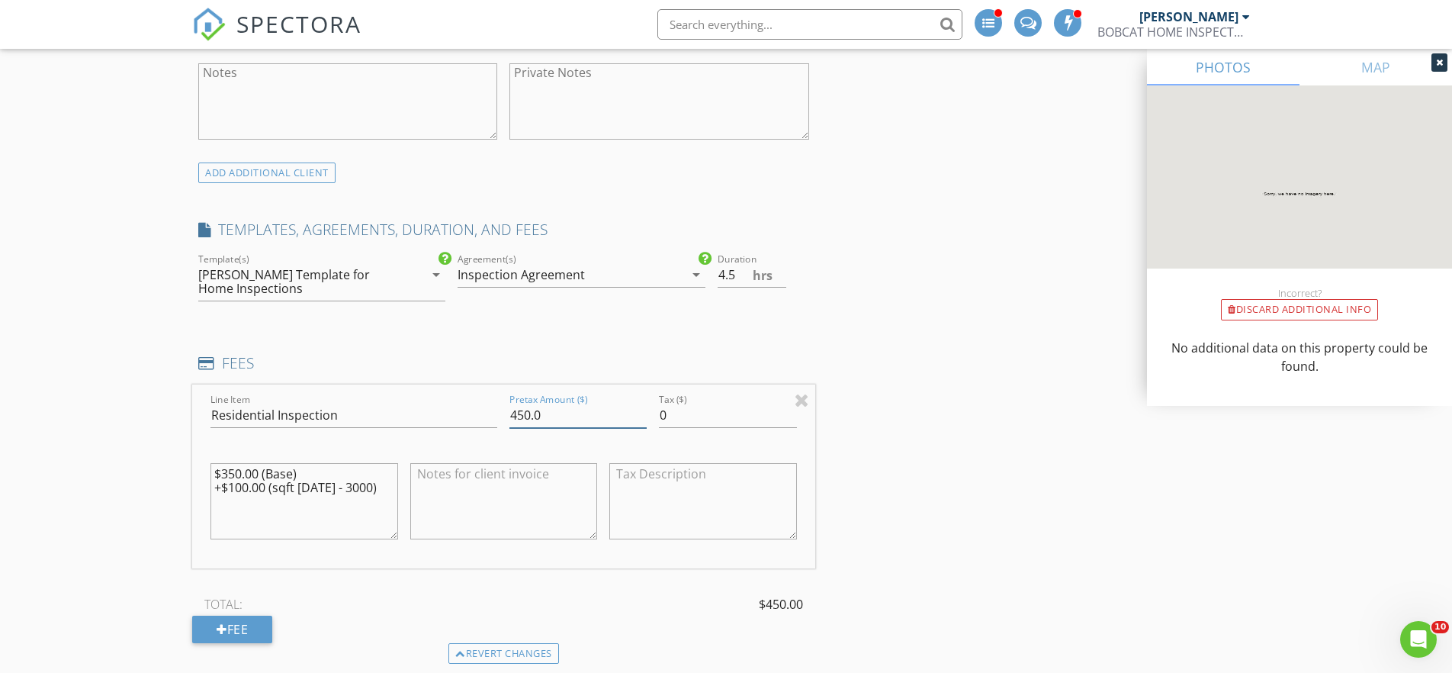
click at [518, 414] on input "450.0" at bounding box center [577, 415] width 137 height 25
type input "350.0"
click at [907, 514] on div "INSPECTOR(S) check_box Tom Kanaporis PRIMARY Tom Kanaporis arrow_drop_down chec…" at bounding box center [726, 581] width 1068 height 2838
click at [780, 278] on input "4" at bounding box center [752, 274] width 69 height 25
click at [780, 278] on input "3.5" at bounding box center [752, 274] width 69 height 25
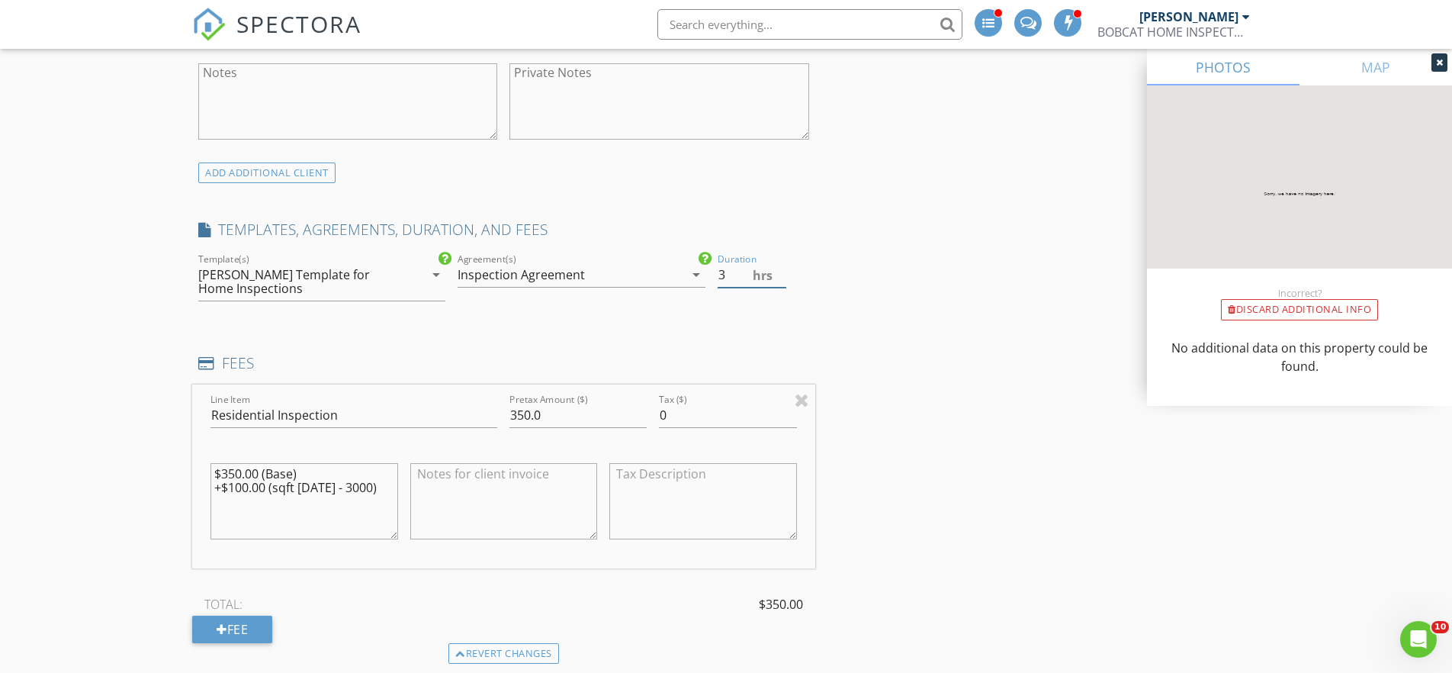
click at [780, 278] on input "3" at bounding box center [752, 274] width 69 height 25
click at [780, 278] on input "2.5" at bounding box center [752, 274] width 69 height 25
type input "3"
click at [778, 271] on input "3" at bounding box center [752, 274] width 69 height 25
click at [831, 339] on div "INSPECTOR(S) check_box Tom Kanaporis PRIMARY Tom Kanaporis arrow_drop_down chec…" at bounding box center [726, 581] width 1068 height 2838
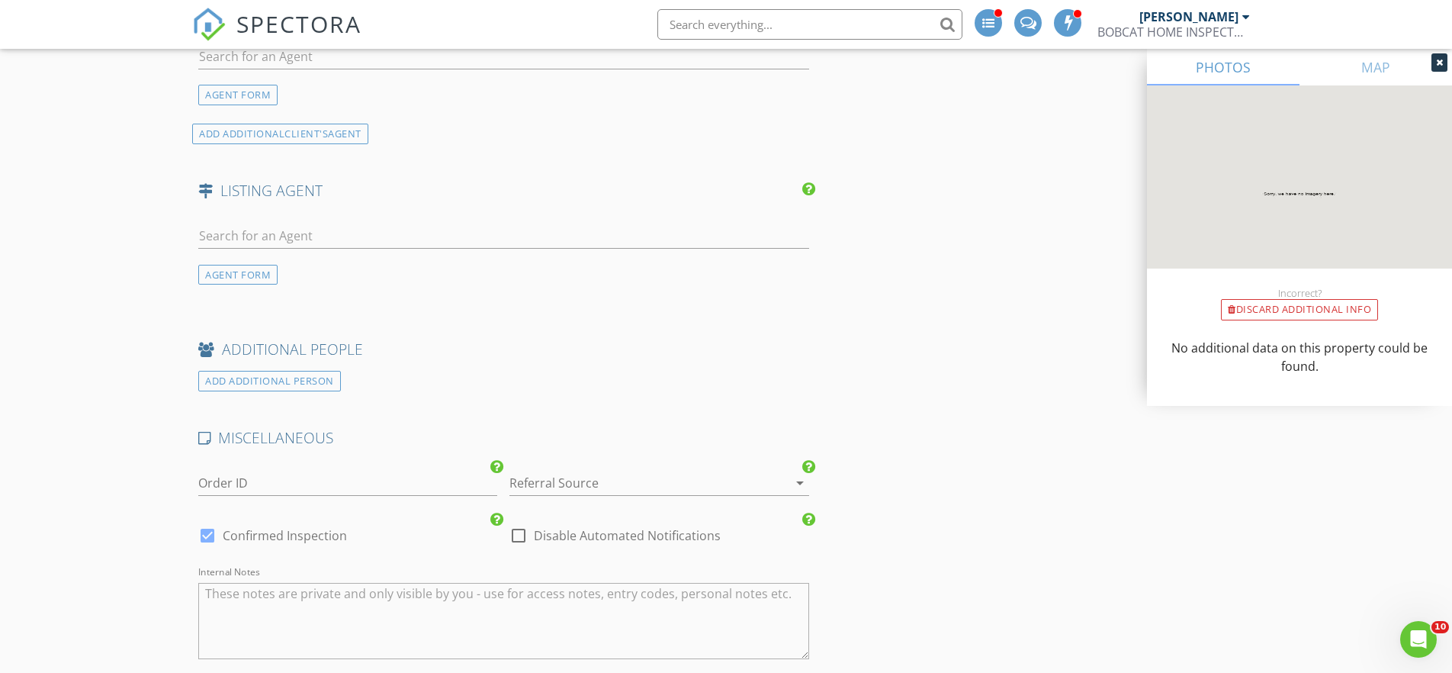
scroll to position [2379, 0]
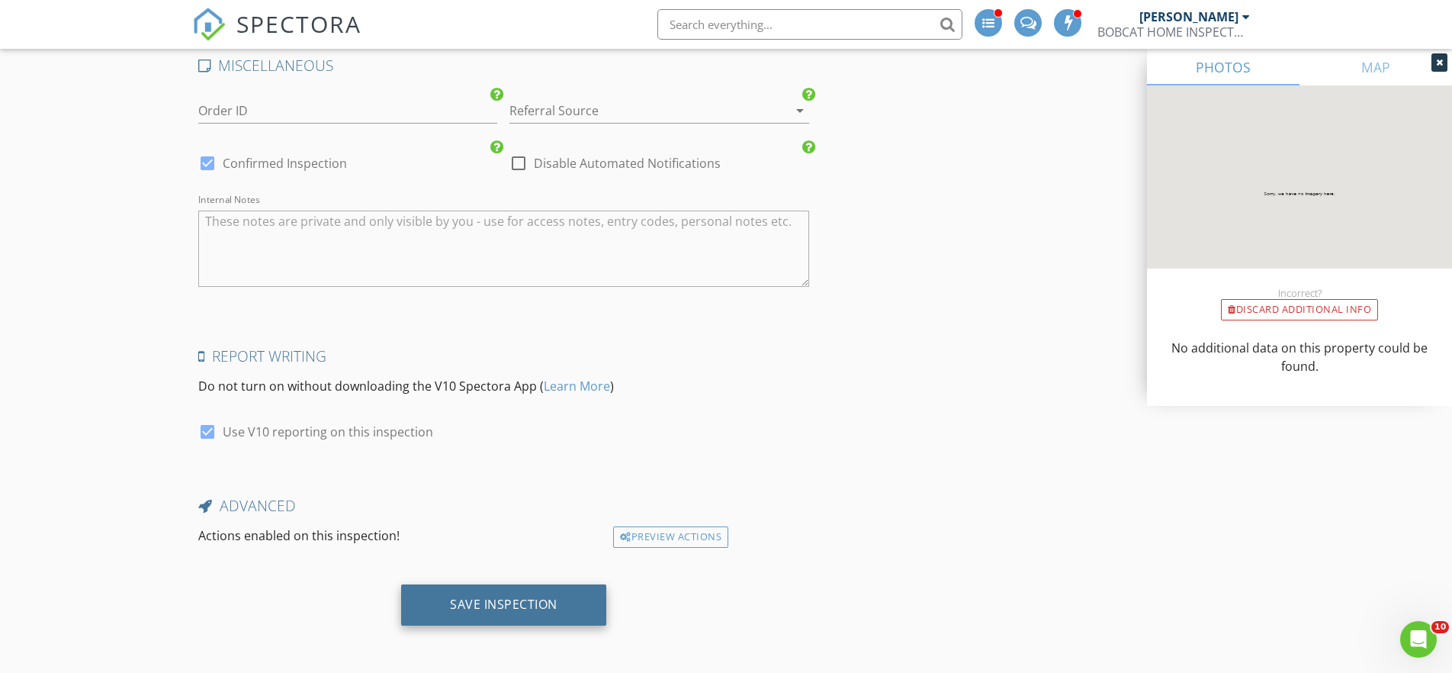
click at [535, 609] on div "Save Inspection" at bounding box center [504, 603] width 108 height 15
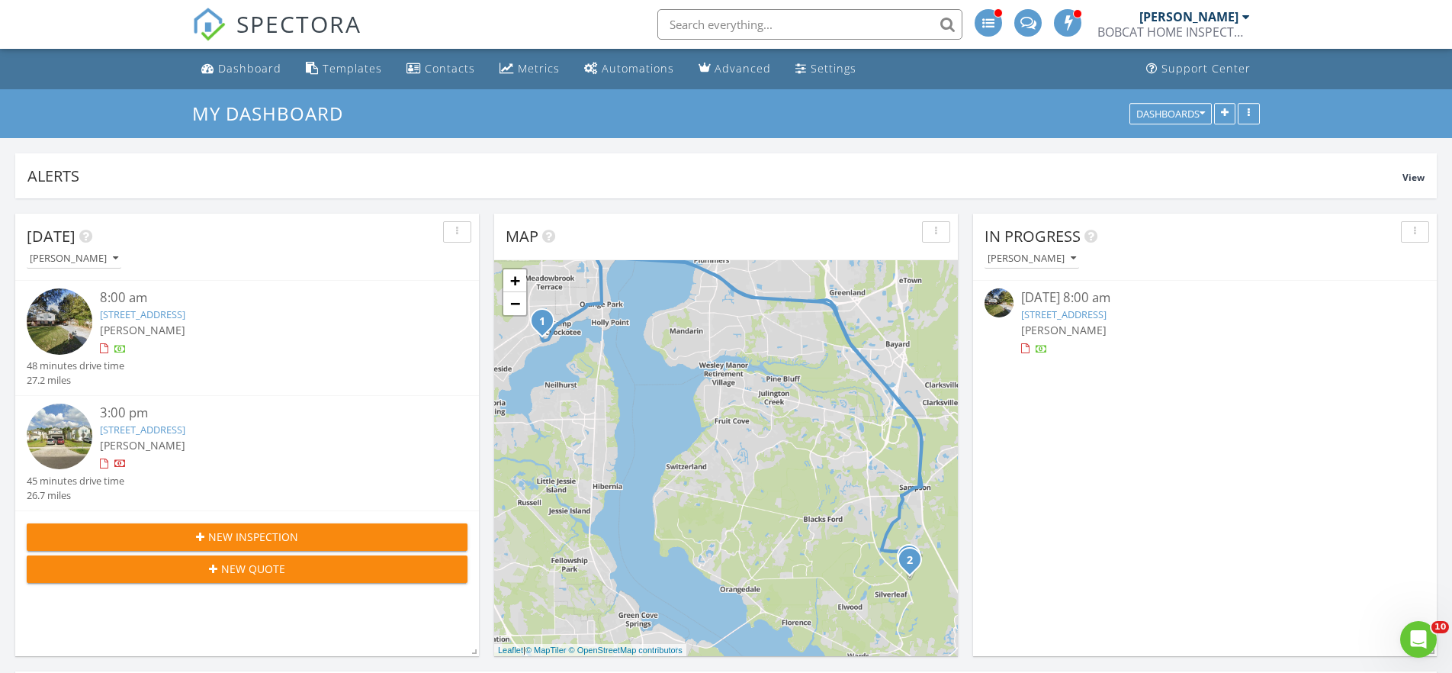
click at [729, 16] on input "text" at bounding box center [809, 24] width 305 height 31
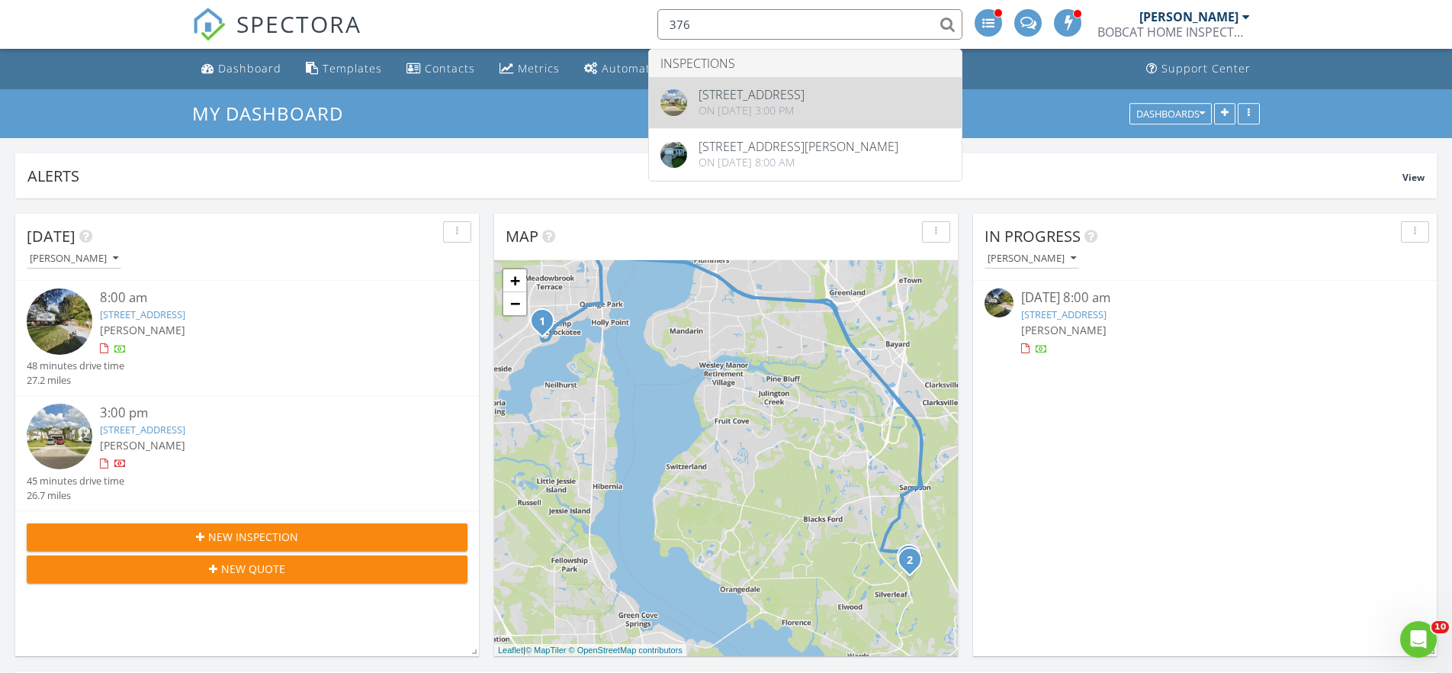
type input "376"
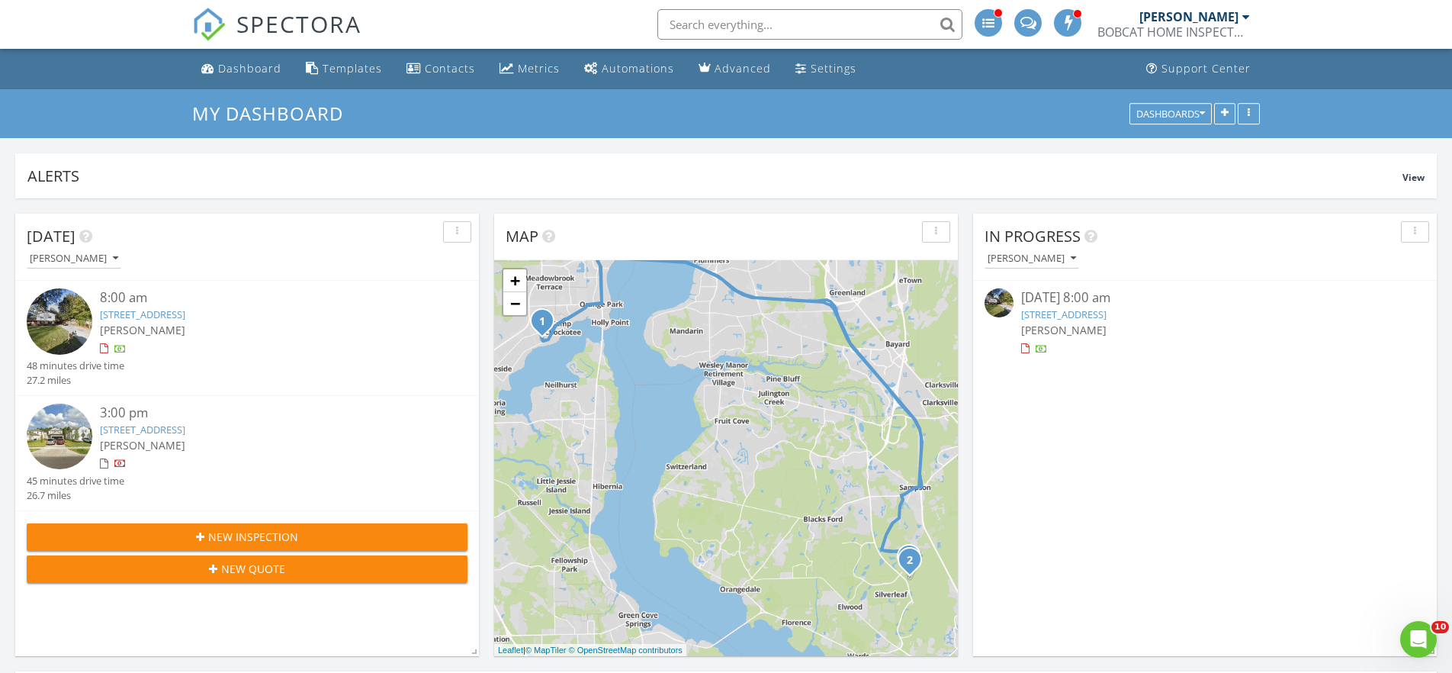
drag, startPoint x: 743, startPoint y: 2, endPoint x: 756, endPoint y: 16, distance: 19.4
click at [745, 5] on li at bounding box center [805, 24] width 326 height 49
click at [758, 16] on input "text" at bounding box center [809, 24] width 305 height 31
click at [721, 21] on input "hastler" at bounding box center [809, 24] width 305 height 31
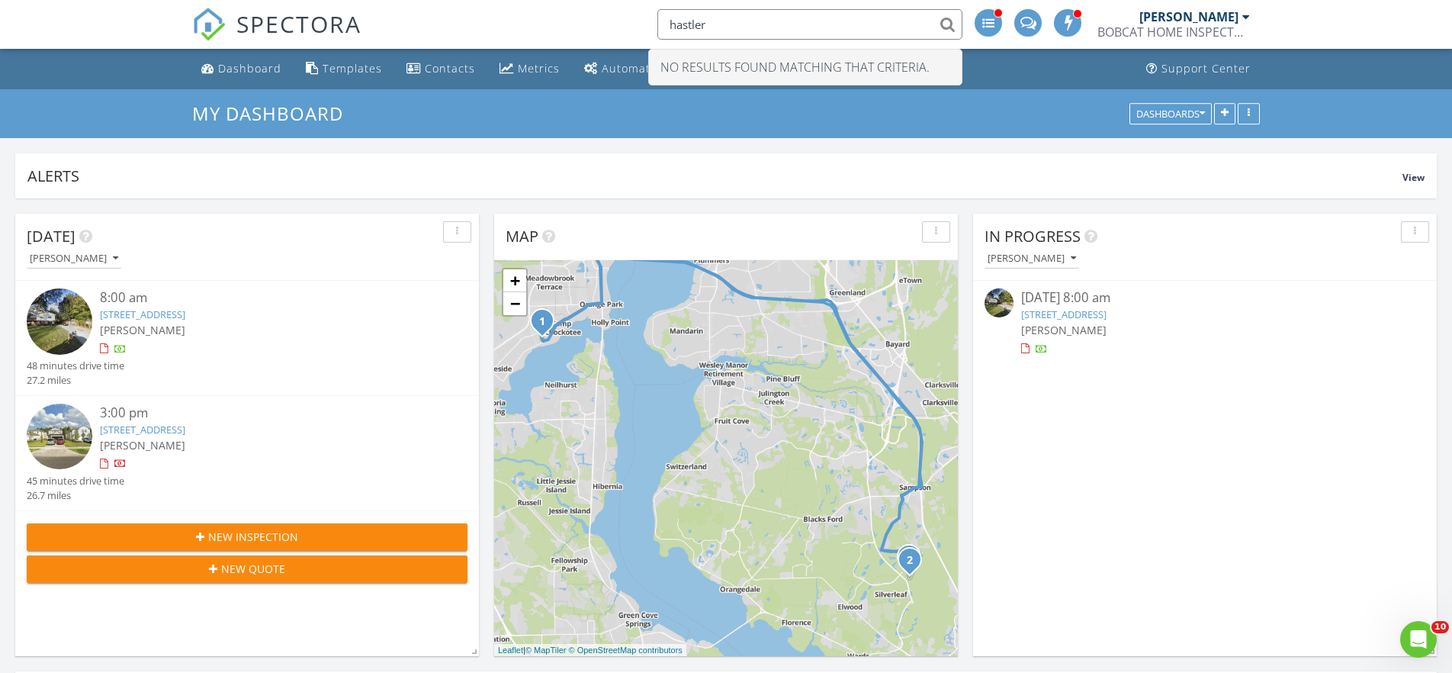
type input "hastler"
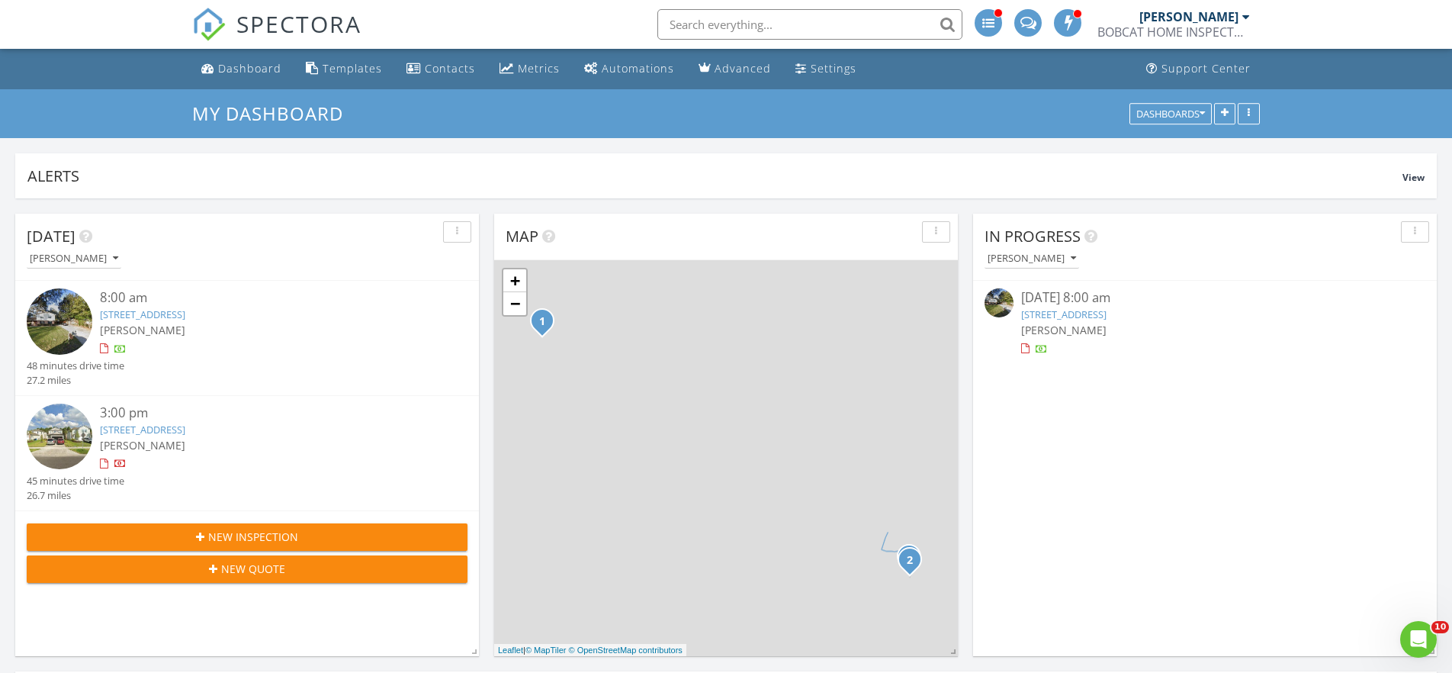
click at [824, 30] on input "text" at bounding box center [809, 24] width 305 height 31
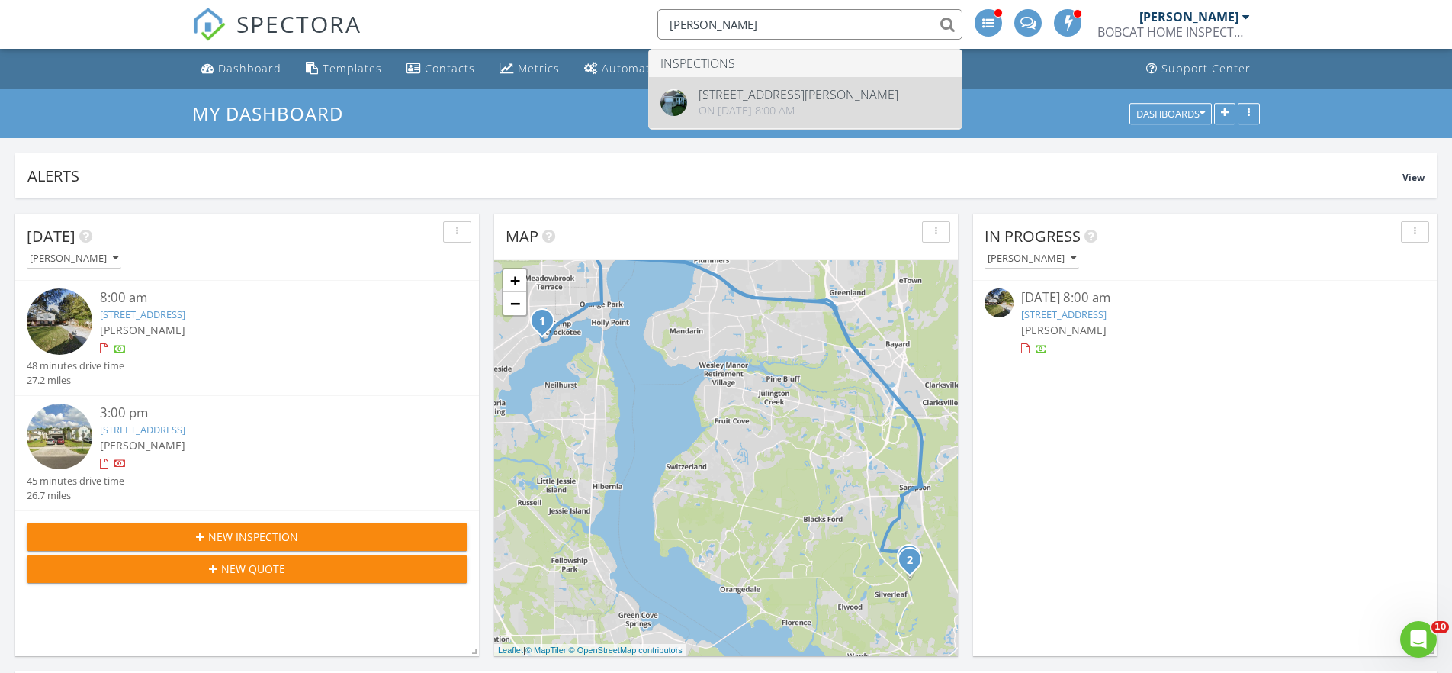
type input "hasler"
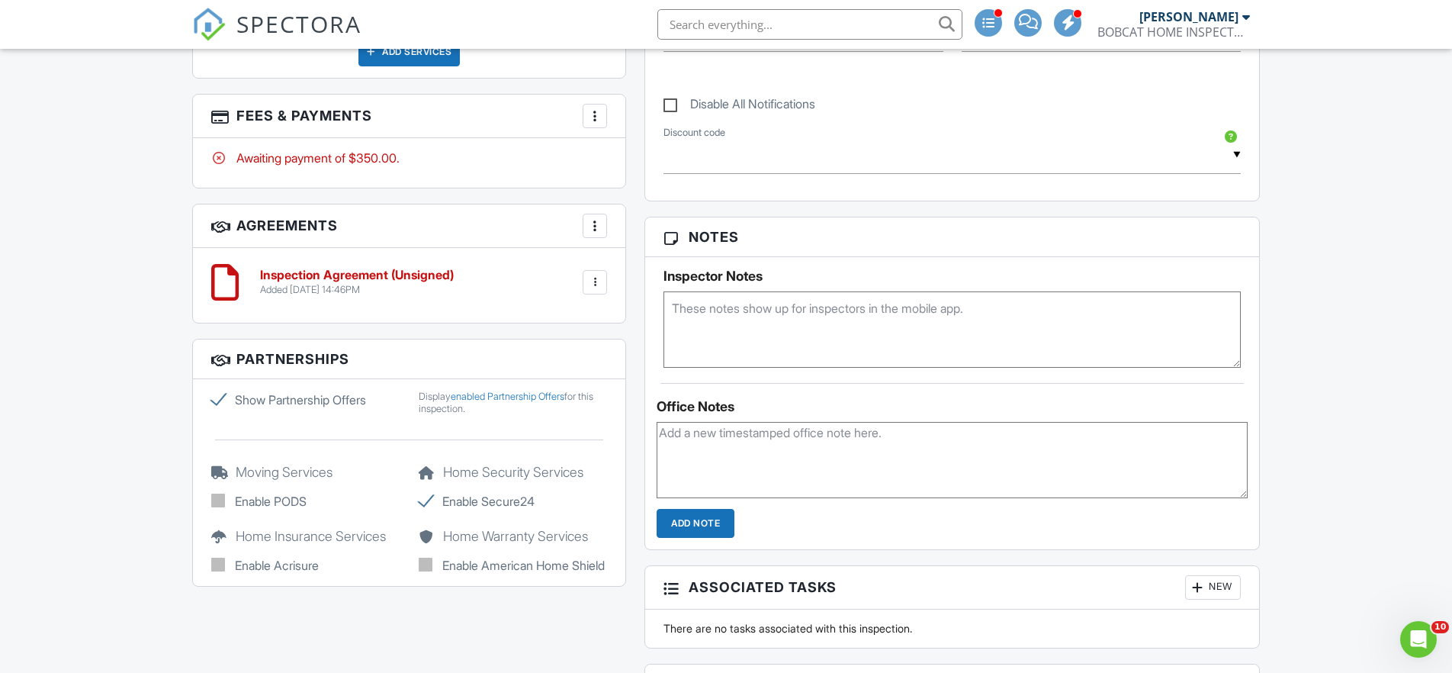
scroll to position [535, 0]
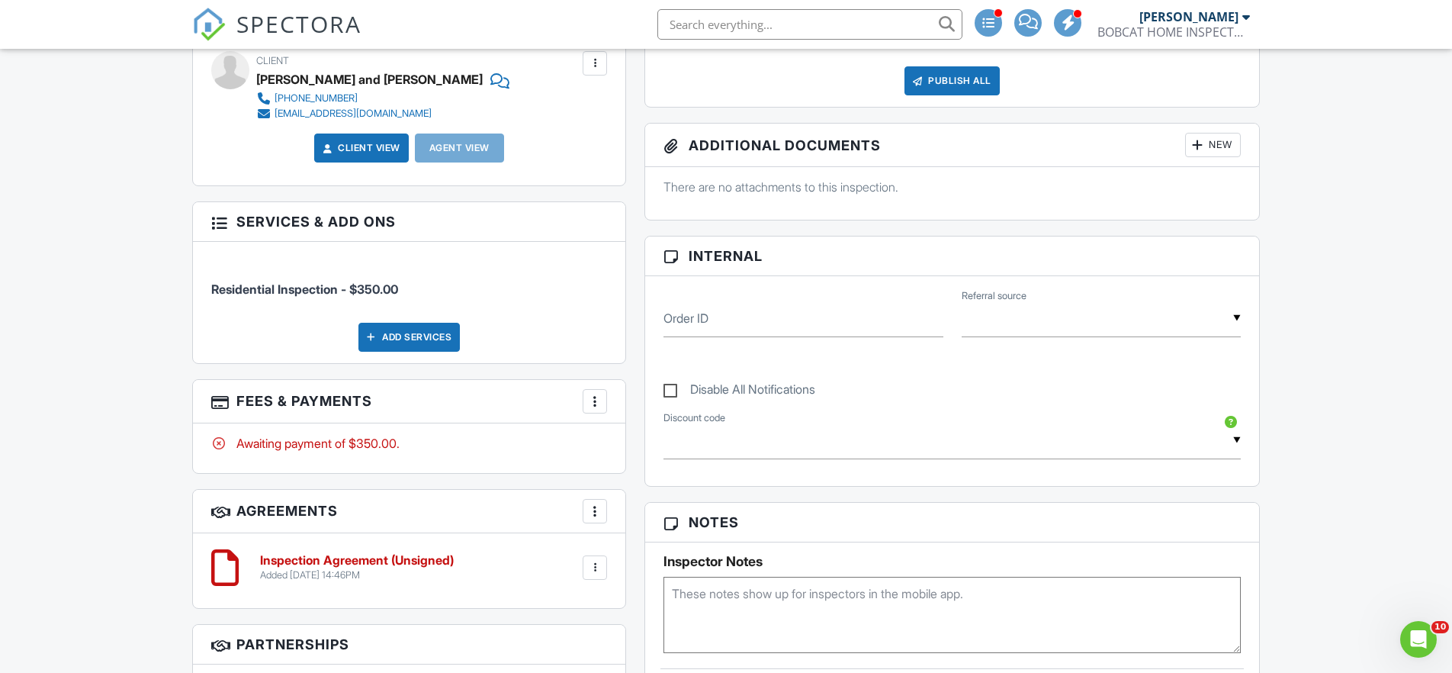
click at [294, 28] on span "SPECTORA" at bounding box center [298, 24] width 125 height 32
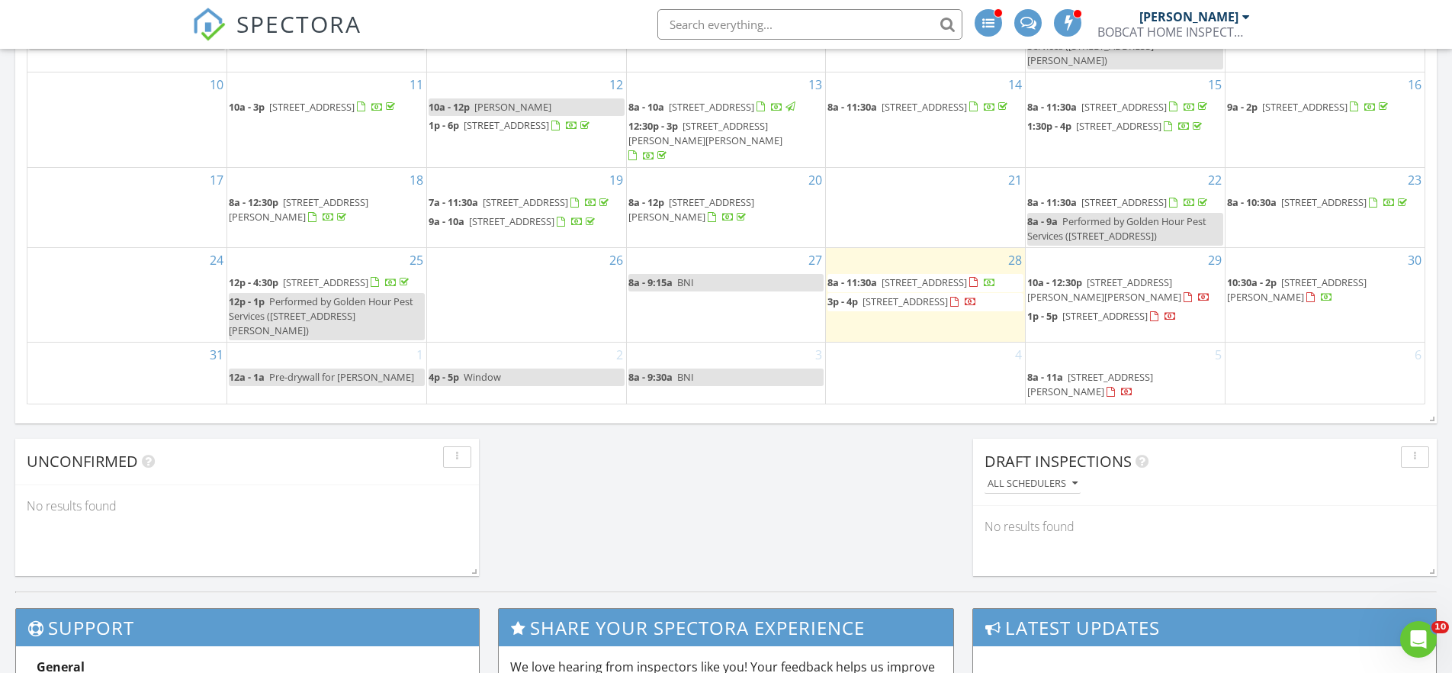
scroll to position [796, 0]
